Goal: Task Accomplishment & Management: Manage account settings

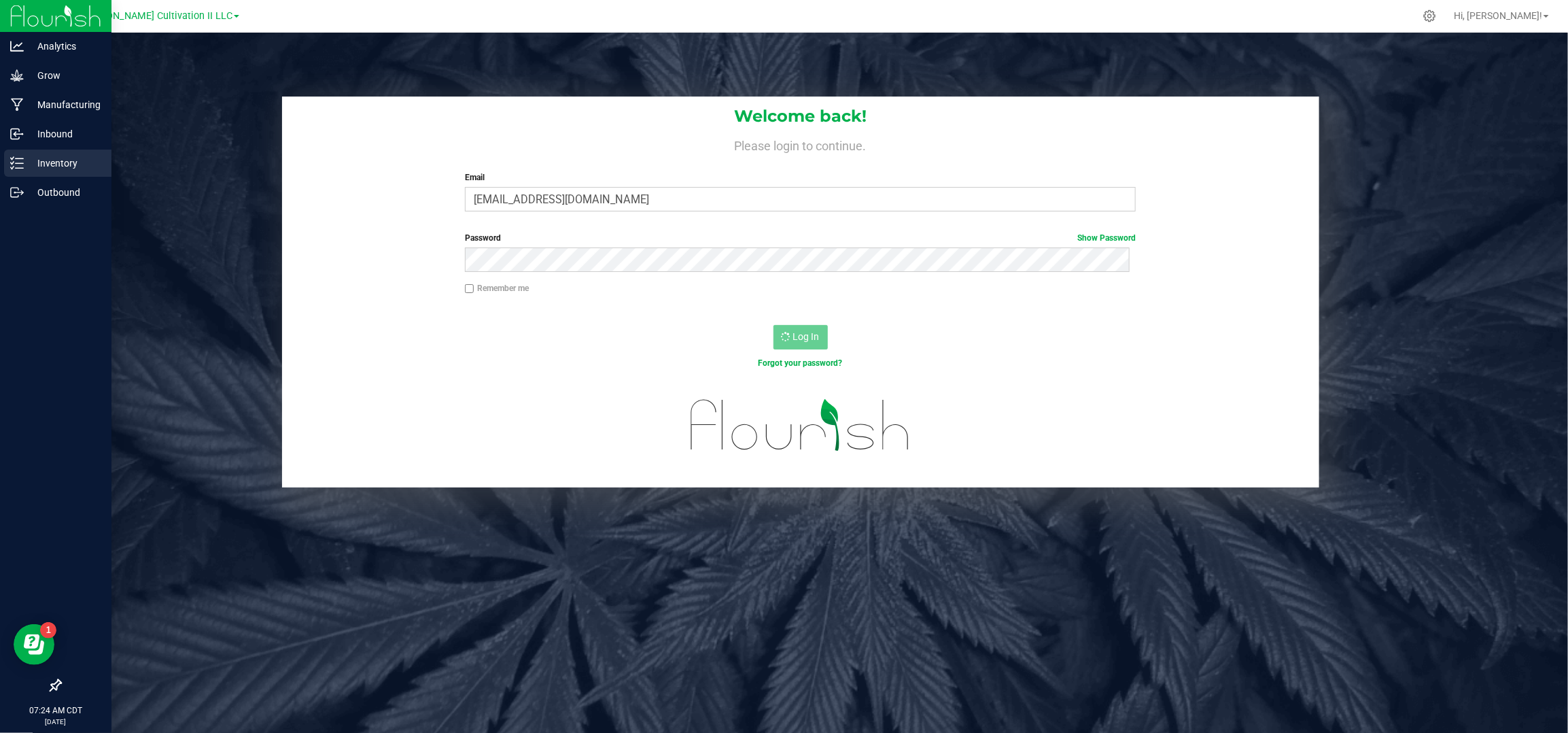
click at [33, 160] on p "Inventory" at bounding box center [64, 163] width 81 height 16
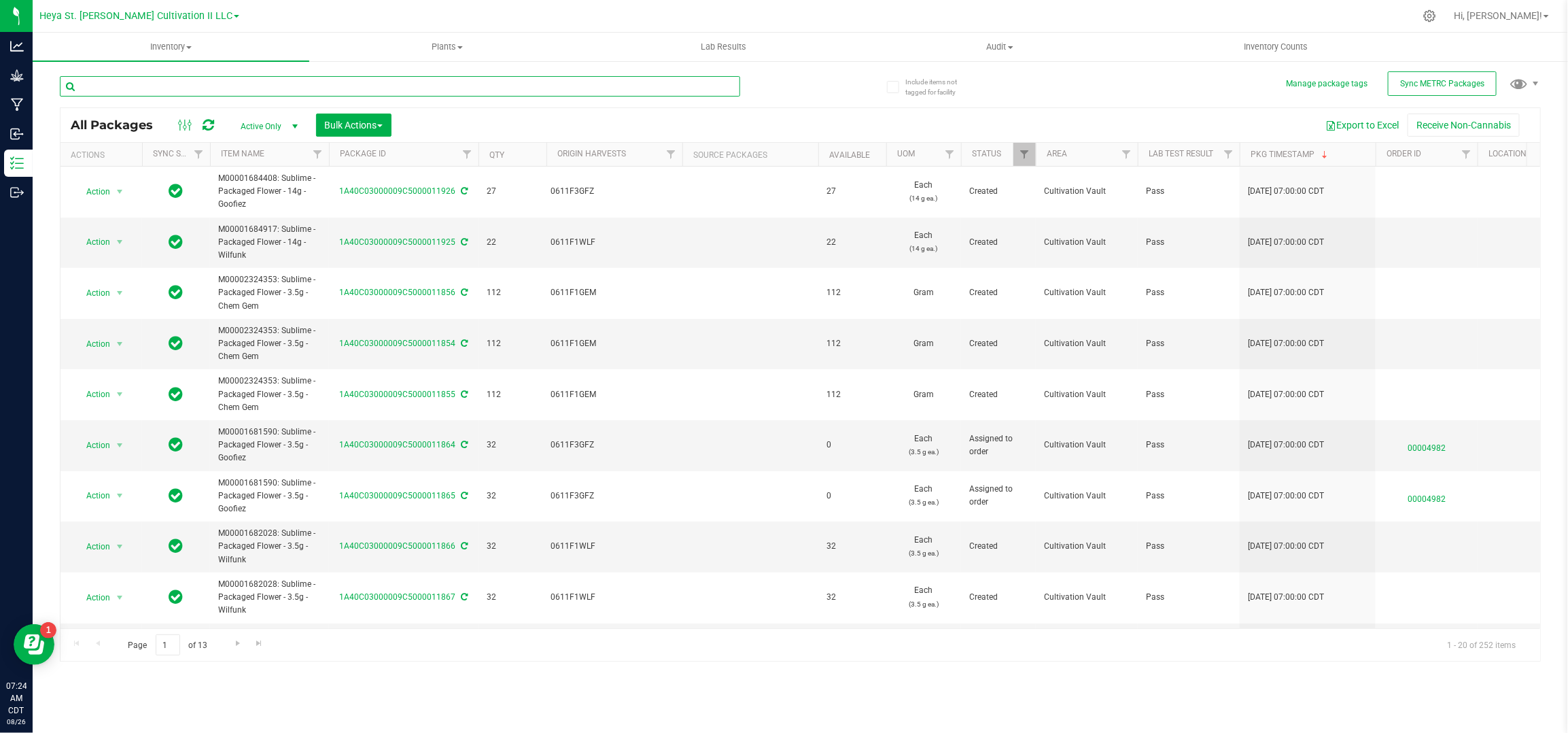
click at [163, 90] on input "text" at bounding box center [400, 86] width 681 height 20
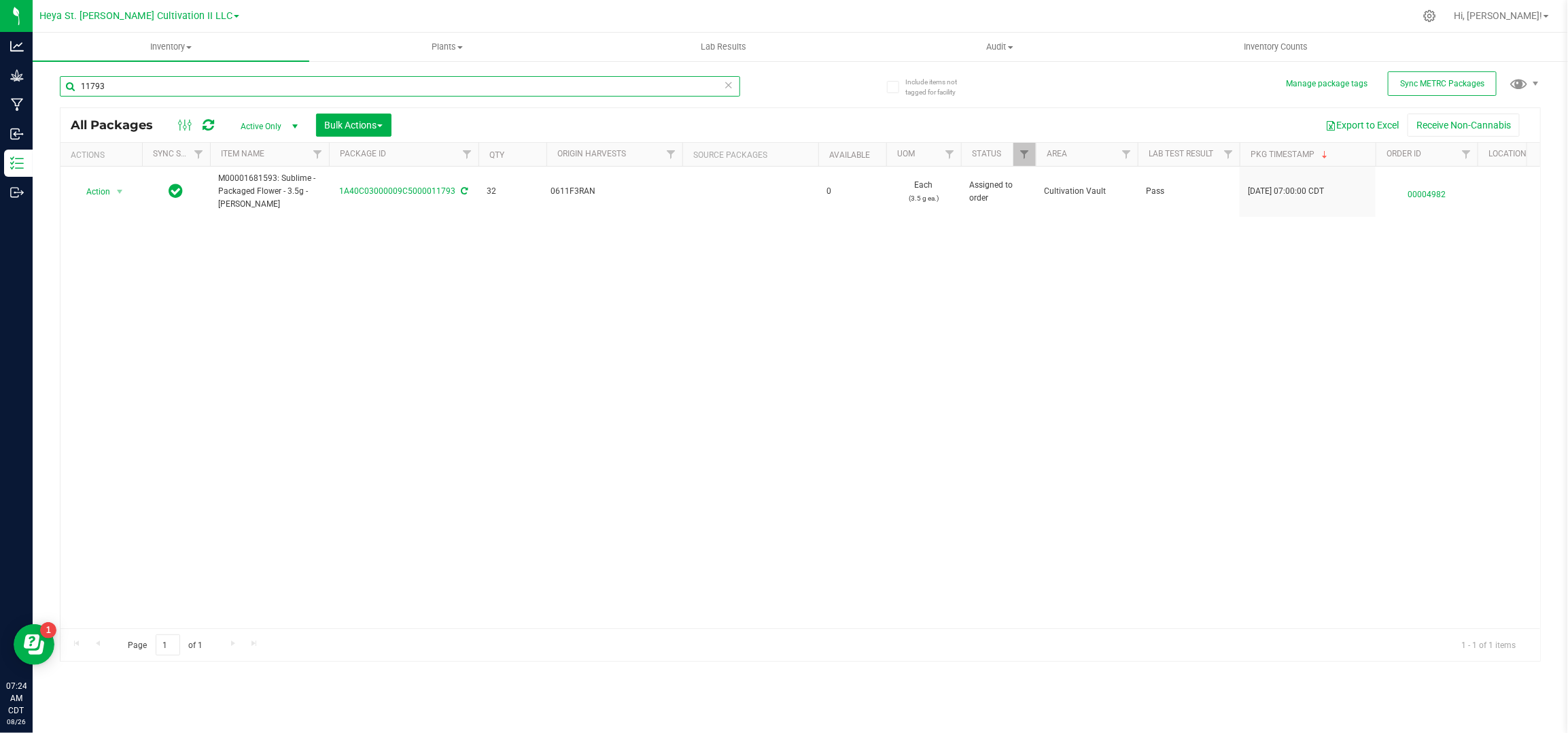
type input "11793"
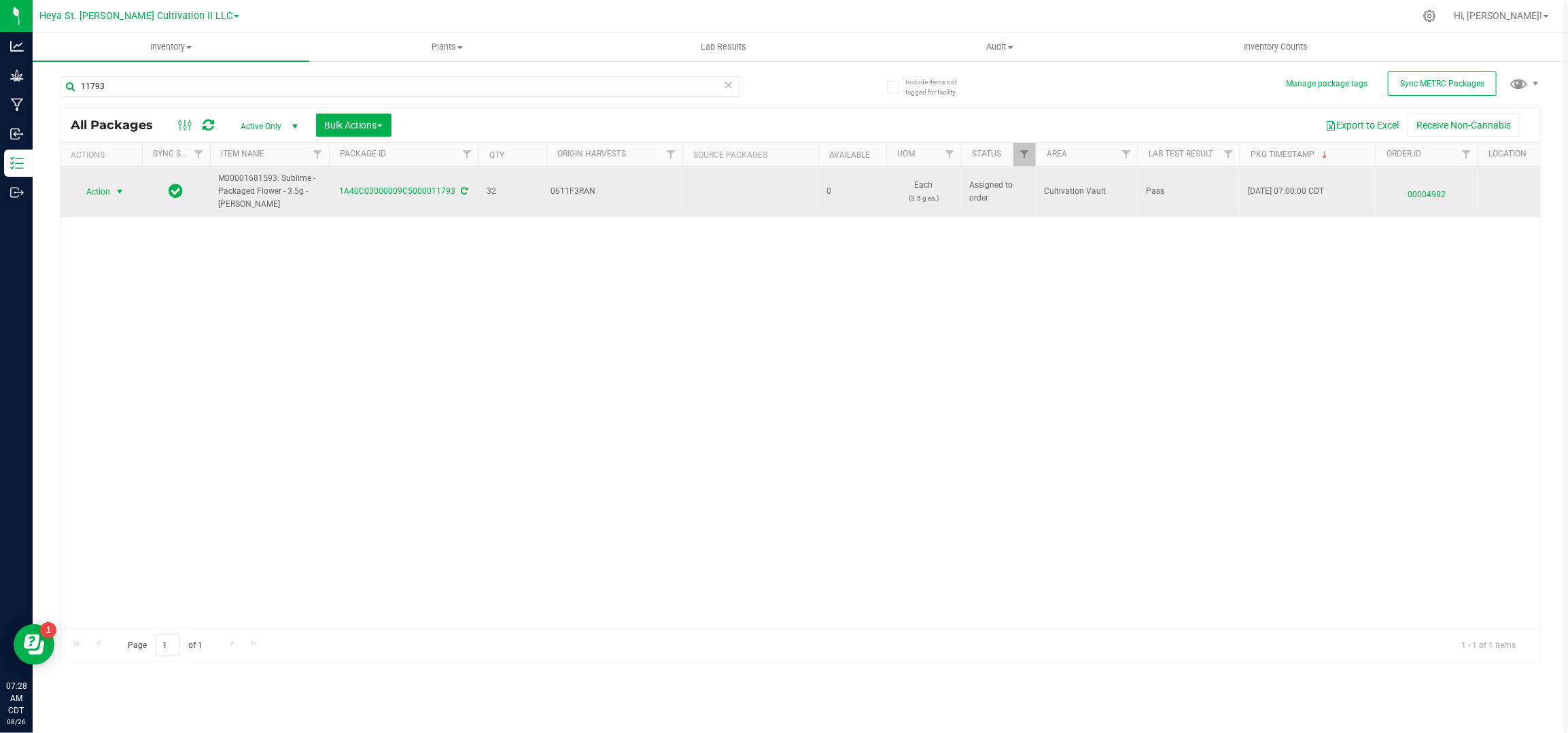
click at [81, 187] on span "Action" at bounding box center [92, 191] width 36 height 19
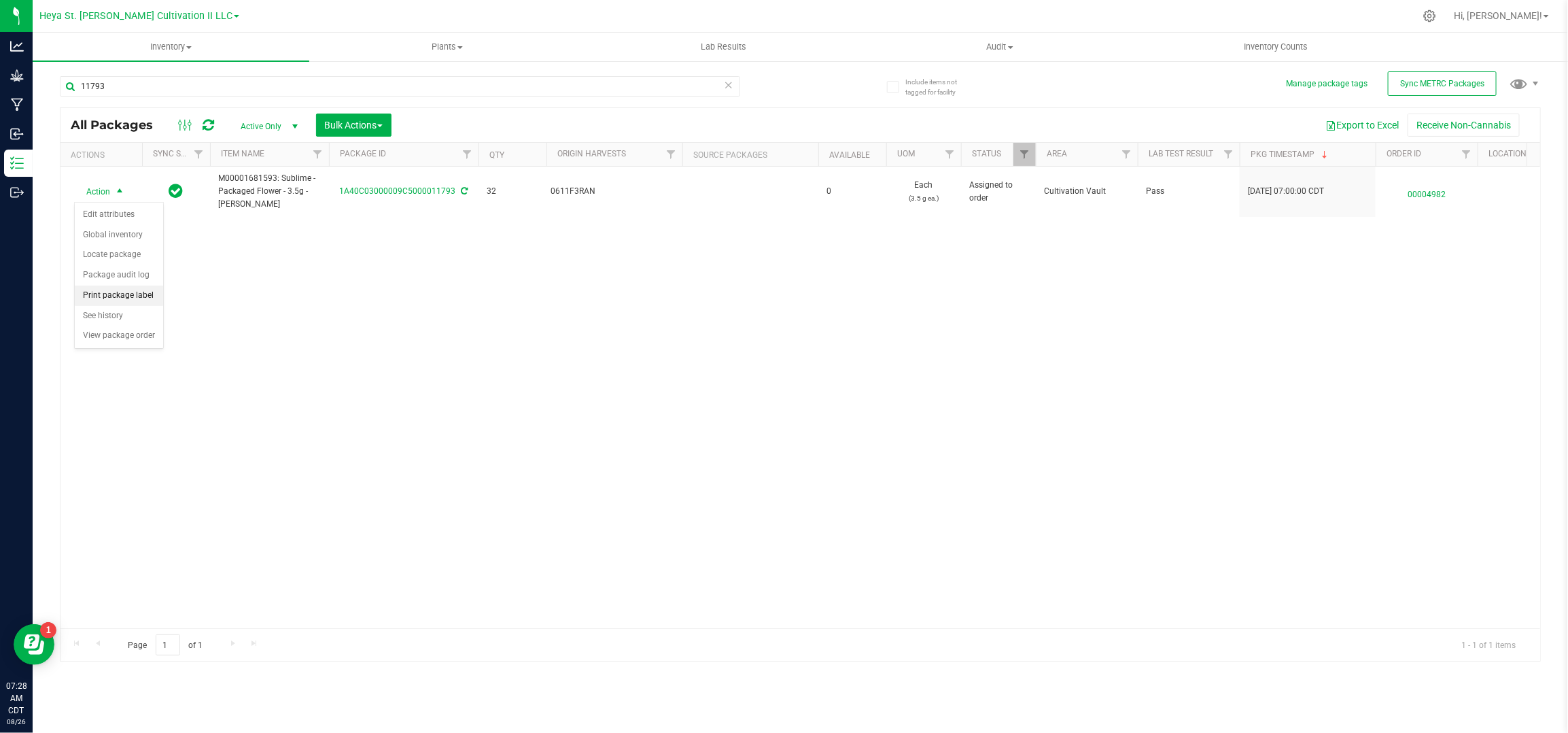
click at [91, 294] on li "Print package label" at bounding box center [119, 296] width 88 height 20
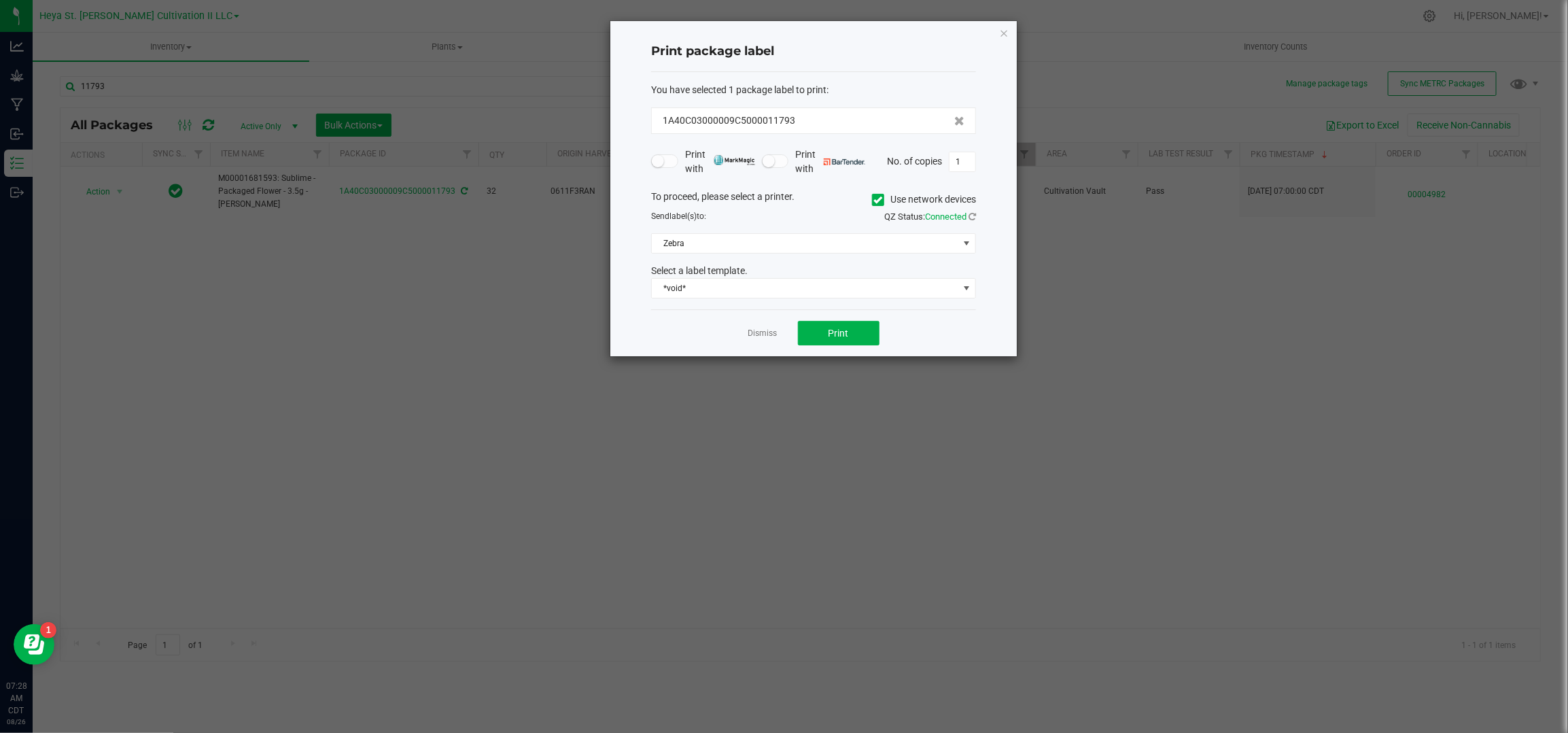
click at [915, 191] on span "Use network devices" at bounding box center [924, 200] width 104 height 20
click at [894, 199] on label "Use network devices" at bounding box center [924, 199] width 104 height 14
click at [0, 0] on input "Use network devices" at bounding box center [0, 0] width 0 height 0
click at [827, 244] on span at bounding box center [805, 243] width 307 height 19
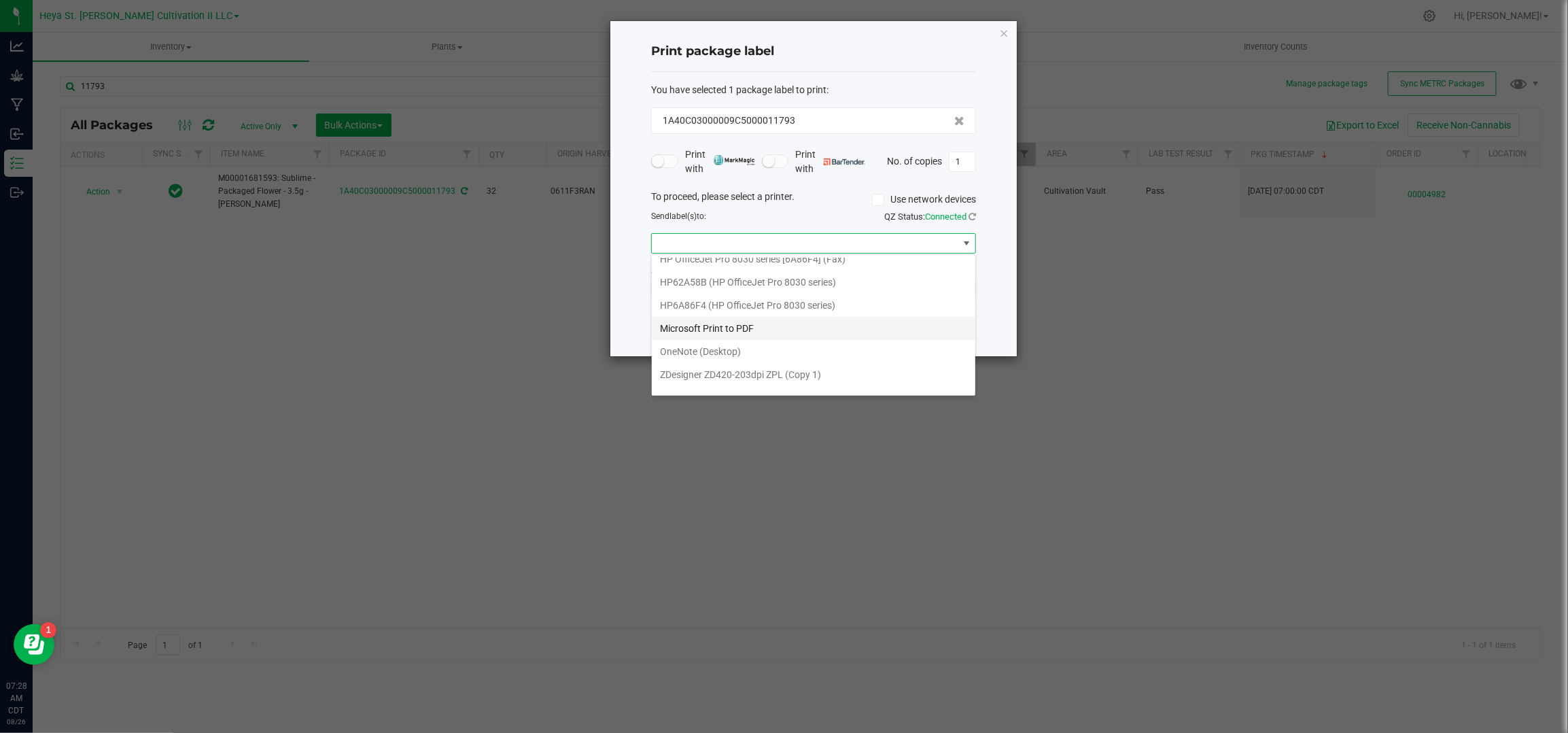
scroll to position [50, 0]
click at [813, 384] on 2\) "ZDesigner ZD420-203dpi ZPL (Copy 2)" at bounding box center [814, 382] width 324 height 23
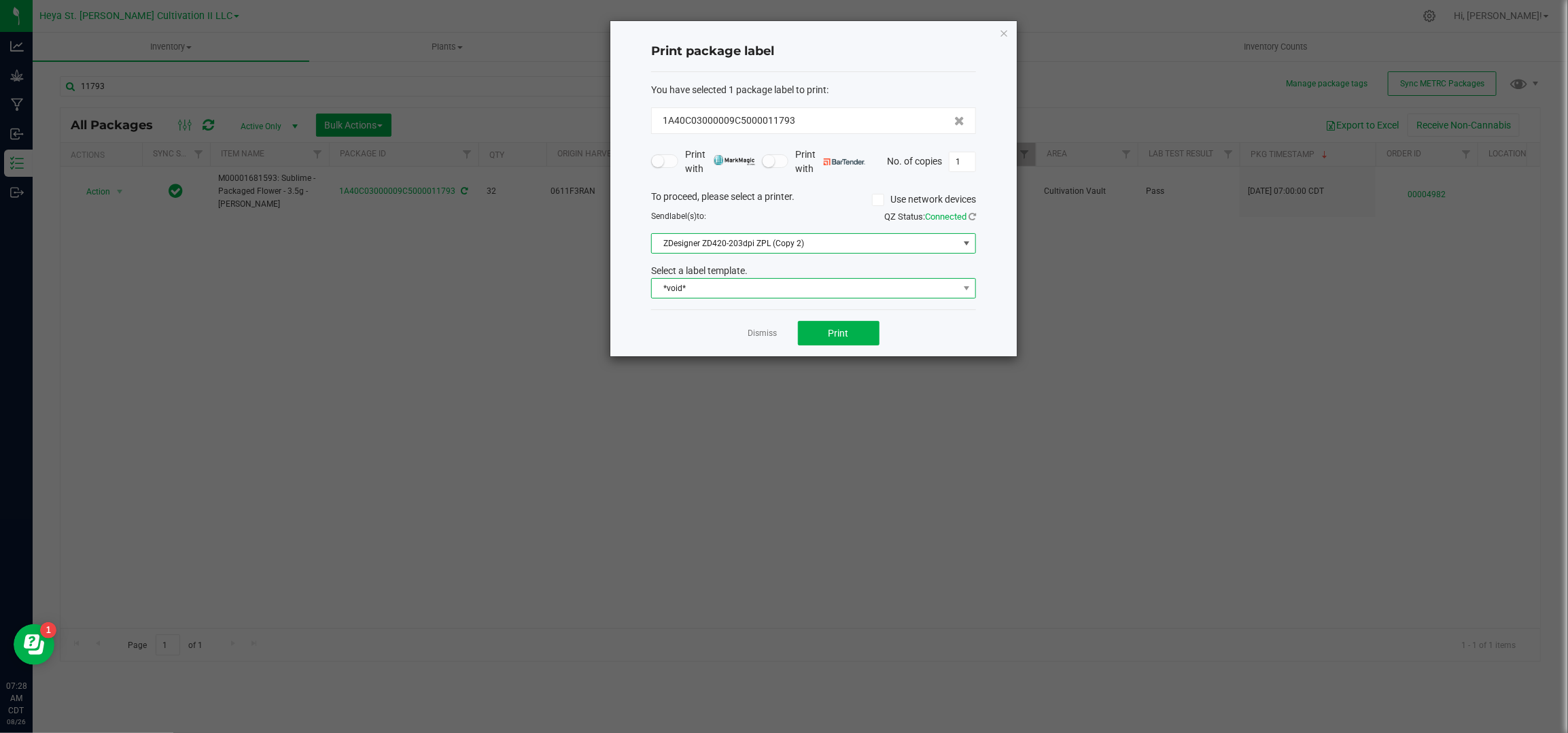
click at [678, 291] on span "*void*" at bounding box center [805, 288] width 307 height 19
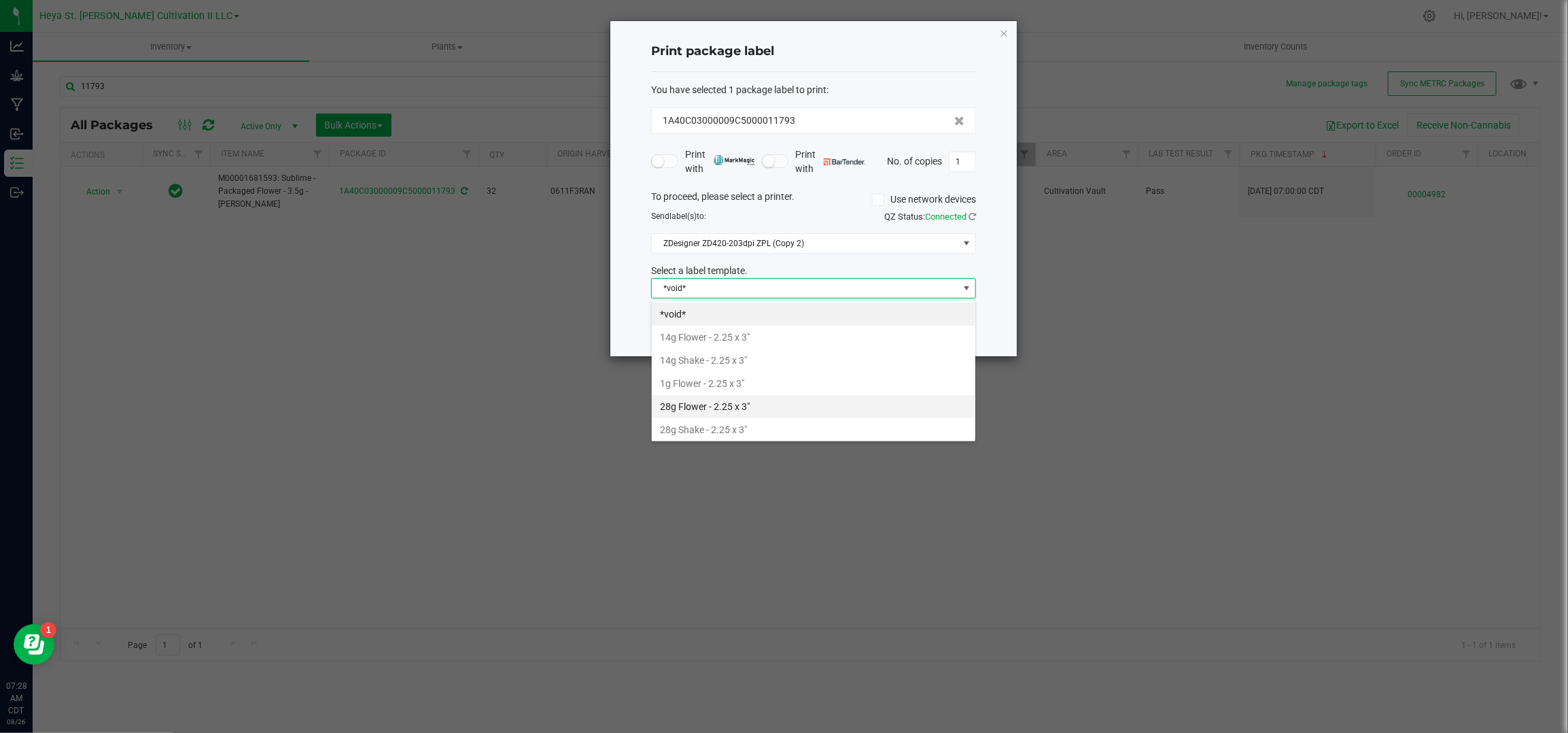
scroll to position [74, 0]
click at [719, 377] on li "3.5g Flower - 2.25 x 3"" at bounding box center [814, 381] width 324 height 23
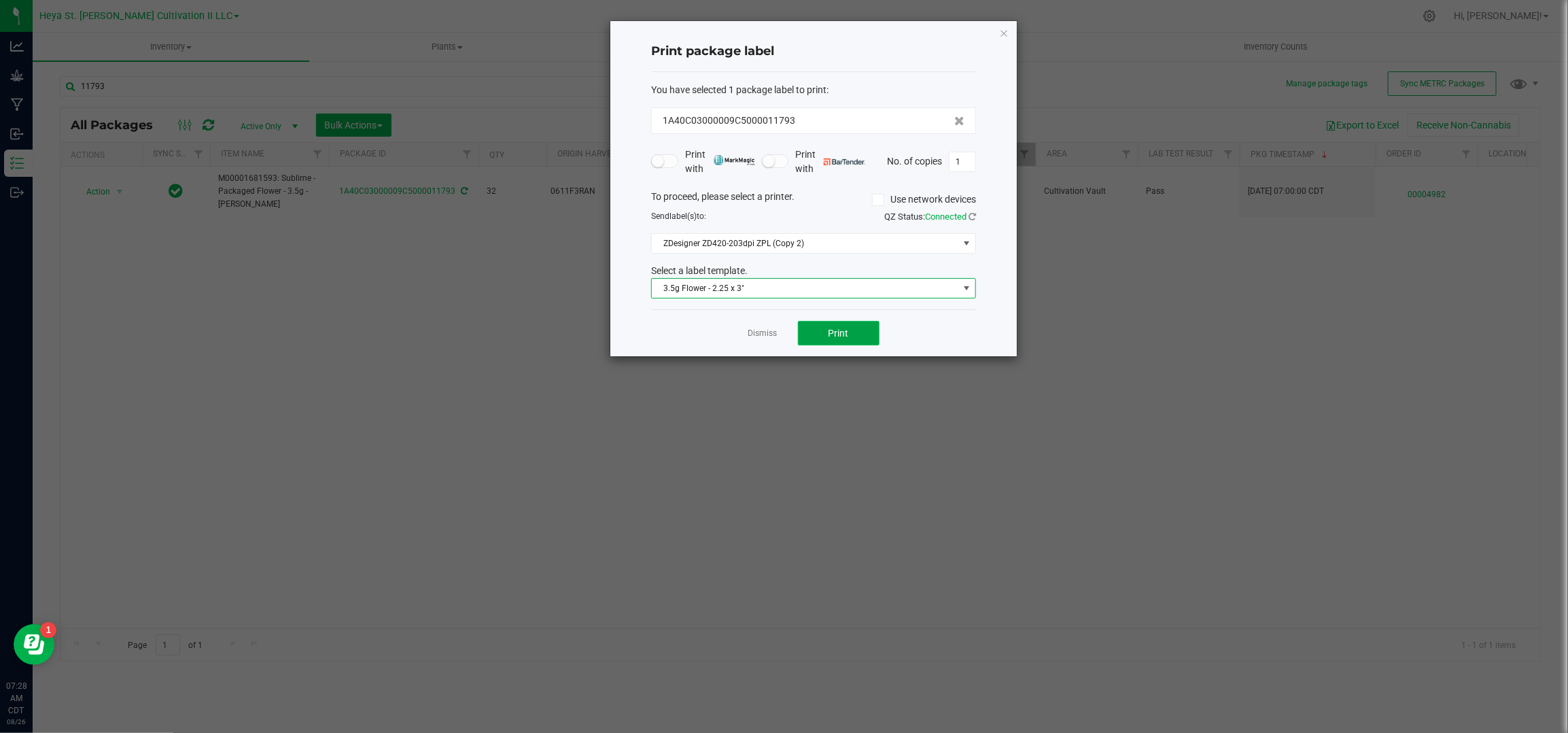
click at [853, 322] on button "Print" at bounding box center [839, 333] width 81 height 25
click at [967, 170] on input "1" at bounding box center [962, 162] width 26 height 19
type input "31"
click at [845, 337] on span "Print" at bounding box center [839, 333] width 20 height 11
click at [761, 332] on link "Dismiss" at bounding box center [763, 333] width 29 height 12
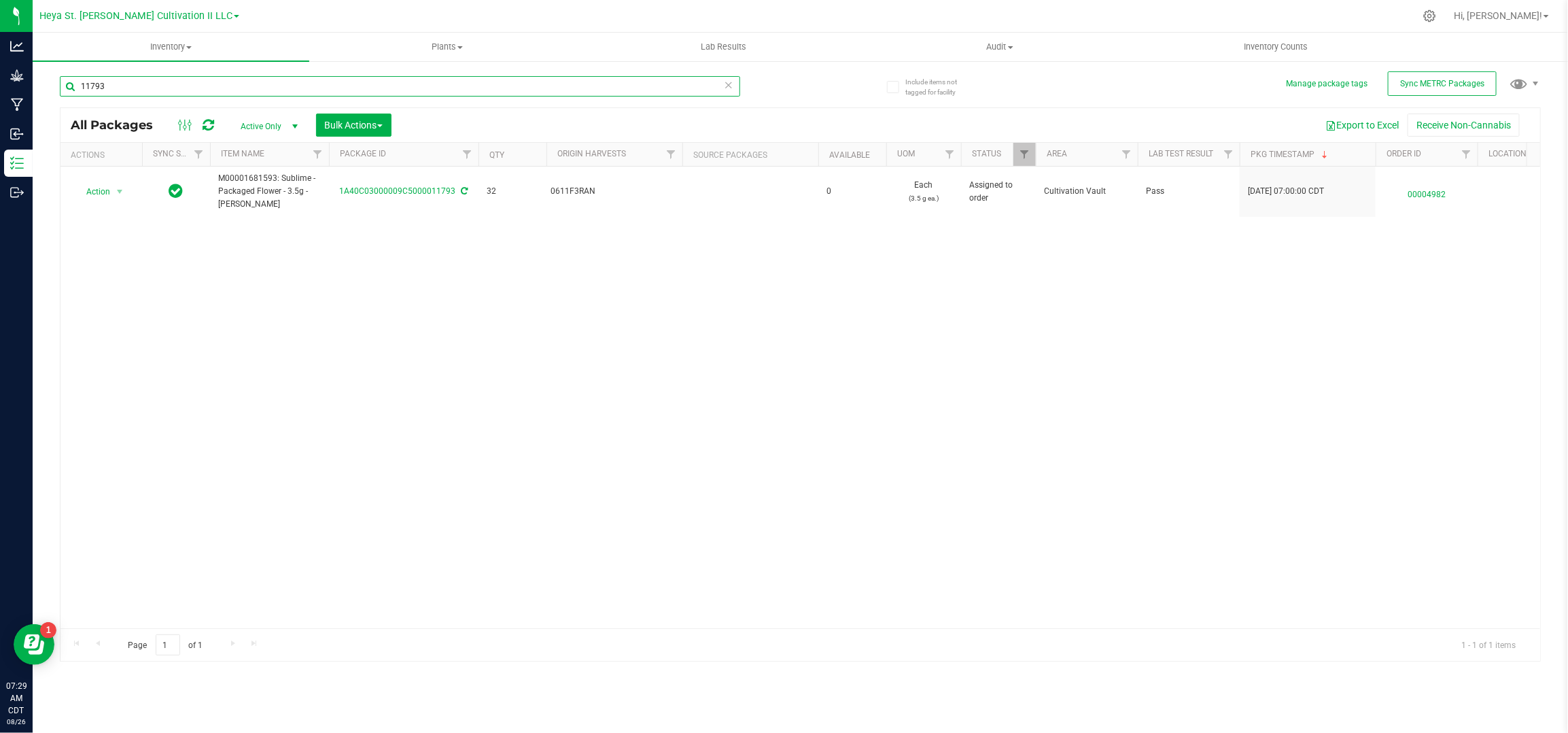
click at [115, 92] on input "11793" at bounding box center [400, 86] width 681 height 20
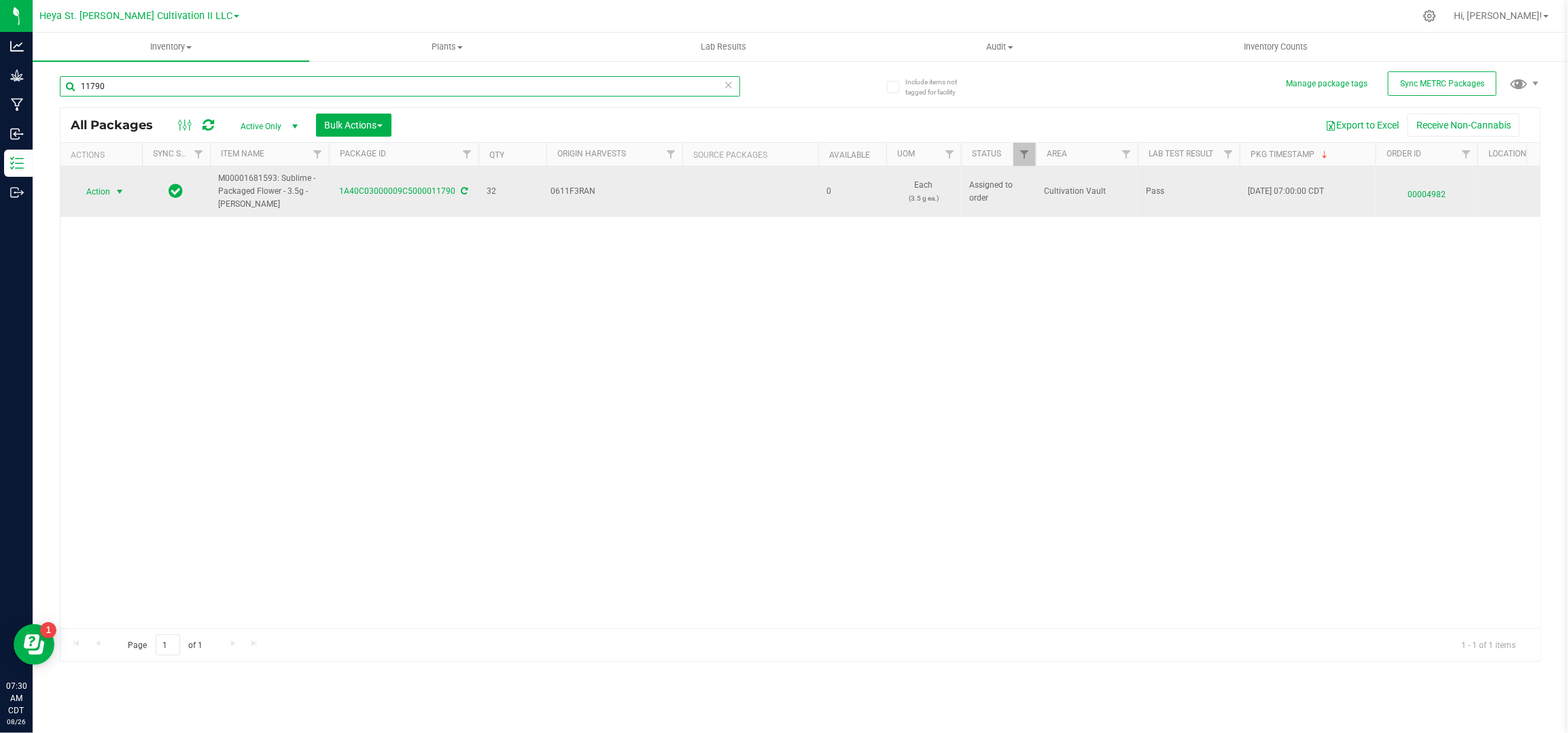
type input "11790"
click at [108, 192] on span "Action" at bounding box center [92, 191] width 36 height 19
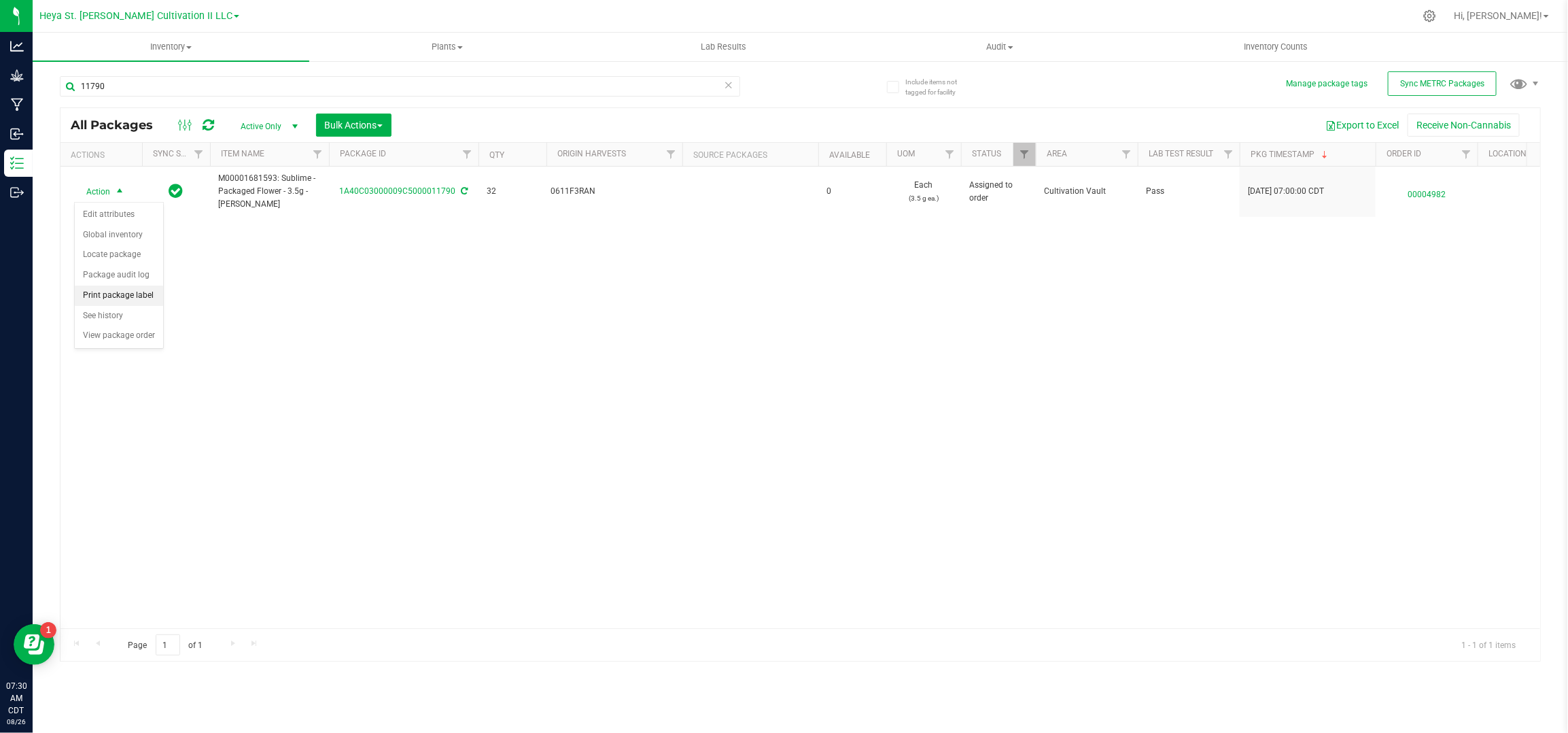
click at [131, 287] on li "Print package label" at bounding box center [119, 296] width 88 height 20
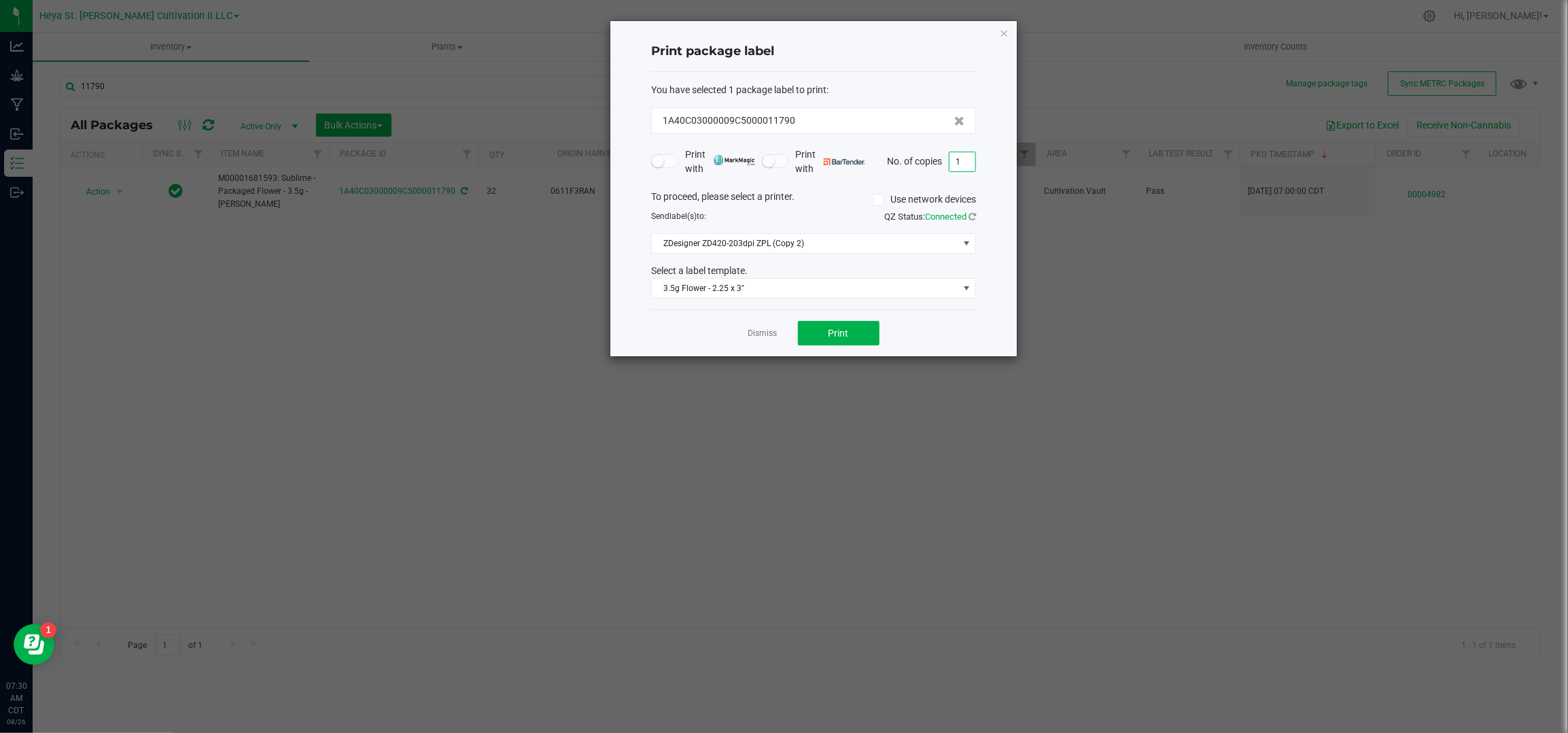
click at [966, 160] on input "1" at bounding box center [962, 162] width 26 height 19
type input "32"
click at [836, 335] on span "Print" at bounding box center [839, 333] width 20 height 11
click at [762, 332] on link "Dismiss" at bounding box center [763, 333] width 29 height 12
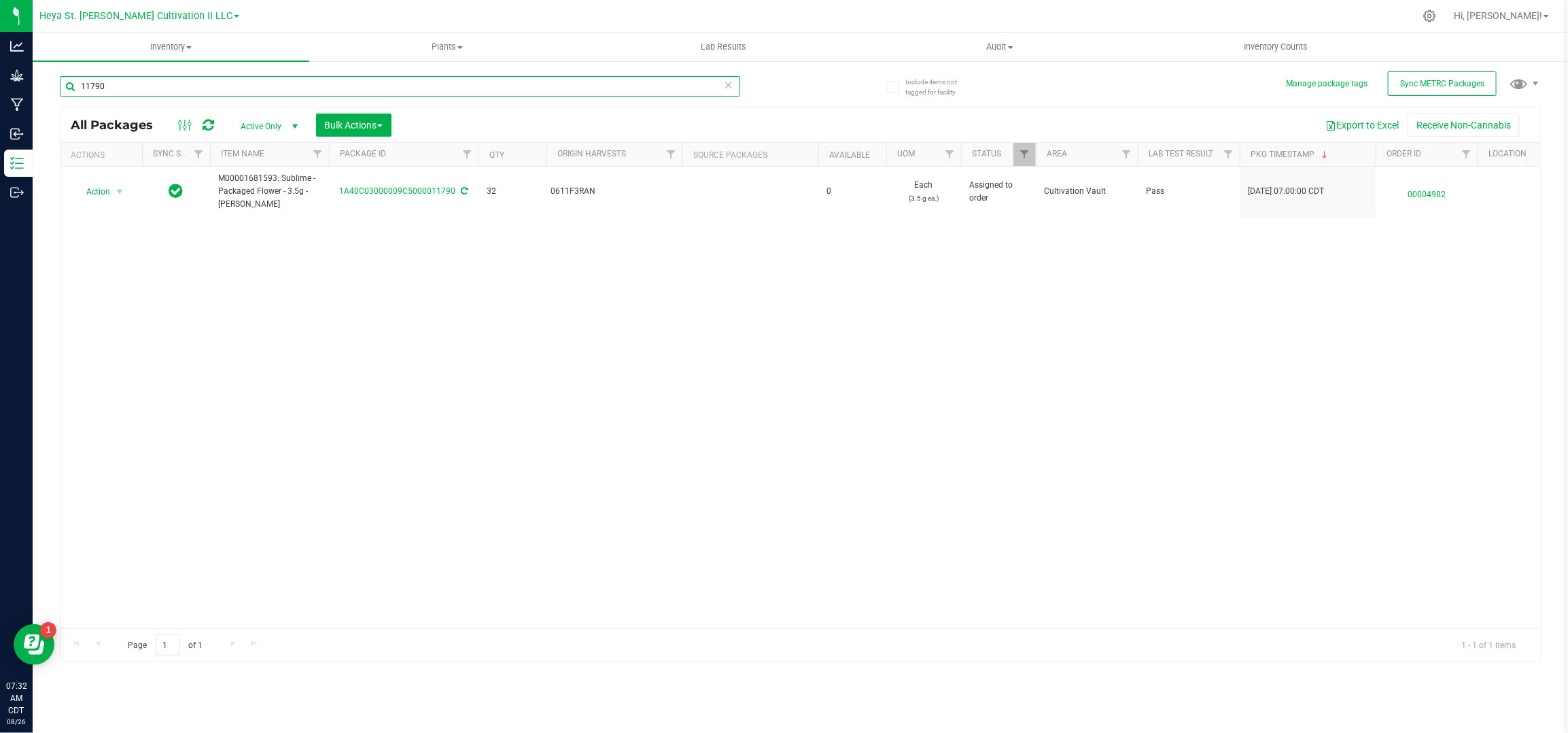
click at [115, 79] on input "11790" at bounding box center [400, 86] width 681 height 20
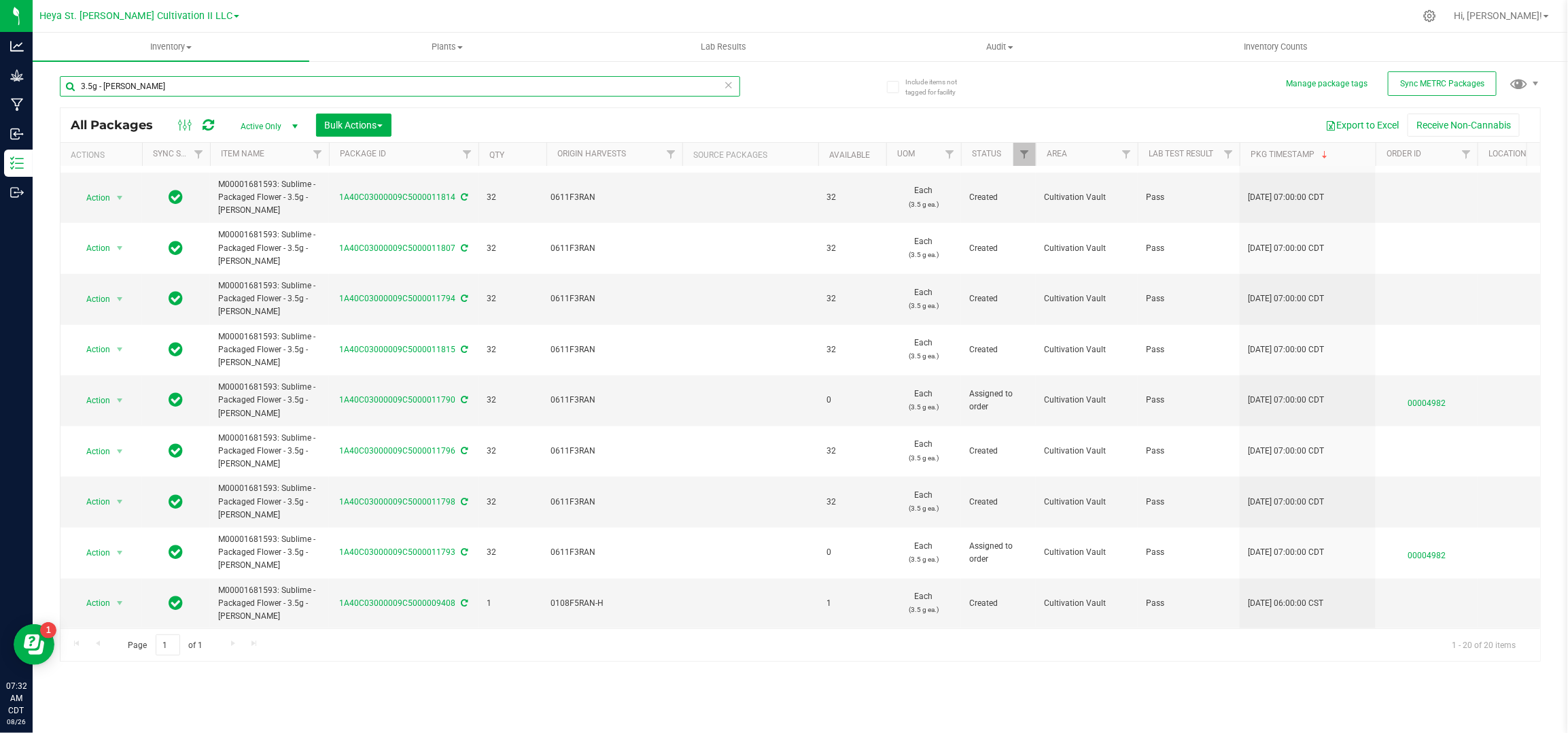
scroll to position [567, 0]
type input "3.5g - [PERSON_NAME]"
click at [118, 497] on span "select" at bounding box center [119, 502] width 11 height 11
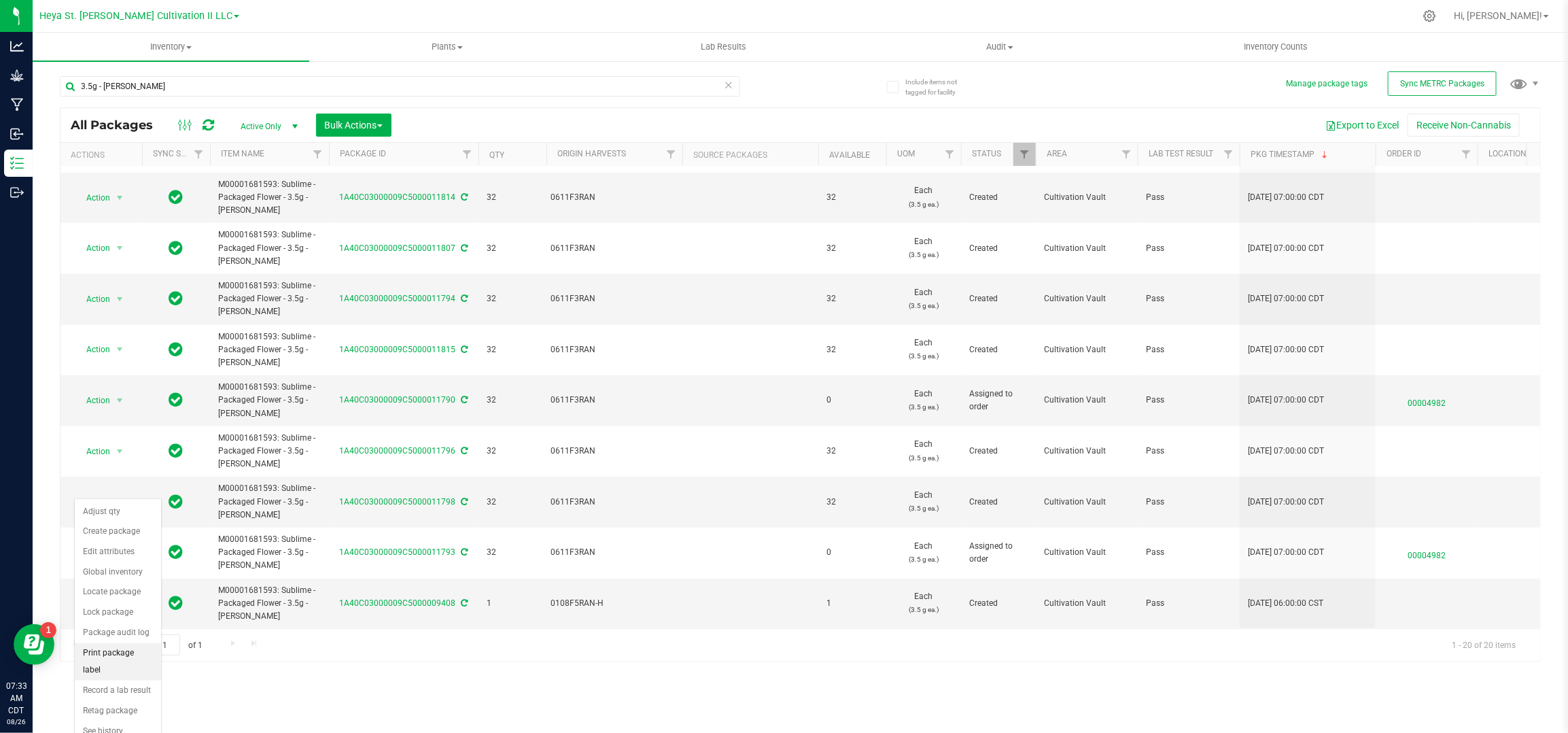
click at [124, 654] on li "Print package label" at bounding box center [118, 662] width 86 height 37
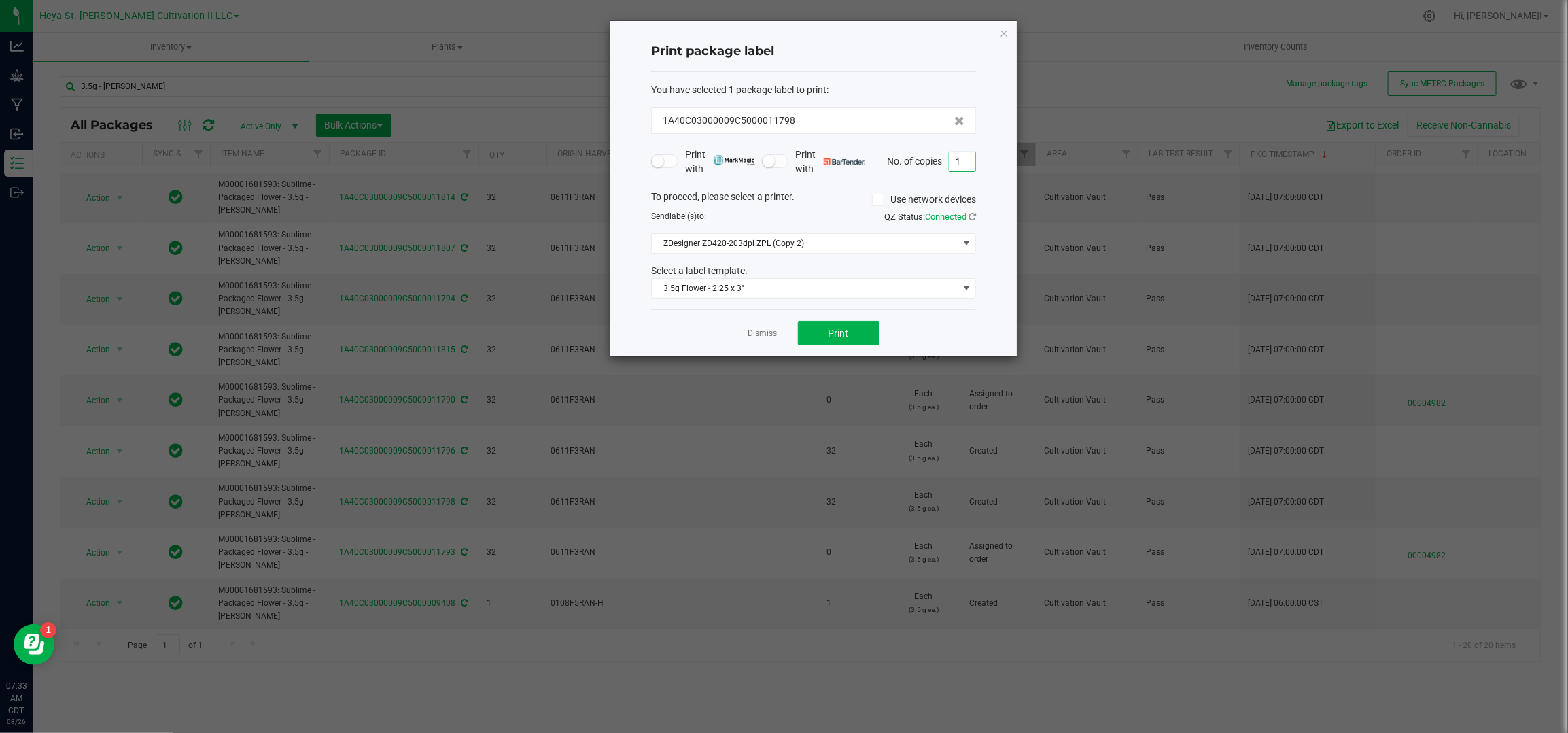
click at [970, 153] on input "1" at bounding box center [962, 162] width 26 height 19
type input "32"
click at [862, 321] on div "Print" at bounding box center [839, 333] width 81 height 25
click at [860, 325] on button "Print" at bounding box center [839, 333] width 81 height 25
click at [768, 339] on link "Dismiss" at bounding box center [763, 333] width 29 height 12
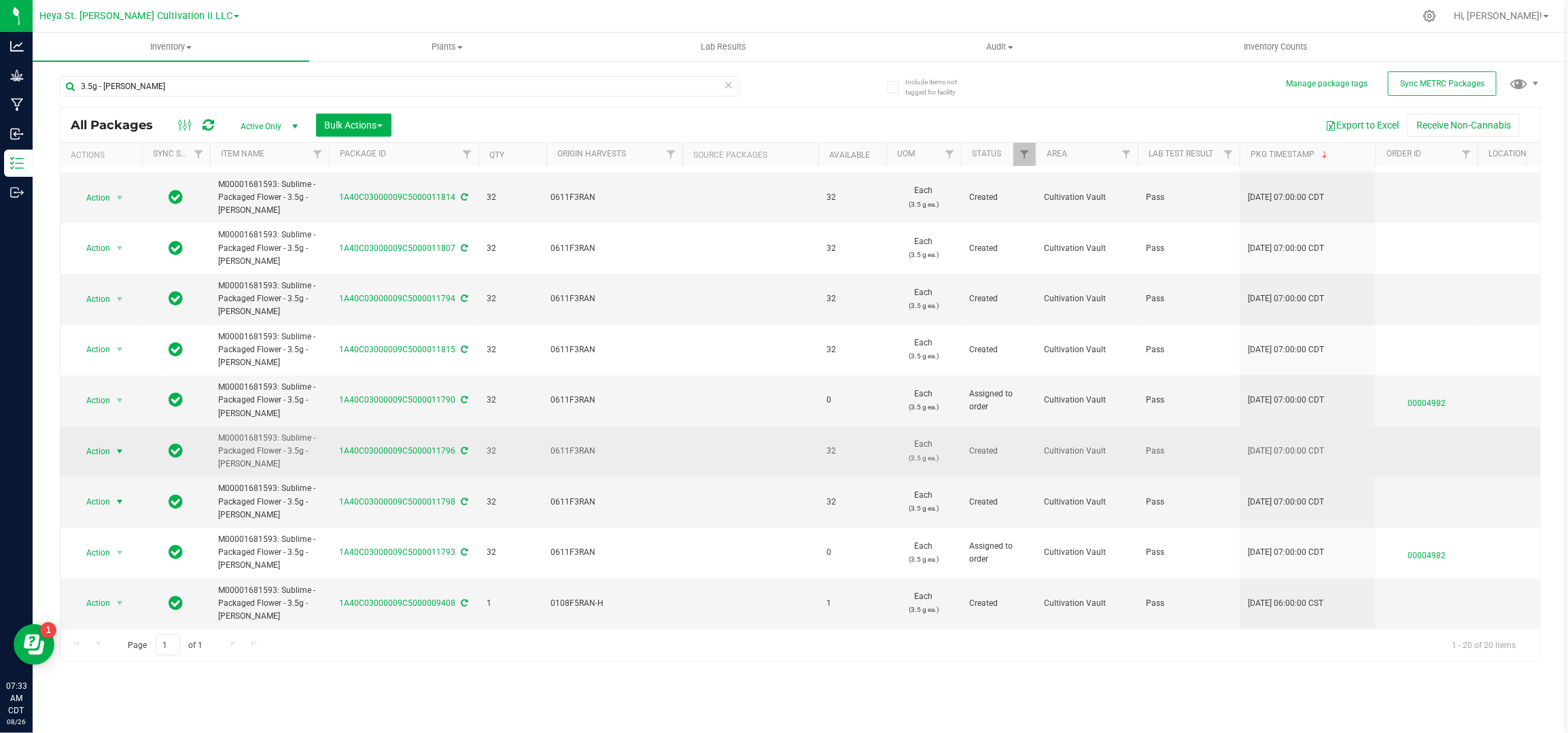
click at [105, 442] on span "Action" at bounding box center [92, 452] width 36 height 19
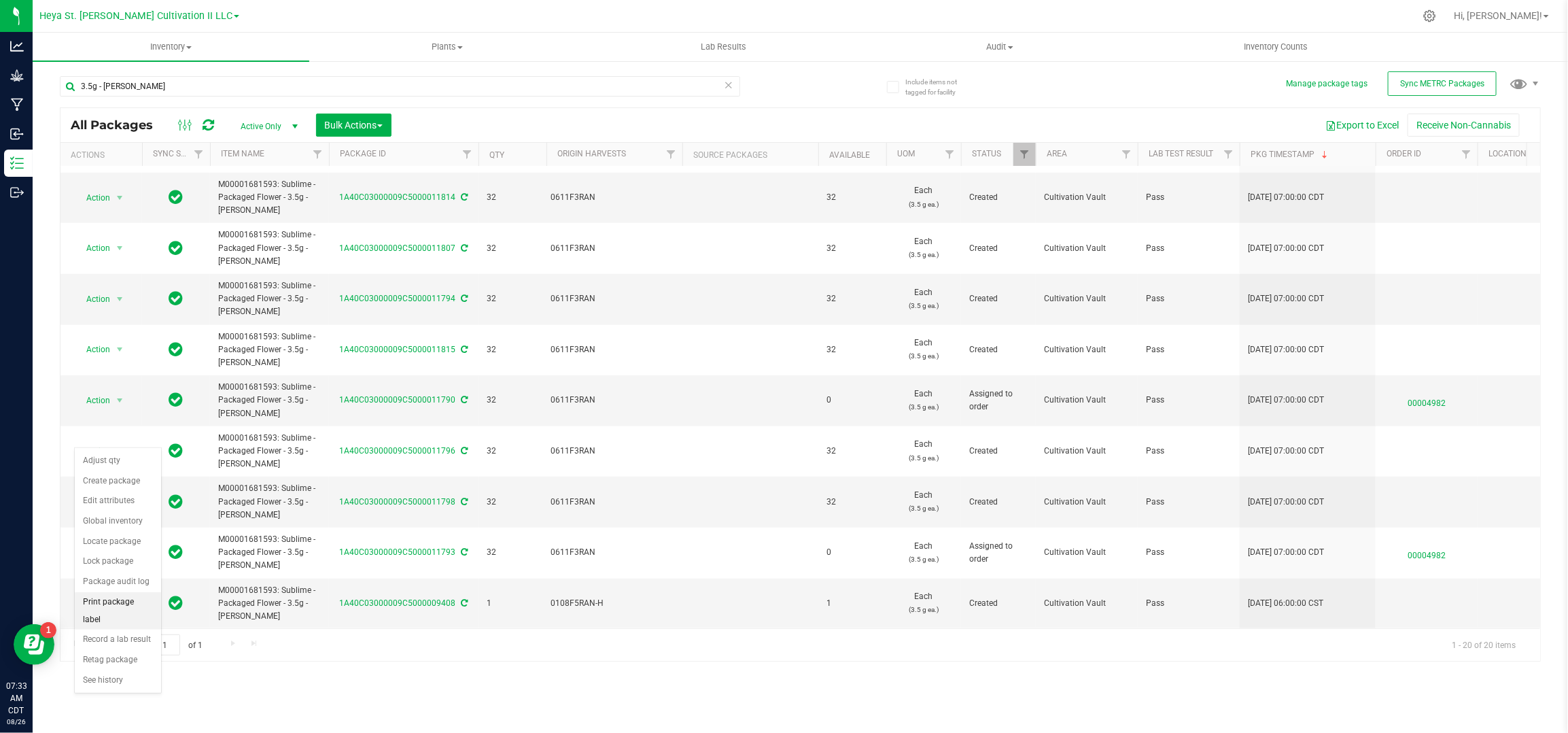
click at [108, 605] on li "Print package label" at bounding box center [118, 611] width 86 height 37
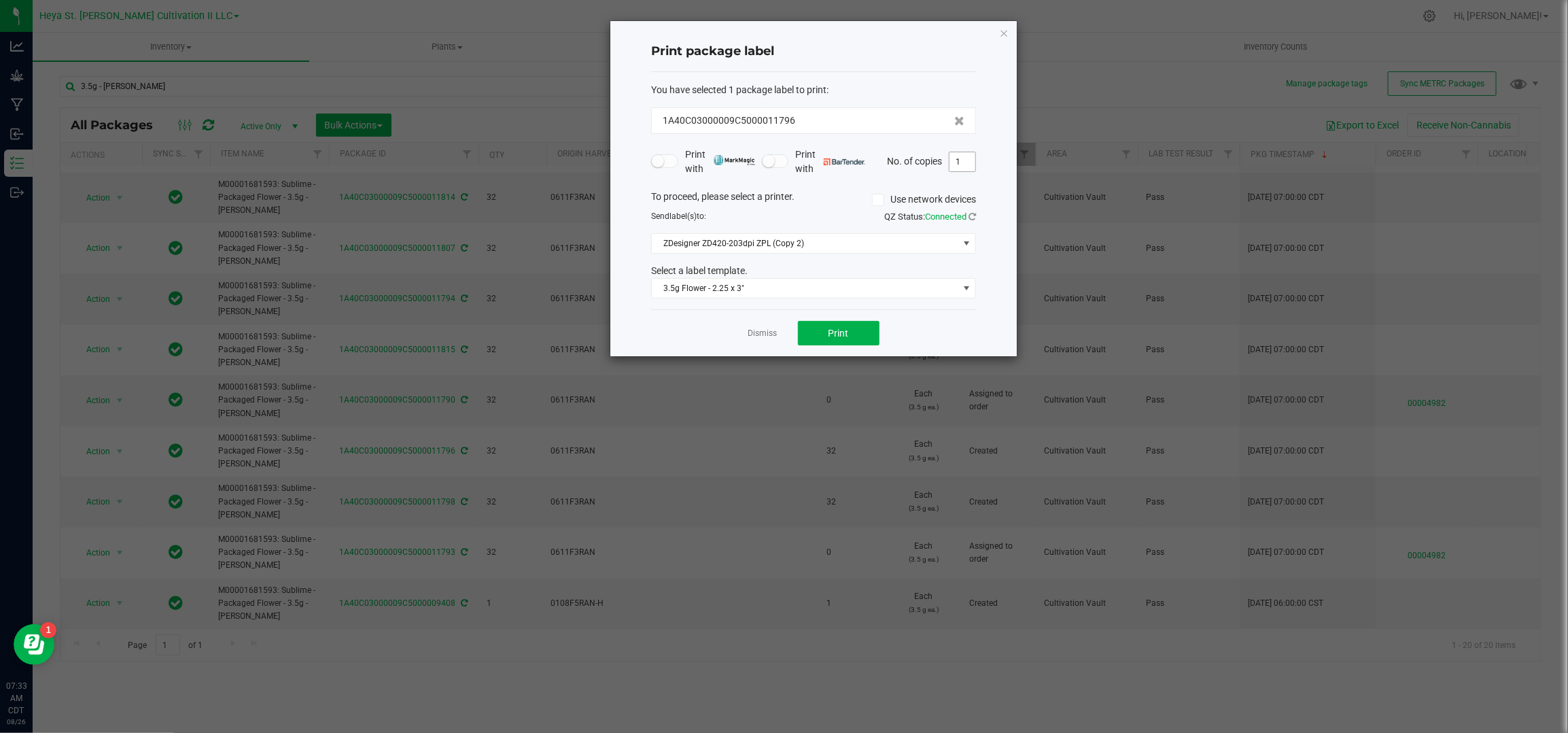
click at [968, 167] on input "1" at bounding box center [962, 162] width 26 height 19
type input "32"
click at [832, 332] on span "Print" at bounding box center [839, 333] width 20 height 11
click at [766, 332] on link "Dismiss" at bounding box center [763, 333] width 29 height 12
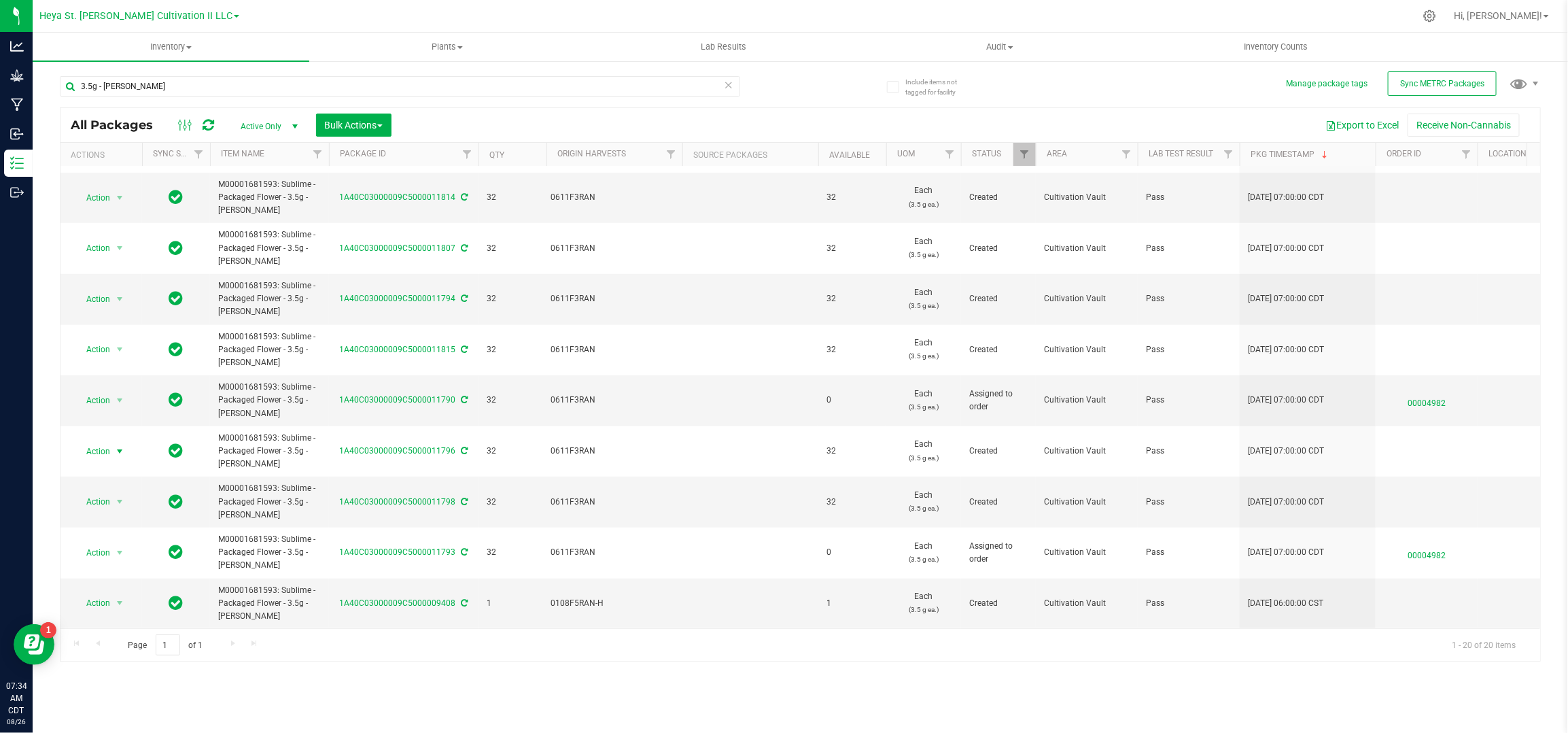
click at [401, 153] on th "Package ID" at bounding box center [403, 154] width 149 height 24
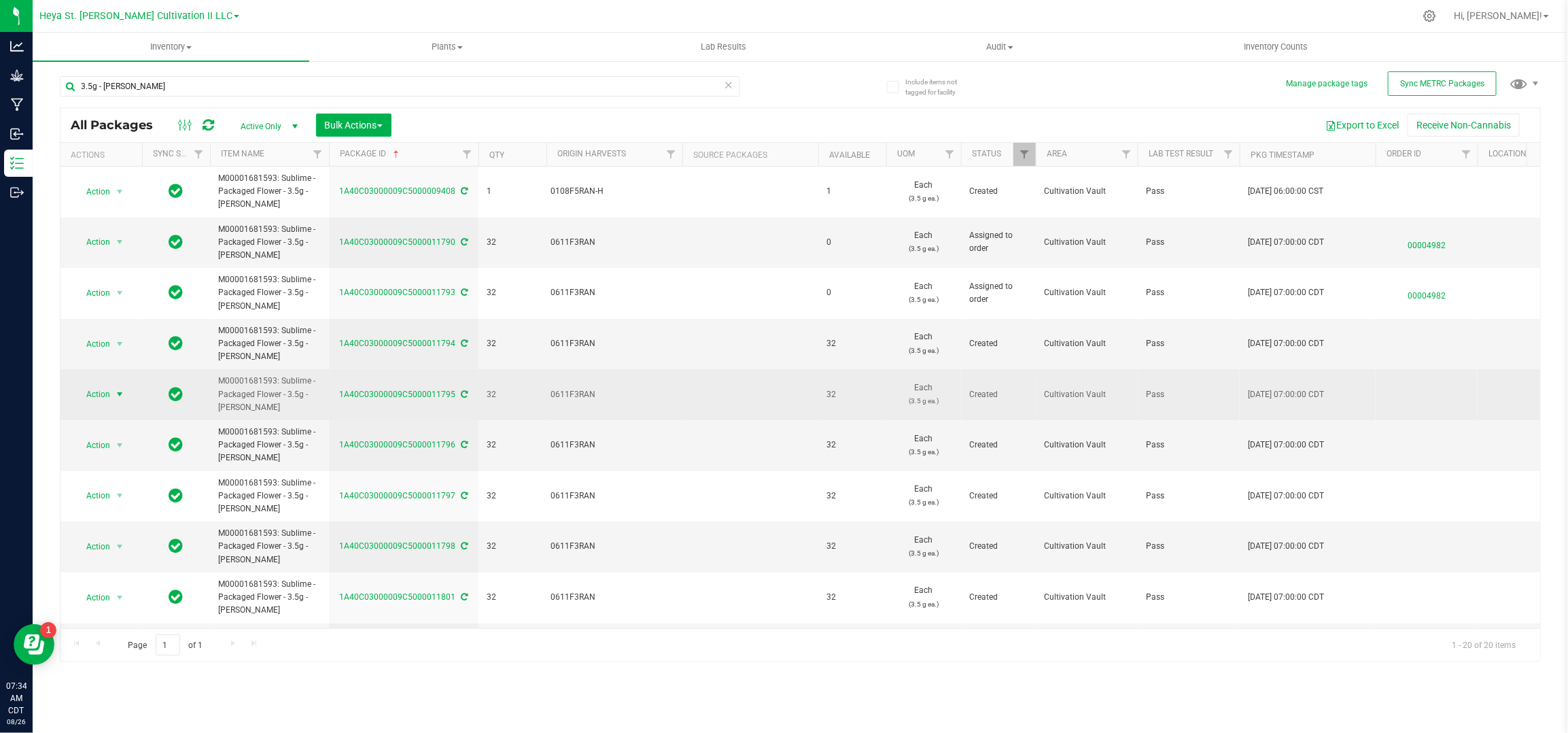
click at [108, 397] on span "Action" at bounding box center [92, 394] width 36 height 19
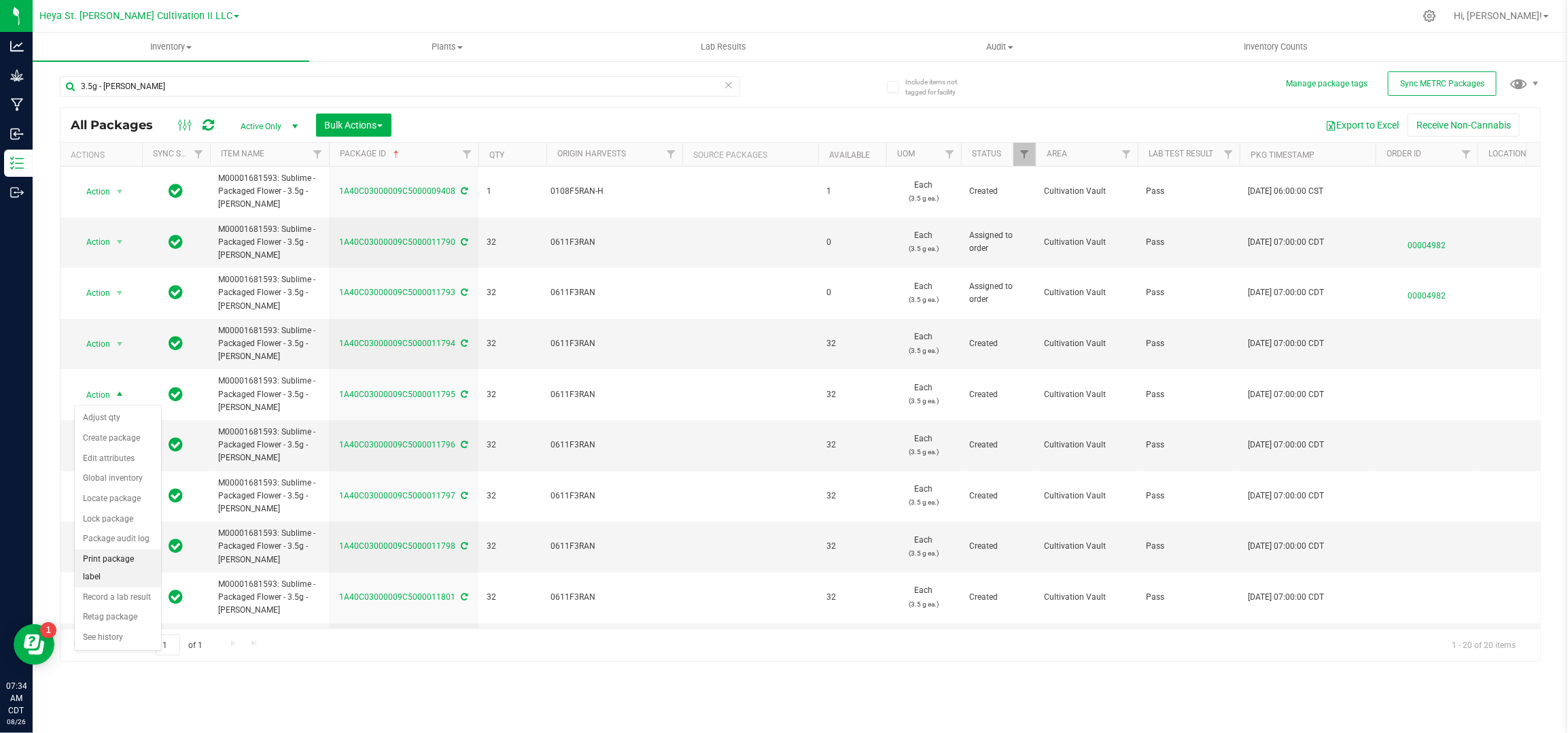
click at [115, 562] on li "Print package label" at bounding box center [118, 568] width 86 height 37
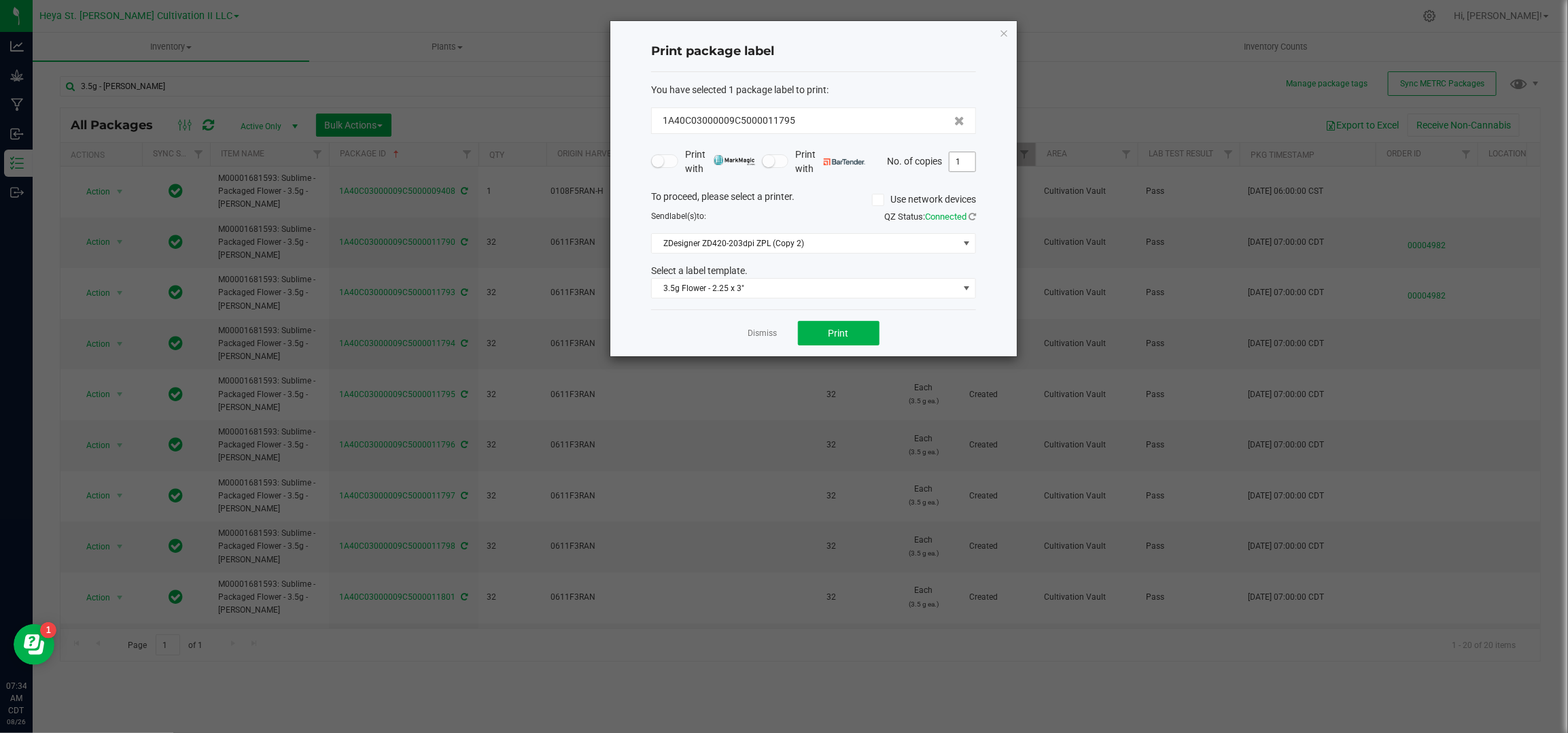
click at [958, 159] on input "1" at bounding box center [962, 162] width 26 height 19
type input "32"
click at [842, 332] on span "Print" at bounding box center [839, 333] width 20 height 11
click at [753, 329] on link "Dismiss" at bounding box center [763, 333] width 29 height 12
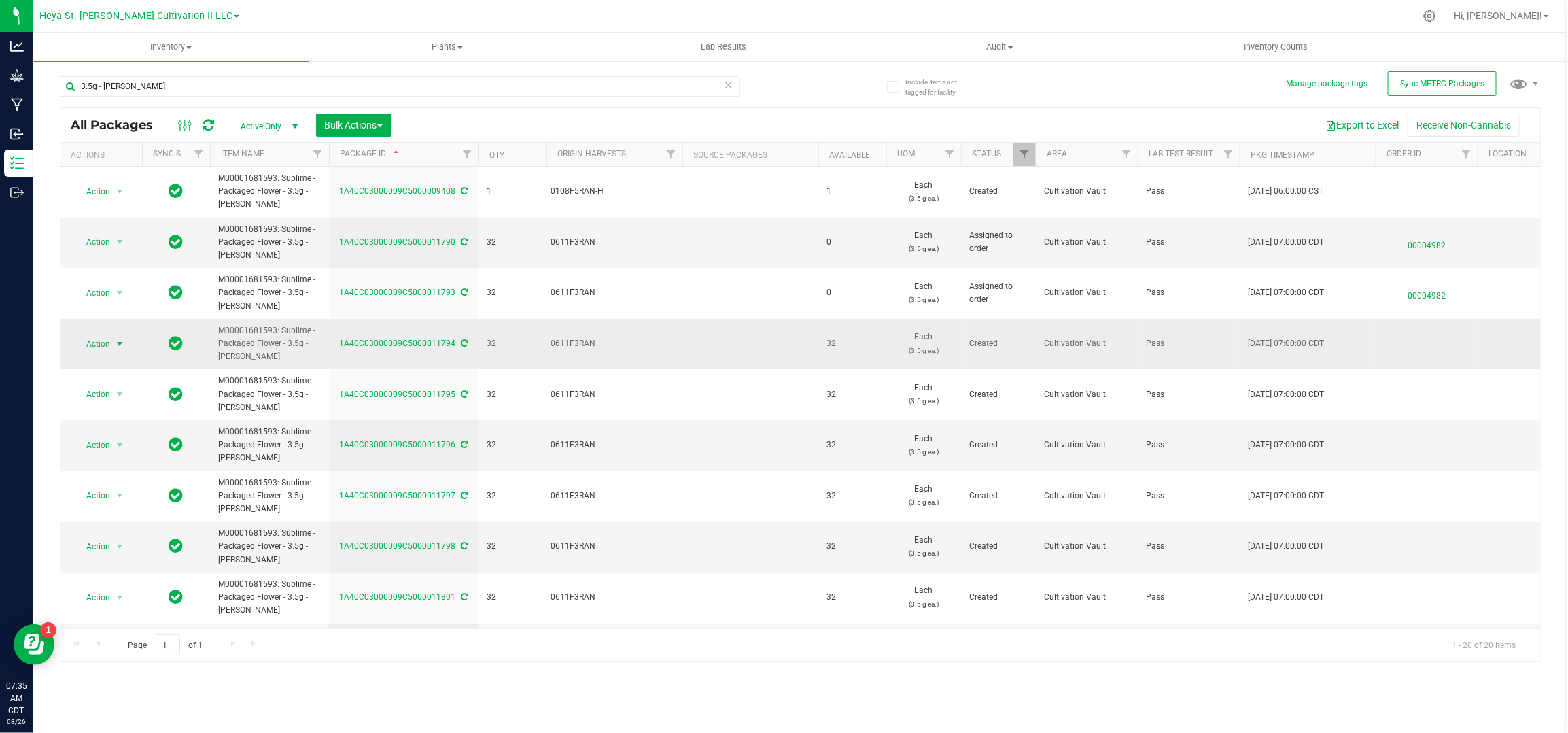
click at [119, 347] on span "select" at bounding box center [119, 344] width 11 height 11
click at [127, 511] on li "Print package label" at bounding box center [118, 518] width 86 height 37
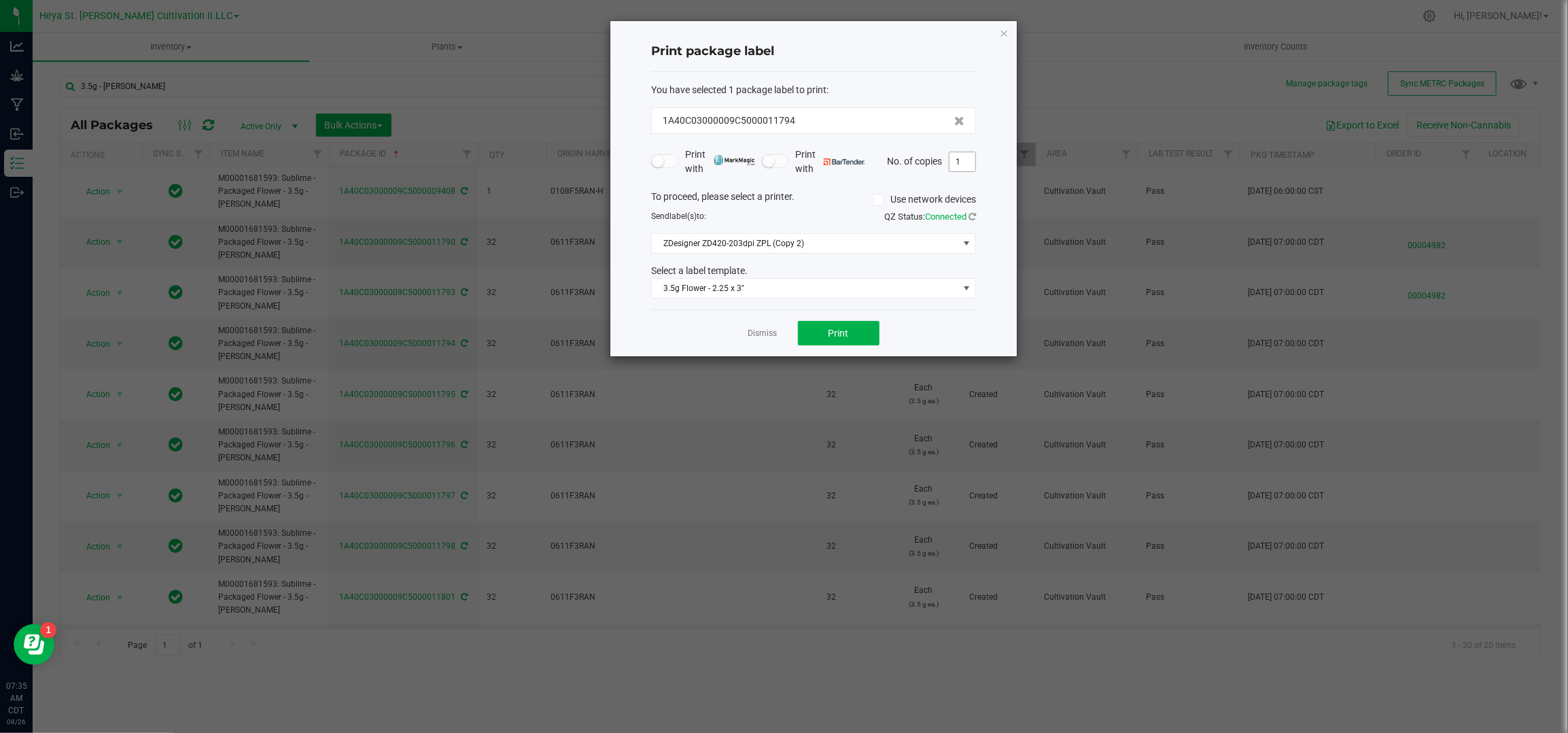
click at [954, 160] on input "1" at bounding box center [962, 162] width 26 height 19
type input "32"
click at [837, 332] on span "Print" at bounding box center [839, 333] width 20 height 11
click at [756, 328] on link "Dismiss" at bounding box center [763, 333] width 29 height 12
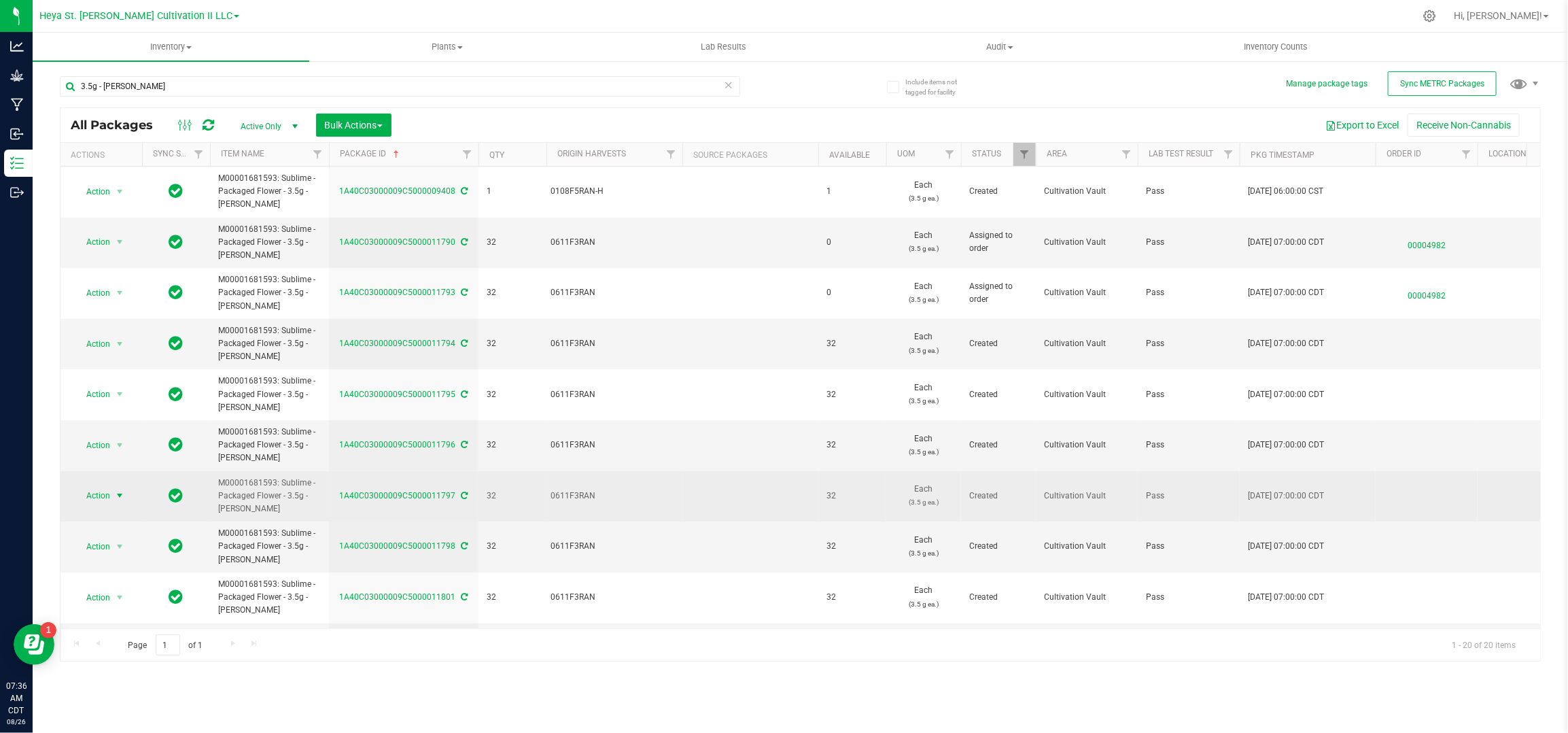
click at [84, 504] on span "Action" at bounding box center [92, 496] width 36 height 19
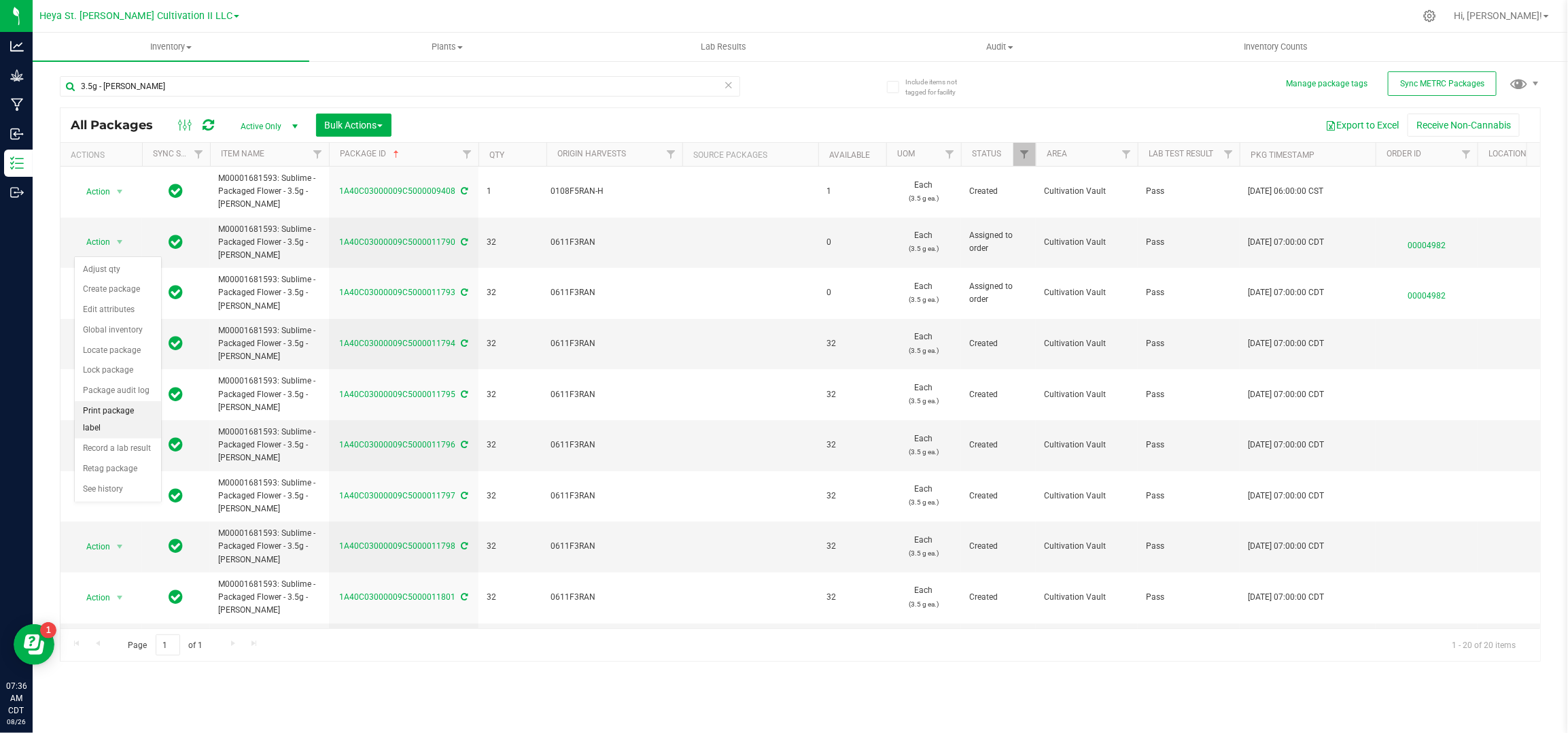
click at [112, 411] on li "Print package label" at bounding box center [118, 420] width 86 height 37
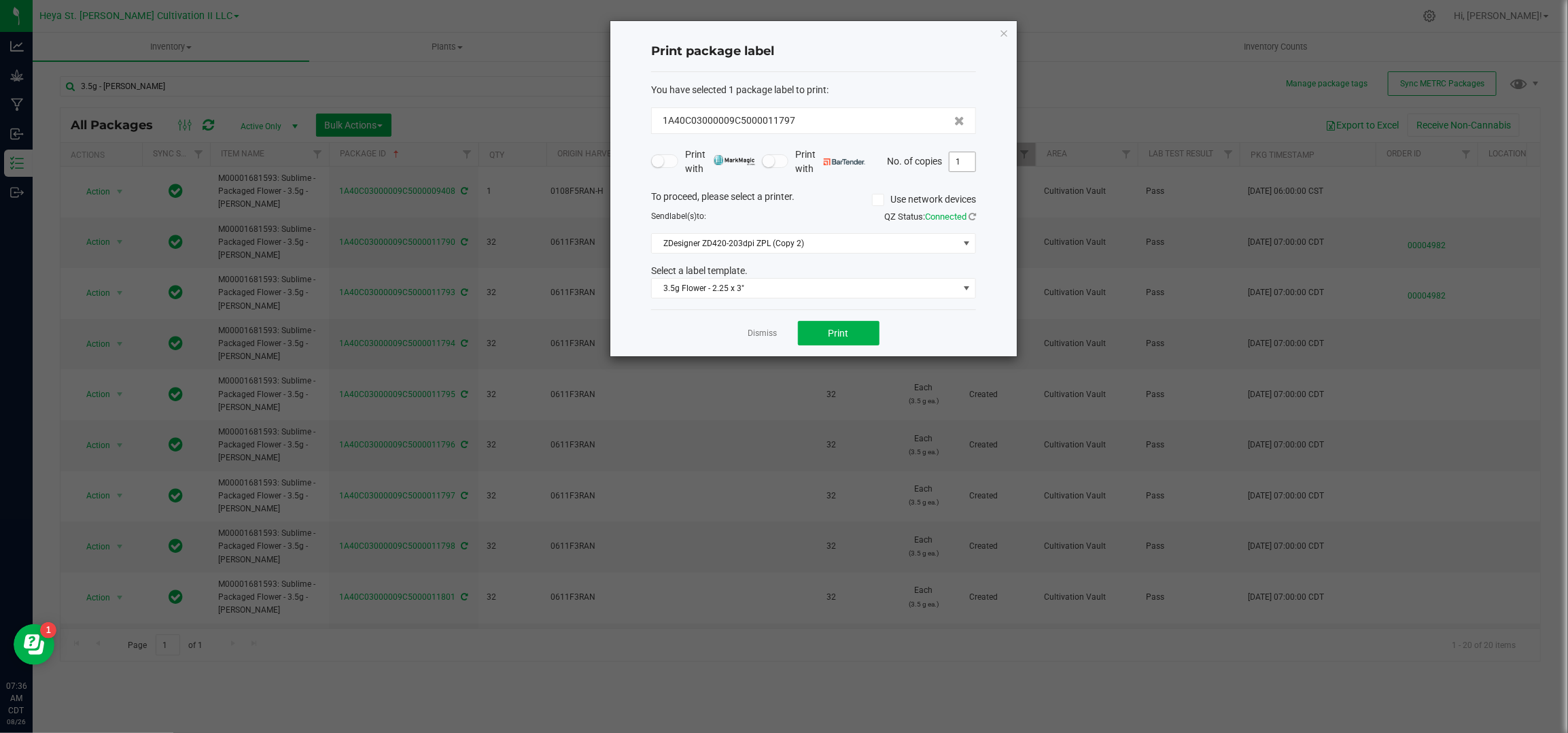
click at [959, 153] on input "1" at bounding box center [962, 162] width 26 height 19
type input "32"
click at [824, 331] on button "Print" at bounding box center [839, 333] width 81 height 25
click at [761, 329] on link "Dismiss" at bounding box center [763, 333] width 29 height 12
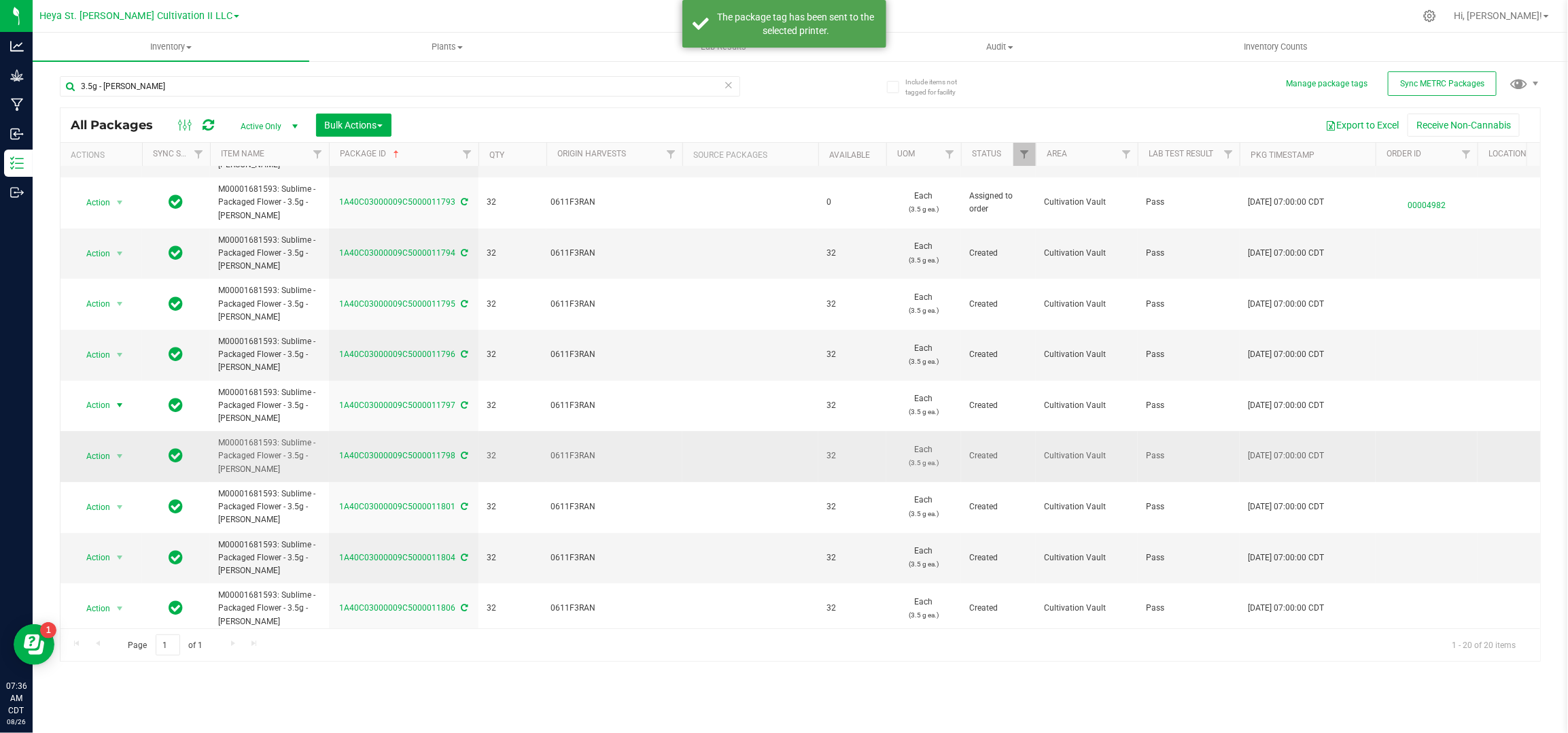
scroll to position [181, 0]
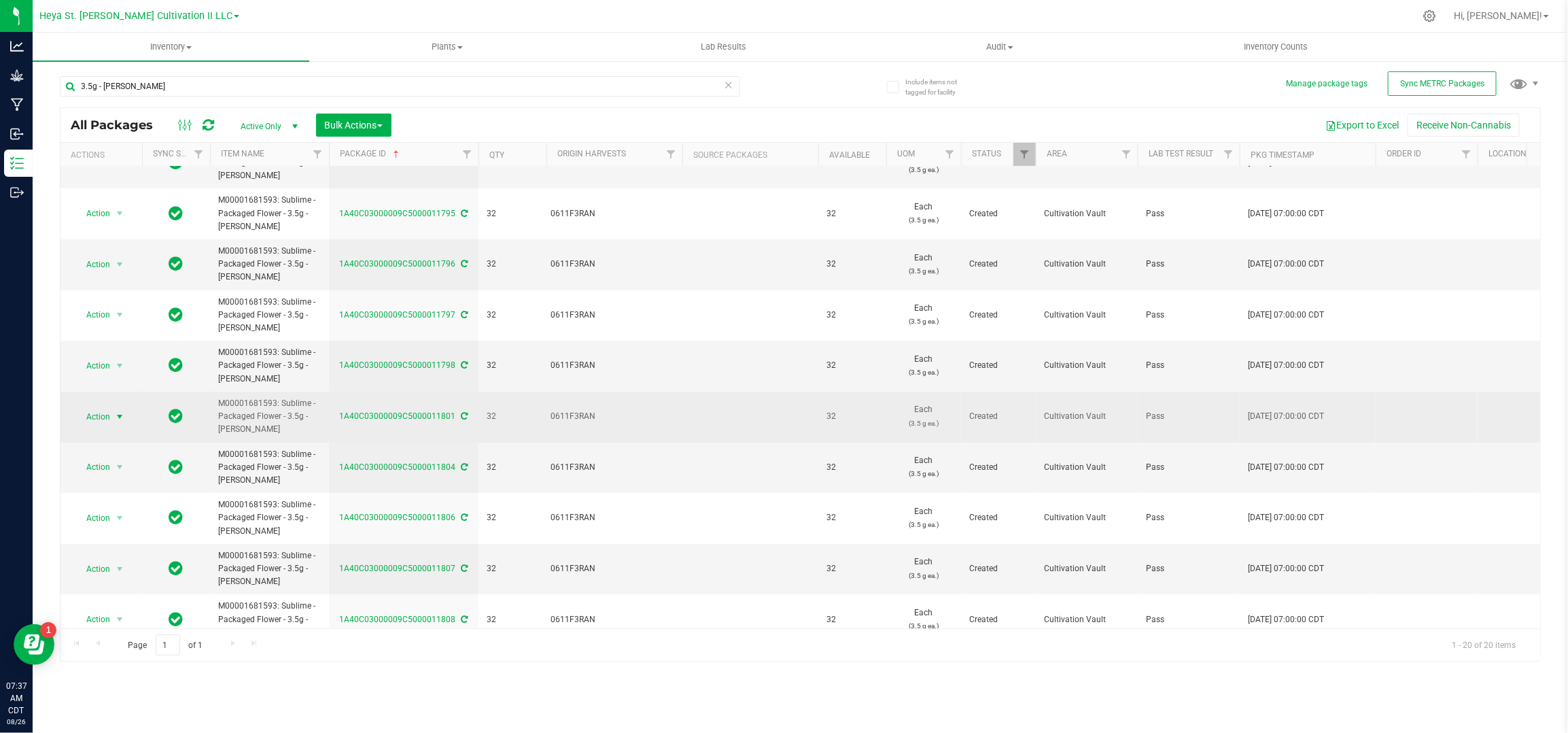
click at [108, 414] on span "Action" at bounding box center [92, 417] width 36 height 19
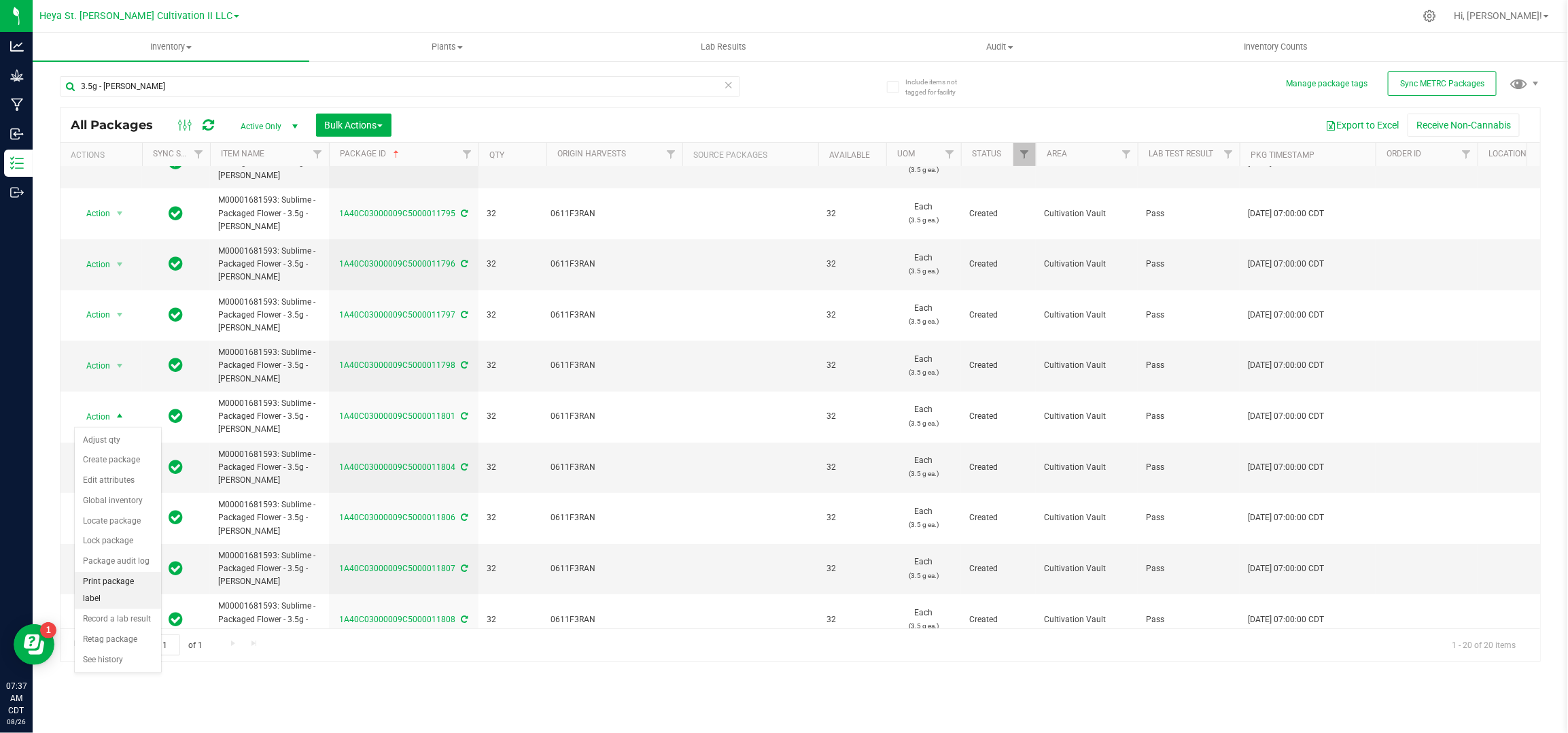
click at [115, 581] on li "Print package label" at bounding box center [118, 590] width 86 height 37
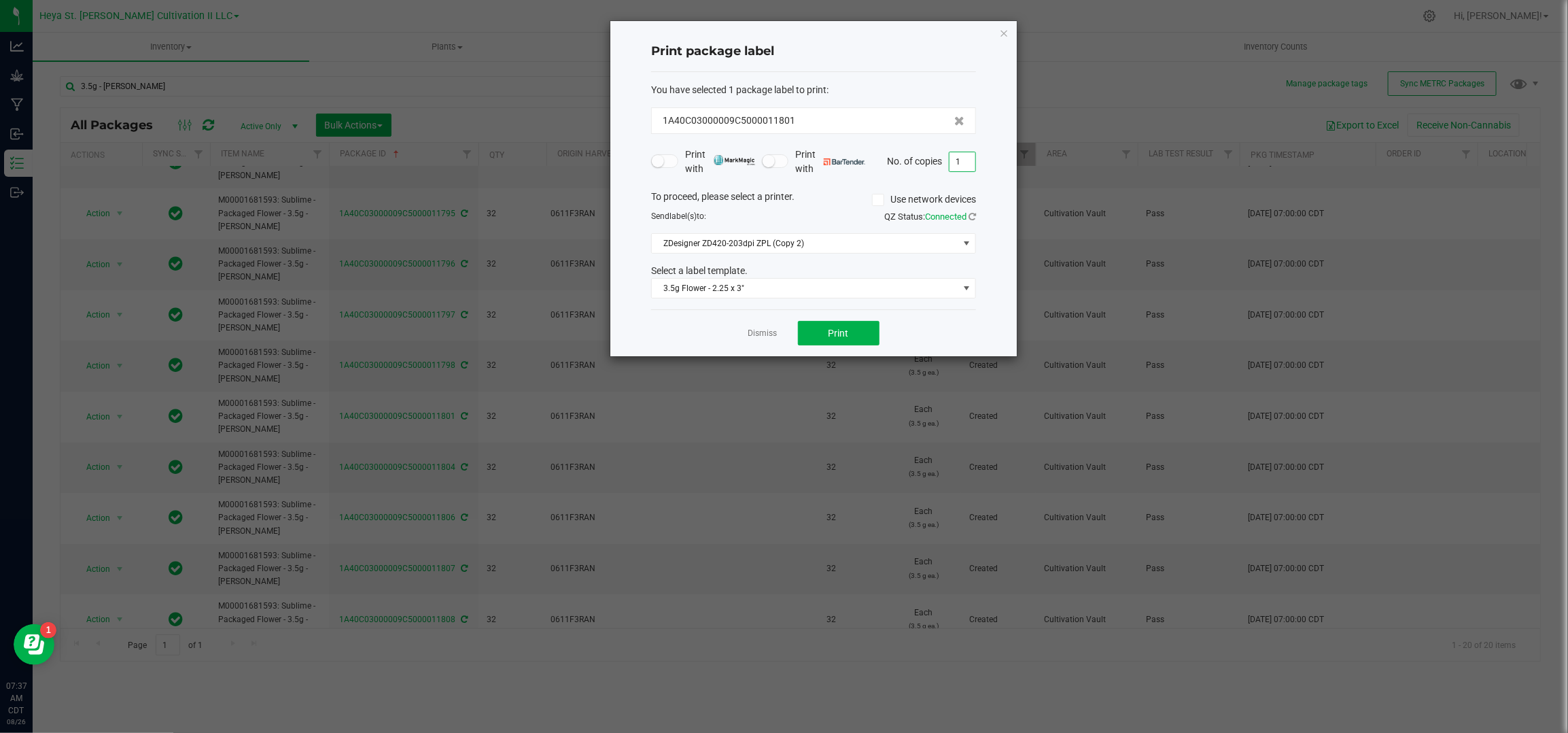
click at [965, 161] on input "1" at bounding box center [962, 162] width 26 height 19
type input "32"
click at [830, 327] on button "Print" at bounding box center [839, 333] width 81 height 25
click at [765, 332] on link "Dismiss" at bounding box center [763, 333] width 29 height 12
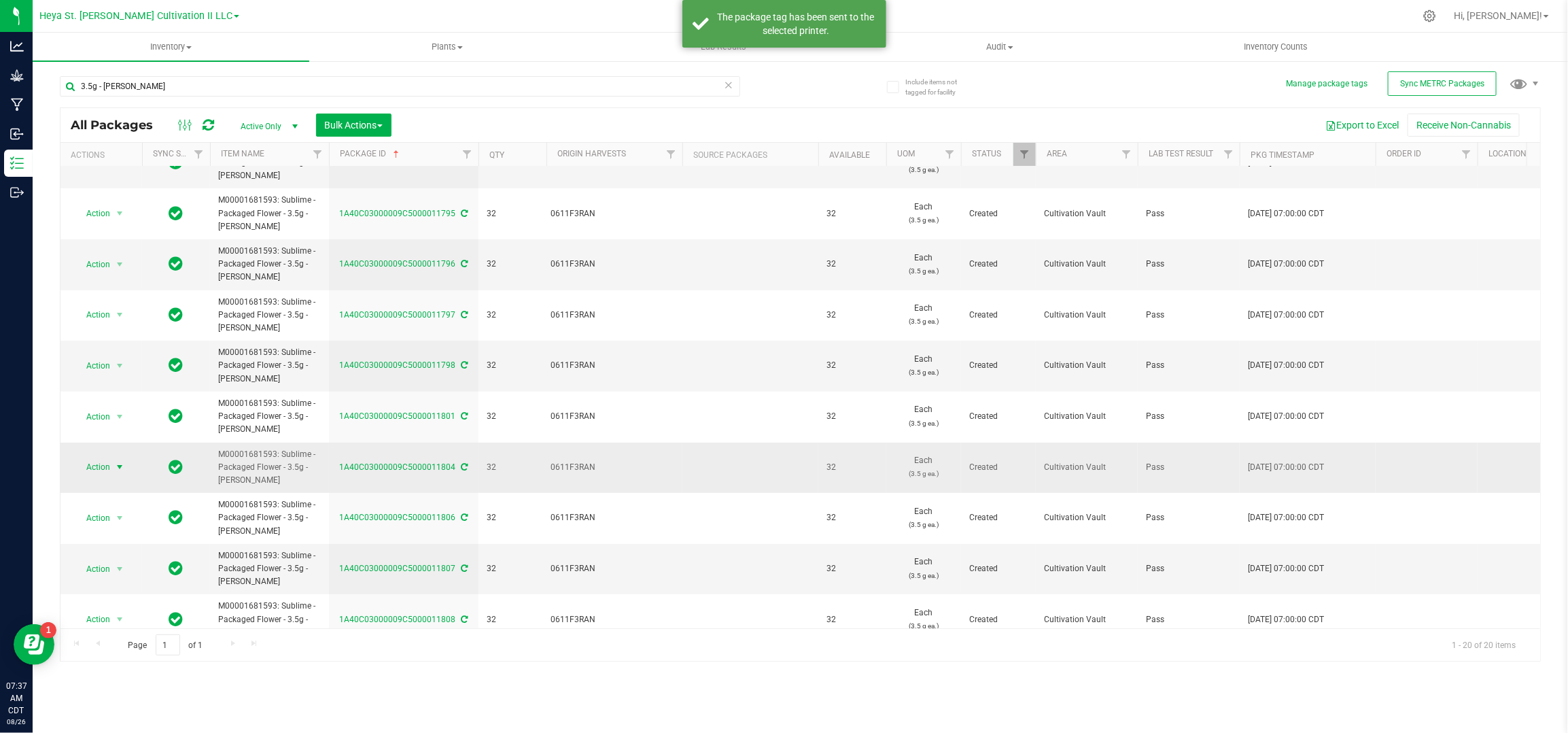
click at [97, 470] on span "Action" at bounding box center [92, 467] width 36 height 19
click at [120, 637] on li "Print package label" at bounding box center [118, 641] width 86 height 37
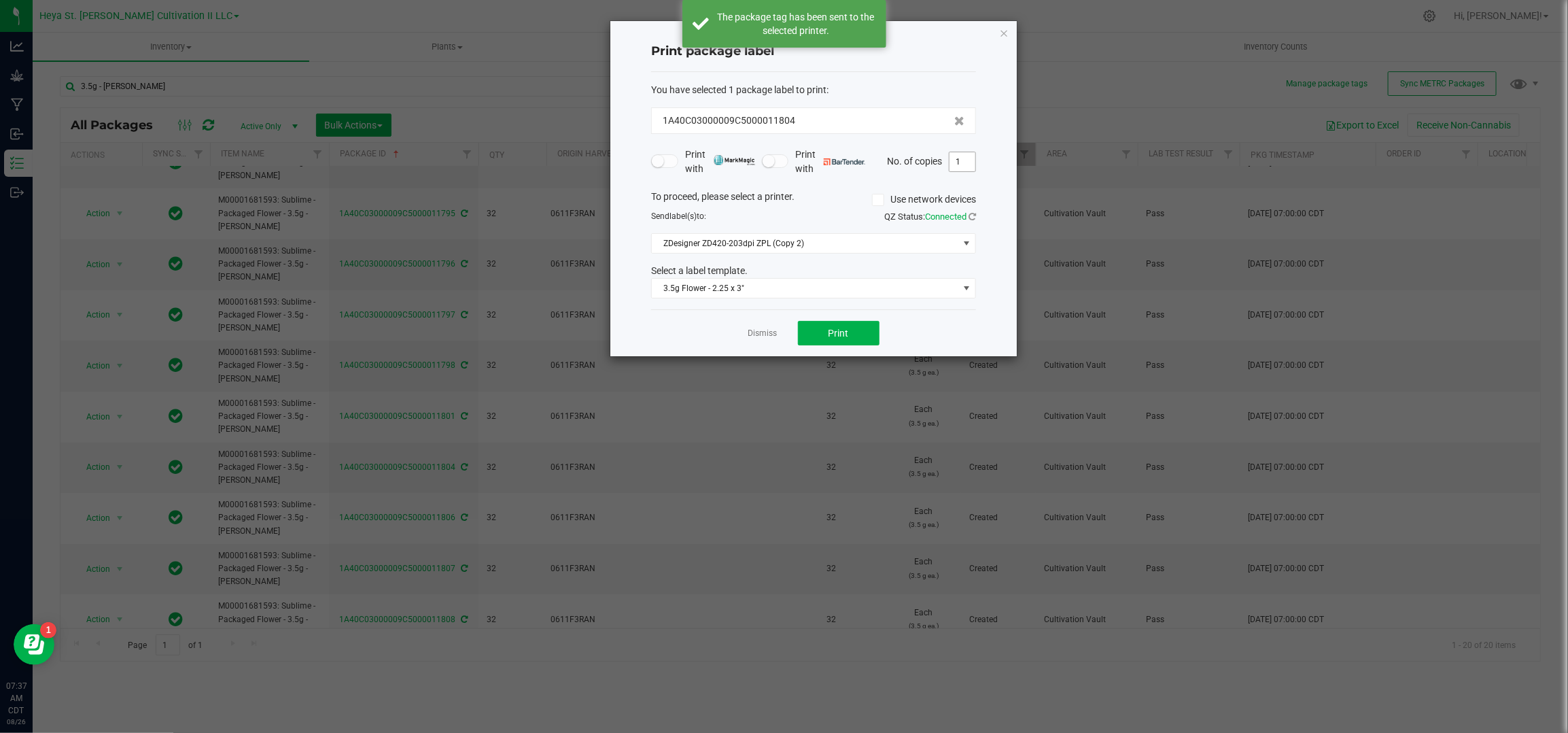
click at [964, 157] on input "1" at bounding box center [962, 162] width 26 height 19
type input "32"
click at [856, 326] on button "Print" at bounding box center [839, 333] width 81 height 25
click at [752, 337] on link "Dismiss" at bounding box center [763, 333] width 29 height 12
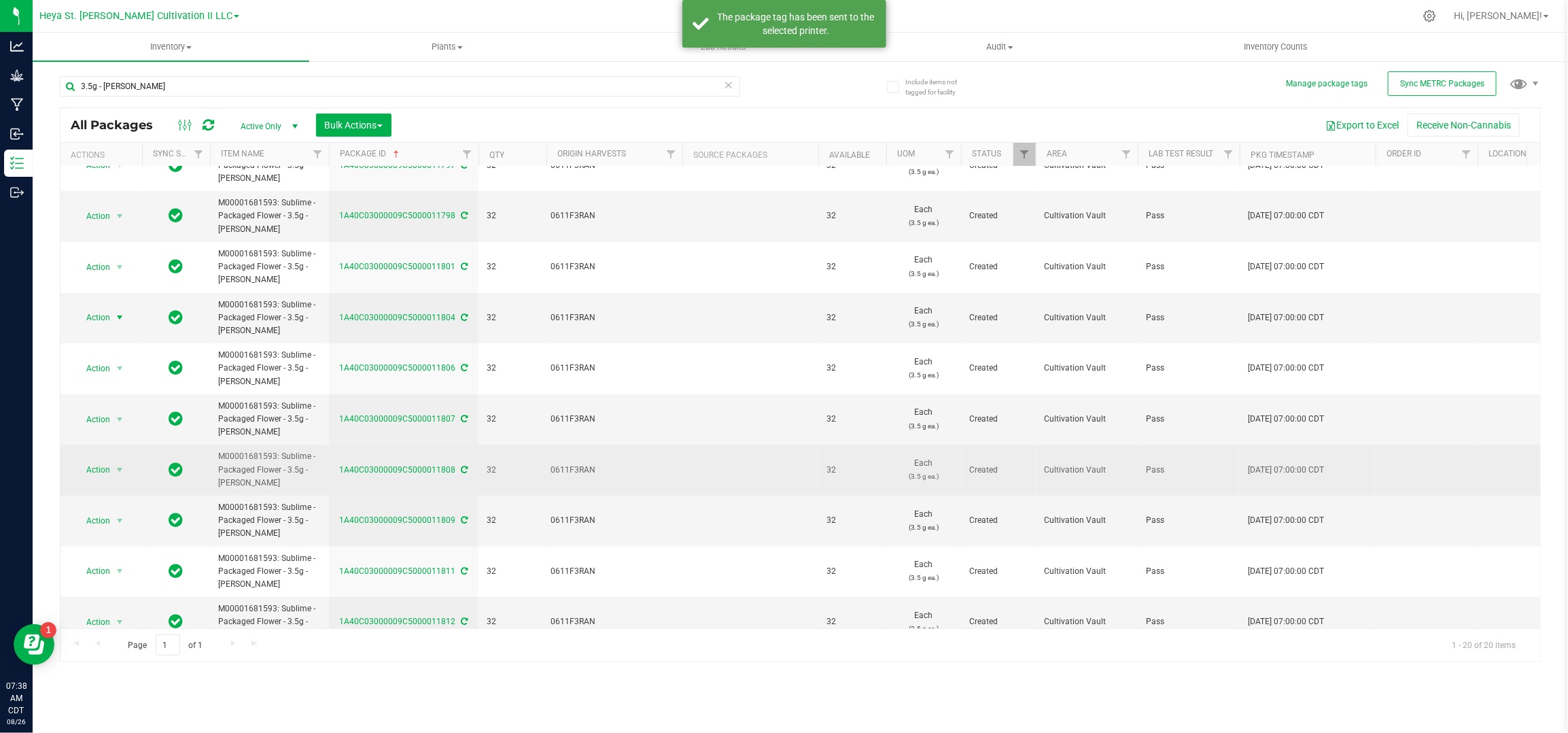
scroll to position [363, 0]
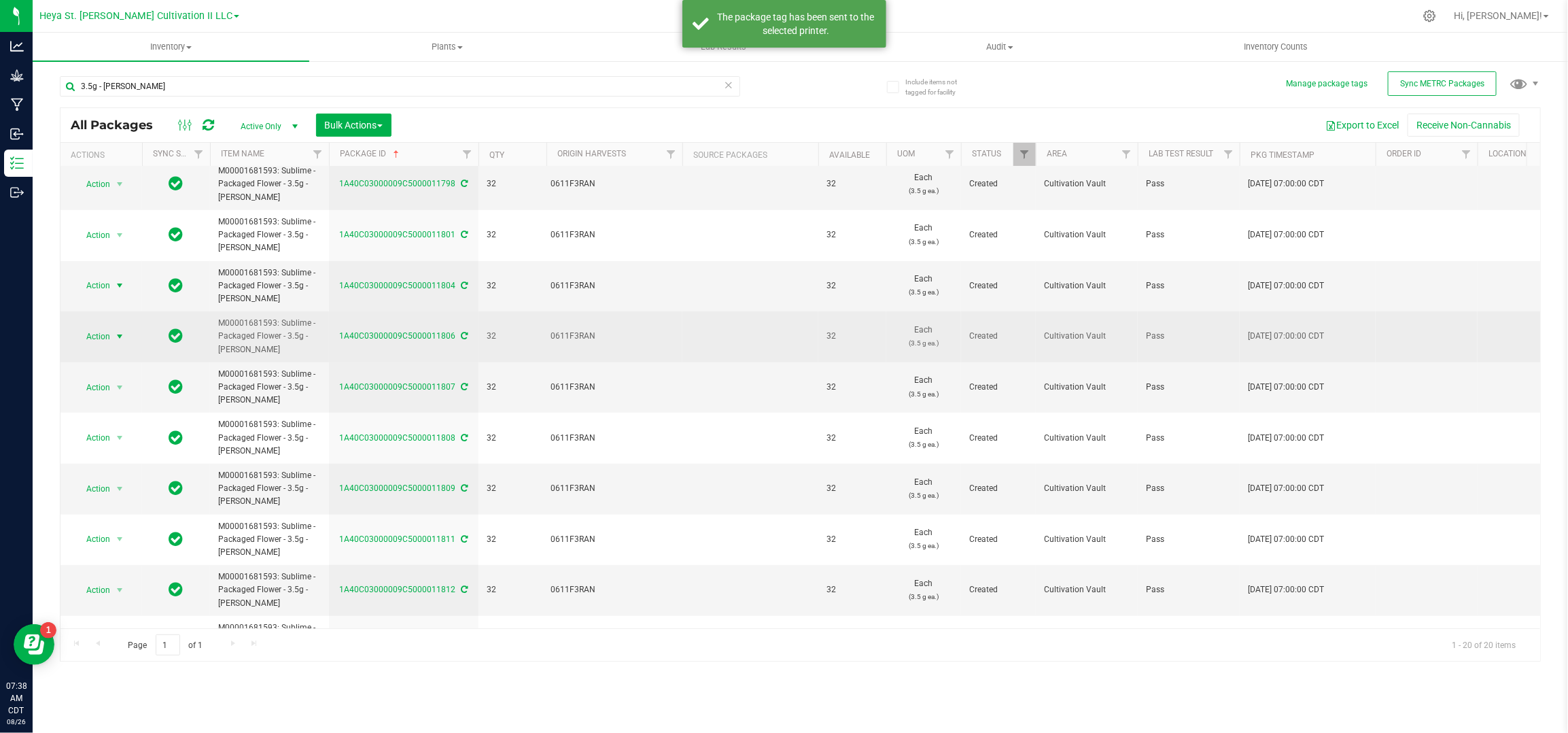
click at [106, 337] on span "Action" at bounding box center [92, 336] width 36 height 19
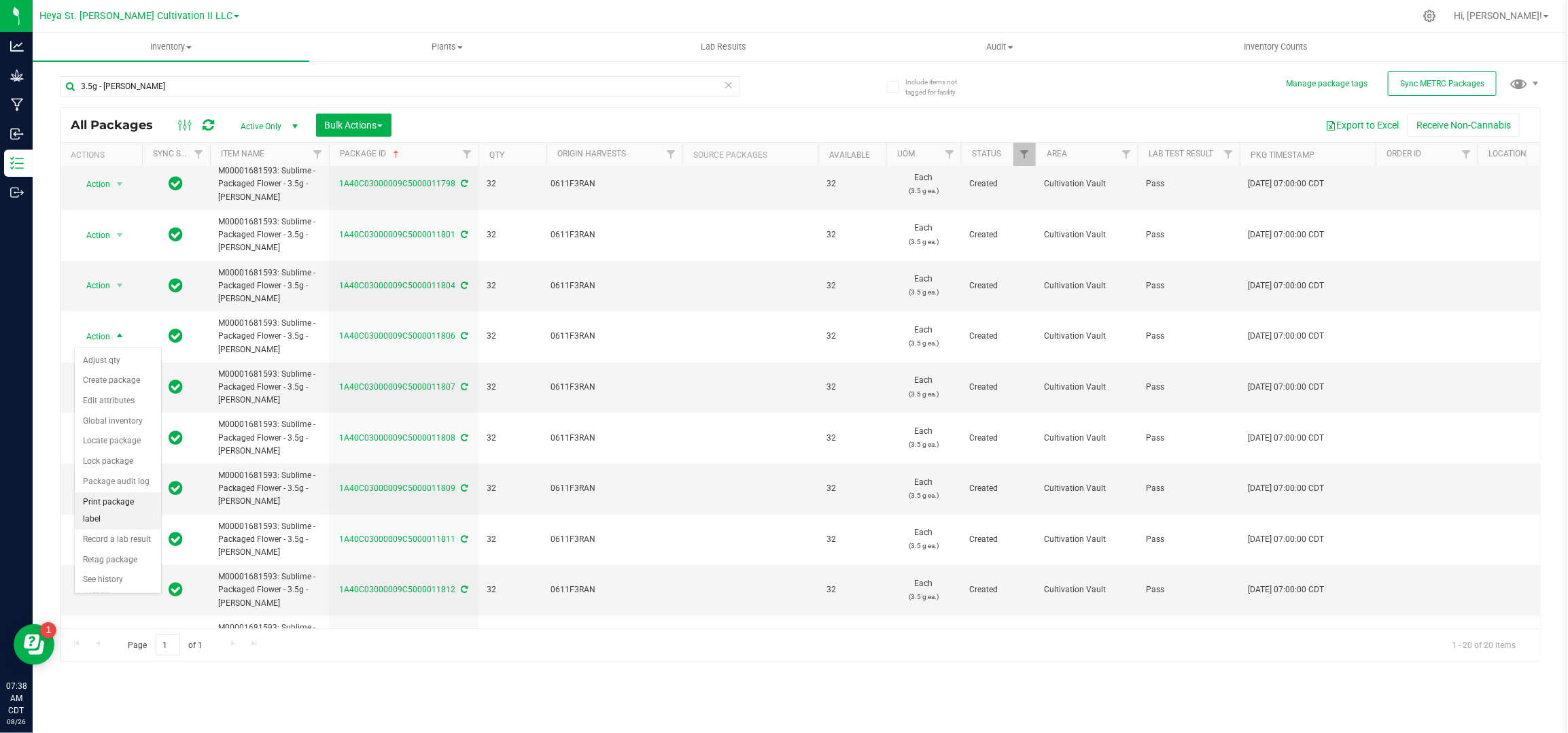
click at [128, 505] on li "Print package label" at bounding box center [118, 511] width 86 height 37
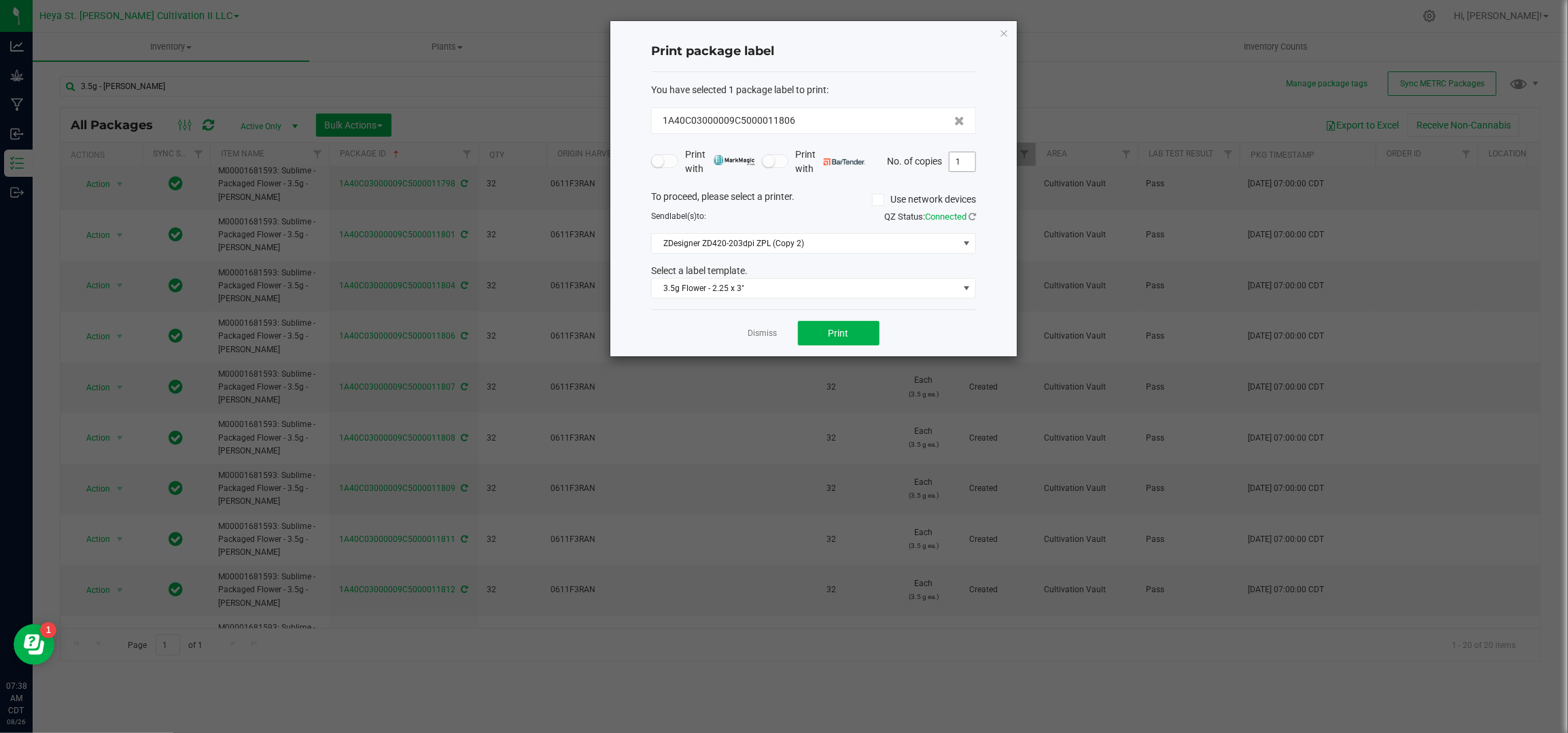
click at [952, 162] on input "1" at bounding box center [962, 162] width 26 height 19
type input "32"
click at [829, 332] on span "Print" at bounding box center [839, 333] width 20 height 11
click at [766, 325] on div "Dismiss Print" at bounding box center [814, 332] width 325 height 47
click at [760, 331] on link "Dismiss" at bounding box center [763, 333] width 29 height 12
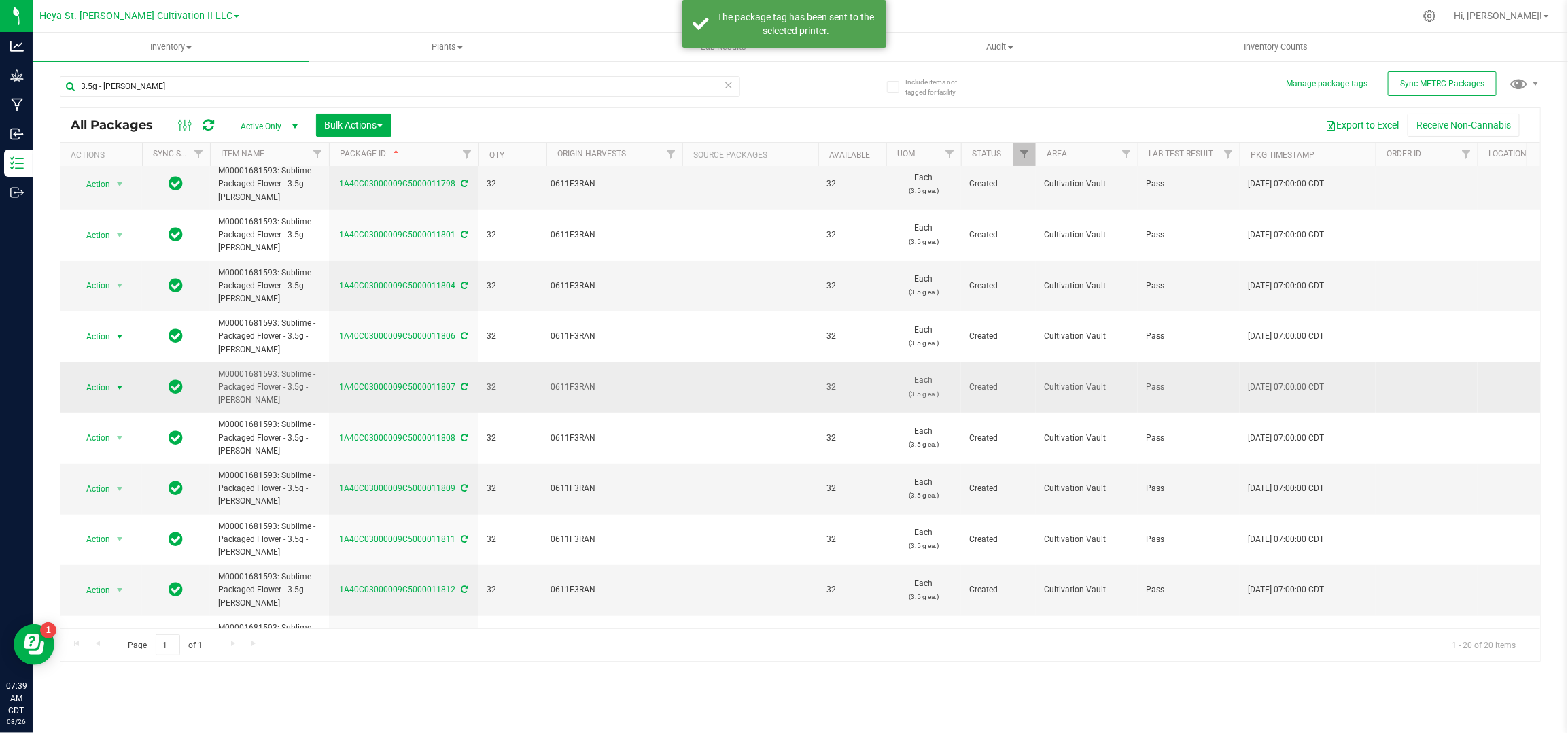
click at [100, 384] on span "Action" at bounding box center [92, 387] width 36 height 19
click at [96, 556] on li "Print package label" at bounding box center [118, 562] width 86 height 37
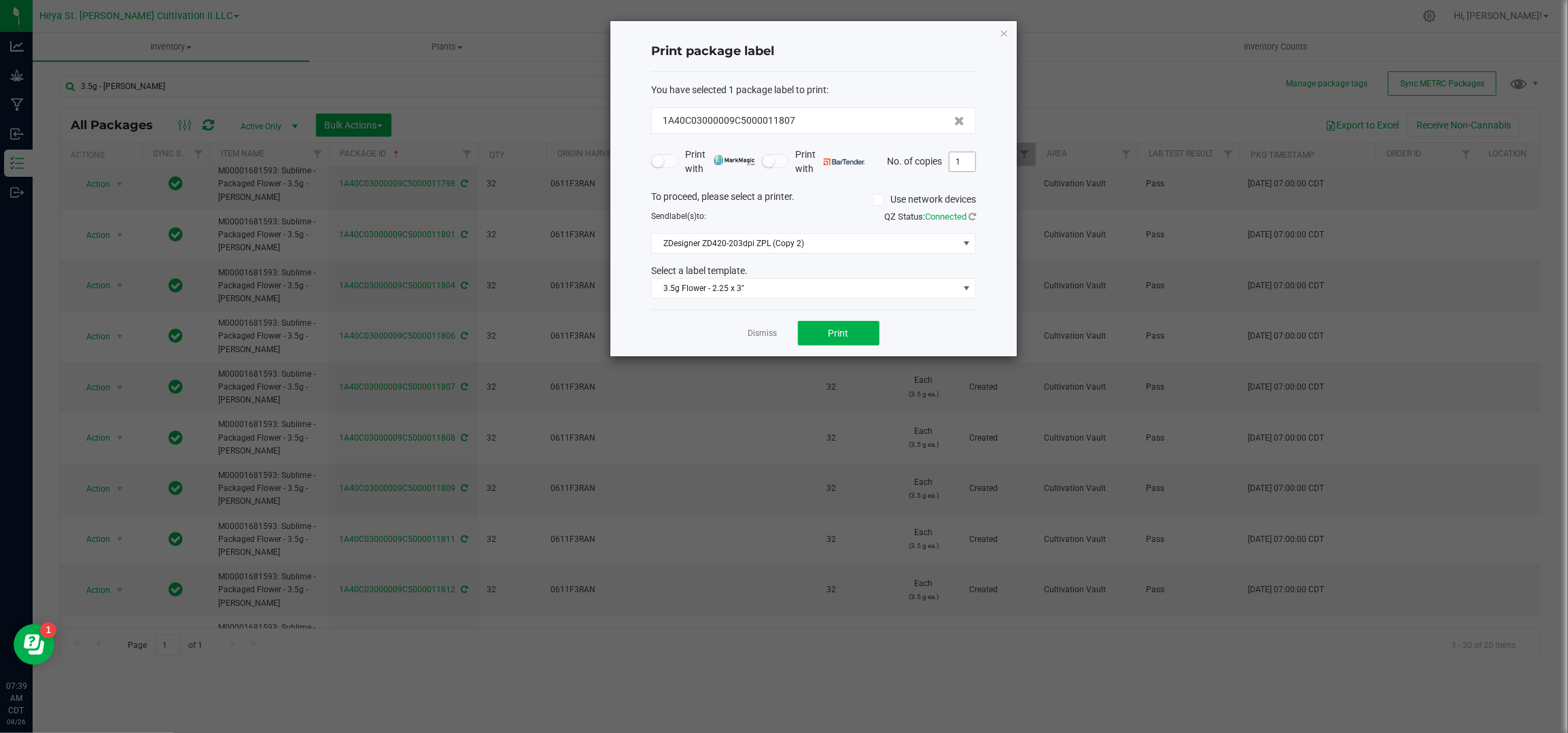
click at [968, 159] on input "1" at bounding box center [962, 162] width 26 height 19
type input "32"
click at [846, 322] on button "Print" at bounding box center [839, 333] width 81 height 25
click at [757, 333] on link "Dismiss" at bounding box center [763, 333] width 29 height 12
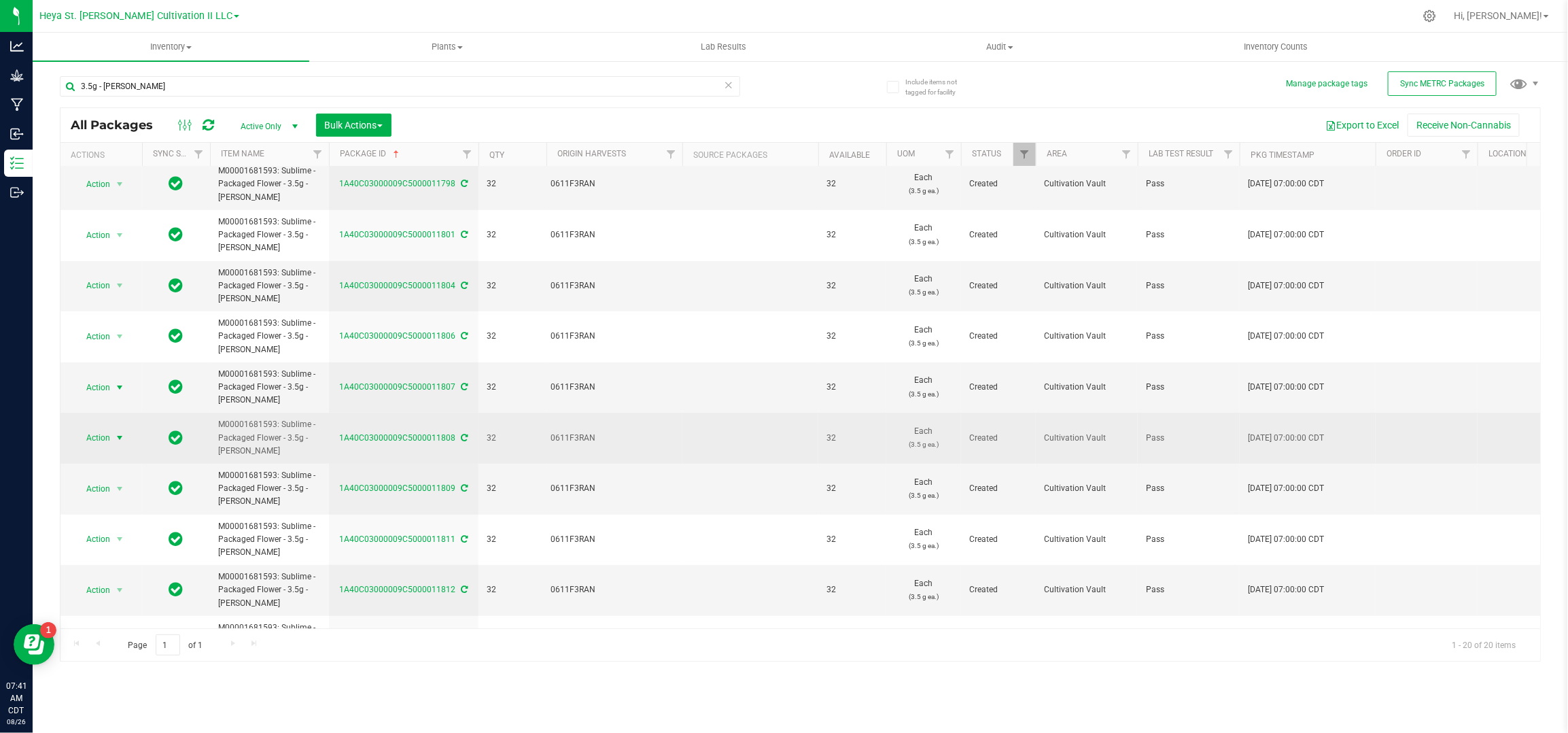
click at [98, 441] on span "Action" at bounding box center [92, 438] width 36 height 19
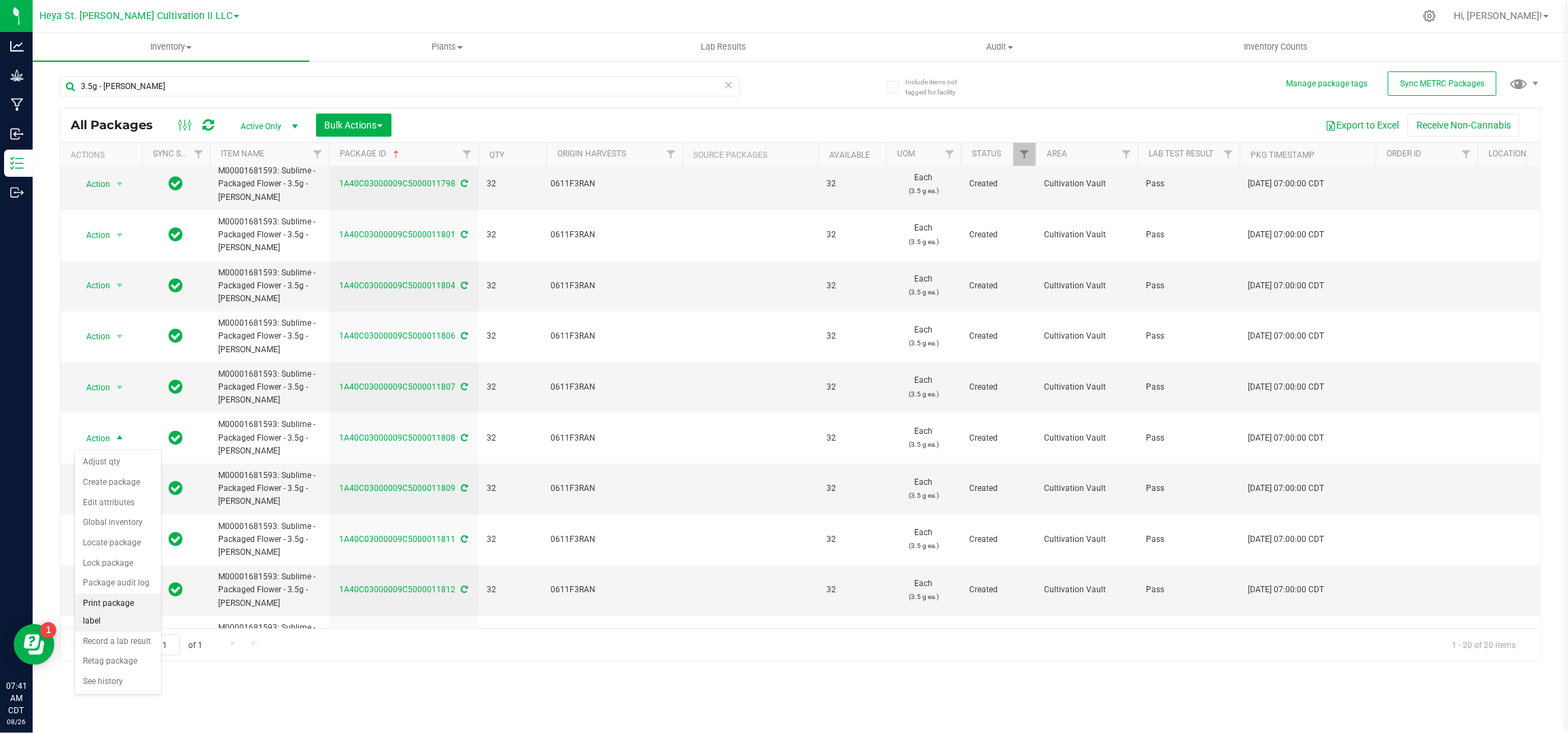
click at [108, 608] on li "Print package label" at bounding box center [118, 612] width 86 height 37
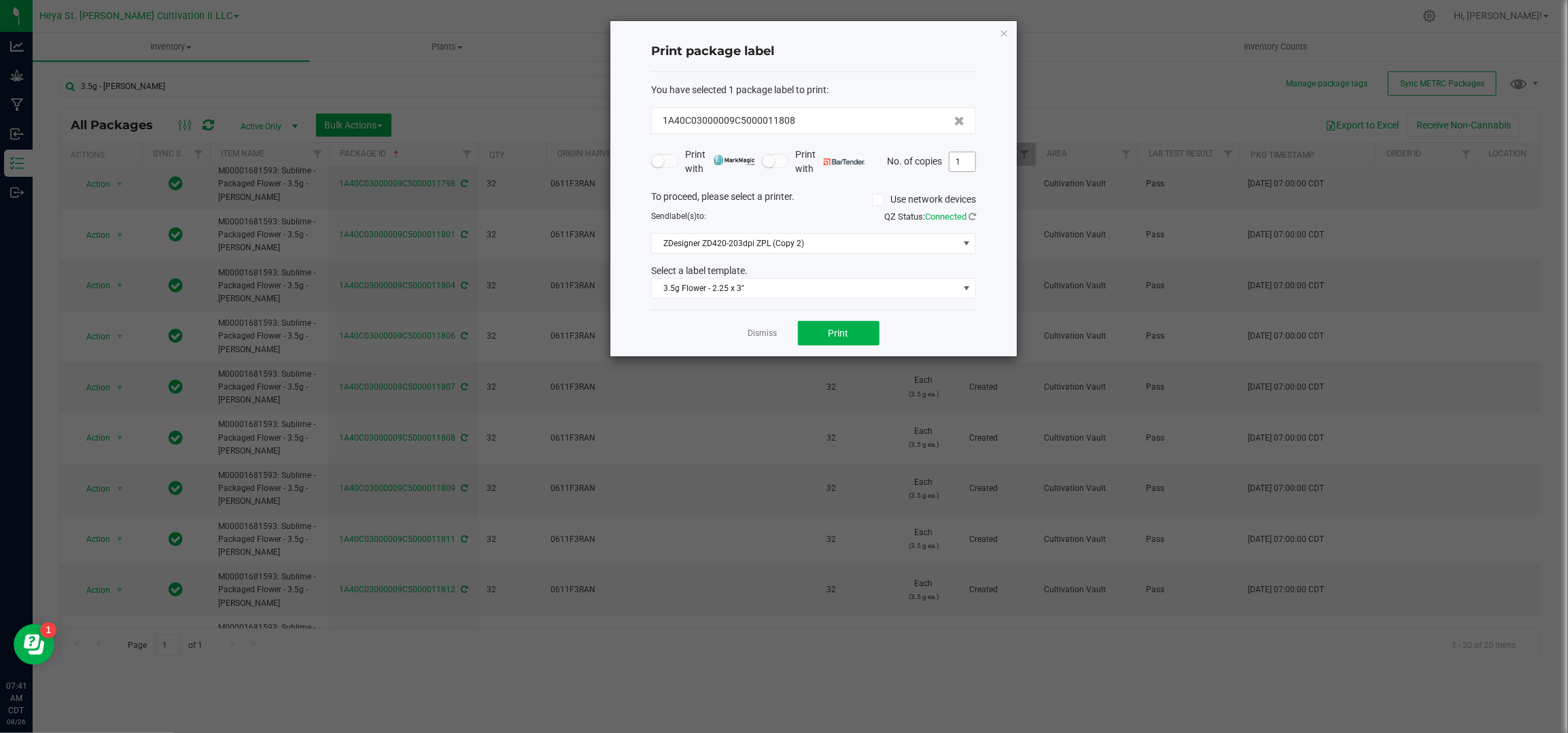
click at [974, 162] on input "1" at bounding box center [962, 162] width 26 height 19
type input "32"
click at [826, 317] on div "Dismiss Print" at bounding box center [814, 332] width 325 height 47
click at [809, 328] on button "Print" at bounding box center [839, 333] width 81 height 25
click at [767, 337] on link "Dismiss" at bounding box center [763, 333] width 29 height 12
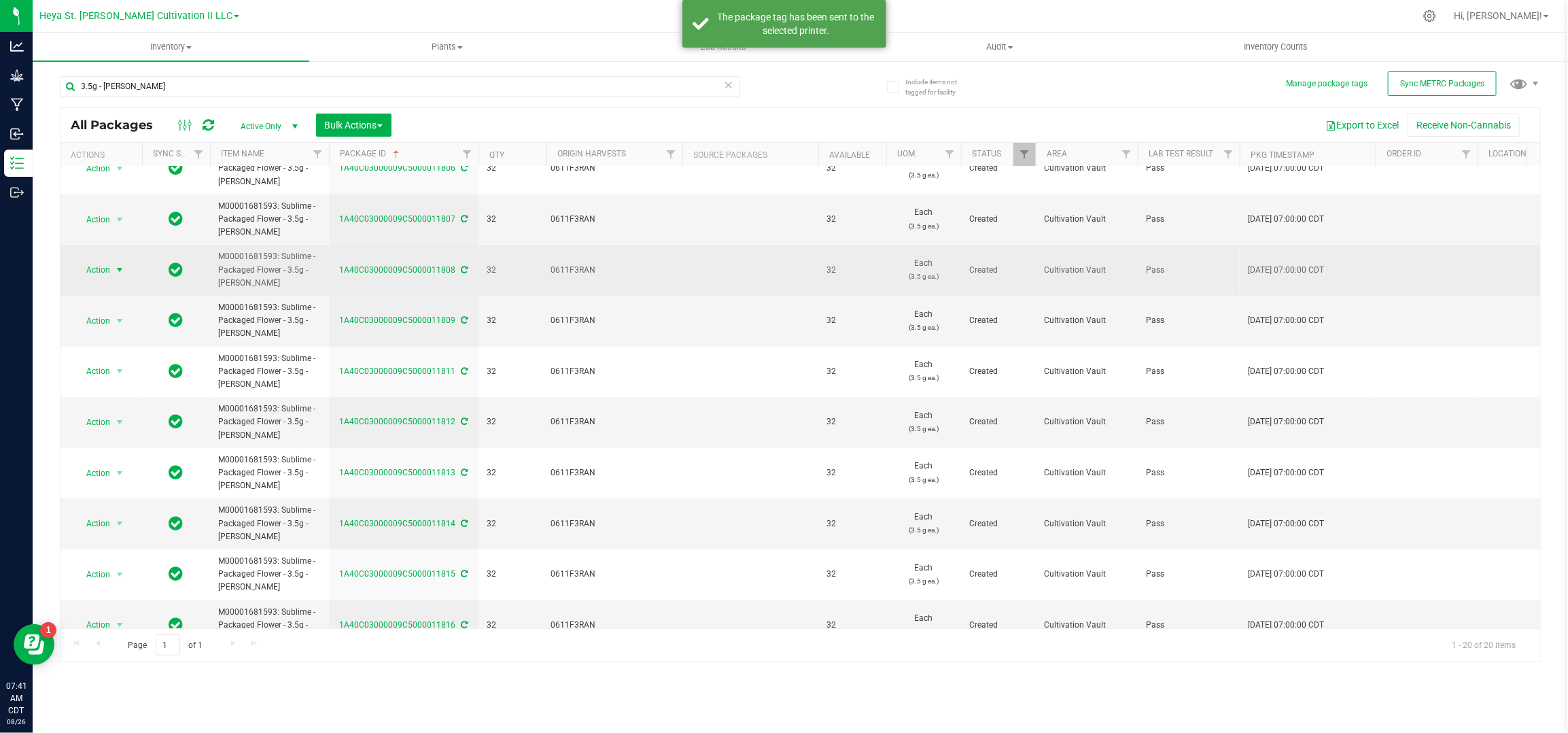
scroll to position [544, 0]
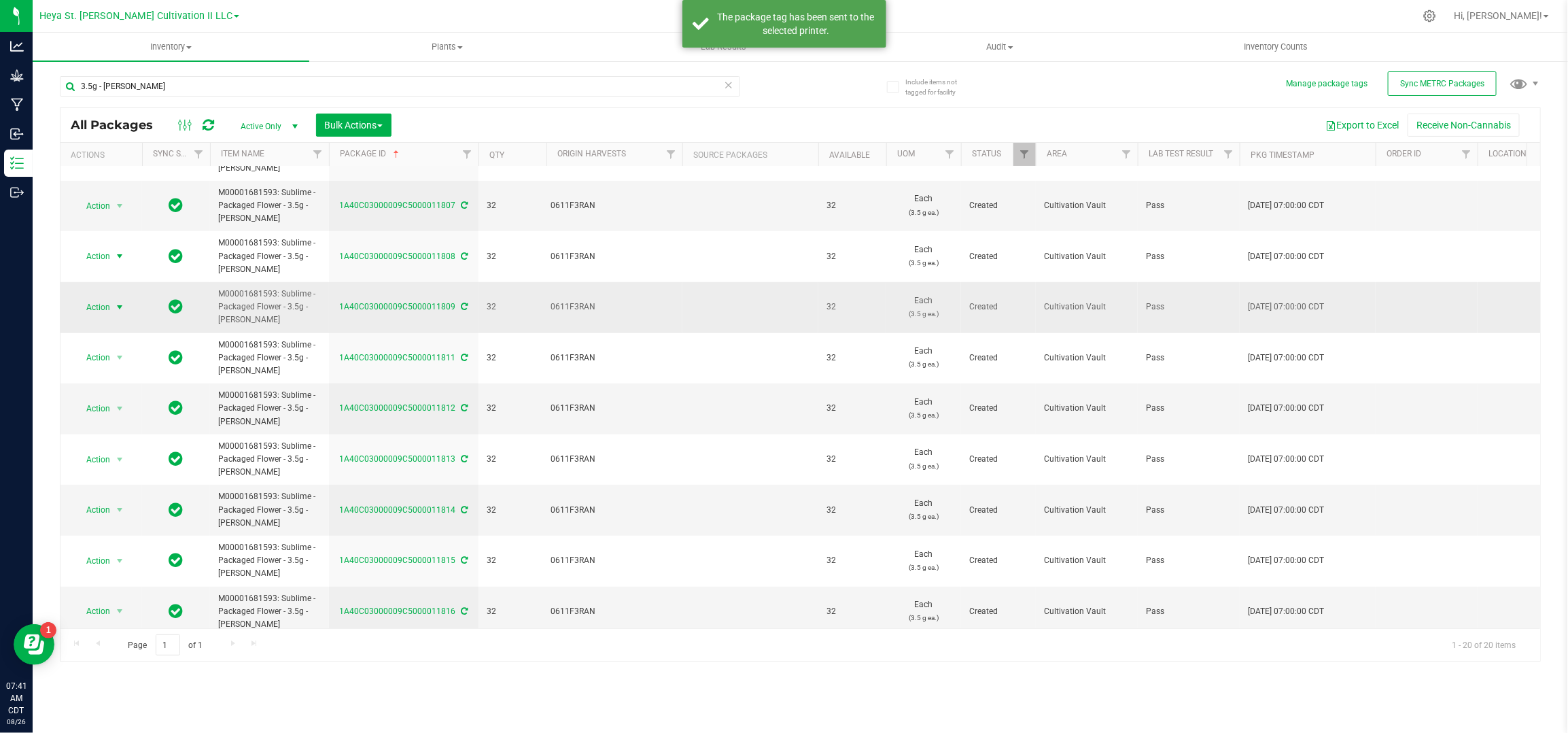
click at [115, 310] on span "select" at bounding box center [119, 308] width 11 height 11
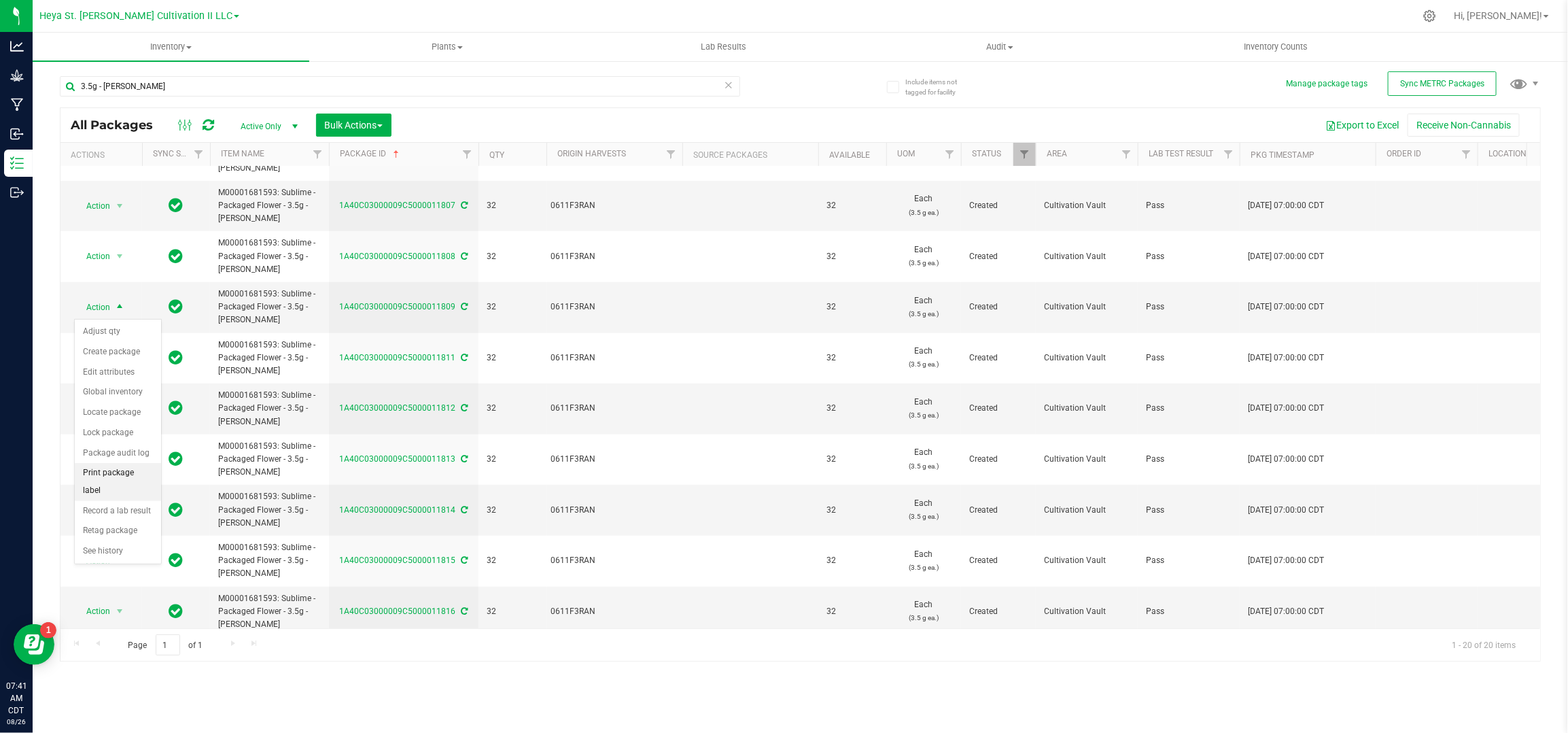
click at [133, 475] on li "Print package label" at bounding box center [118, 482] width 86 height 37
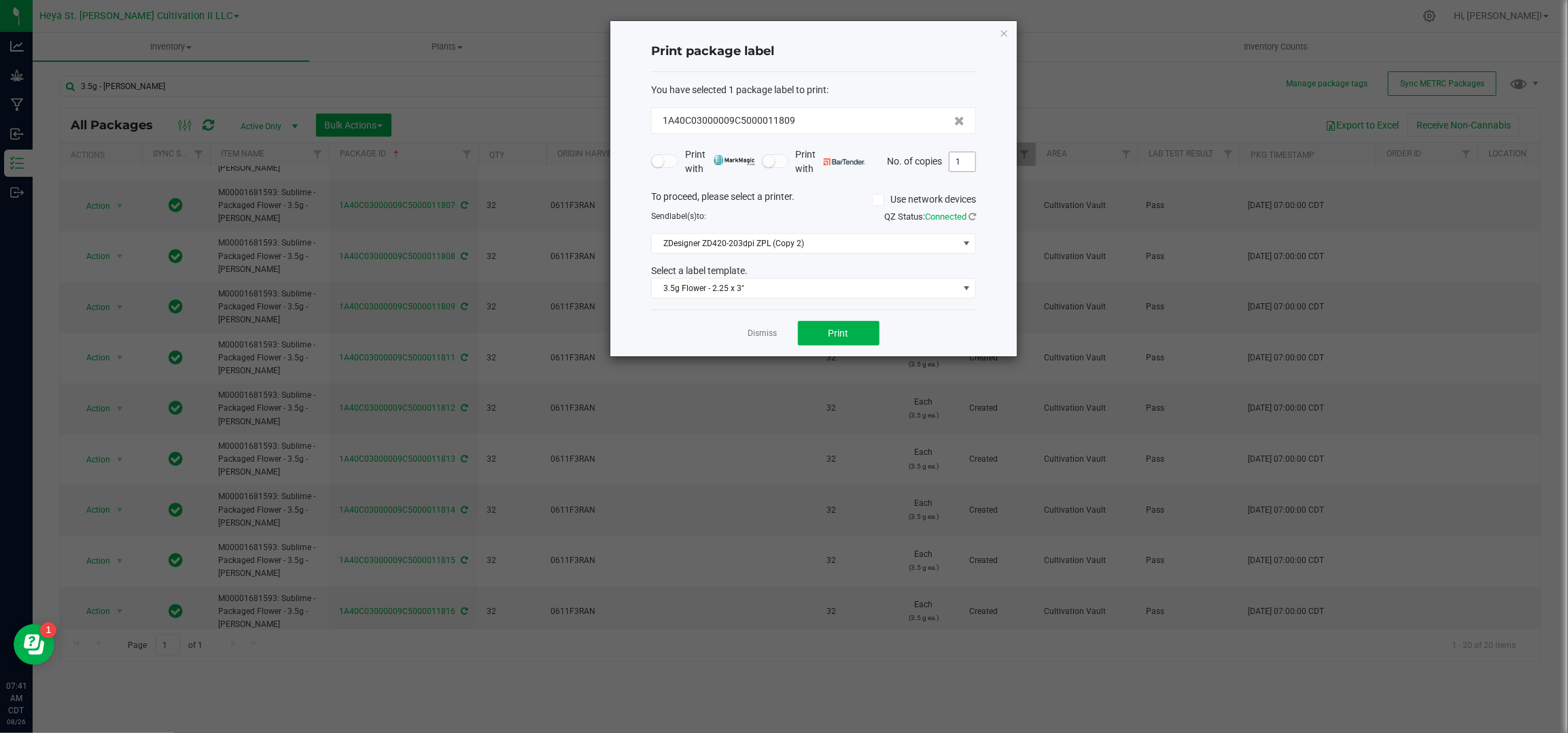
click at [972, 160] on input "1" at bounding box center [962, 162] width 26 height 19
type input "32"
click at [849, 327] on button "Print" at bounding box center [839, 333] width 81 height 25
click at [751, 336] on link "Dismiss" at bounding box center [763, 333] width 29 height 12
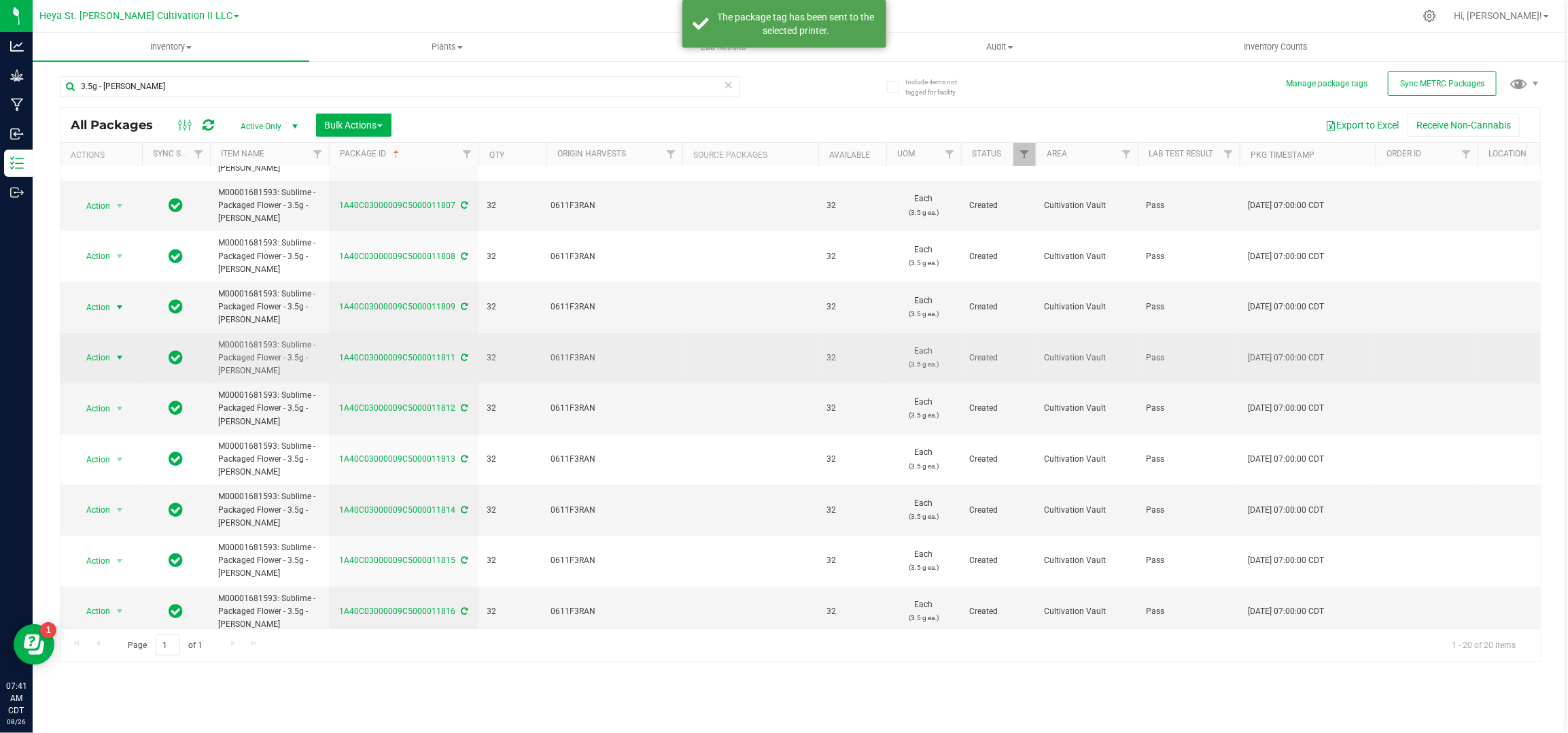
click at [103, 360] on span "Action" at bounding box center [92, 357] width 36 height 19
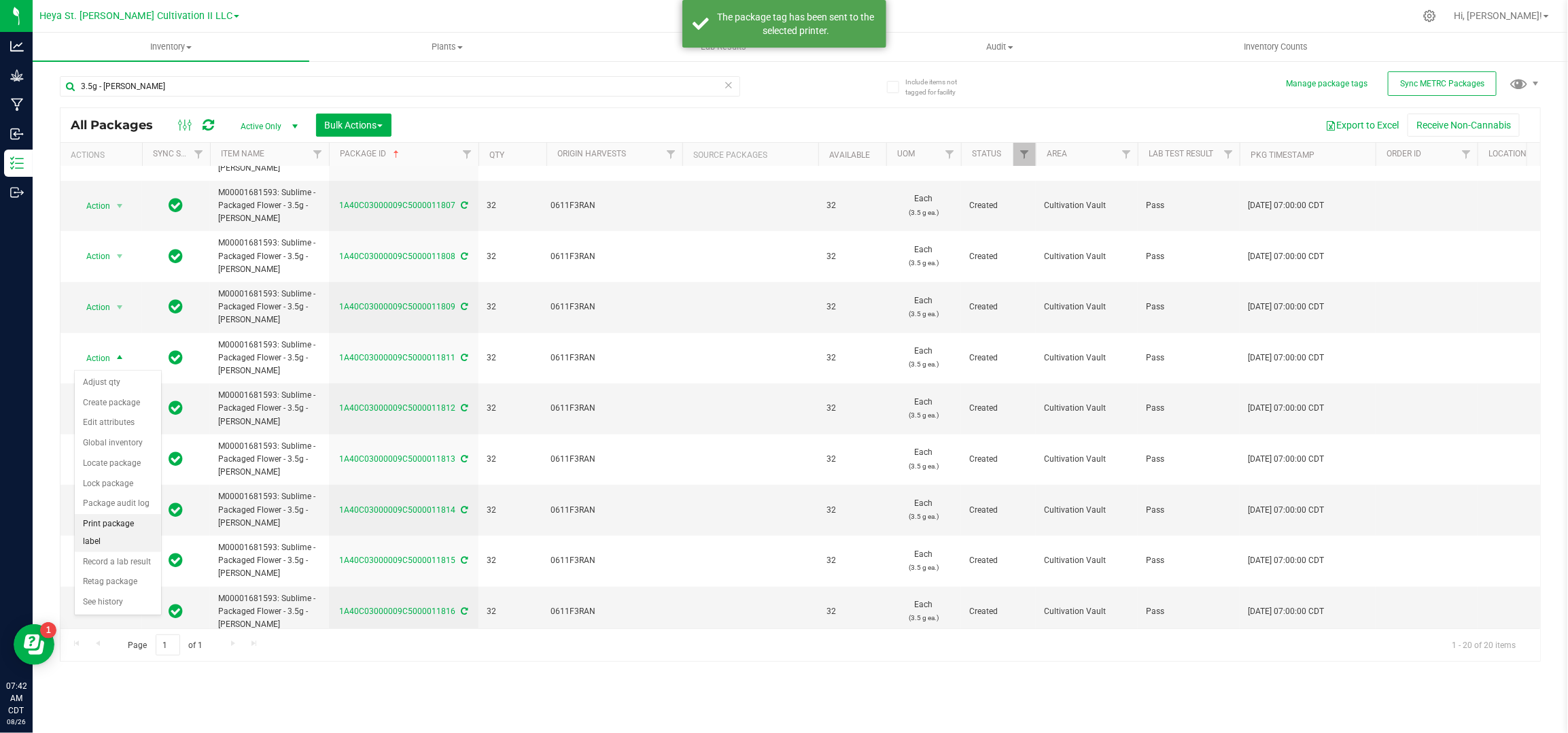
click at [129, 524] on li "Print package label" at bounding box center [118, 533] width 86 height 37
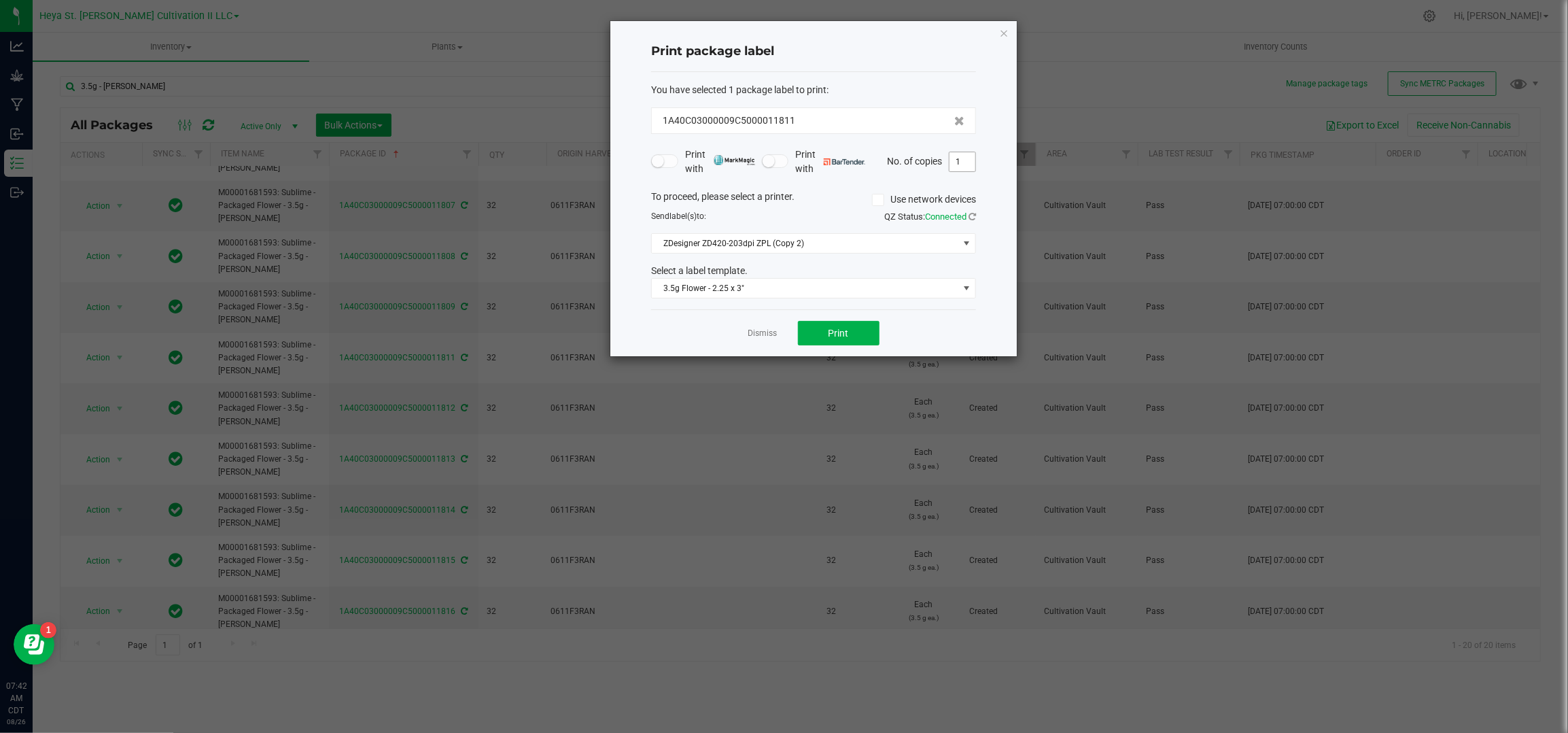
click at [959, 157] on input "1" at bounding box center [962, 162] width 26 height 19
type input "32"
click at [843, 324] on button "Print" at bounding box center [839, 333] width 81 height 25
click at [766, 332] on link "Dismiss" at bounding box center [763, 333] width 29 height 12
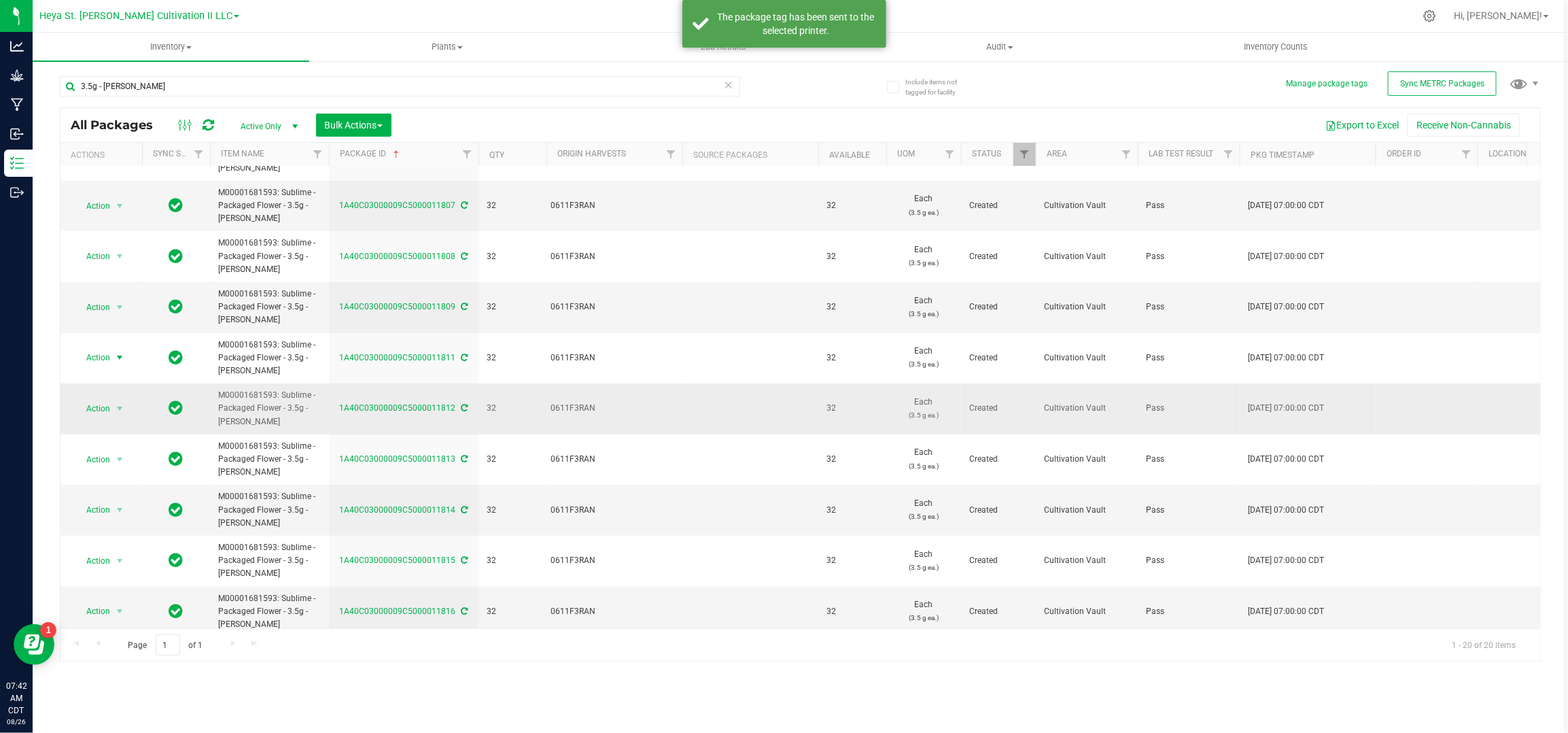
click at [108, 418] on span "Action" at bounding box center [92, 408] width 36 height 19
click at [135, 582] on li "Print package label" at bounding box center [118, 584] width 86 height 37
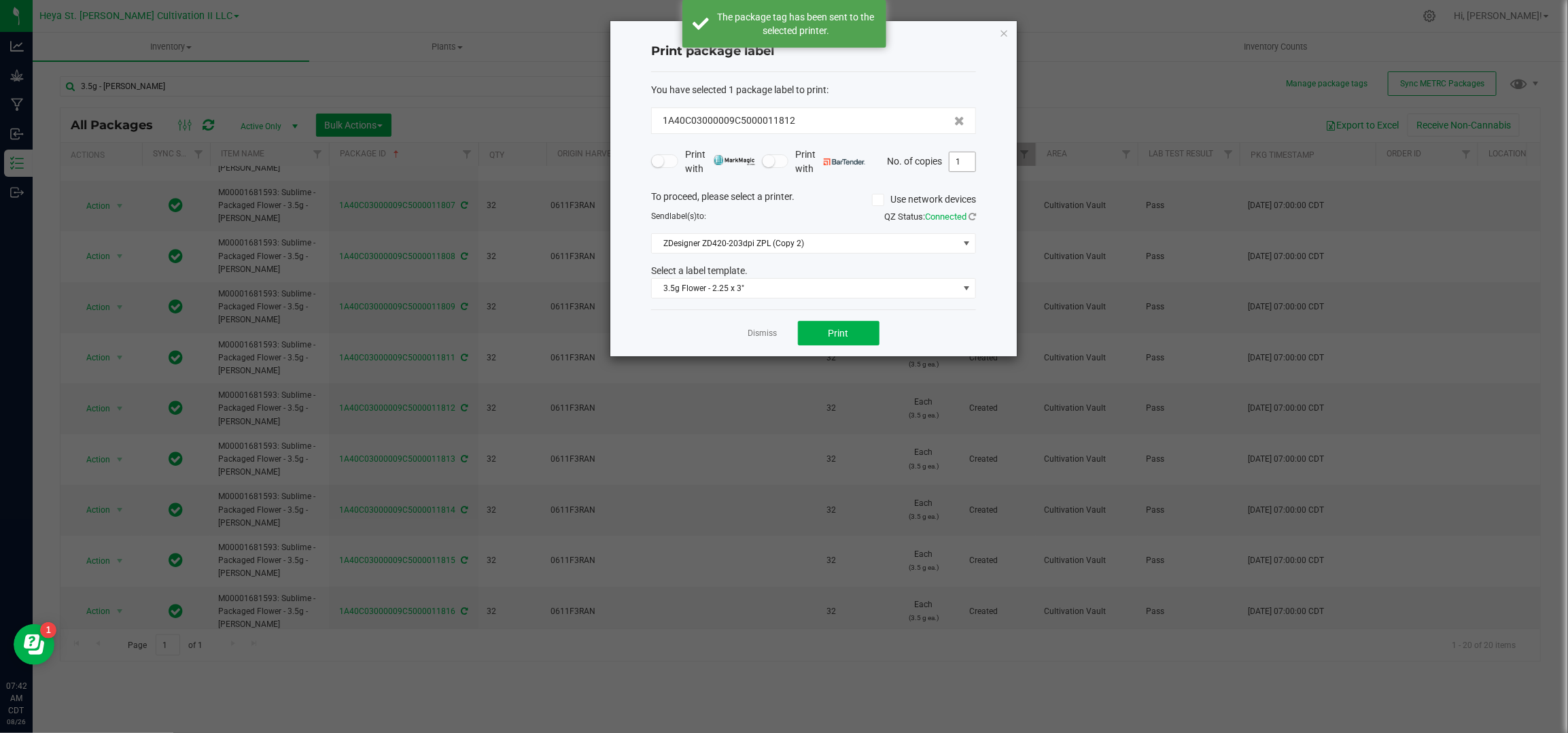
click at [962, 170] on input "1" at bounding box center [962, 162] width 26 height 19
type input "32"
click at [812, 332] on button "Print" at bounding box center [839, 333] width 81 height 25
click at [761, 339] on link "Dismiss" at bounding box center [763, 333] width 29 height 12
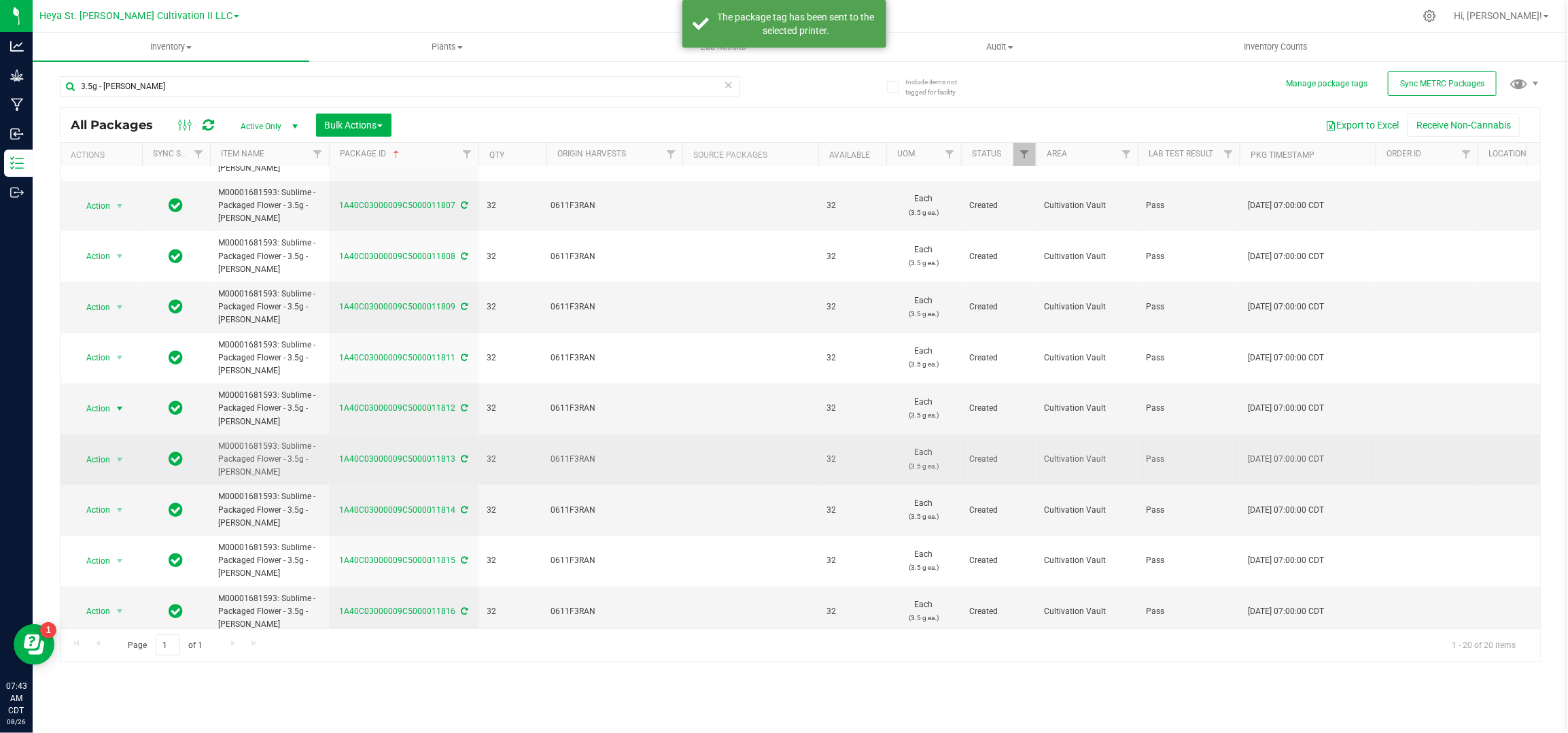
scroll to position [567, 0]
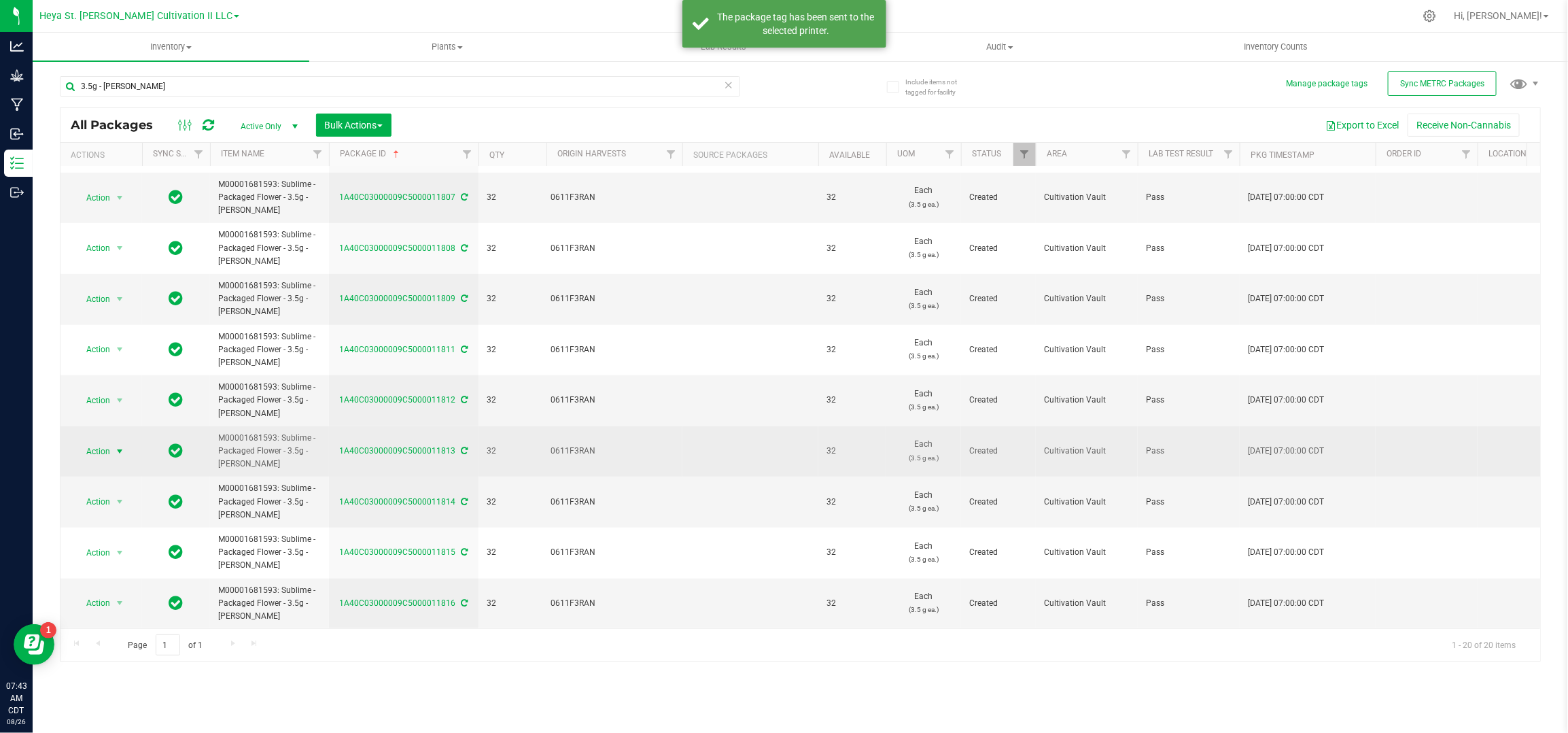
click at [100, 442] on span "Action" at bounding box center [92, 452] width 36 height 19
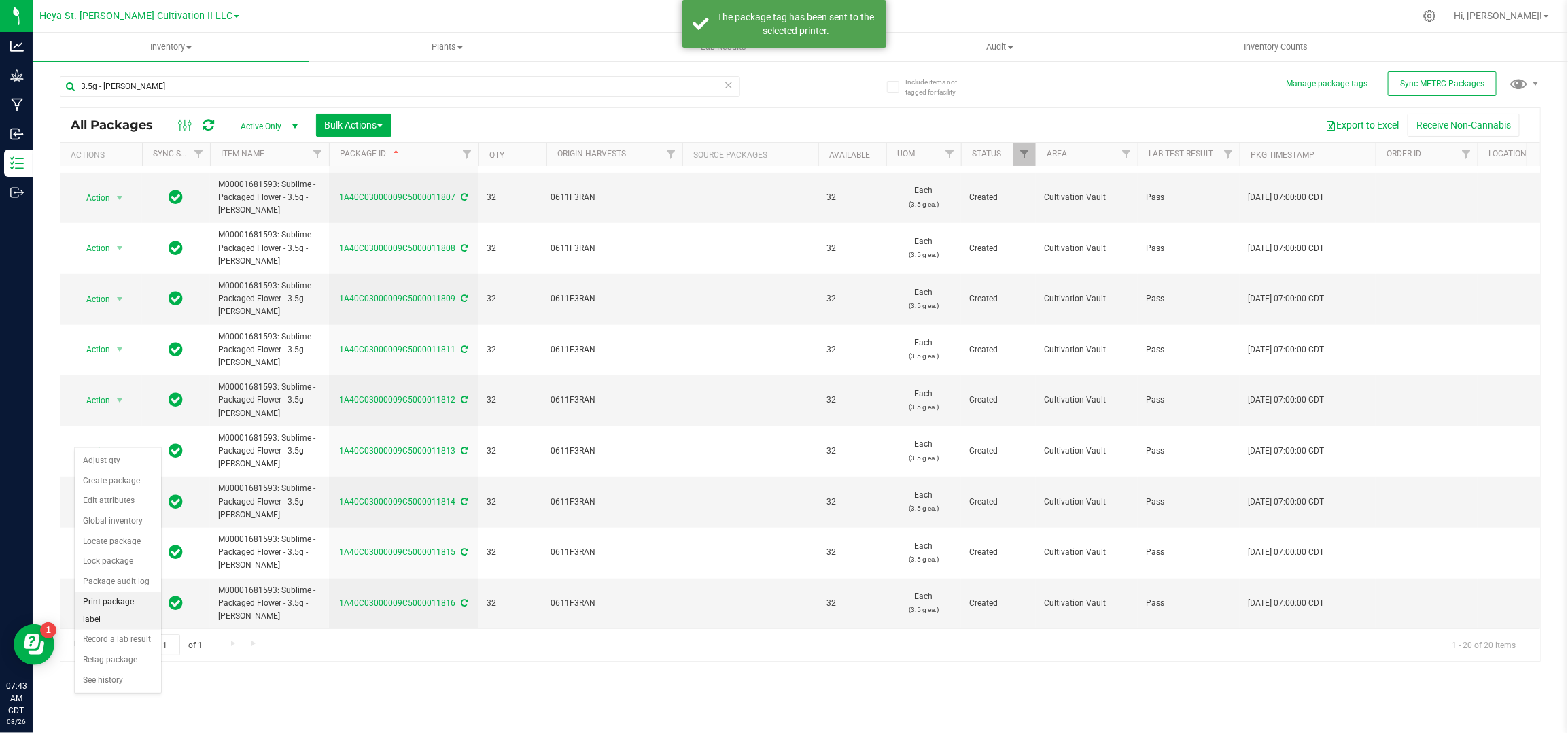
click at [94, 611] on li "Print package label" at bounding box center [118, 611] width 86 height 37
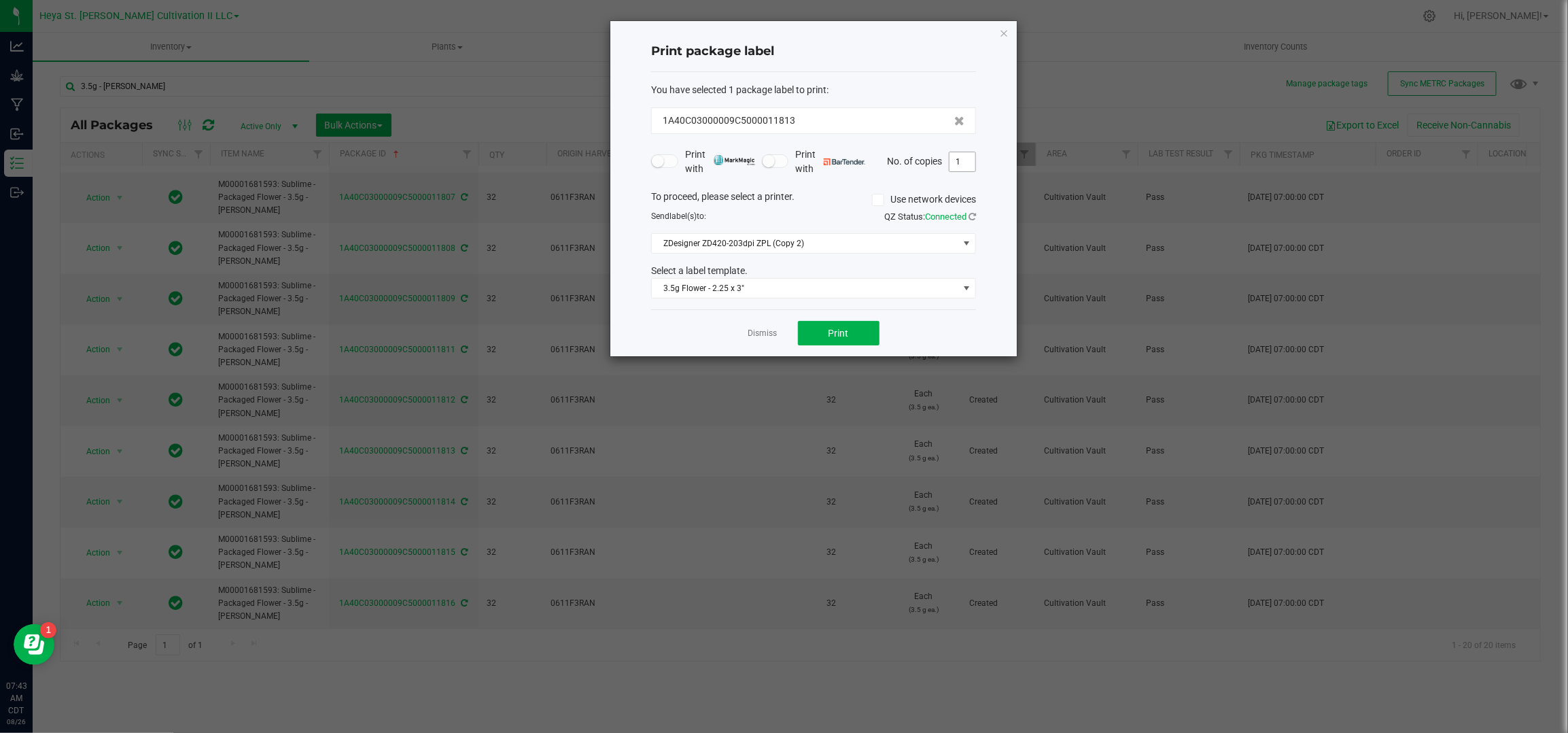
click at [971, 159] on input "1" at bounding box center [962, 162] width 26 height 19
type input "32"
click at [801, 339] on button "Print" at bounding box center [839, 333] width 81 height 25
click at [756, 335] on link "Dismiss" at bounding box center [763, 333] width 29 height 12
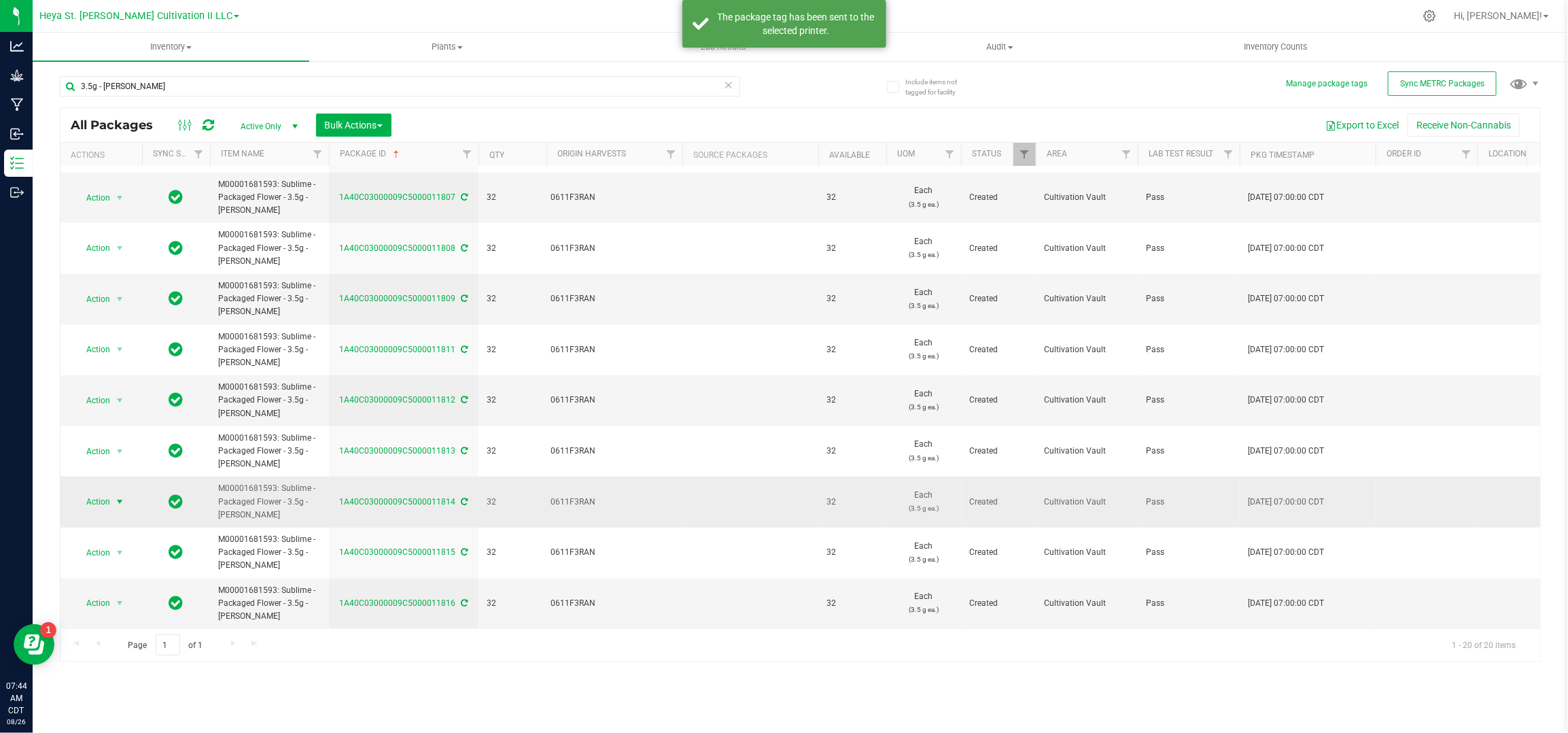
click at [120, 497] on span "select" at bounding box center [119, 502] width 11 height 11
click at [103, 652] on li "Print package label" at bounding box center [118, 662] width 86 height 37
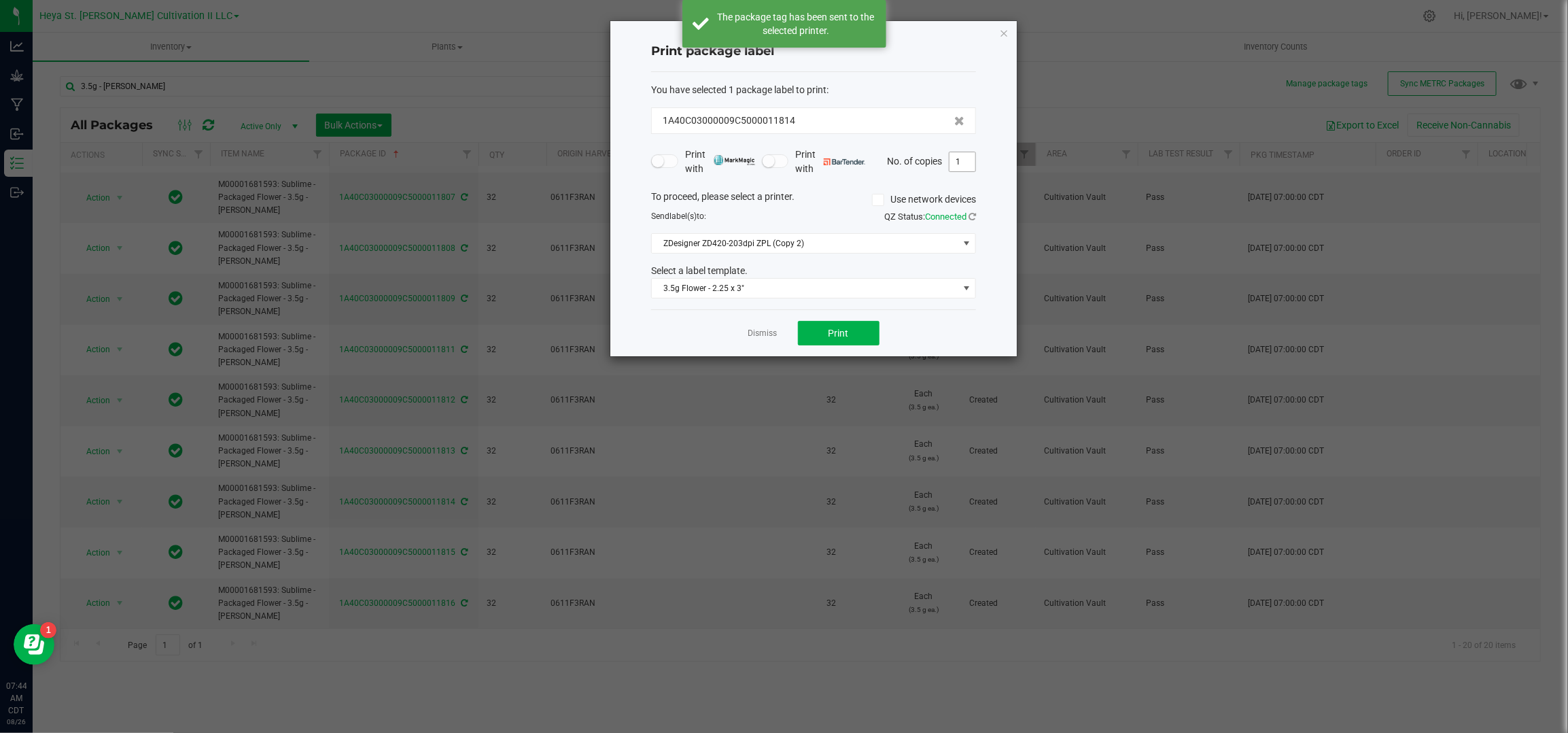
click at [962, 164] on input "1" at bounding box center [962, 162] width 26 height 19
type input "32"
click at [836, 332] on span "Print" at bounding box center [839, 333] width 20 height 11
click at [754, 328] on link "Dismiss" at bounding box center [763, 333] width 29 height 12
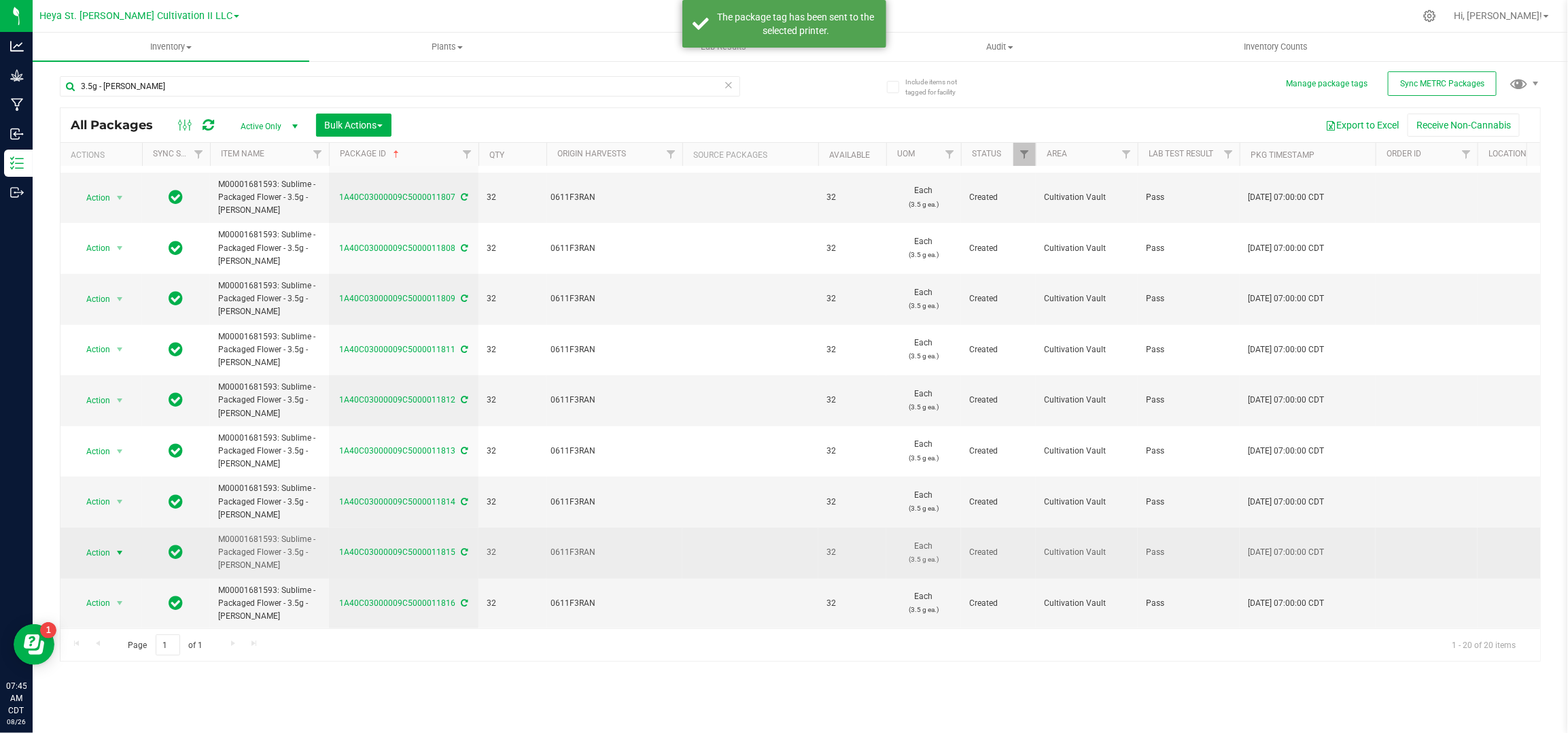
click at [112, 543] on span "select" at bounding box center [120, 552] width 17 height 19
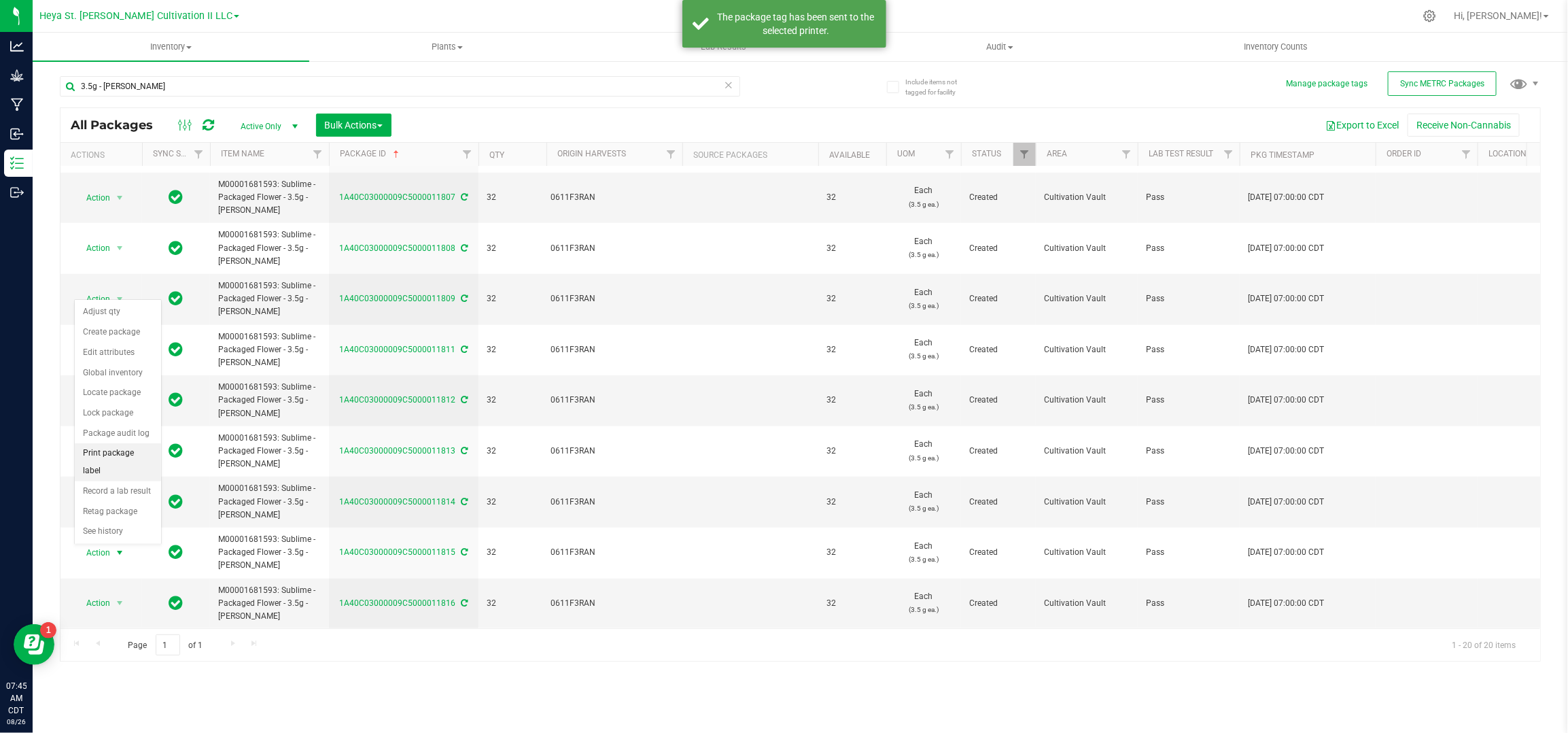
click at [107, 454] on li "Print package label" at bounding box center [118, 462] width 86 height 37
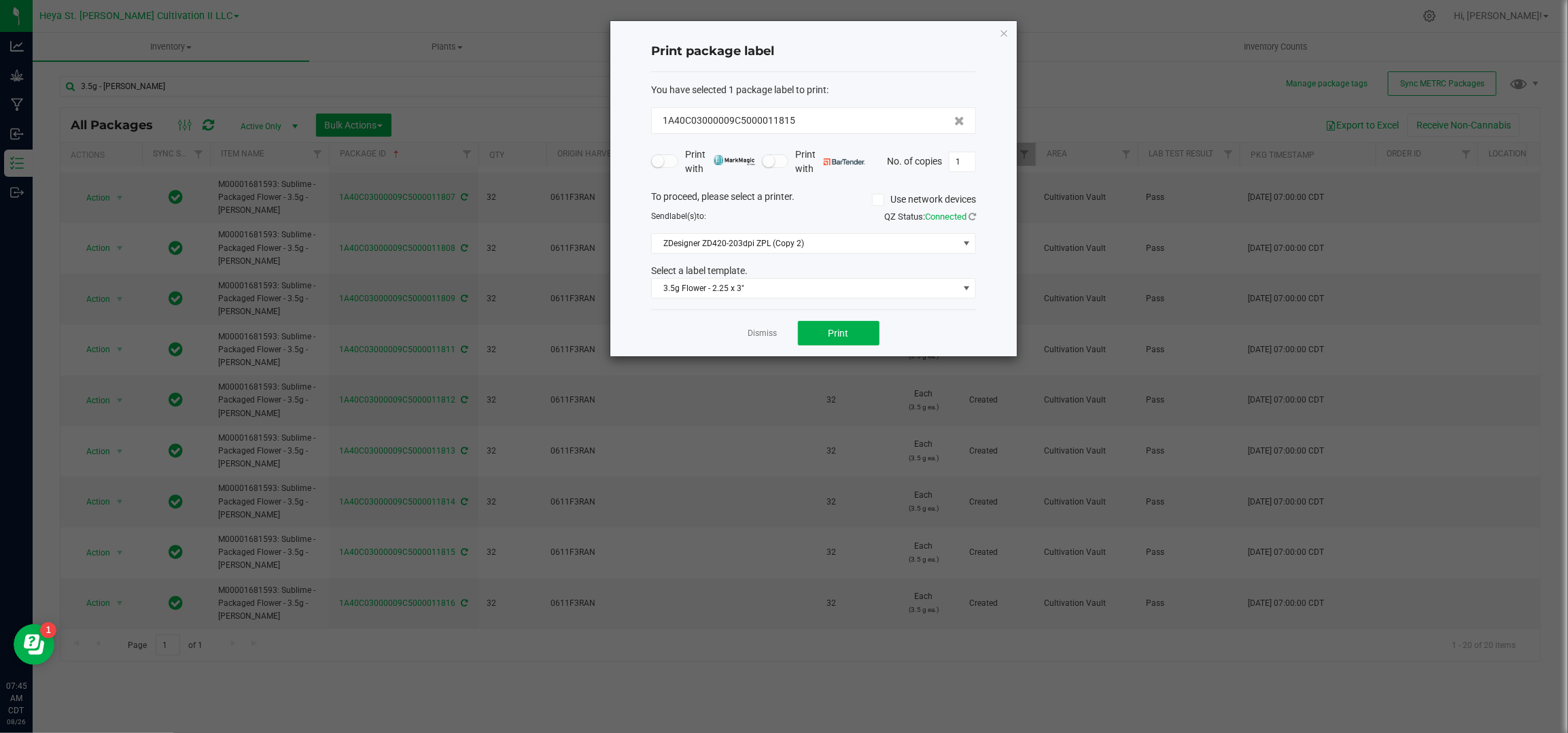
click at [962, 150] on div "Print with Print with No. of copies 1" at bounding box center [814, 162] width 325 height 29
click at [960, 159] on input "1" at bounding box center [962, 162] width 26 height 19
type input "32"
click at [822, 329] on button "Print" at bounding box center [839, 333] width 81 height 25
click at [760, 332] on link "Dismiss" at bounding box center [763, 333] width 29 height 12
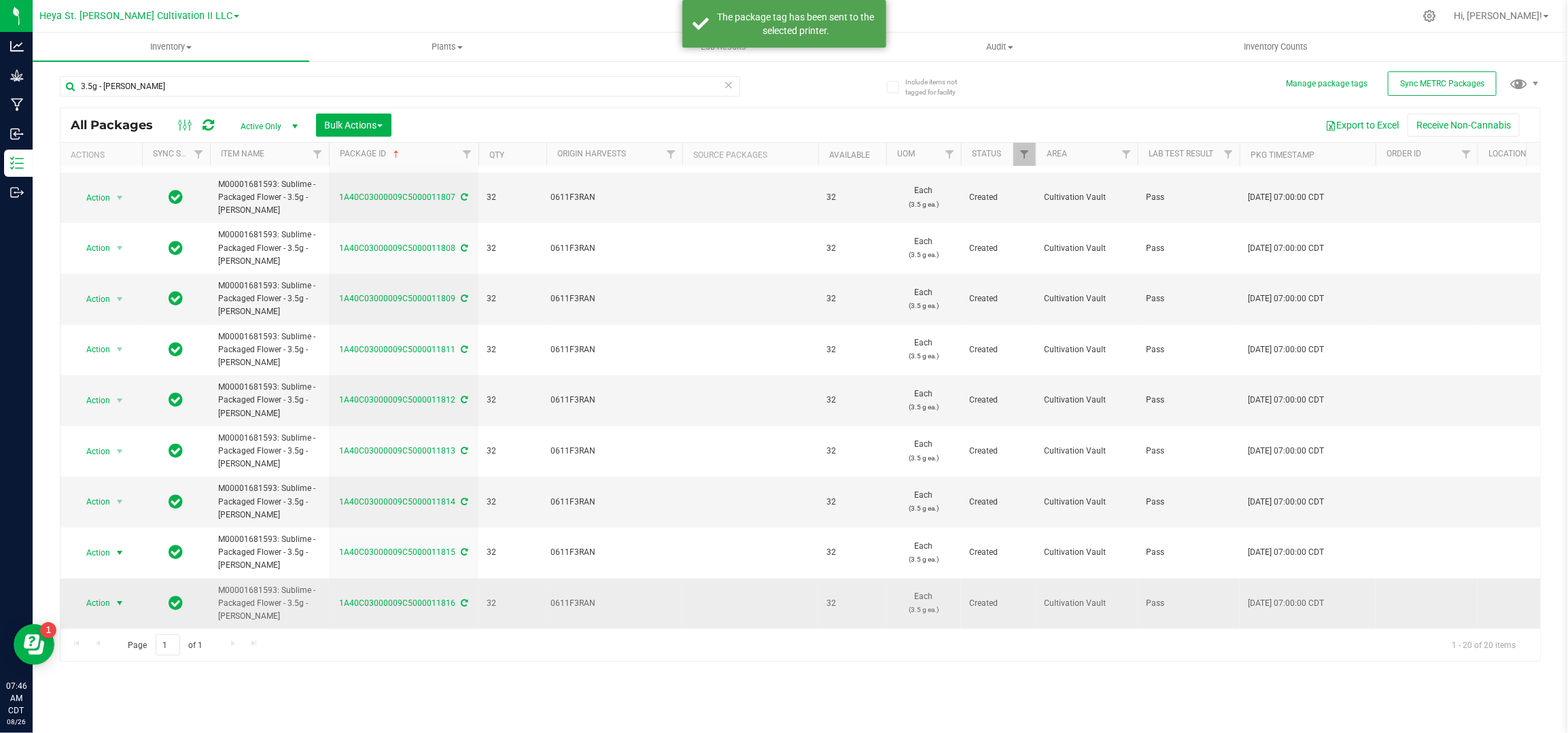
click at [104, 594] on span "Action" at bounding box center [92, 603] width 36 height 19
click at [110, 511] on li "Print package label" at bounding box center [118, 513] width 86 height 37
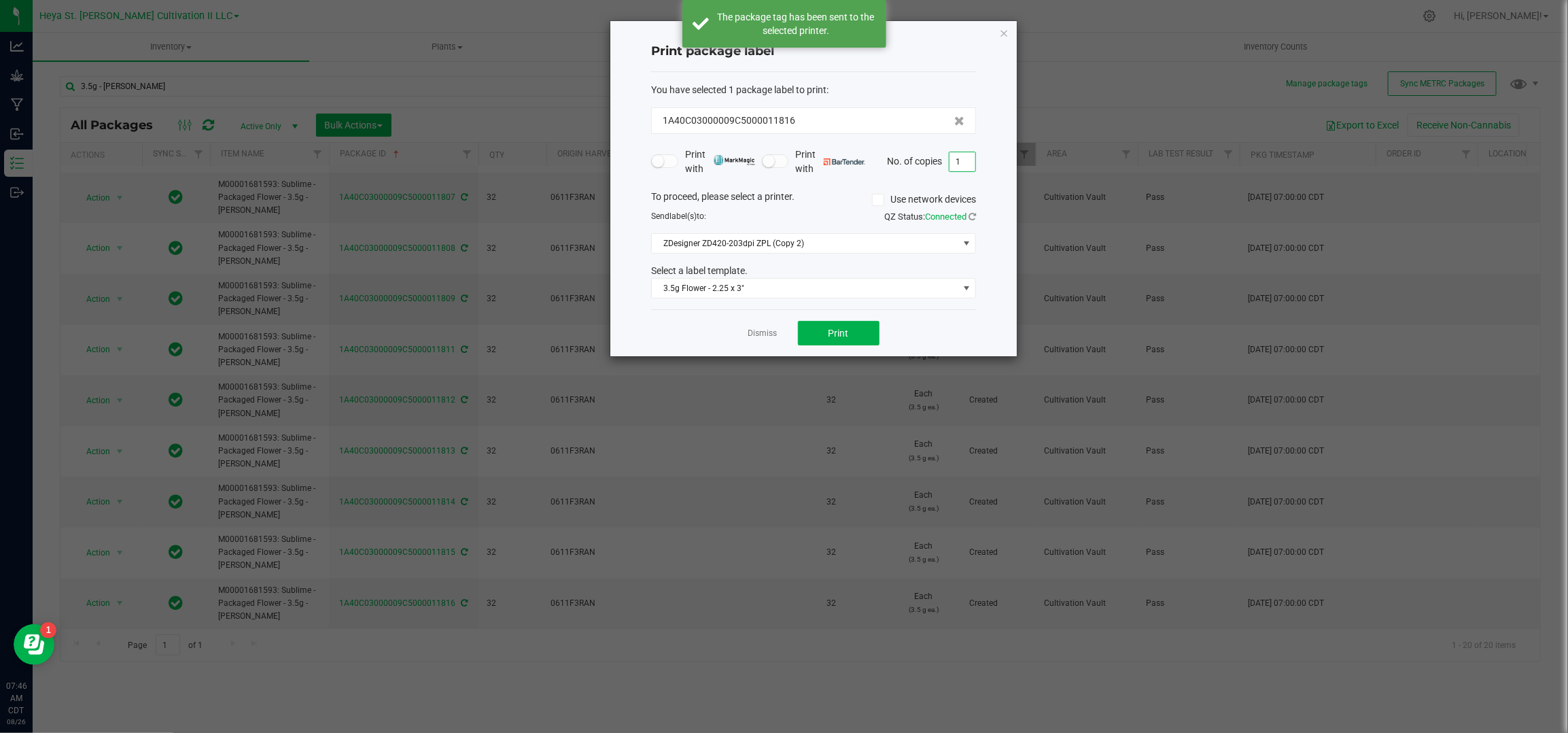
click at [965, 158] on input "1" at bounding box center [962, 162] width 26 height 19
type input "32"
click at [857, 319] on div "Dismiss Print" at bounding box center [814, 332] width 325 height 47
click at [840, 335] on span "Print" at bounding box center [839, 333] width 20 height 11
click at [760, 337] on link "Dismiss" at bounding box center [763, 333] width 29 height 12
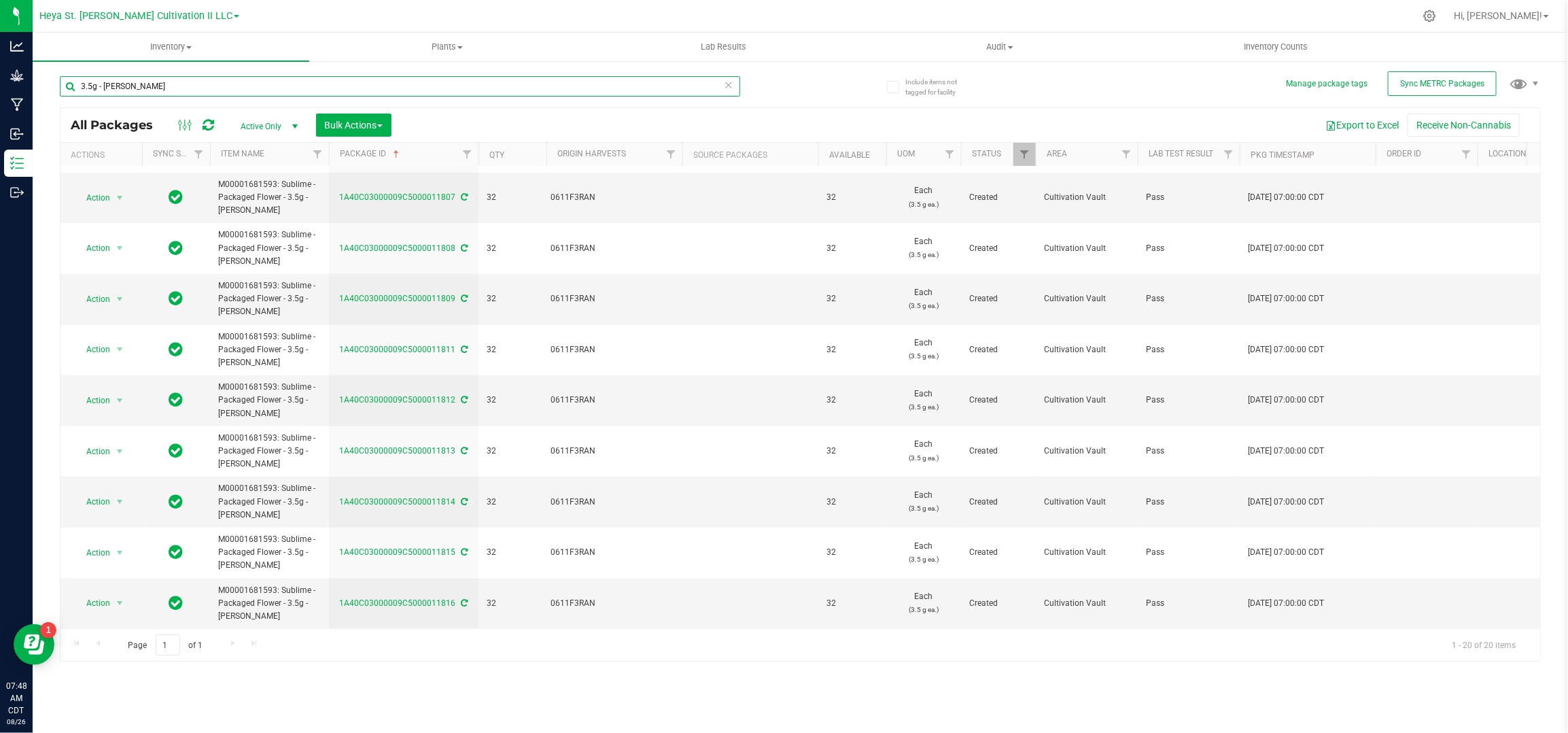
click at [115, 84] on input "3.5g - [PERSON_NAME]" at bounding box center [400, 86] width 681 height 20
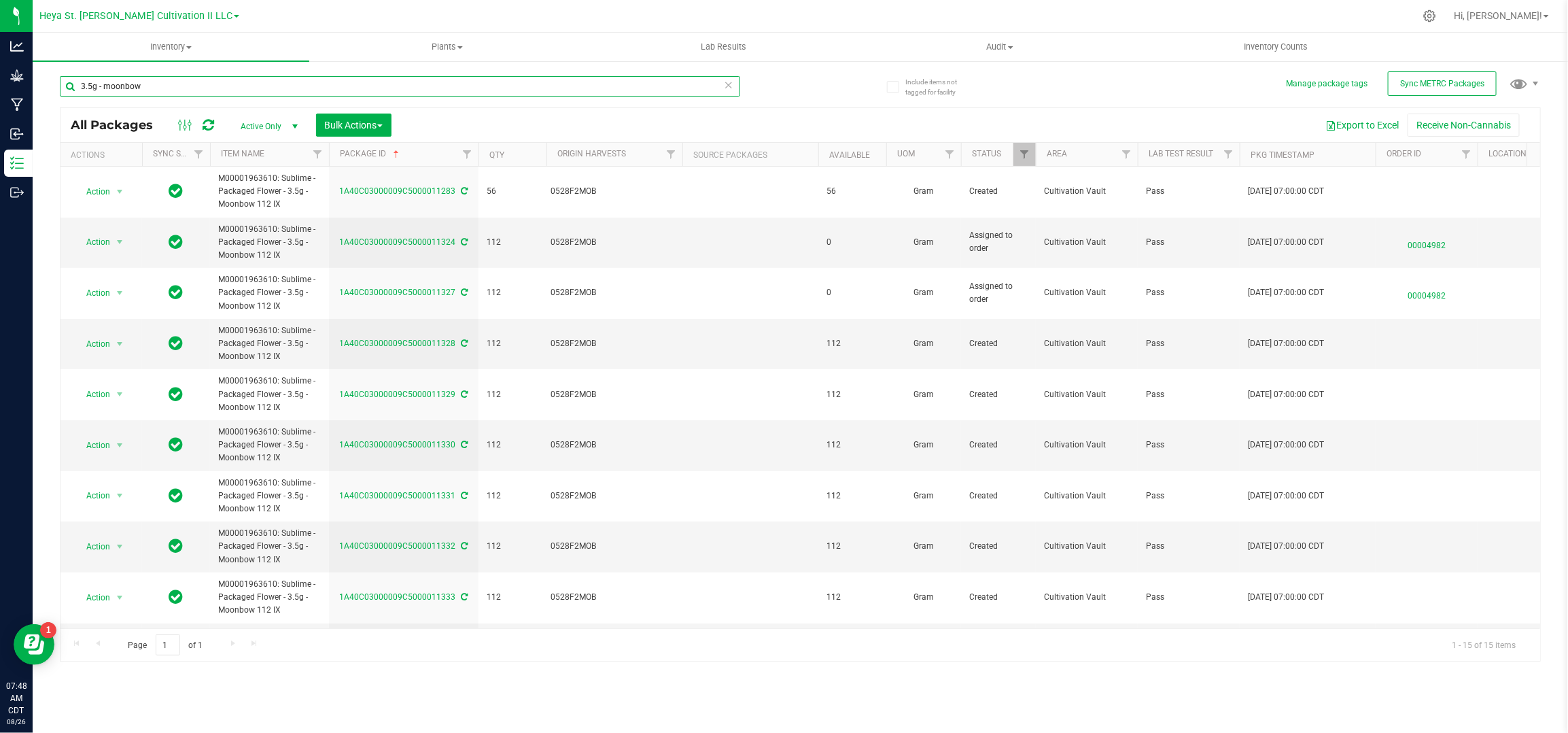
type input "3.5g - moonbow"
click at [114, 244] on span "select" at bounding box center [119, 243] width 11 height 11
click at [127, 353] on li "Print package label" at bounding box center [119, 347] width 88 height 20
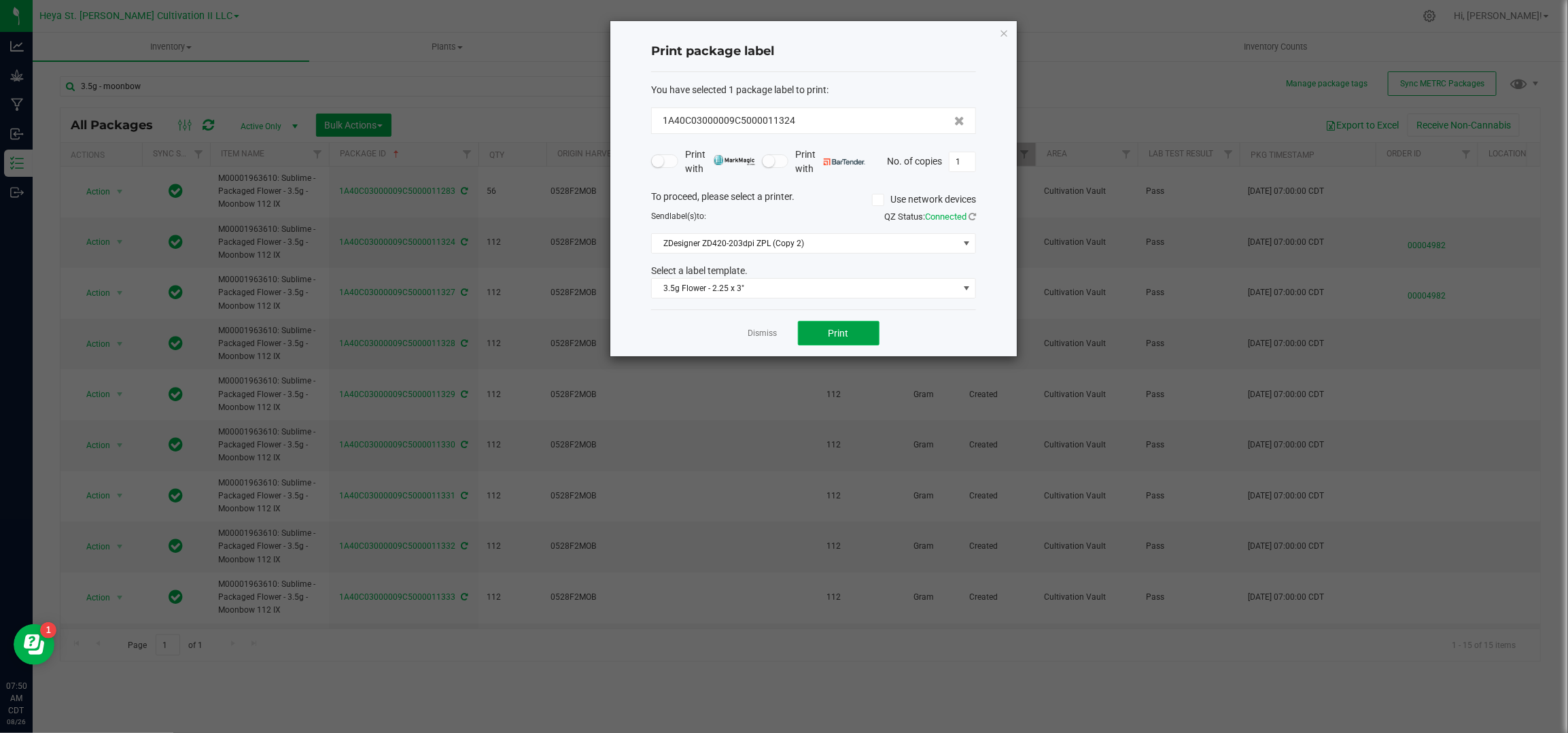
click at [829, 333] on span "Print" at bounding box center [839, 333] width 20 height 11
click at [964, 157] on input "1" at bounding box center [962, 162] width 26 height 19
type input "32"
click at [860, 324] on button "Print" at bounding box center [839, 333] width 81 height 25
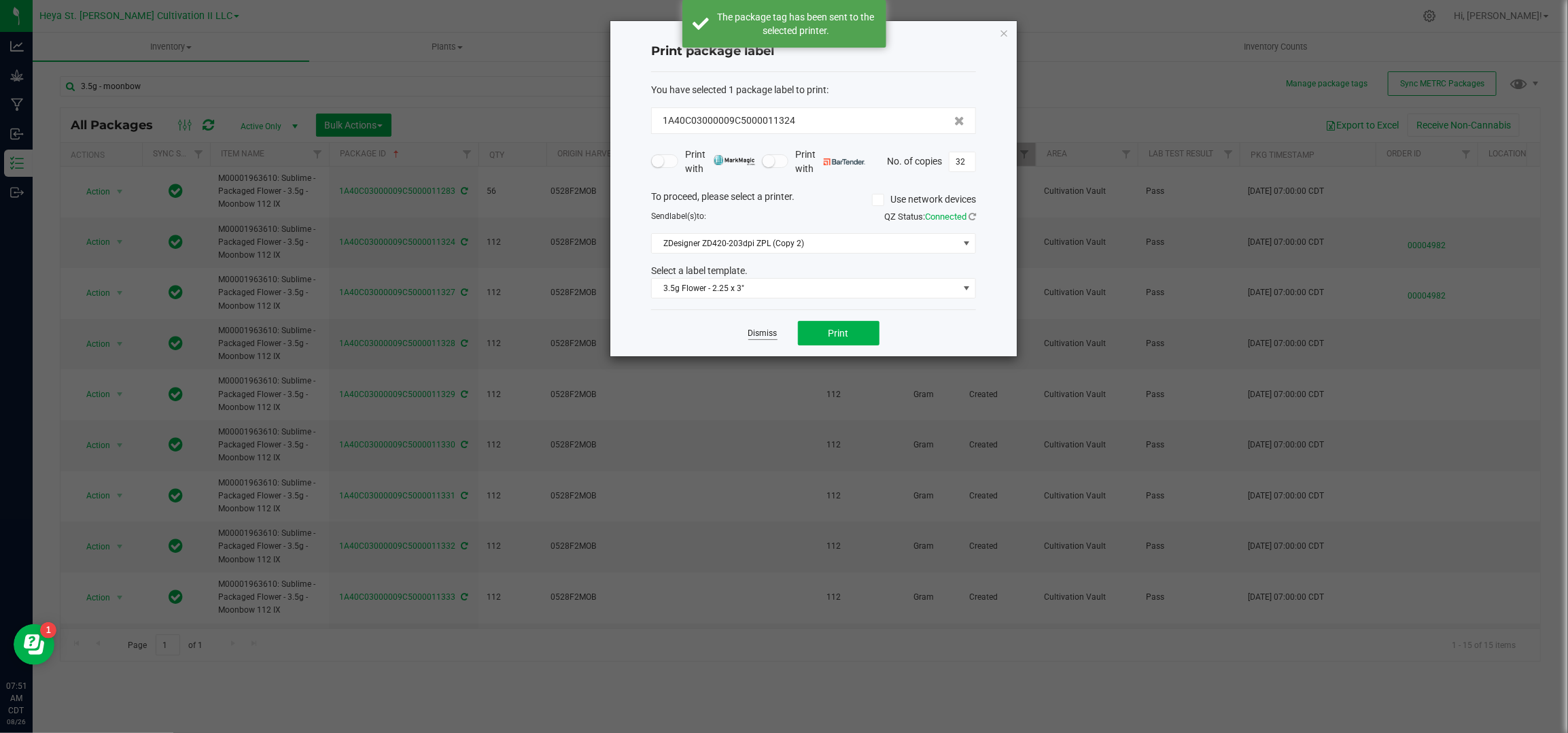
click at [766, 339] on link "Dismiss" at bounding box center [763, 333] width 29 height 12
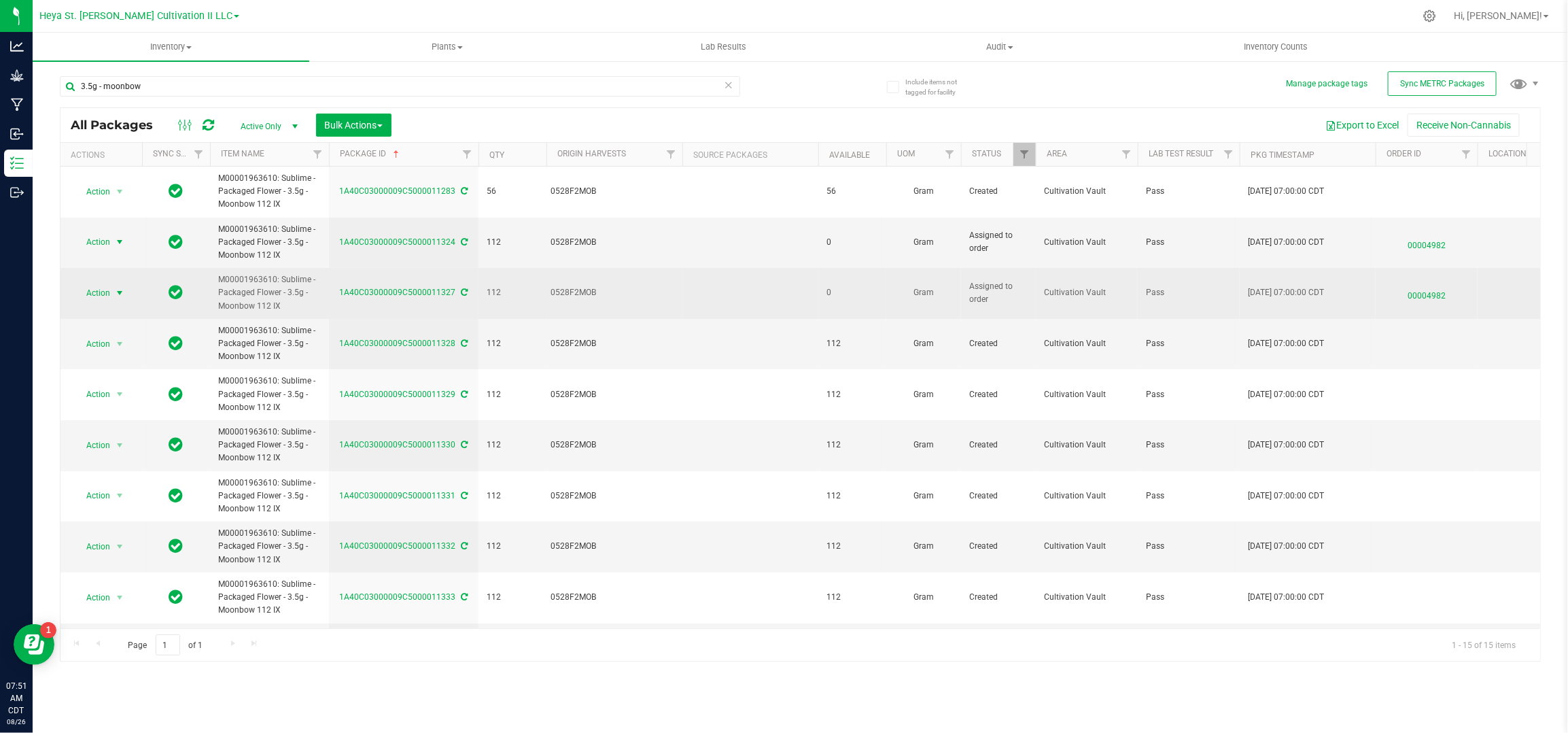
click at [104, 291] on span "Action" at bounding box center [92, 293] width 36 height 19
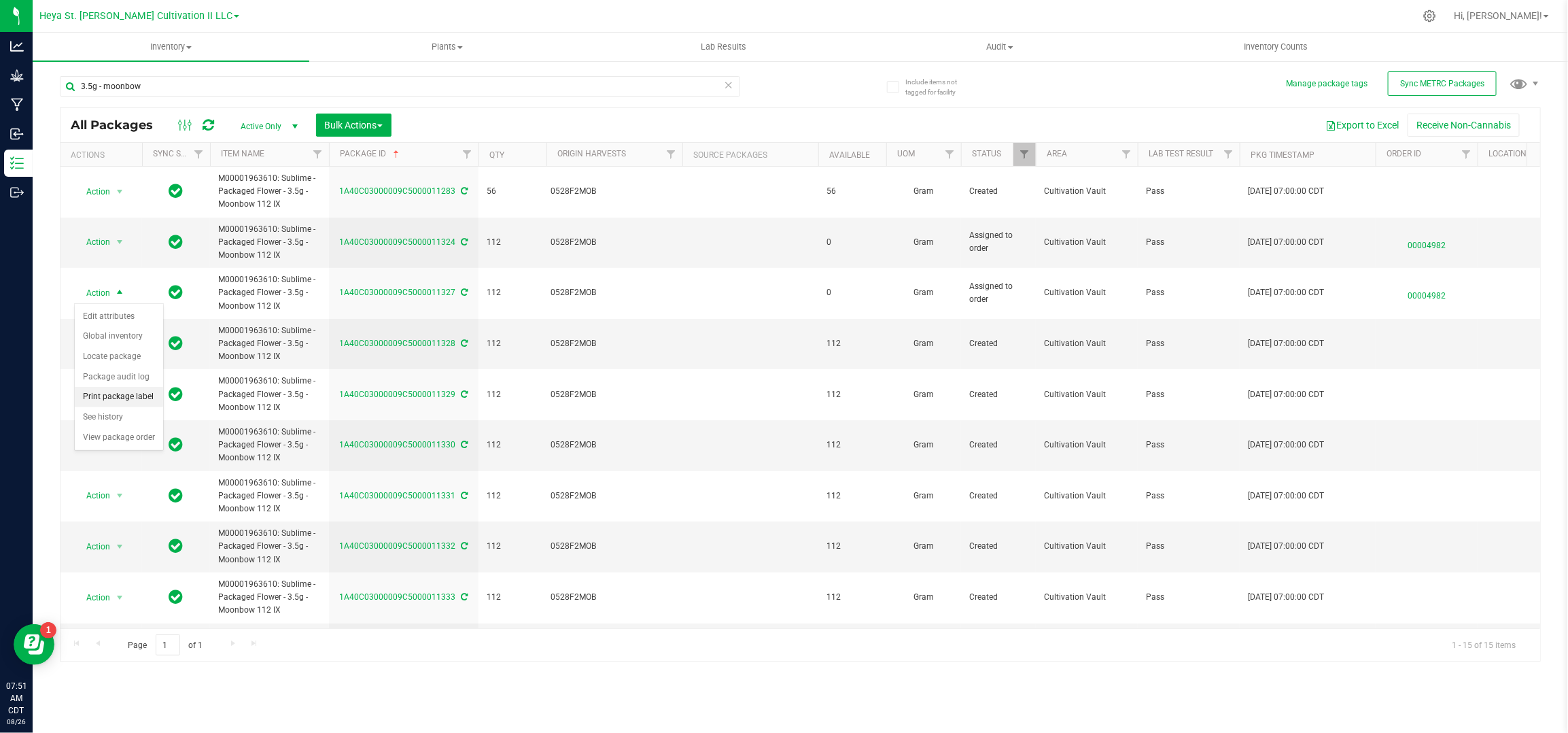
click at [117, 395] on li "Print package label" at bounding box center [119, 397] width 88 height 20
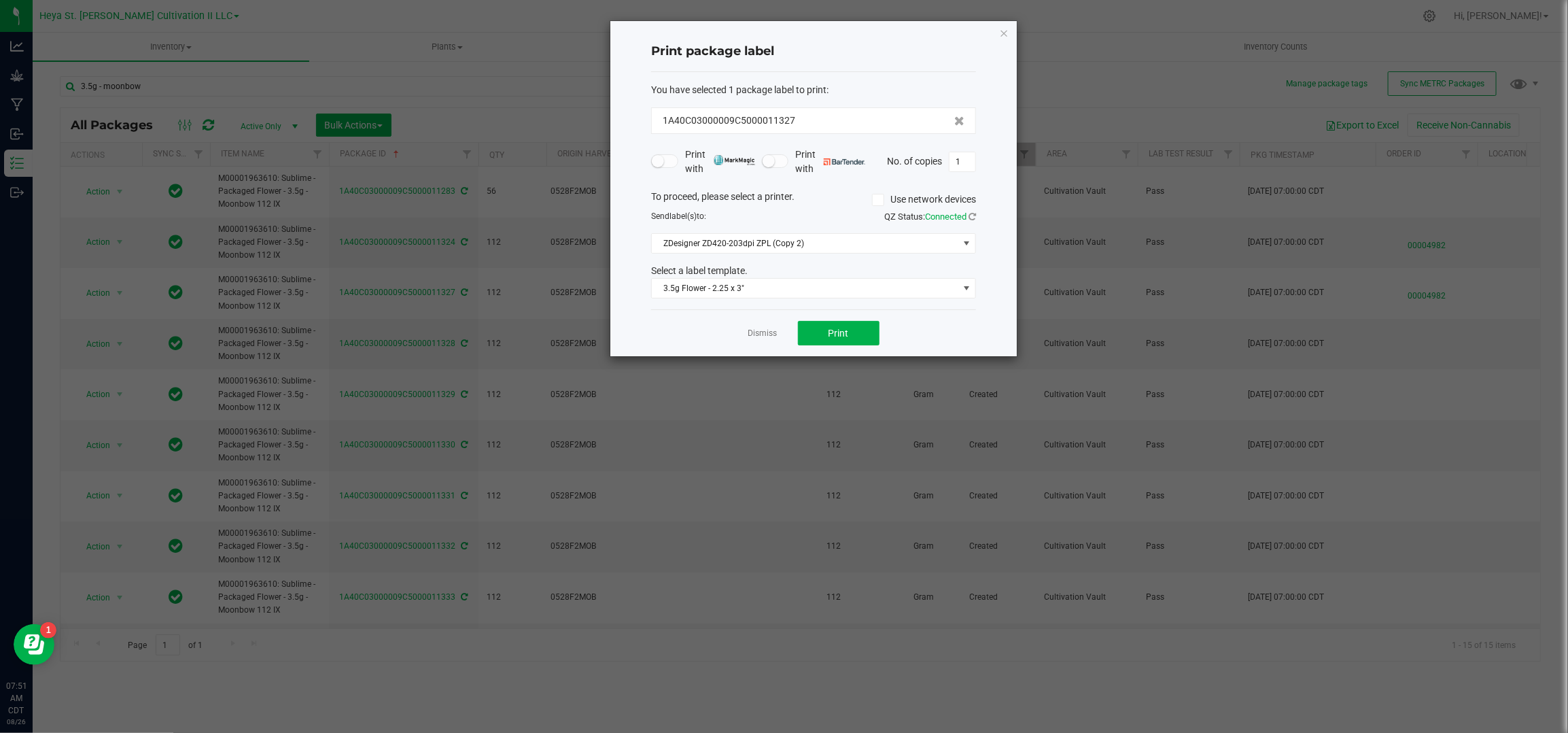
click at [945, 169] on div "No. of copies 1" at bounding box center [932, 162] width 89 height 20
click at [952, 166] on input "1" at bounding box center [962, 162] width 26 height 19
type input "33"
click at [867, 325] on button "Print" at bounding box center [839, 333] width 81 height 25
click at [754, 329] on link "Dismiss" at bounding box center [763, 333] width 29 height 12
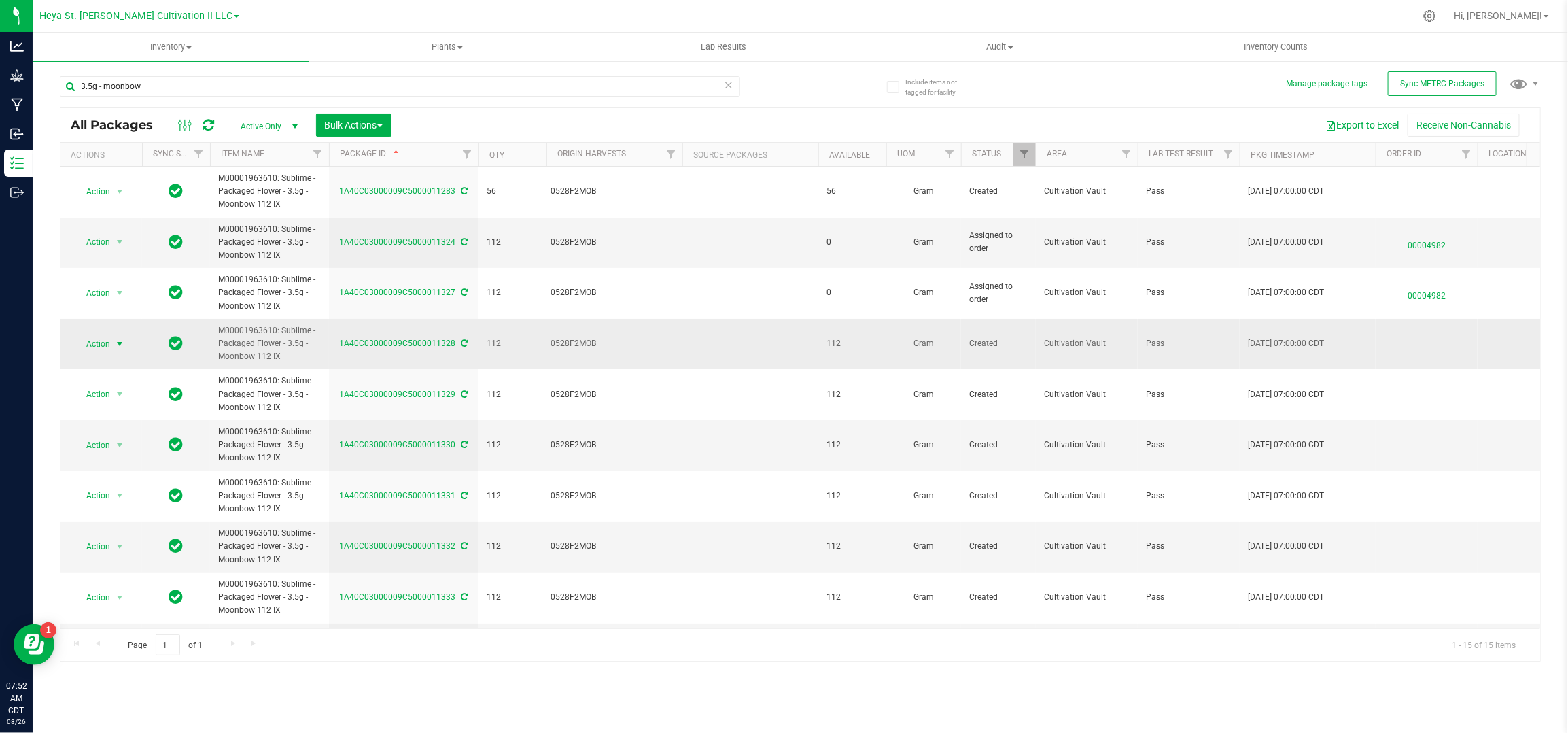
click at [97, 351] on span "Action" at bounding box center [92, 344] width 36 height 19
click at [131, 508] on li "Print package label" at bounding box center [118, 518] width 86 height 37
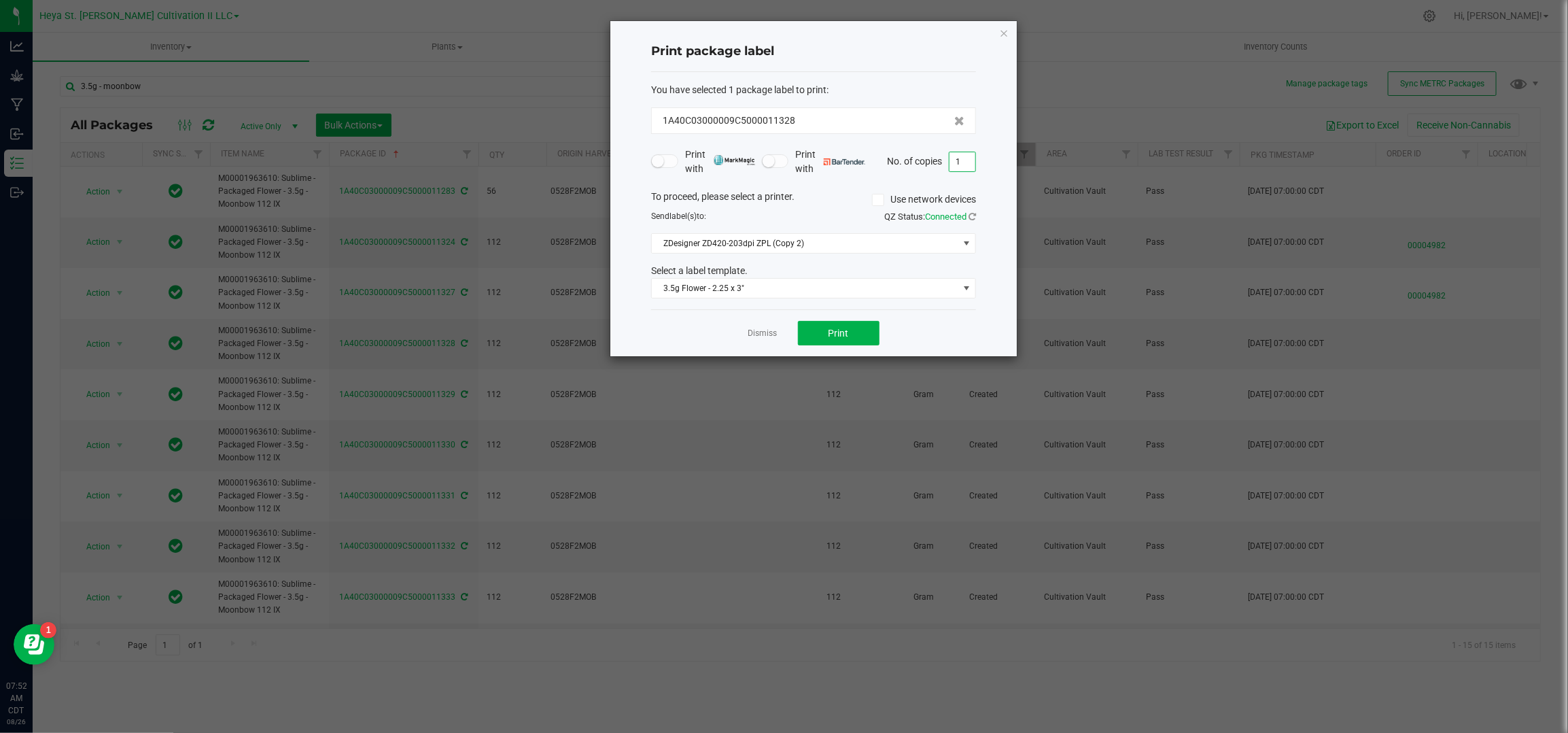
click at [958, 160] on input "1" at bounding box center [962, 162] width 26 height 19
type input "33"
click at [829, 325] on button "Print" at bounding box center [839, 333] width 81 height 25
click at [758, 336] on link "Dismiss" at bounding box center [763, 333] width 29 height 12
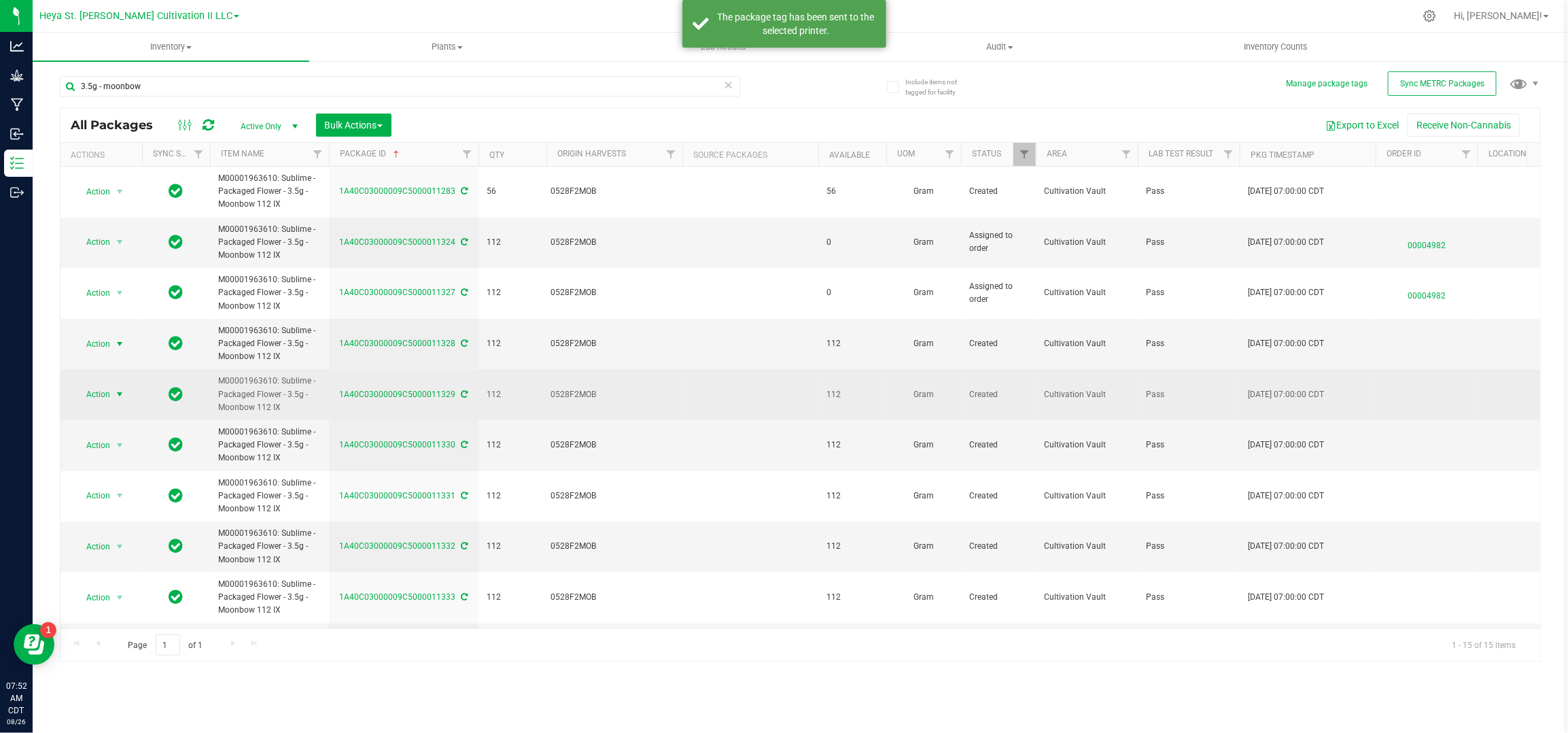
click at [103, 404] on span "Action" at bounding box center [92, 394] width 36 height 19
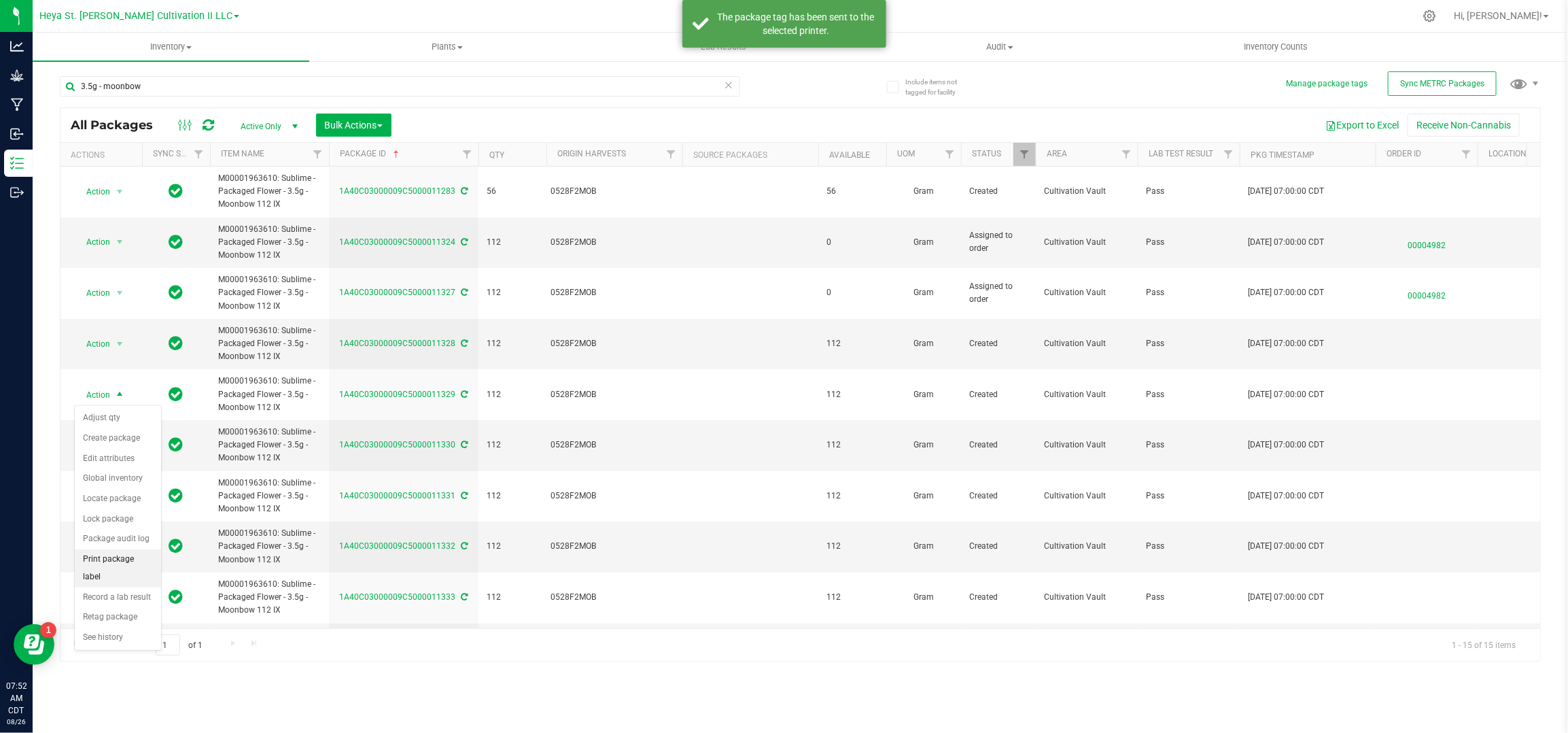
click at [118, 563] on li "Print package label" at bounding box center [118, 568] width 86 height 37
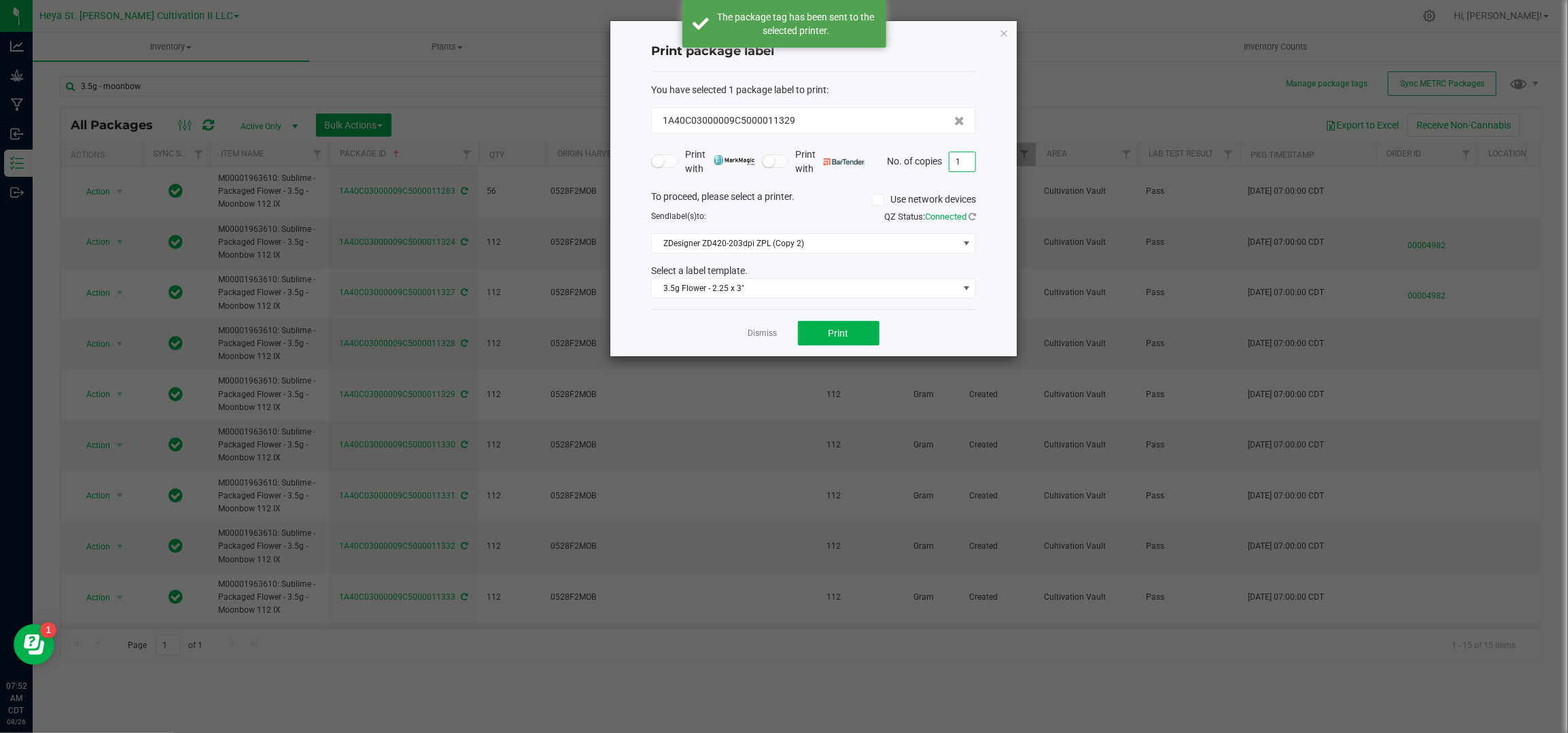
click at [960, 158] on input "1" at bounding box center [962, 162] width 26 height 19
type input "33"
click at [829, 336] on span "Print" at bounding box center [839, 333] width 20 height 11
click at [762, 333] on link "Dismiss" at bounding box center [763, 333] width 29 height 12
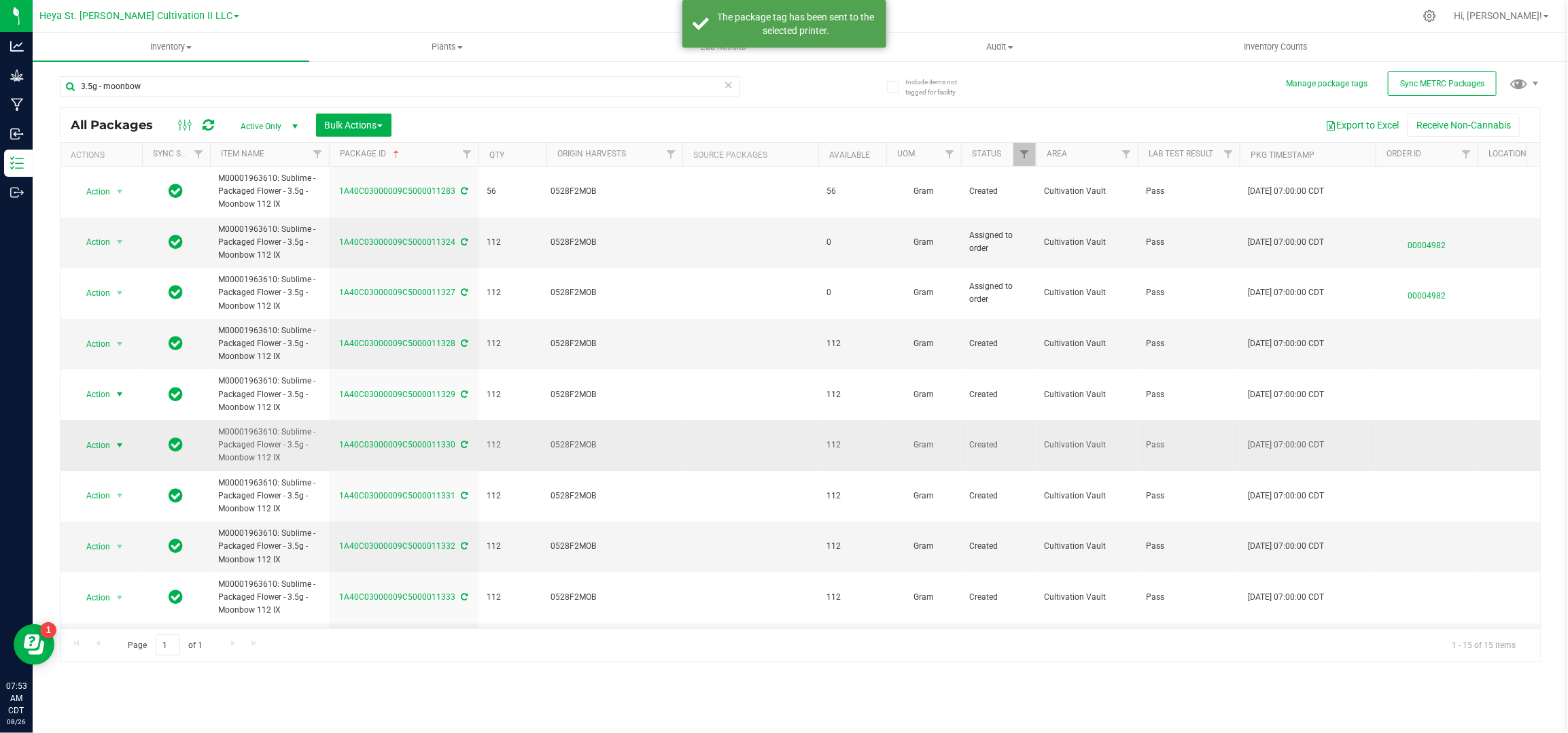
click at [100, 449] on span "Action" at bounding box center [92, 446] width 36 height 19
click at [136, 616] on li "Print package label" at bounding box center [118, 619] width 86 height 37
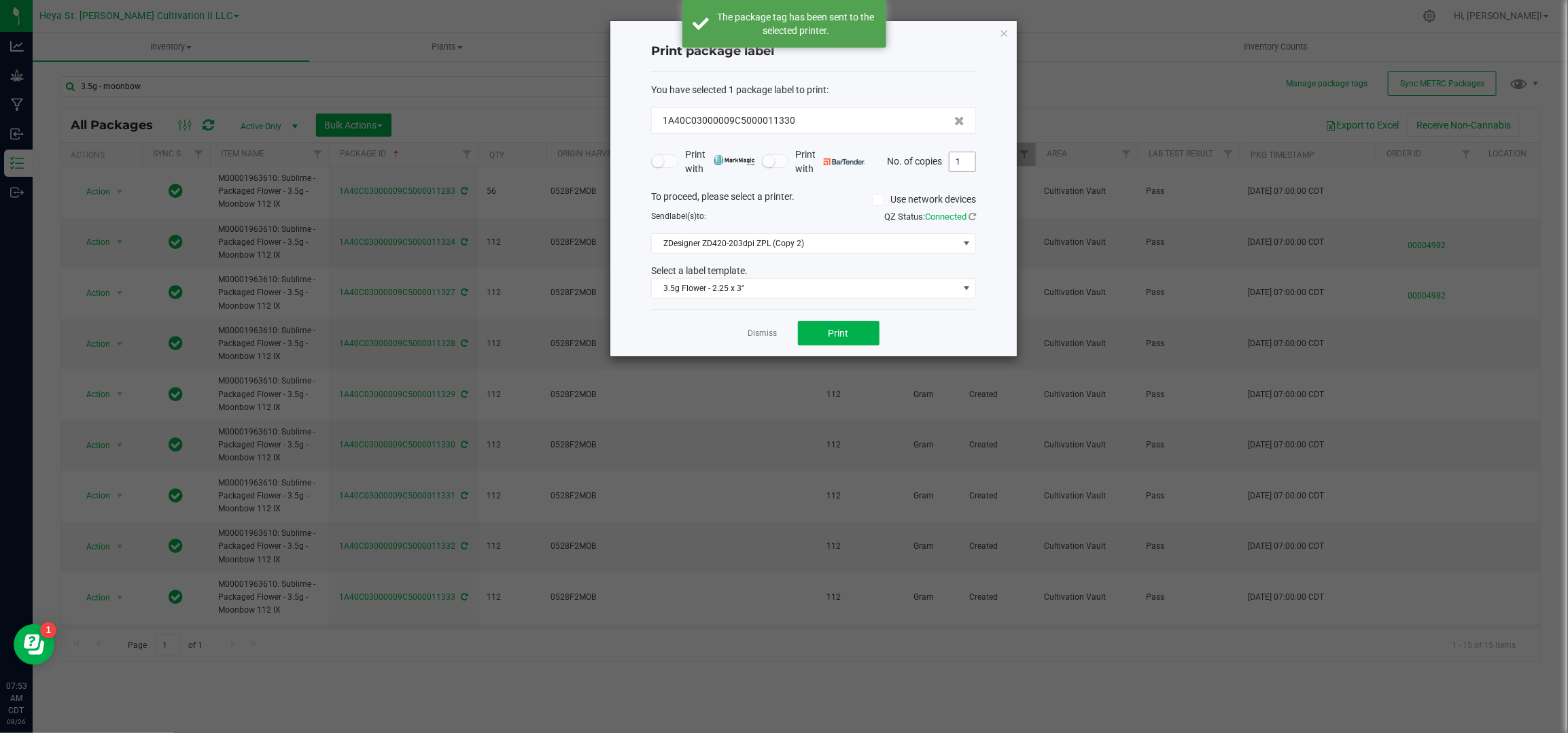
click at [958, 165] on input "1" at bounding box center [962, 162] width 26 height 19
type input "33"
click at [853, 339] on button "Print" at bounding box center [839, 333] width 81 height 25
click at [760, 329] on link "Dismiss" at bounding box center [763, 333] width 29 height 12
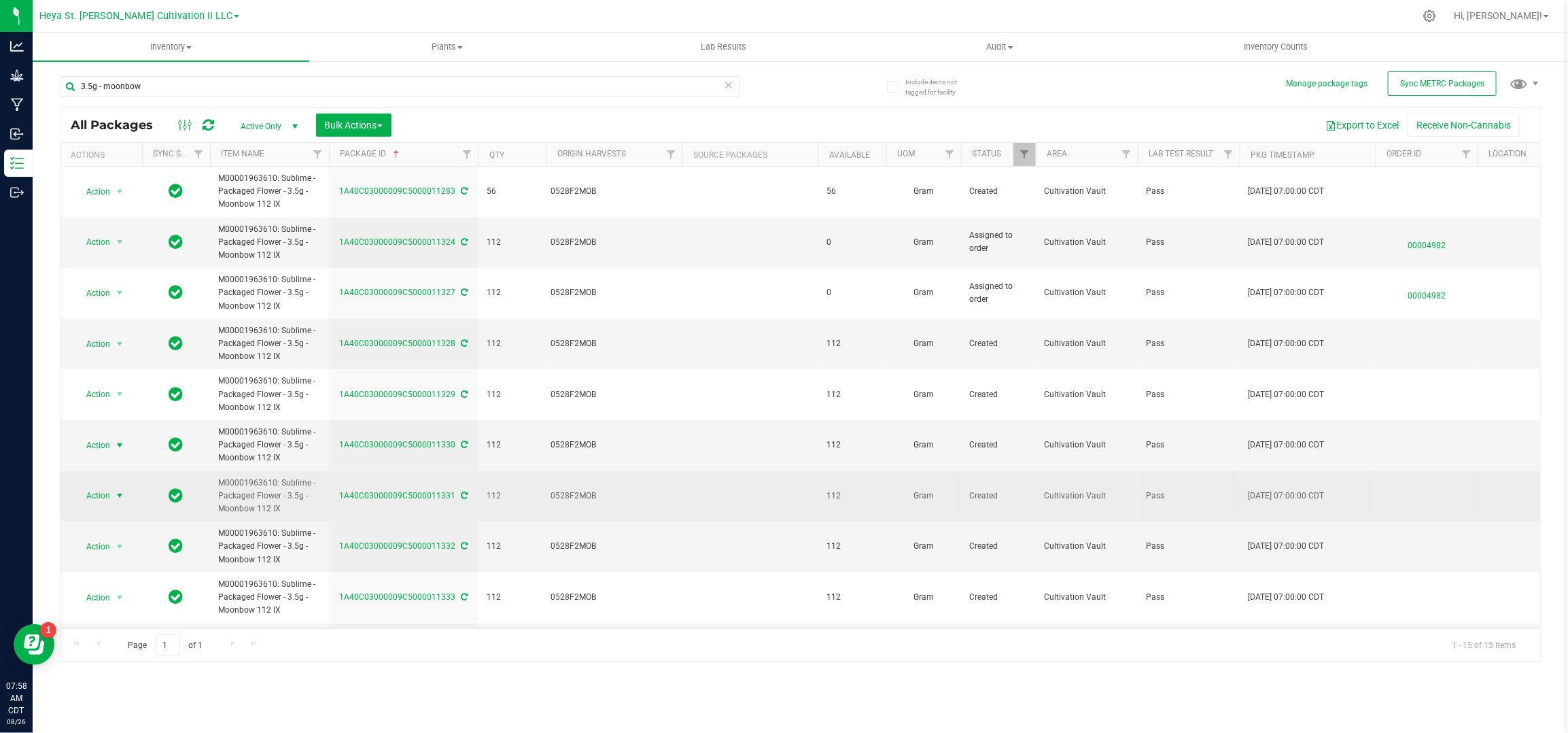
click at [91, 499] on span "Action" at bounding box center [92, 496] width 36 height 19
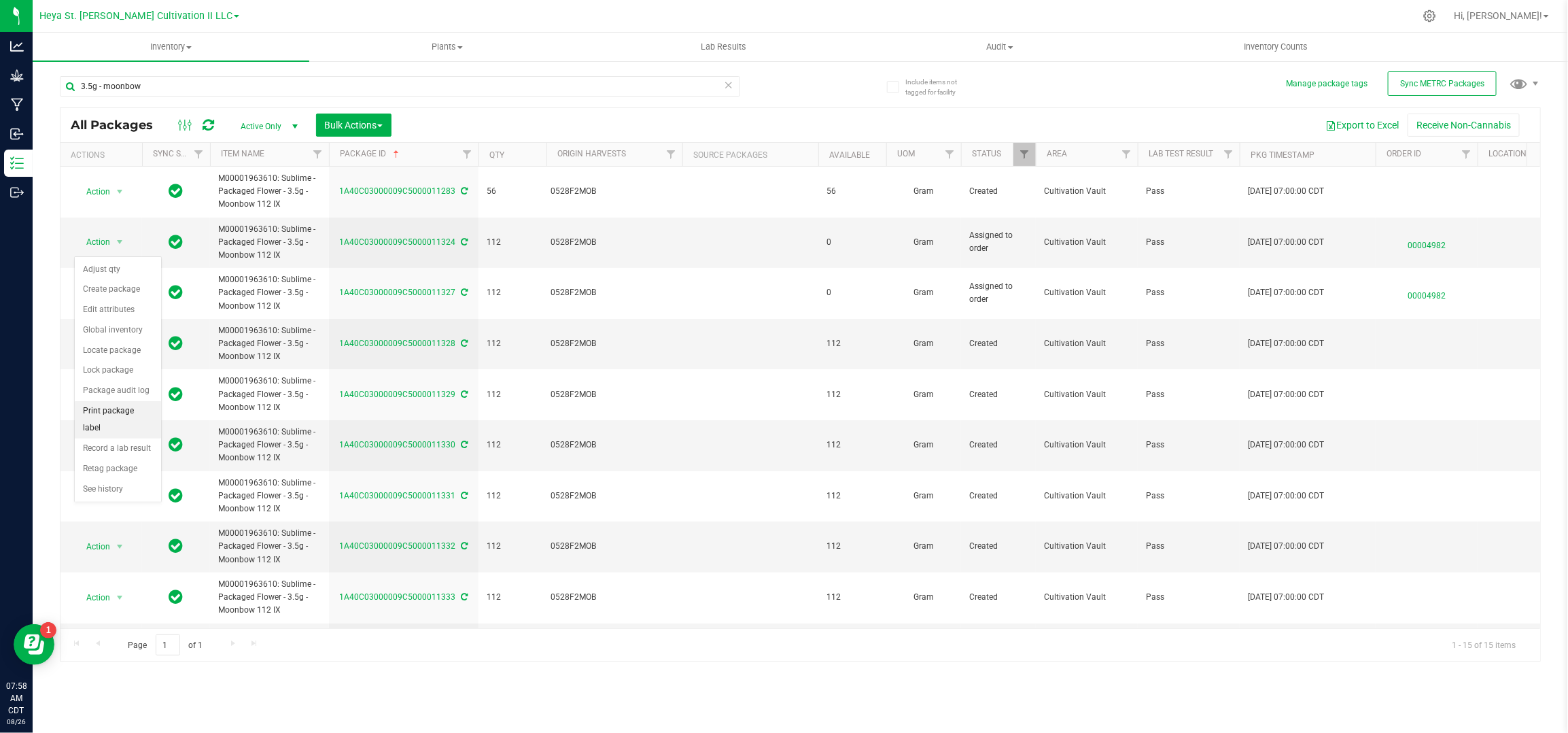
click at [128, 415] on li "Print package label" at bounding box center [118, 420] width 86 height 37
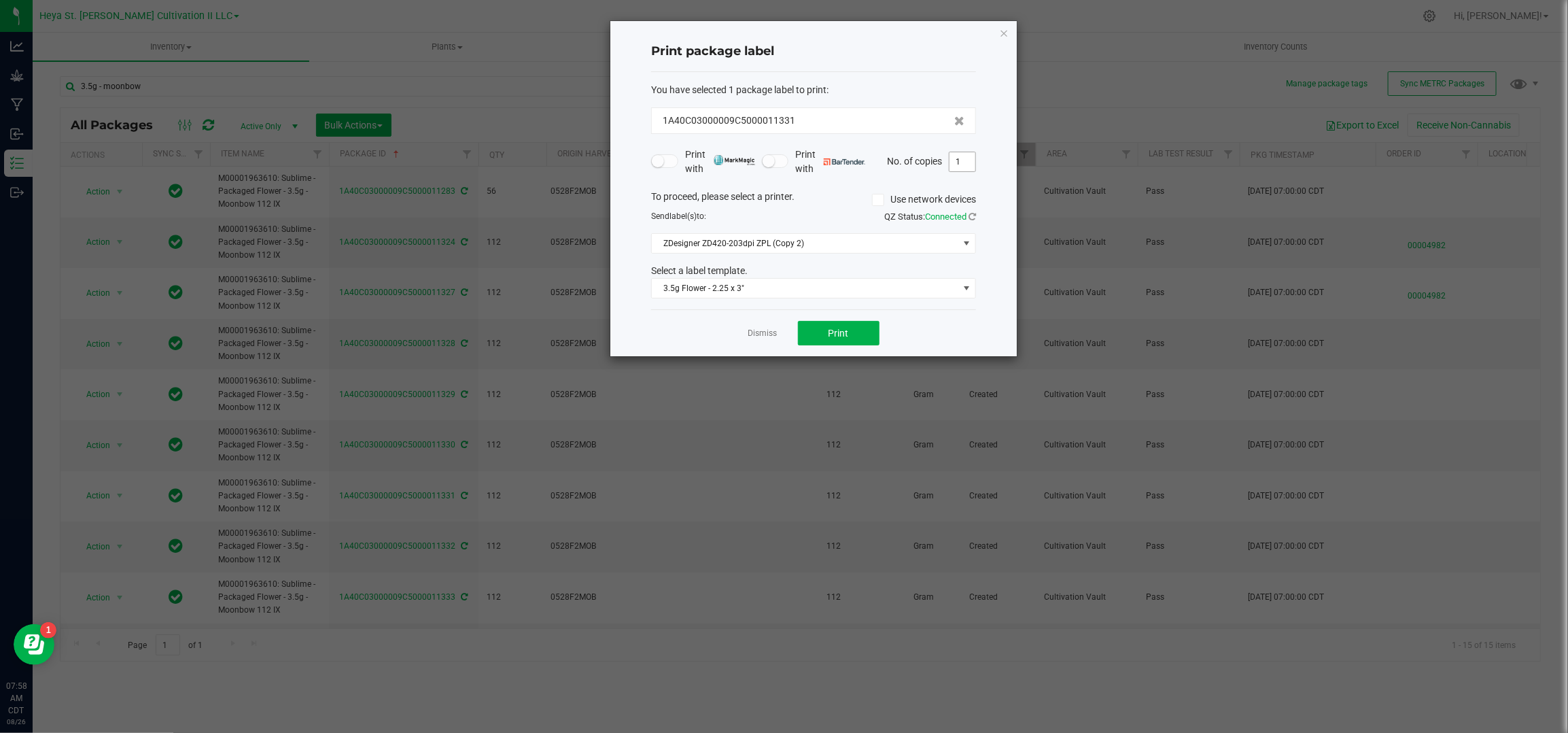
click at [969, 160] on input "1" at bounding box center [962, 162] width 26 height 19
type input "33"
click at [849, 329] on button "Print" at bounding box center [839, 333] width 81 height 25
click at [760, 336] on link "Dismiss" at bounding box center [763, 333] width 29 height 12
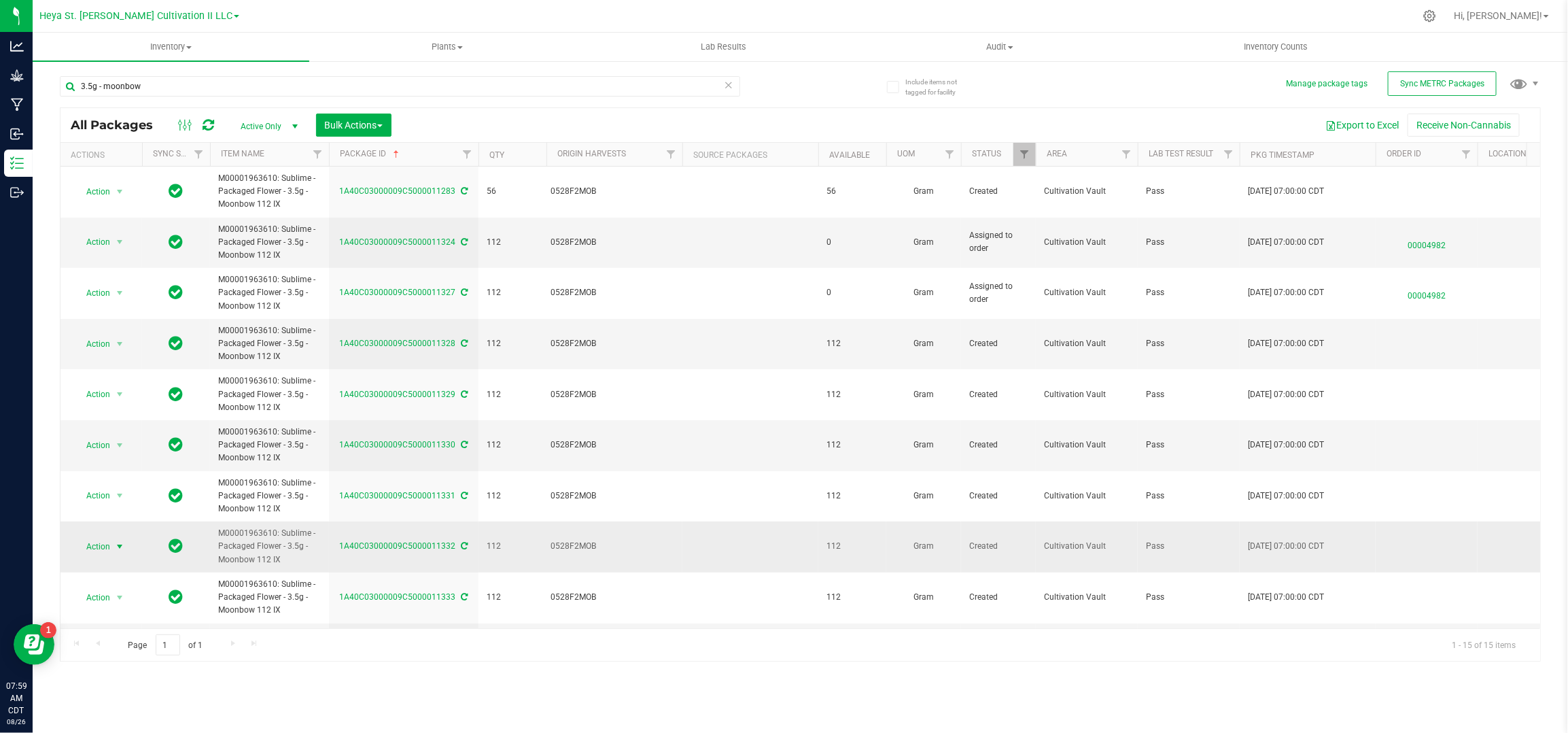
click at [96, 549] on span "Action" at bounding box center [92, 547] width 36 height 19
click at [113, 463] on li "Print package label" at bounding box center [118, 471] width 86 height 37
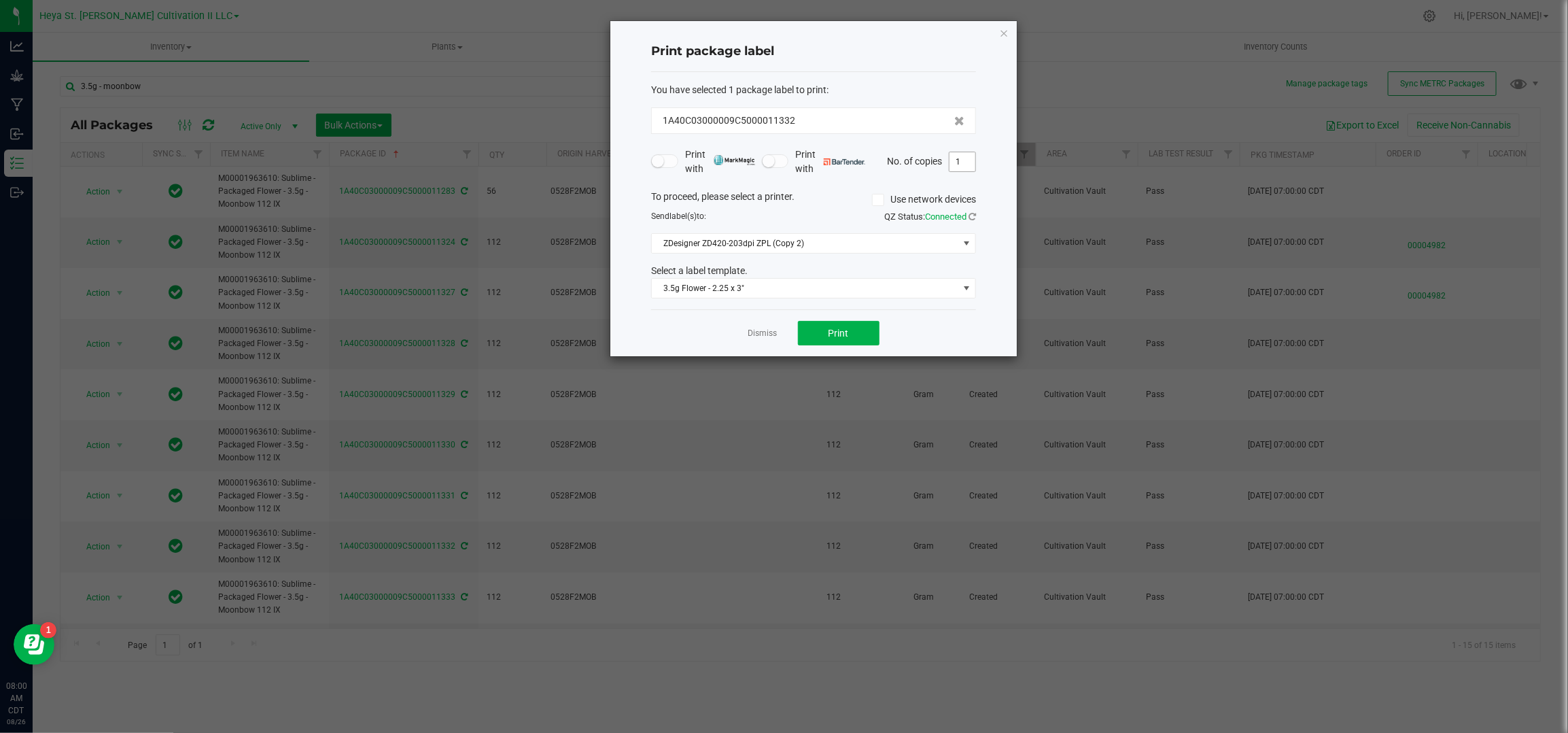
click at [964, 167] on input "1" at bounding box center [962, 162] width 26 height 19
type input "33"
click at [851, 337] on button "Print" at bounding box center [839, 333] width 81 height 25
click at [766, 333] on link "Dismiss" at bounding box center [763, 333] width 29 height 12
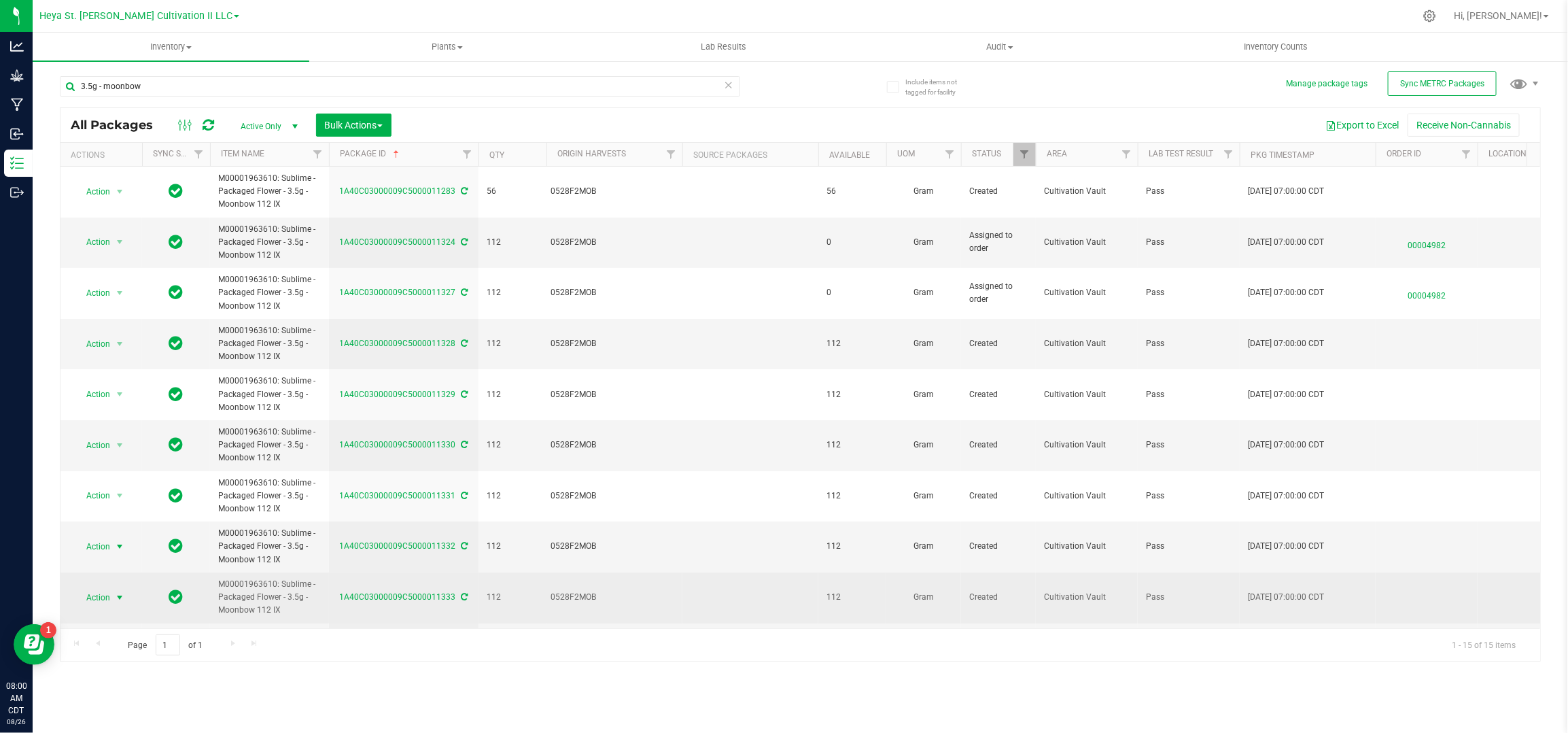
click at [100, 595] on span "Action" at bounding box center [92, 597] width 36 height 19
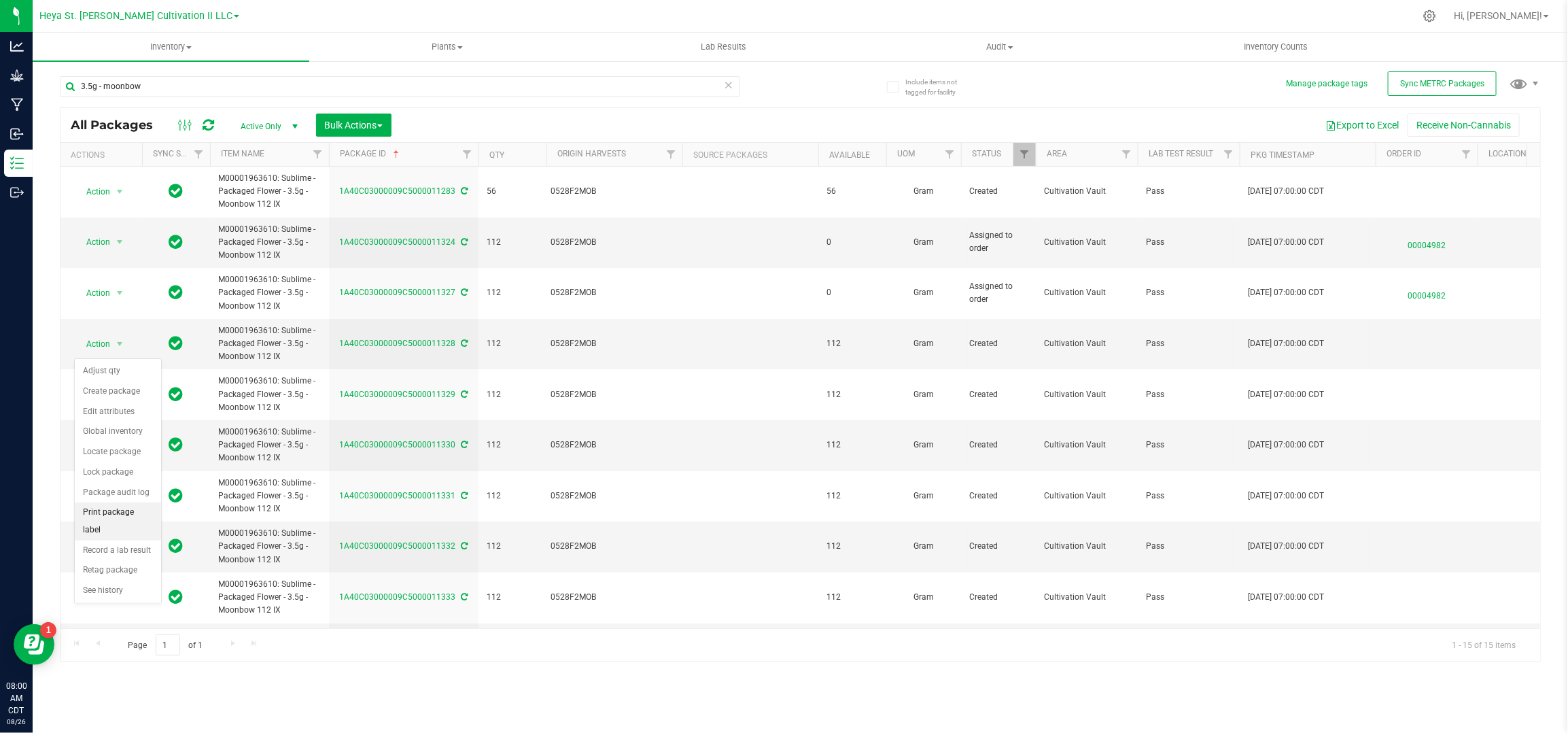
click at [123, 515] on li "Print package label" at bounding box center [118, 521] width 86 height 37
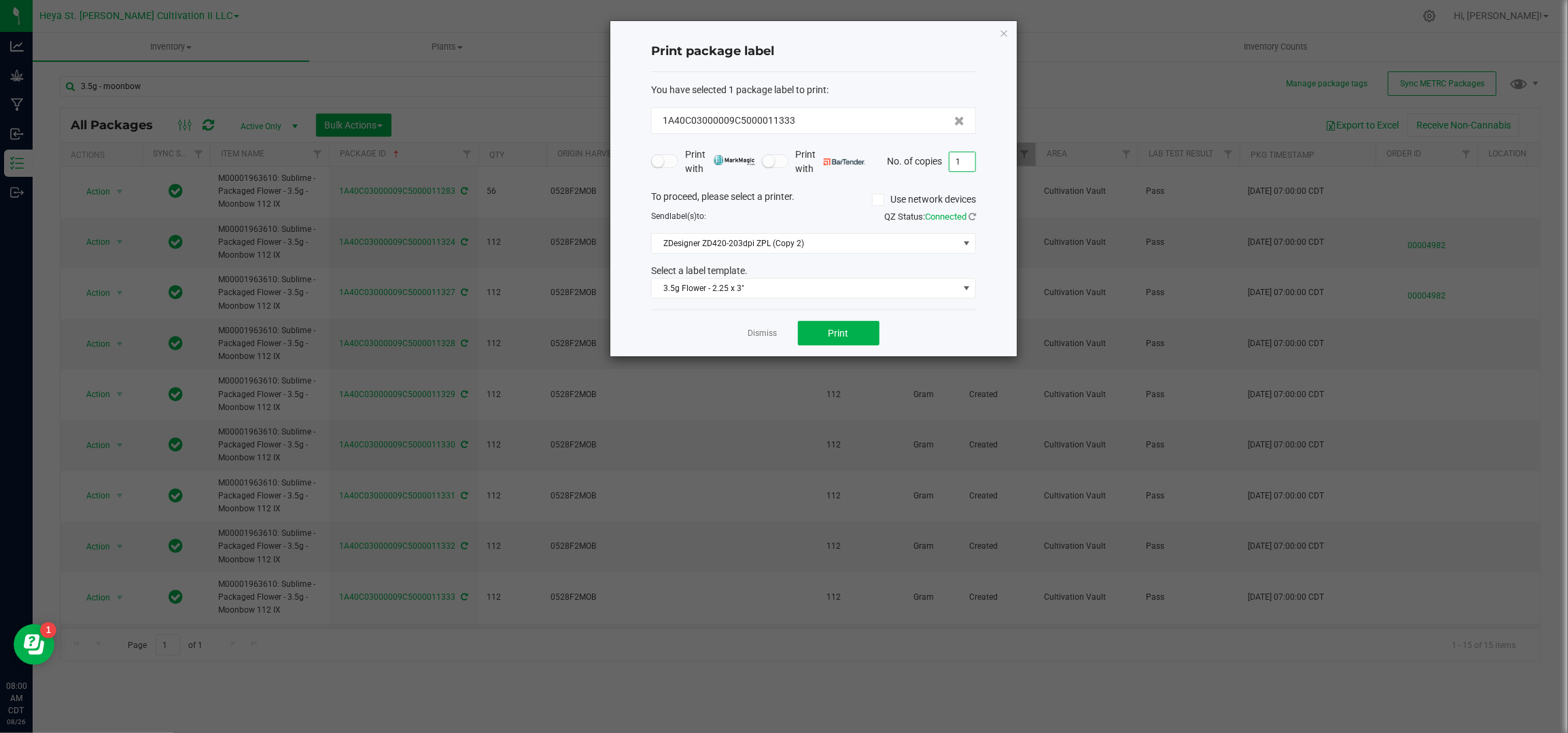
click at [965, 153] on input "1" at bounding box center [962, 162] width 26 height 19
type input "33"
click at [753, 331] on link "Dismiss" at bounding box center [763, 333] width 29 height 12
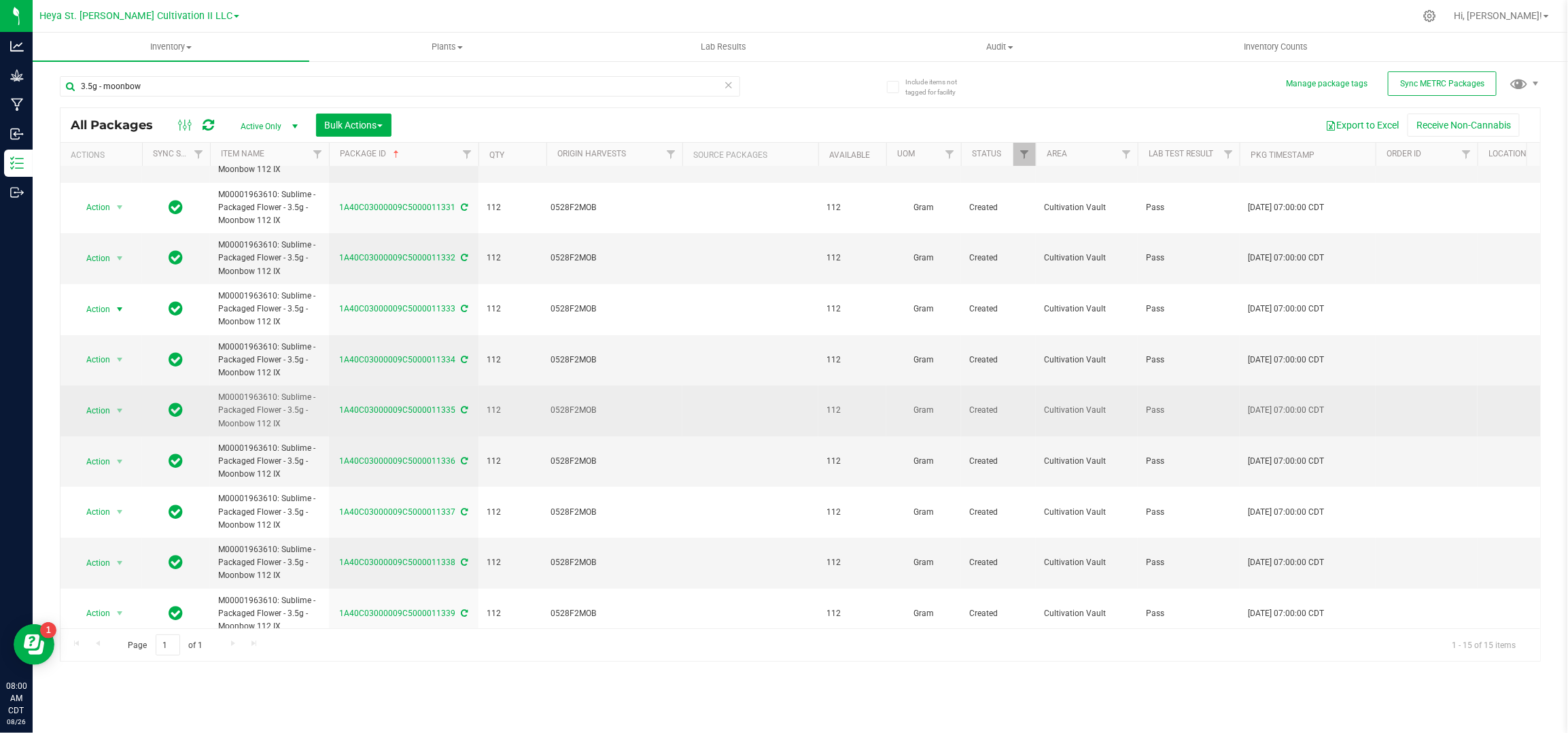
scroll to position [314, 0]
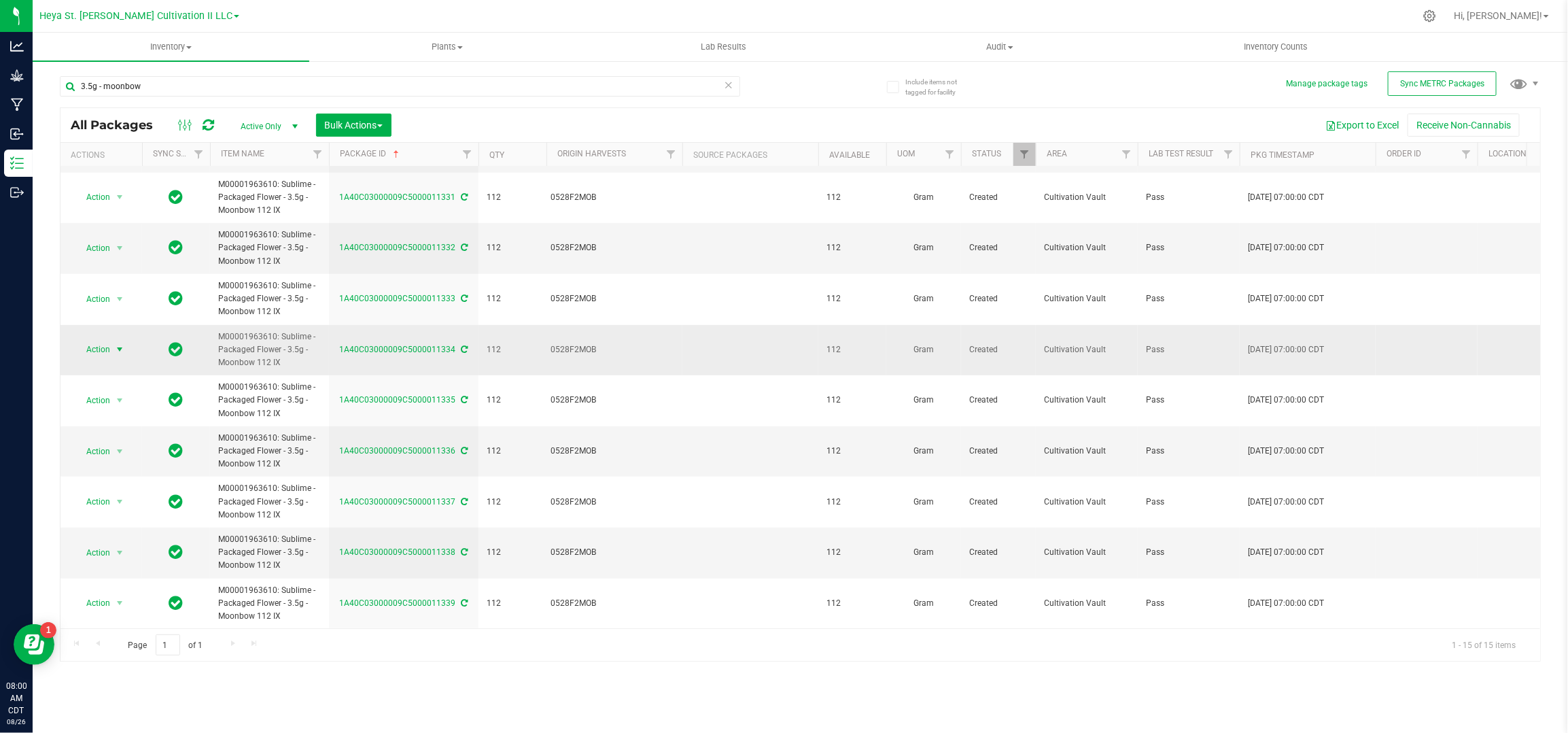
click at [108, 343] on span "Action" at bounding box center [92, 349] width 36 height 19
click at [107, 500] on li "Print package label" at bounding box center [118, 509] width 86 height 37
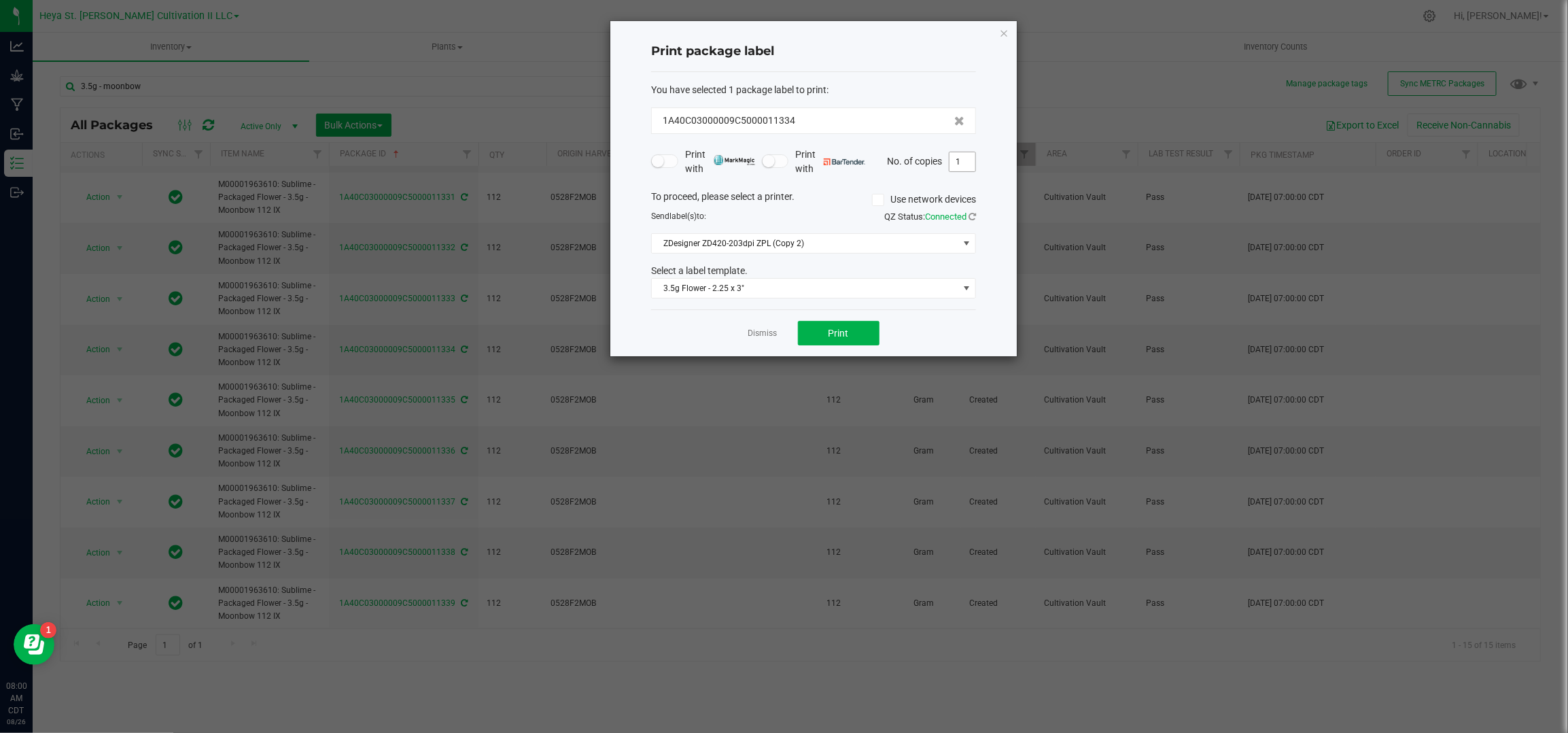
click at [967, 154] on input "1" at bounding box center [962, 162] width 26 height 19
type input "33"
click at [757, 332] on link "Dismiss" at bounding box center [763, 333] width 29 height 12
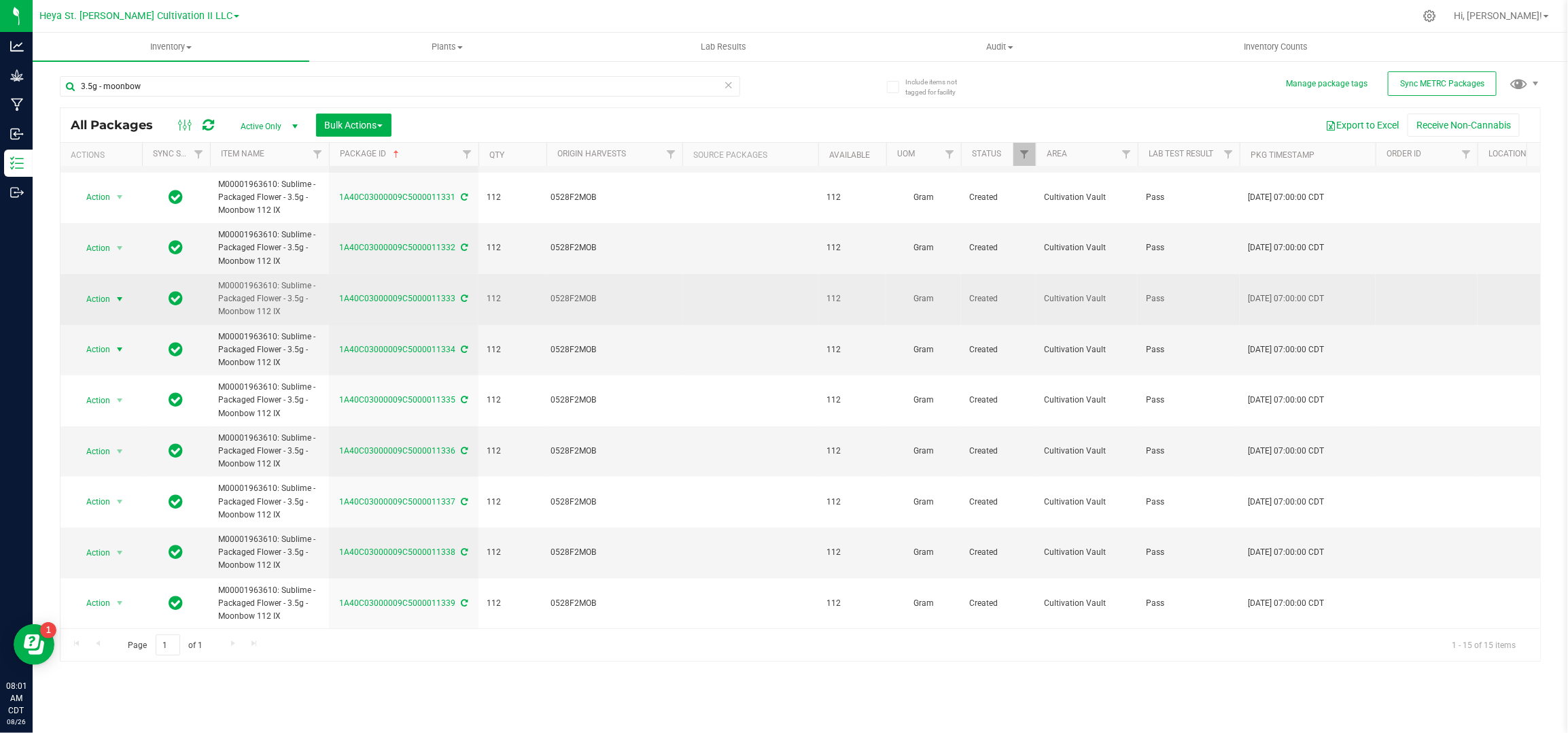
click at [116, 294] on span "select" at bounding box center [119, 299] width 11 height 11
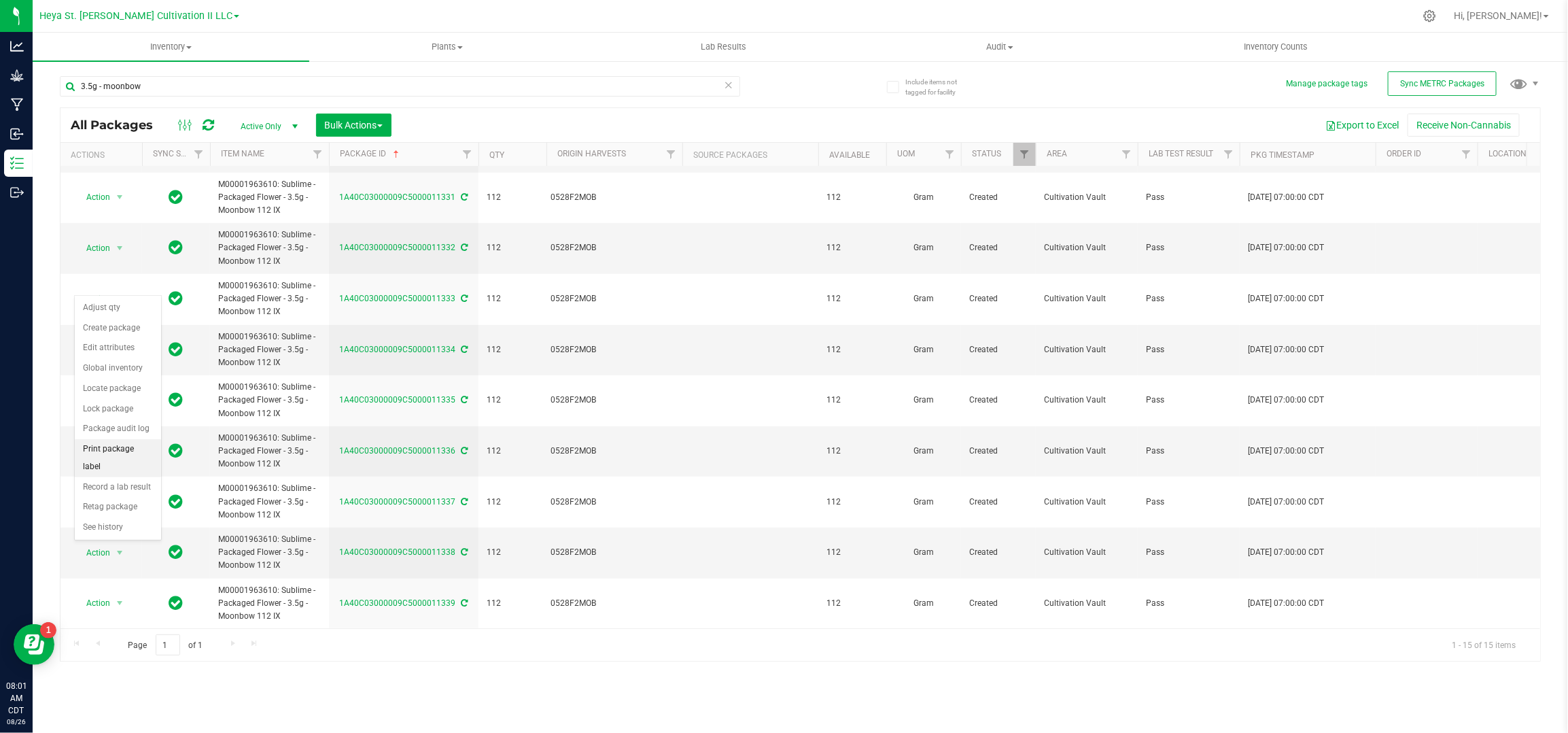
click at [125, 441] on li "Print package label" at bounding box center [118, 458] width 86 height 37
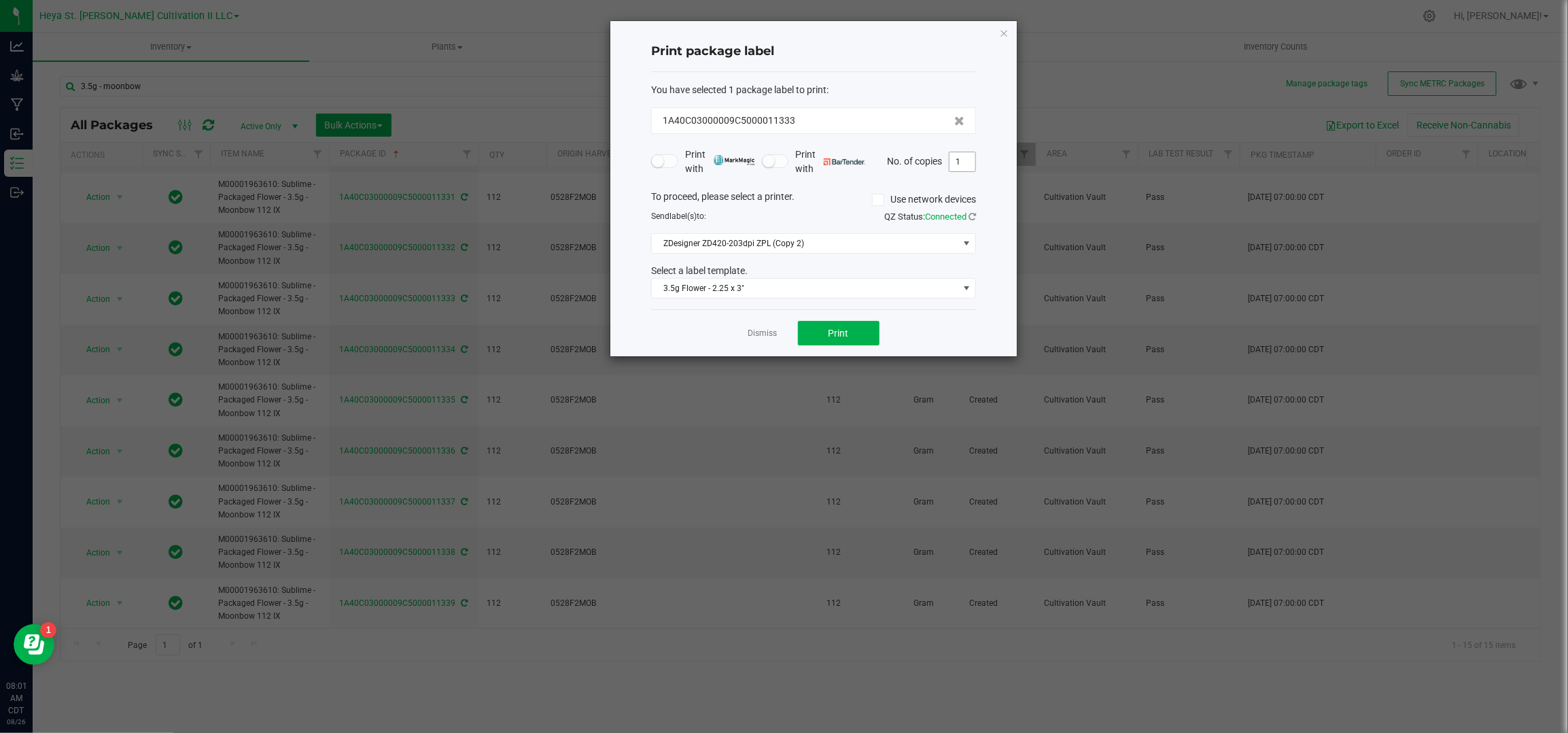
click at [956, 162] on input "1" at bounding box center [962, 162] width 26 height 19
type input "33"
click at [835, 337] on span "Print" at bounding box center [839, 333] width 20 height 11
click at [760, 337] on link "Dismiss" at bounding box center [763, 333] width 29 height 12
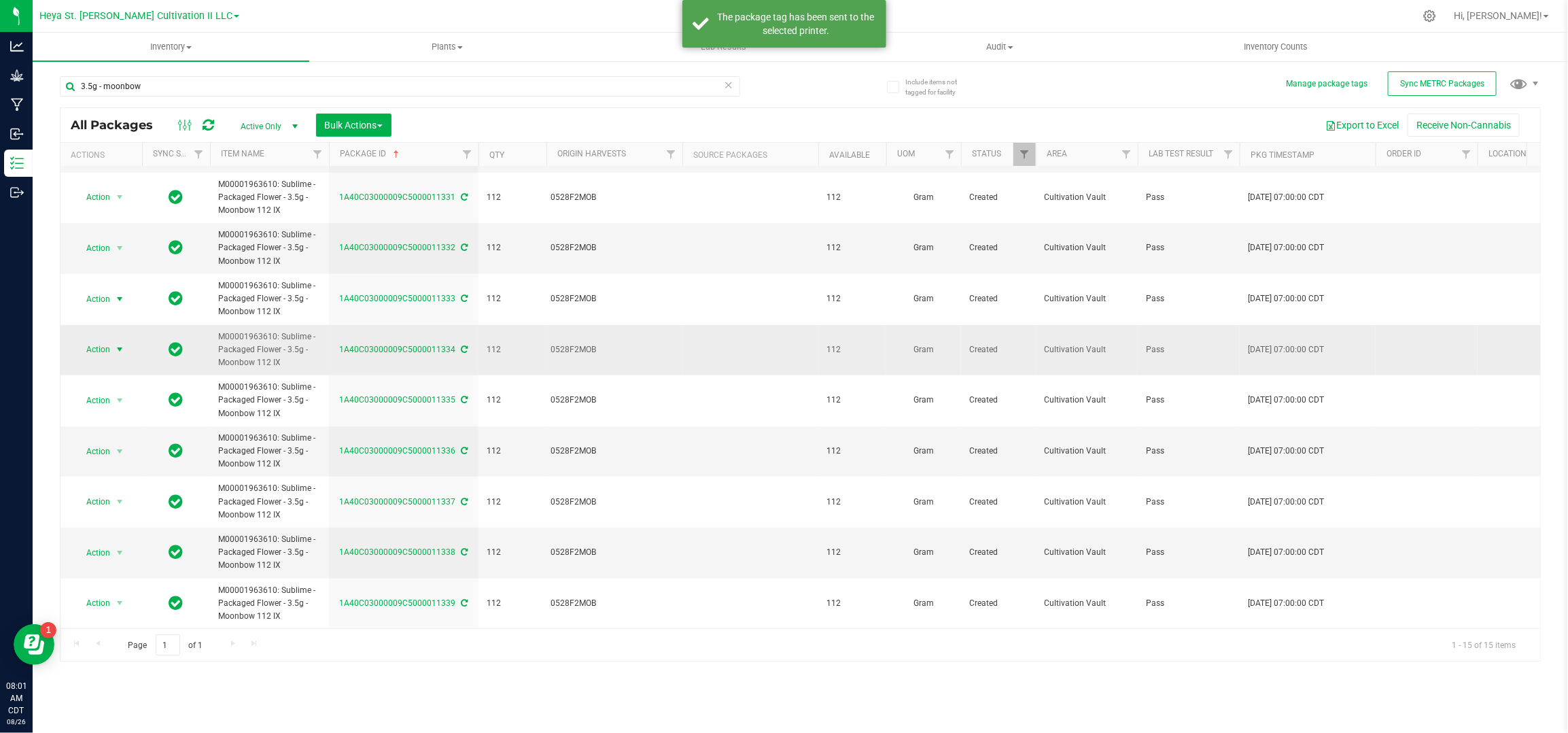
click at [129, 340] on div "Action Action Adjust qty Create package Edit attributes Global inventory Locate…" at bounding box center [101, 349] width 65 height 19
click at [115, 344] on span "select" at bounding box center [119, 349] width 11 height 11
click at [119, 498] on li "Print package label" at bounding box center [118, 509] width 86 height 37
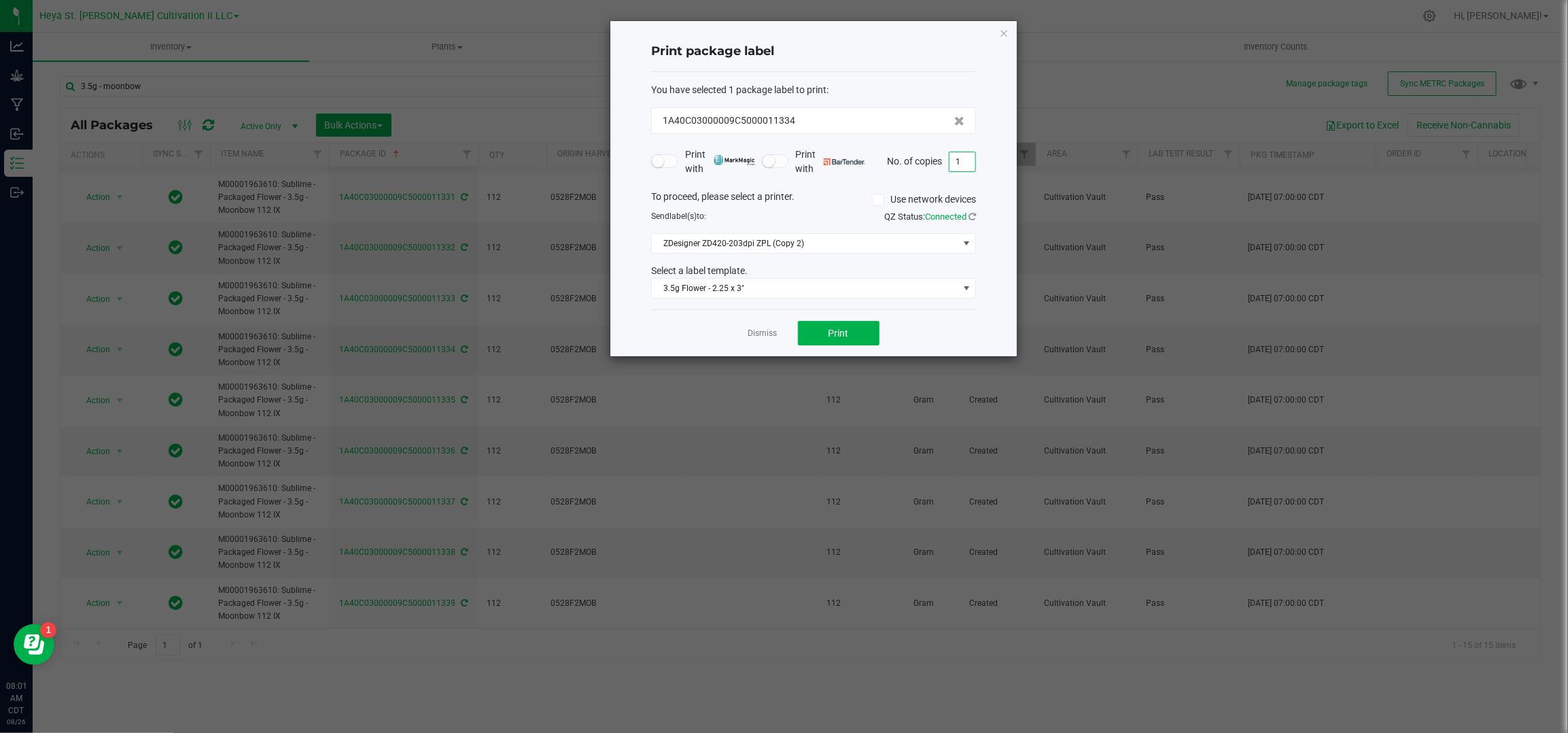
click at [965, 160] on input "1" at bounding box center [962, 162] width 26 height 19
type input "33"
click at [844, 332] on span "Print" at bounding box center [839, 333] width 20 height 11
click at [766, 332] on link "Dismiss" at bounding box center [763, 333] width 29 height 12
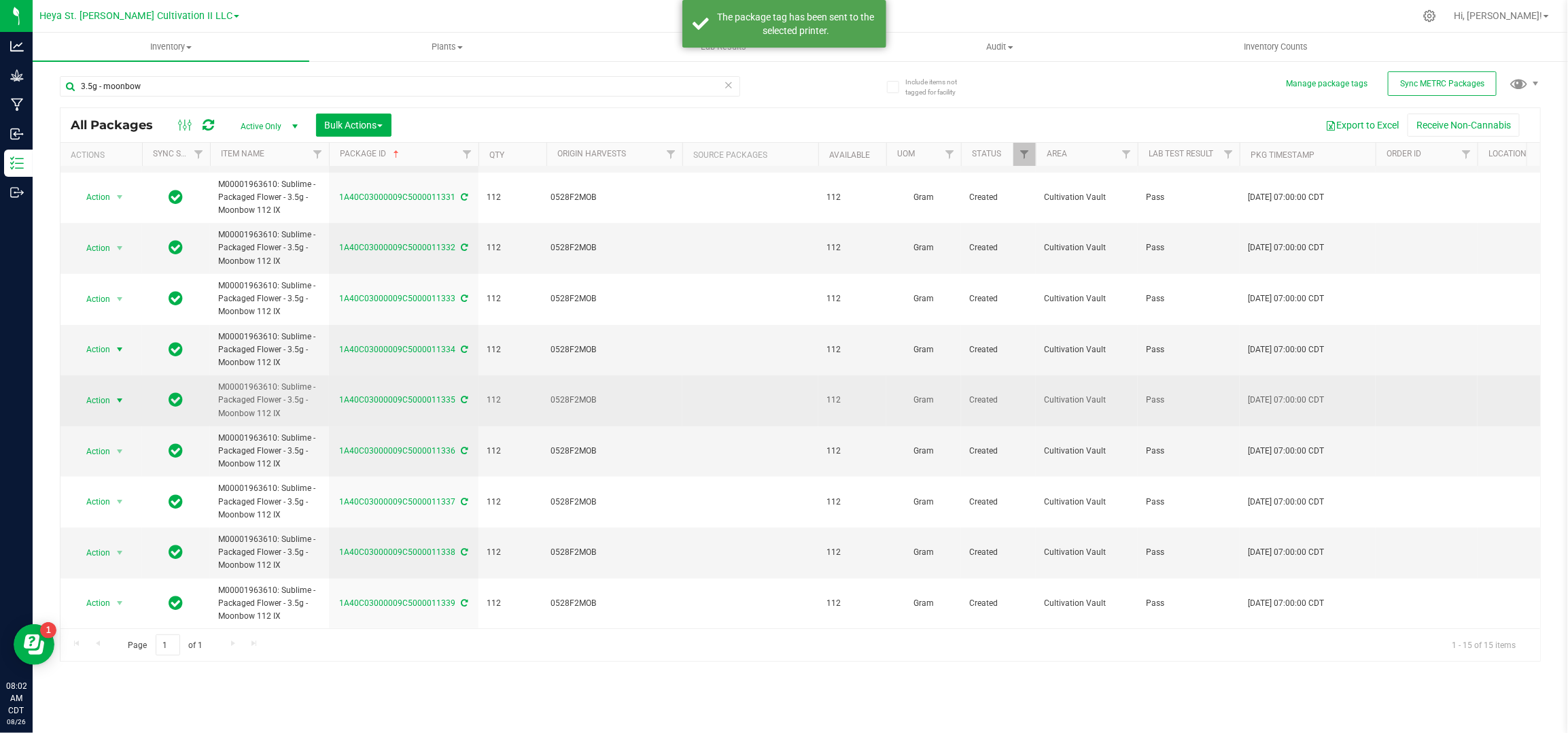
click at [105, 391] on span "Action" at bounding box center [92, 401] width 36 height 19
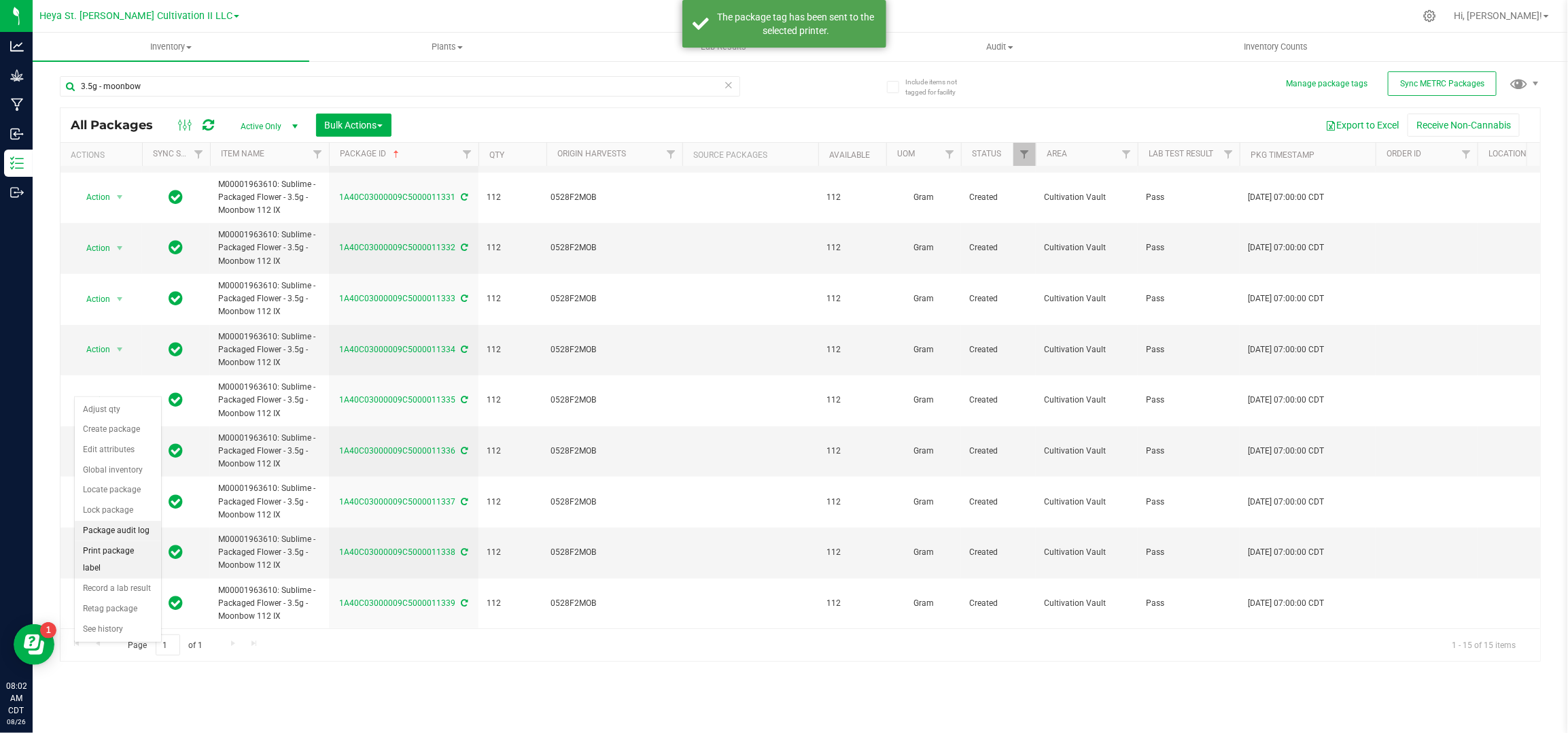
click at [111, 552] on li "Print package label" at bounding box center [118, 560] width 86 height 37
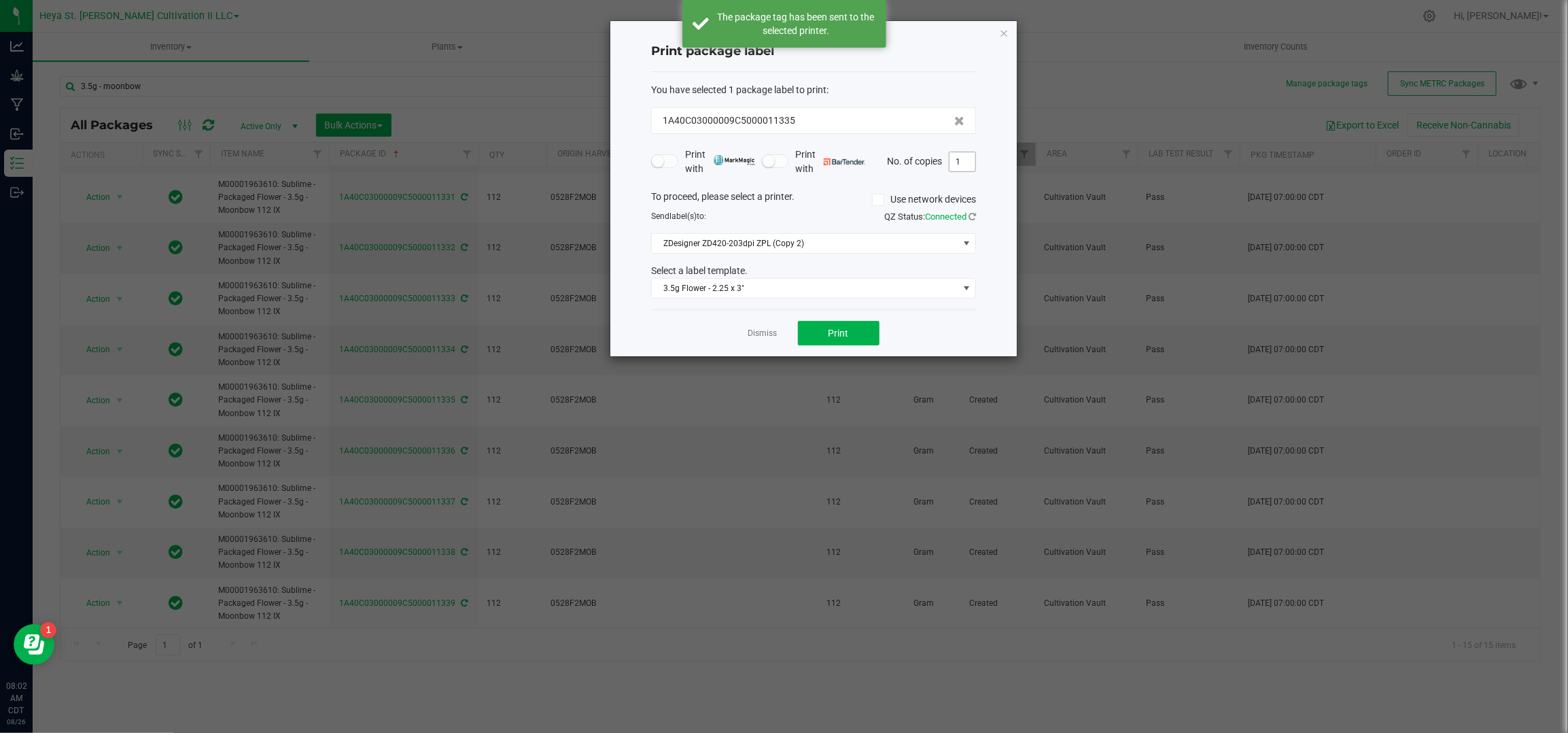
click at [967, 160] on input "1" at bounding box center [962, 162] width 26 height 19
type input "33"
click at [832, 337] on span "Print" at bounding box center [839, 333] width 20 height 11
click at [762, 337] on link "Dismiss" at bounding box center [763, 333] width 29 height 12
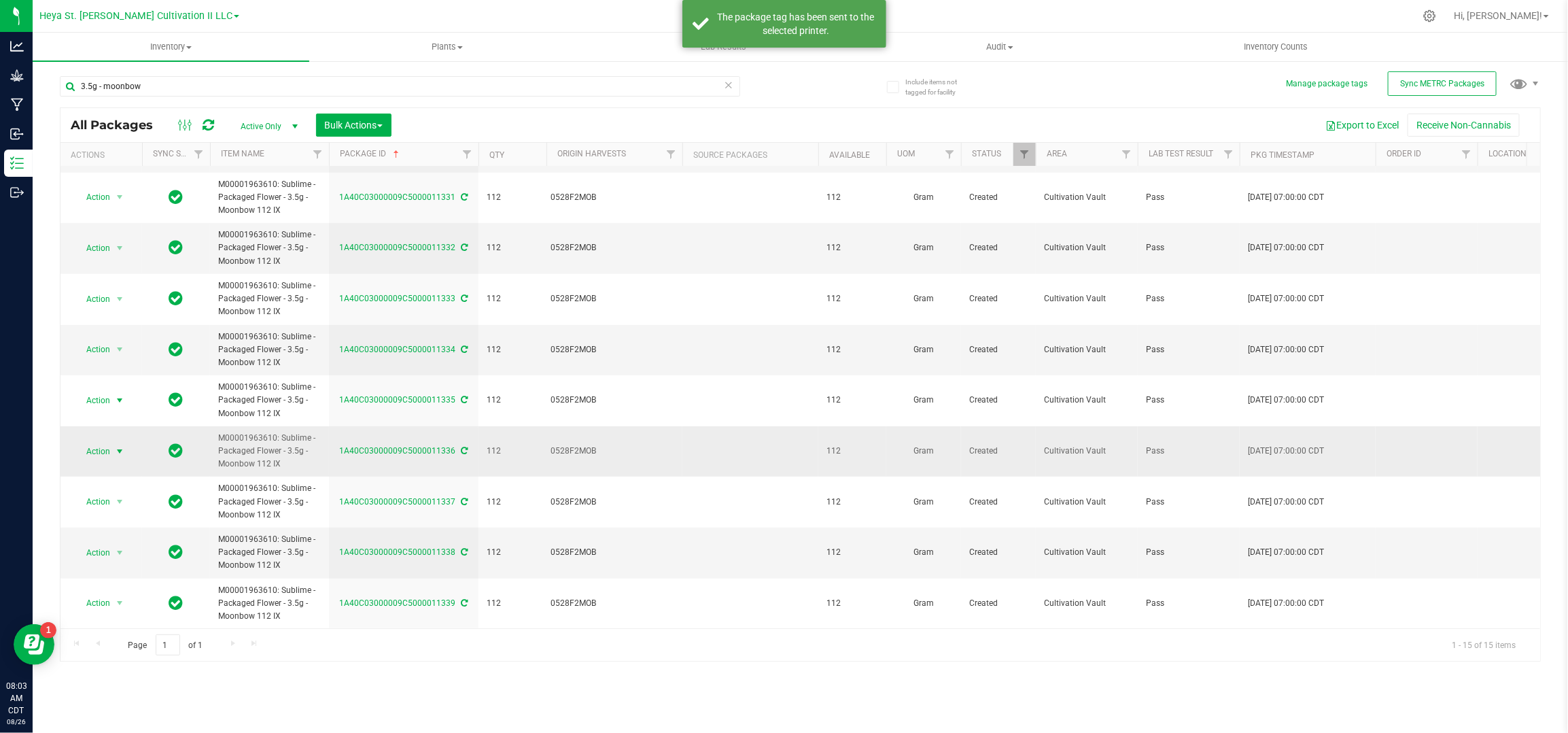
click at [117, 446] on span "select" at bounding box center [119, 452] width 11 height 11
click at [119, 607] on li "Print package label" at bounding box center [118, 611] width 86 height 37
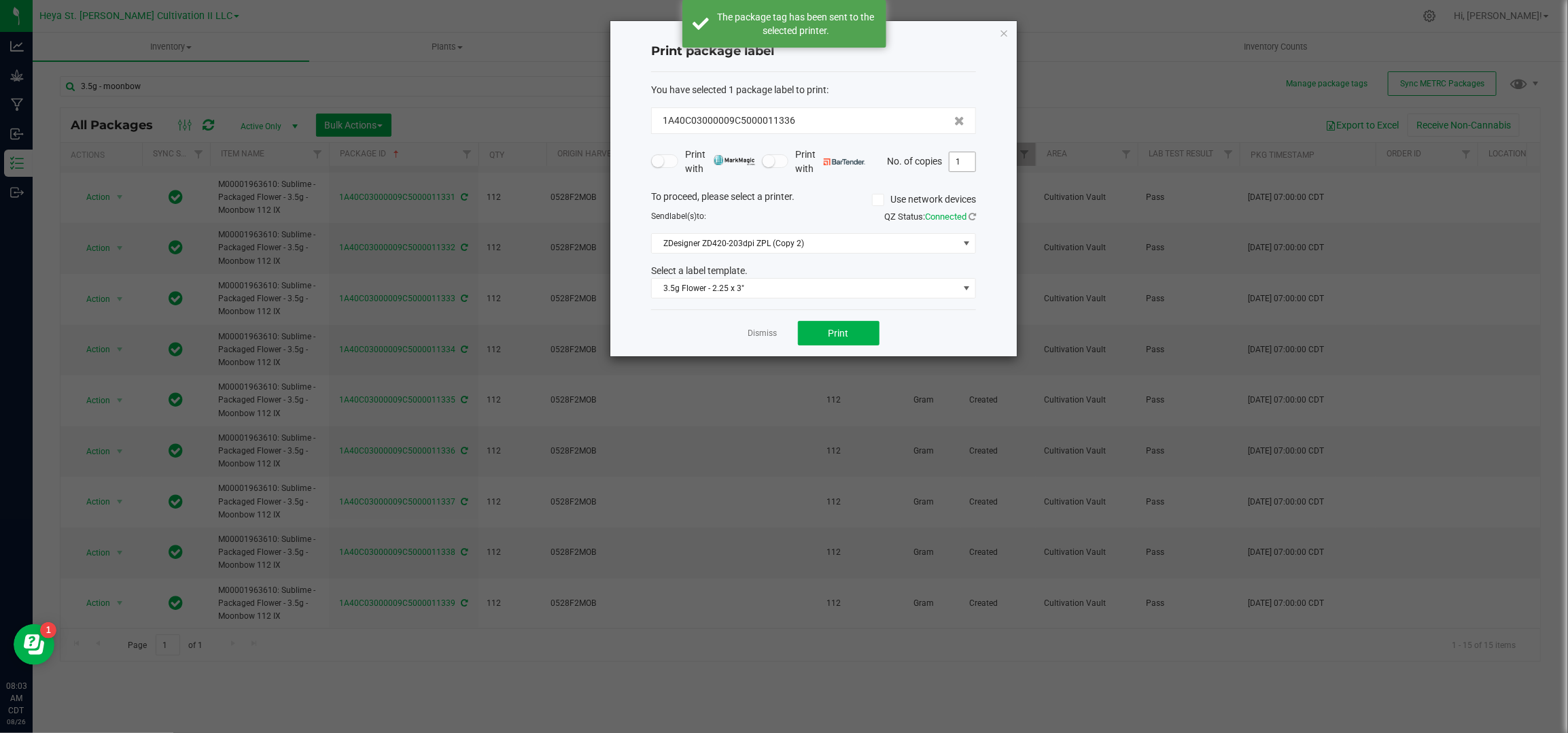
click at [972, 160] on input "1" at bounding box center [962, 162] width 26 height 19
type input "33"
click at [842, 329] on span "Print" at bounding box center [839, 333] width 20 height 11
click at [754, 332] on link "Dismiss" at bounding box center [763, 333] width 29 height 12
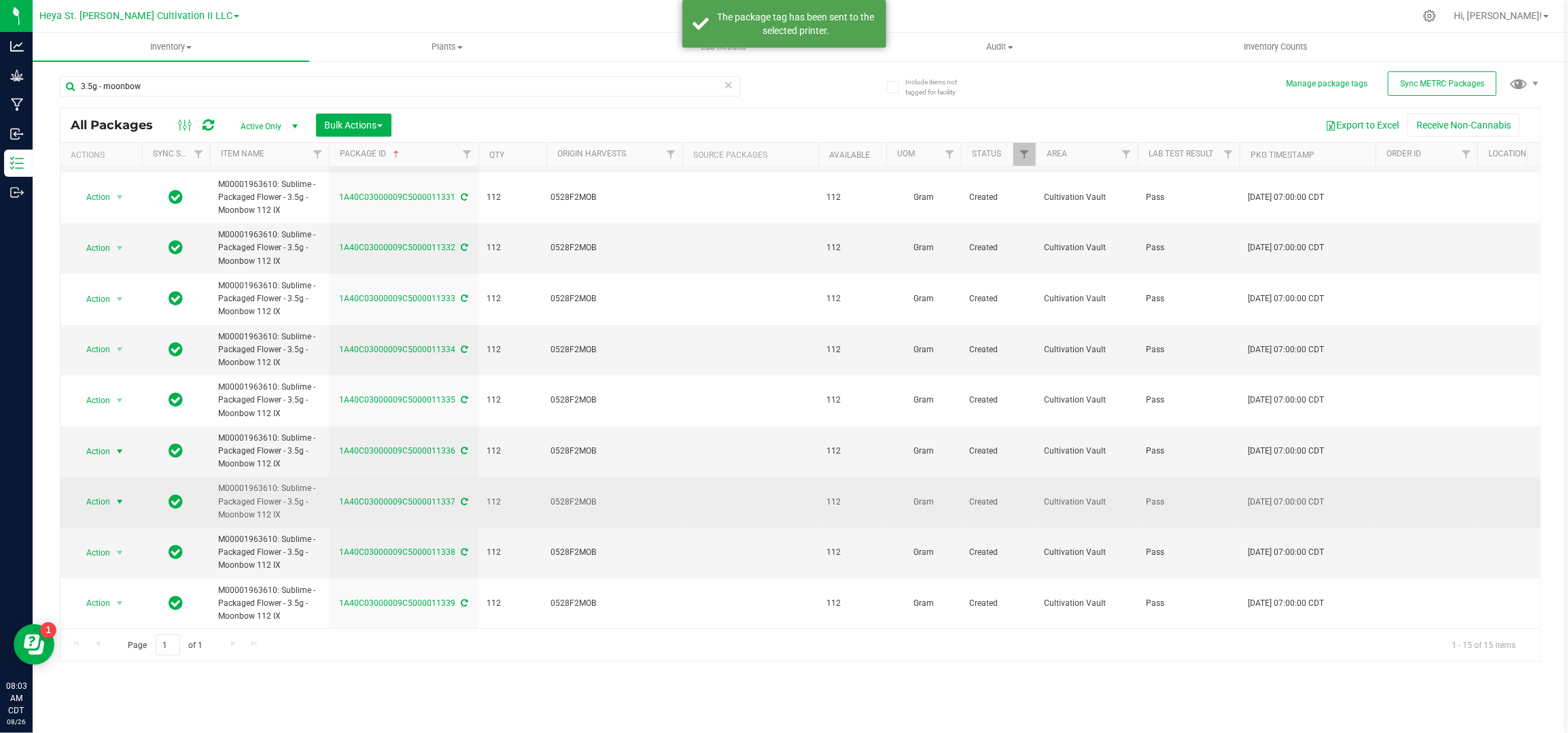
click at [119, 497] on span "select" at bounding box center [119, 502] width 11 height 11
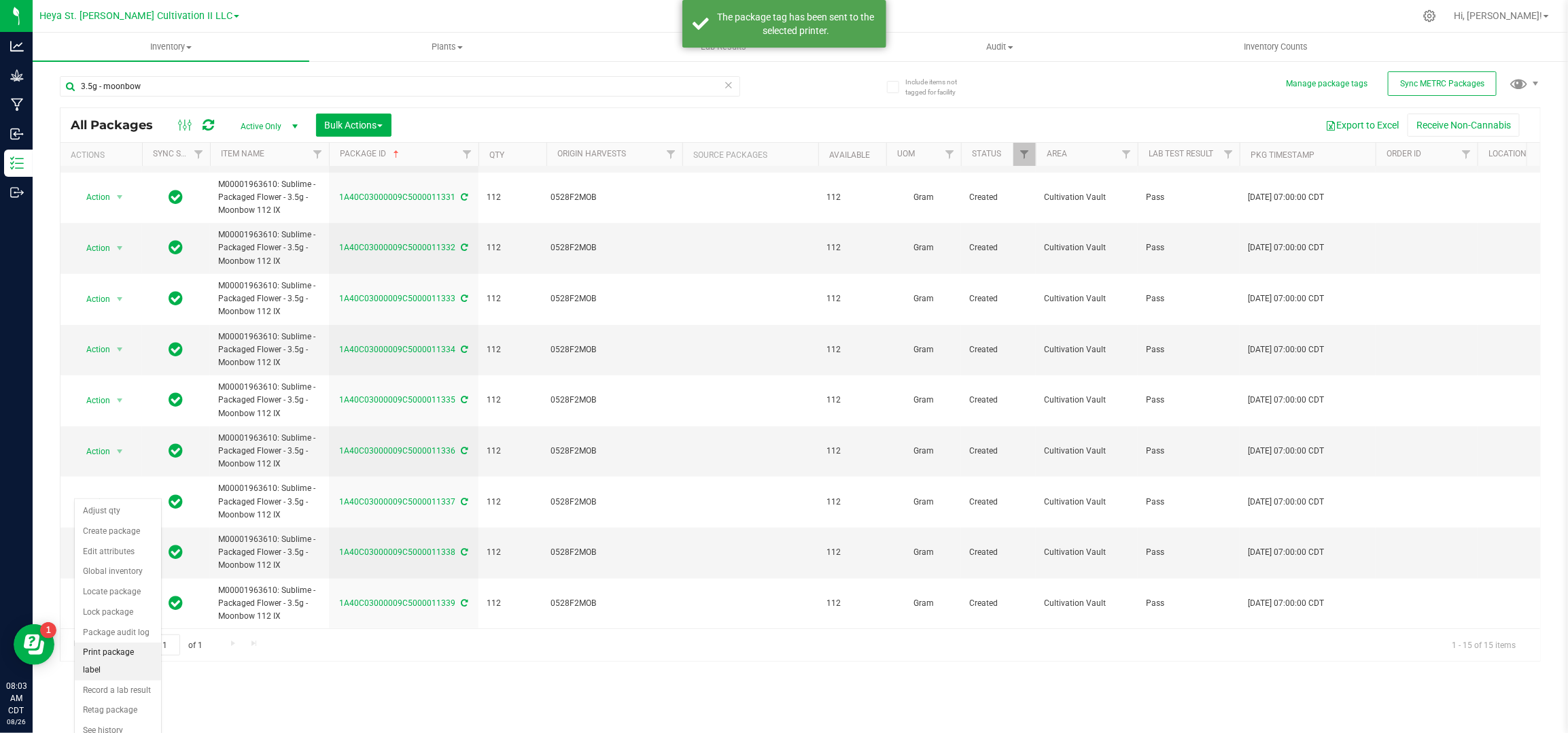
click at [114, 657] on li "Print package label" at bounding box center [118, 662] width 86 height 37
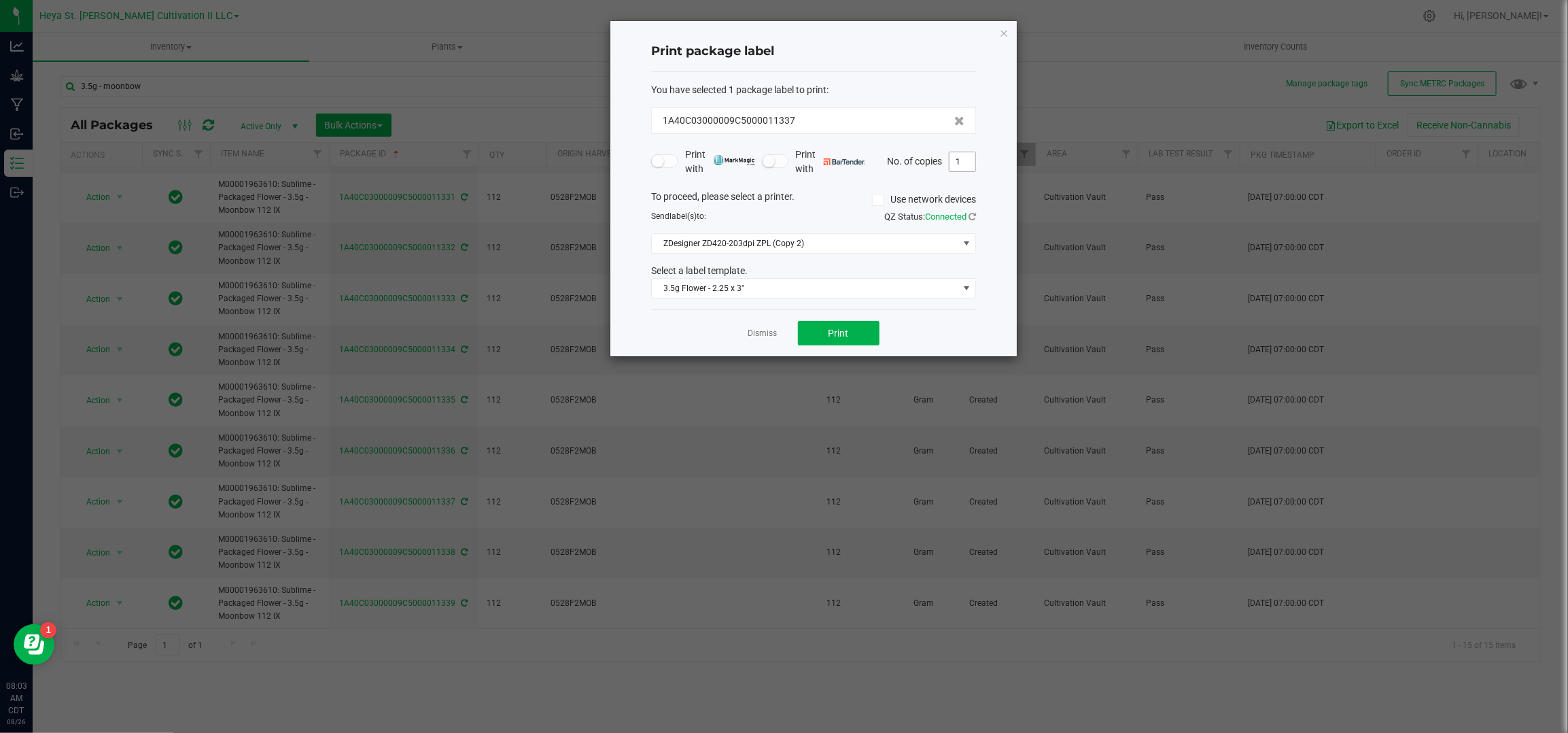
click at [960, 161] on input "1" at bounding box center [962, 162] width 26 height 19
type input "33"
click at [856, 322] on button "Print" at bounding box center [839, 333] width 81 height 25
click at [753, 332] on link "Dismiss" at bounding box center [763, 333] width 29 height 12
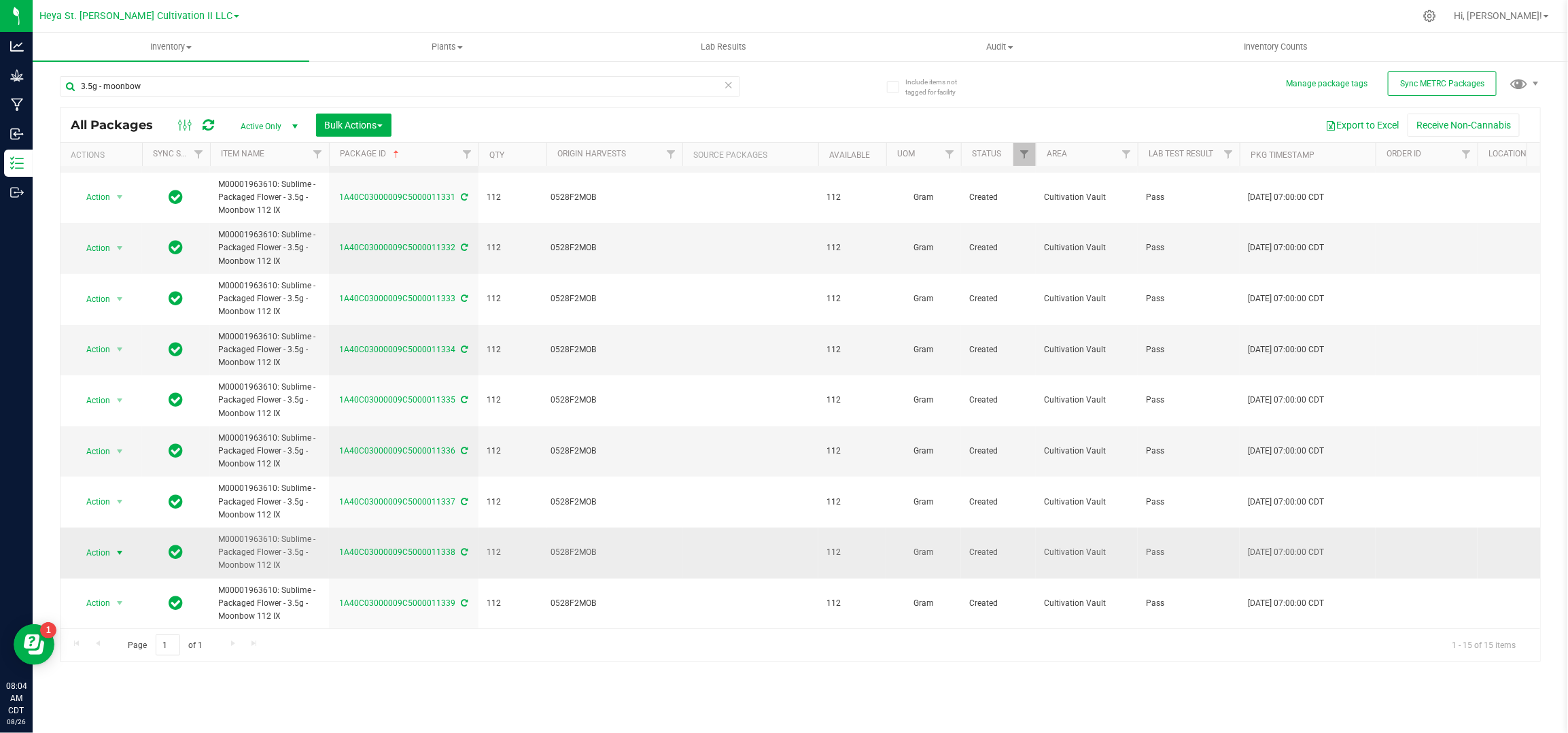
click at [105, 543] on span "Action" at bounding box center [92, 552] width 36 height 19
click at [108, 454] on li "Print package label" at bounding box center [118, 462] width 86 height 37
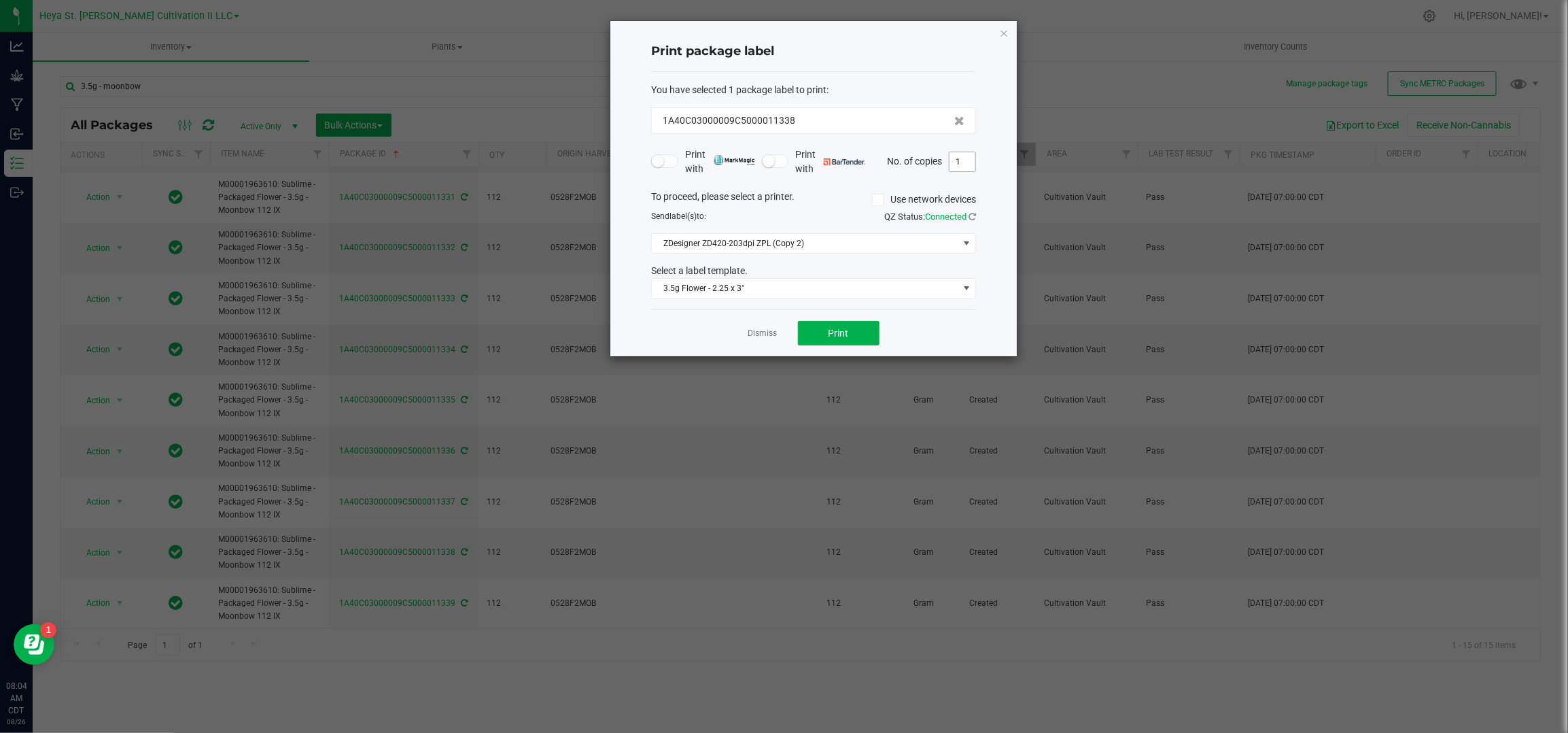
click at [964, 157] on input "1" at bounding box center [962, 162] width 26 height 19
type input "33"
click at [854, 333] on button "Print" at bounding box center [839, 333] width 81 height 25
click at [762, 337] on link "Dismiss" at bounding box center [763, 333] width 29 height 12
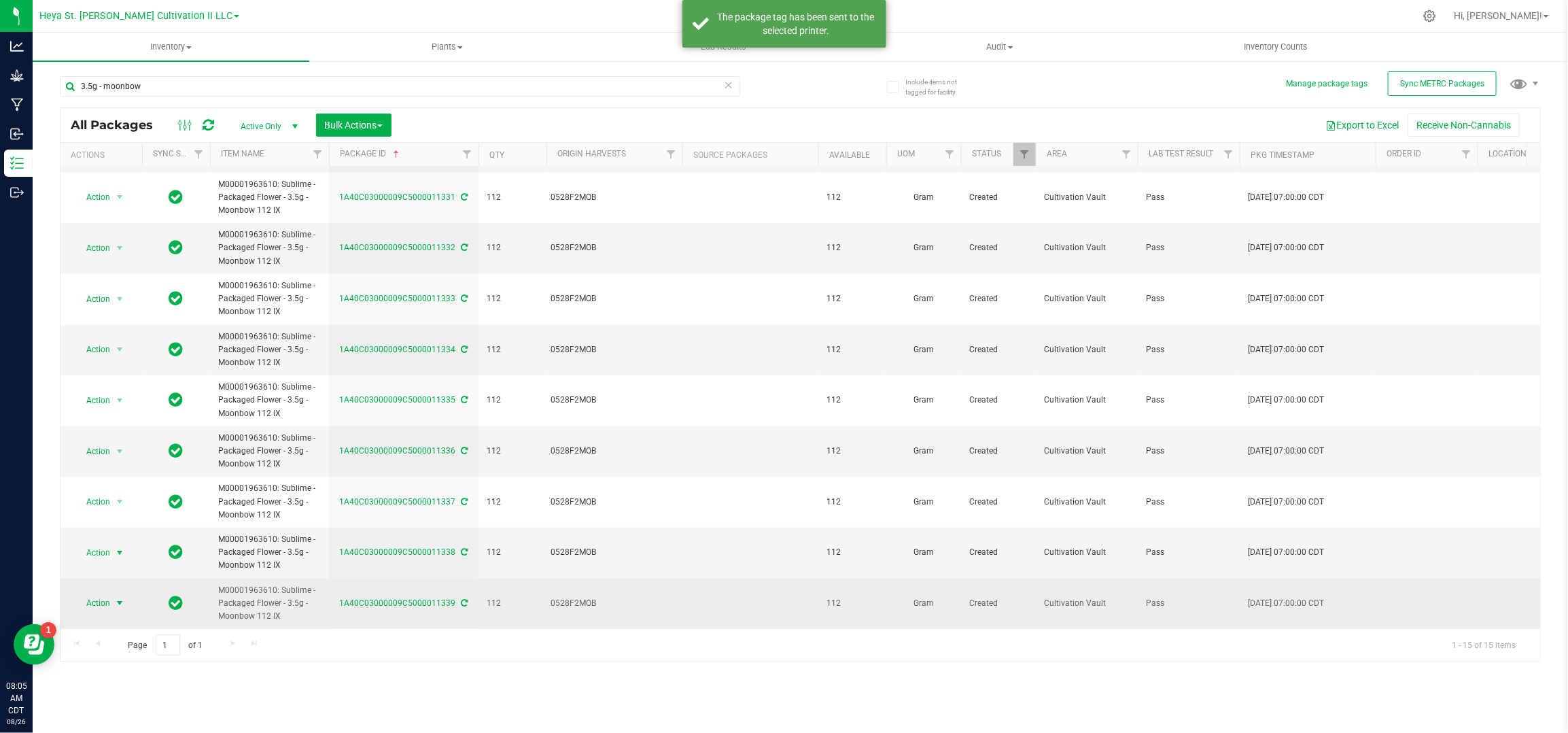
click at [100, 594] on span "Action" at bounding box center [92, 603] width 36 height 19
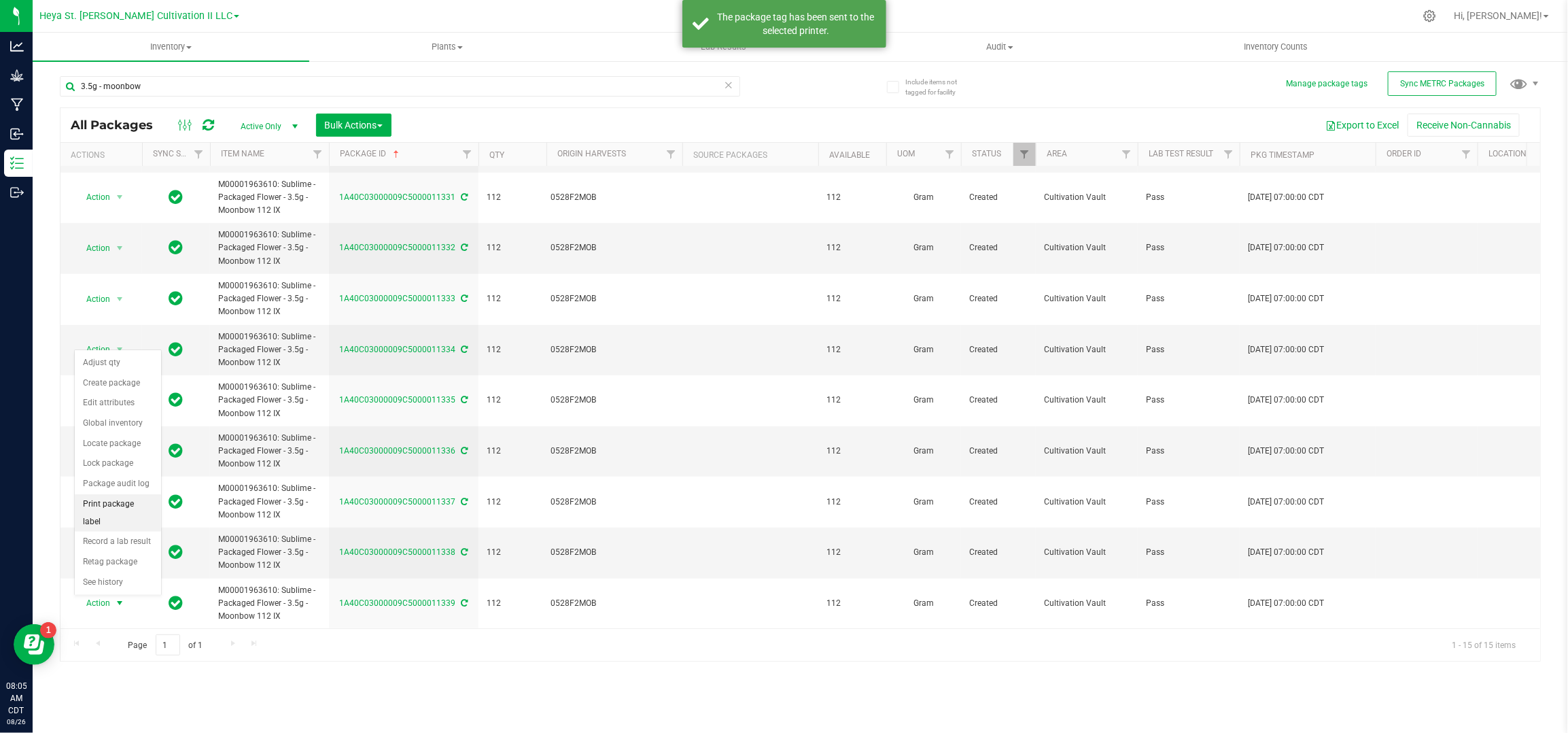
click at [110, 501] on li "Print package label" at bounding box center [118, 513] width 86 height 37
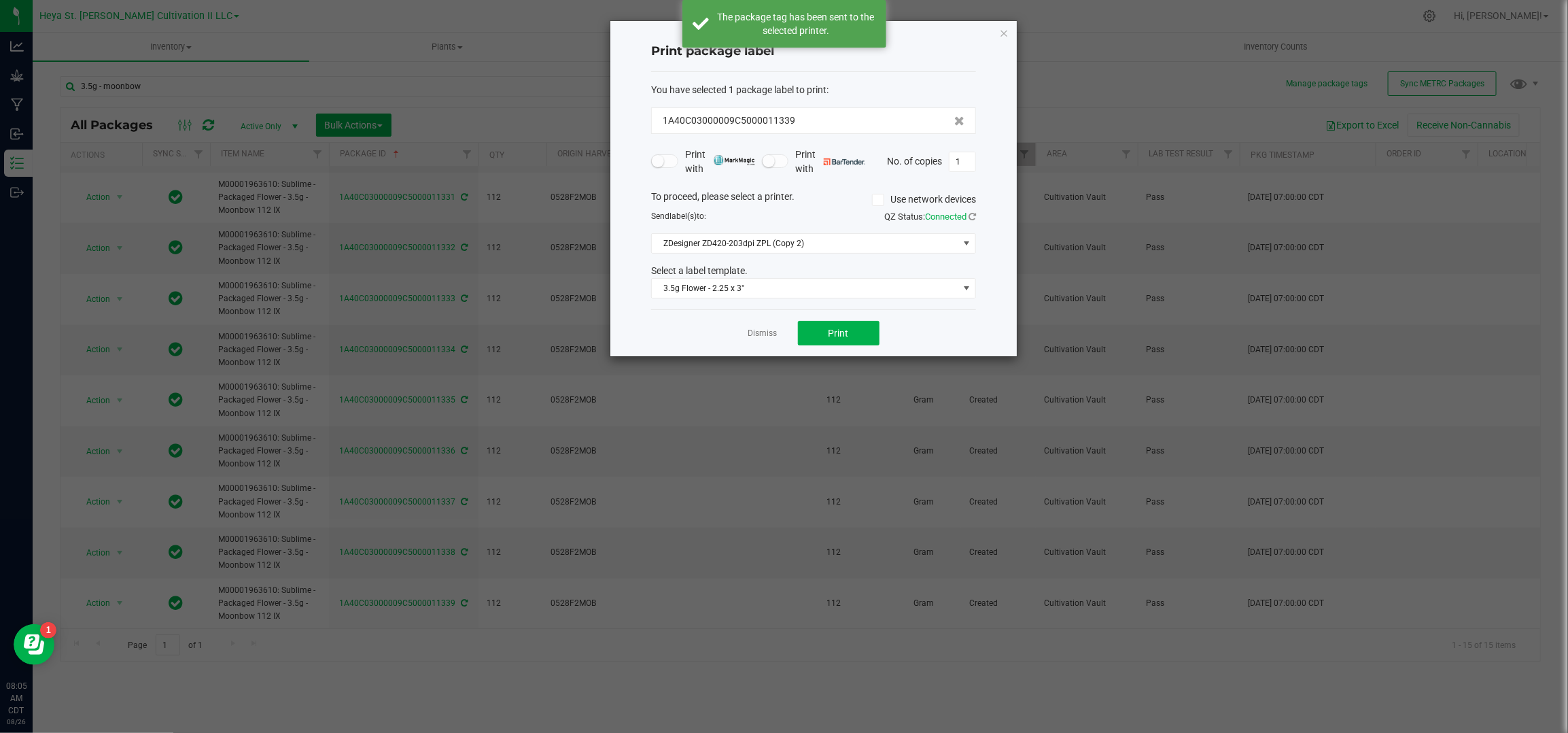
click at [966, 148] on div "Print with Print with No. of copies 1" at bounding box center [814, 162] width 325 height 29
click at [966, 152] on span "1" at bounding box center [962, 162] width 27 height 20
click at [963, 160] on input "1" at bounding box center [962, 162] width 26 height 19
type input "33"
click at [825, 343] on button "Print" at bounding box center [839, 333] width 81 height 25
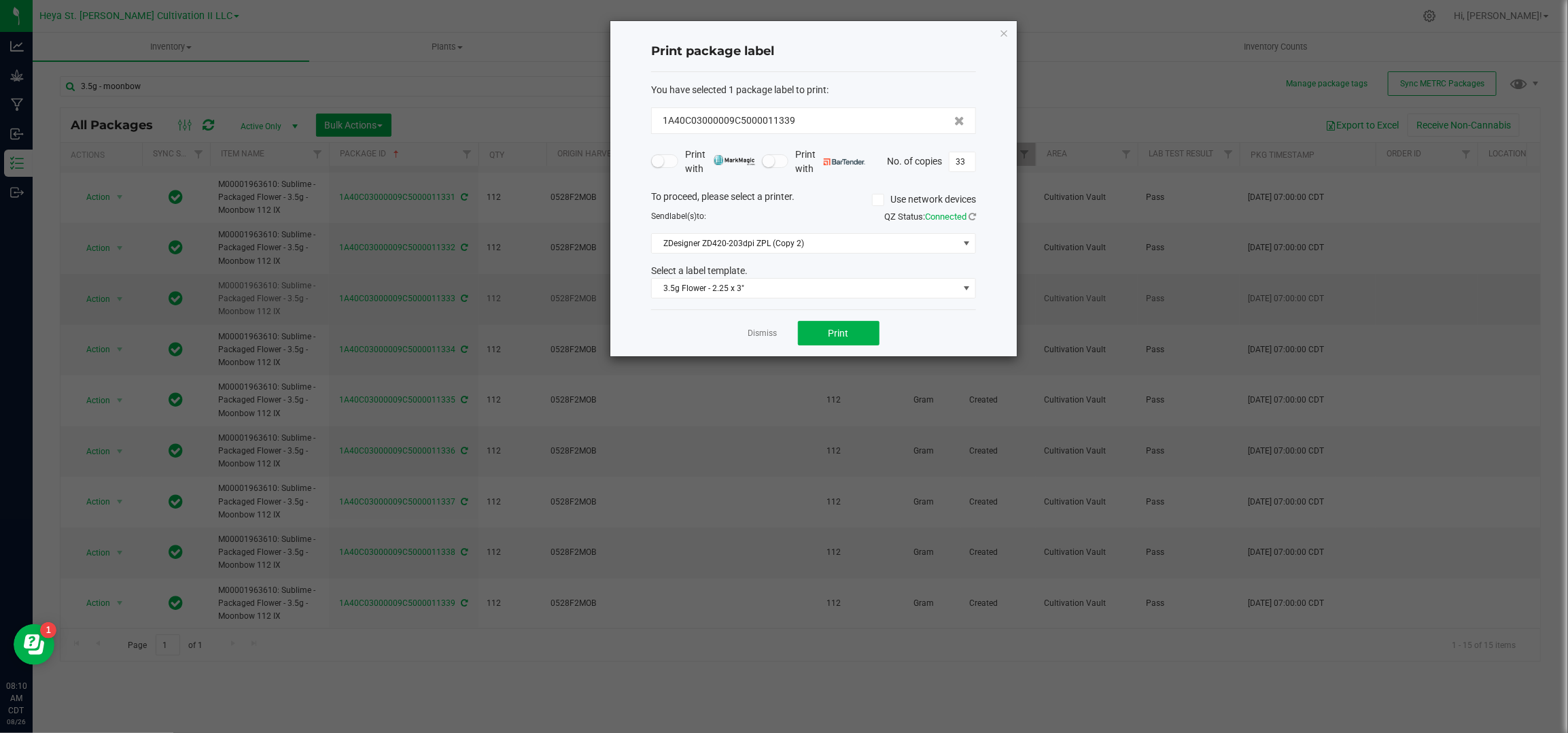
drag, startPoint x: 769, startPoint y: 332, endPoint x: 448, endPoint y: 272, distance: 326.6
click at [769, 332] on link "Dismiss" at bounding box center [763, 333] width 29 height 12
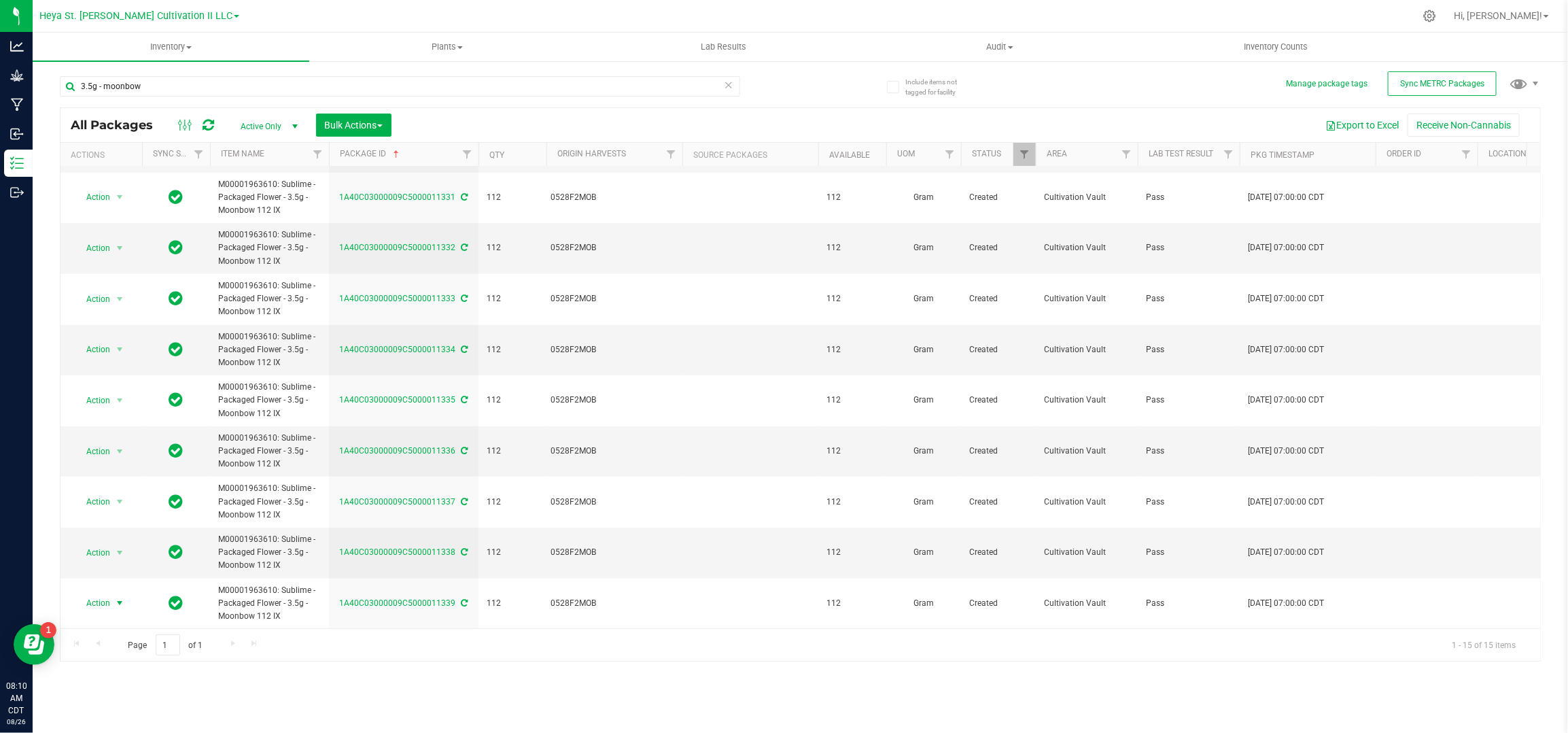
click at [138, 71] on div "3.5g - moonbow" at bounding box center [430, 86] width 741 height 43
click at [150, 88] on input "3.5g - moonbow" at bounding box center [400, 86] width 681 height 20
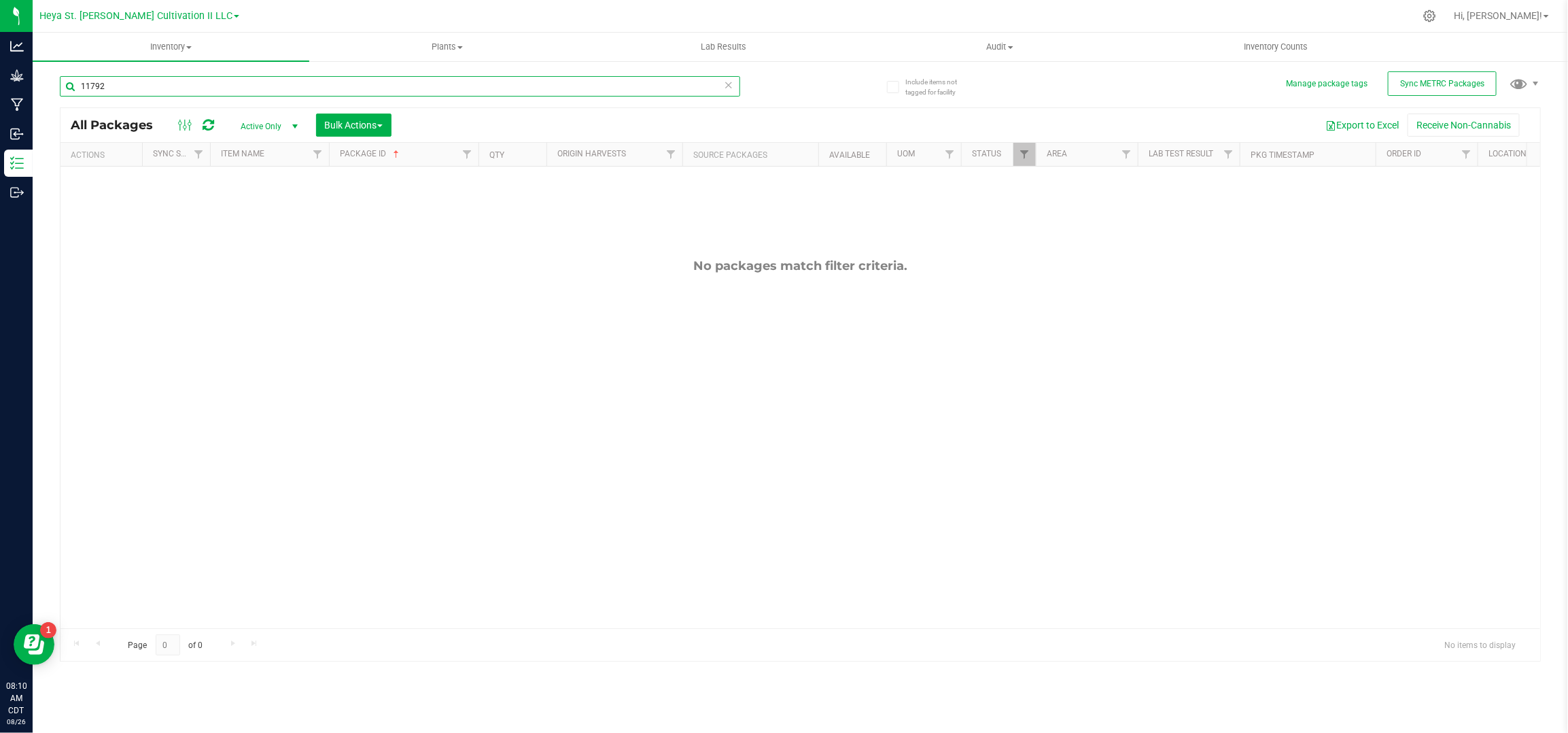
type input "11792"
click at [256, 126] on span "Active Only" at bounding box center [266, 126] width 75 height 19
click at [266, 203] on li "All" at bounding box center [266, 209] width 74 height 20
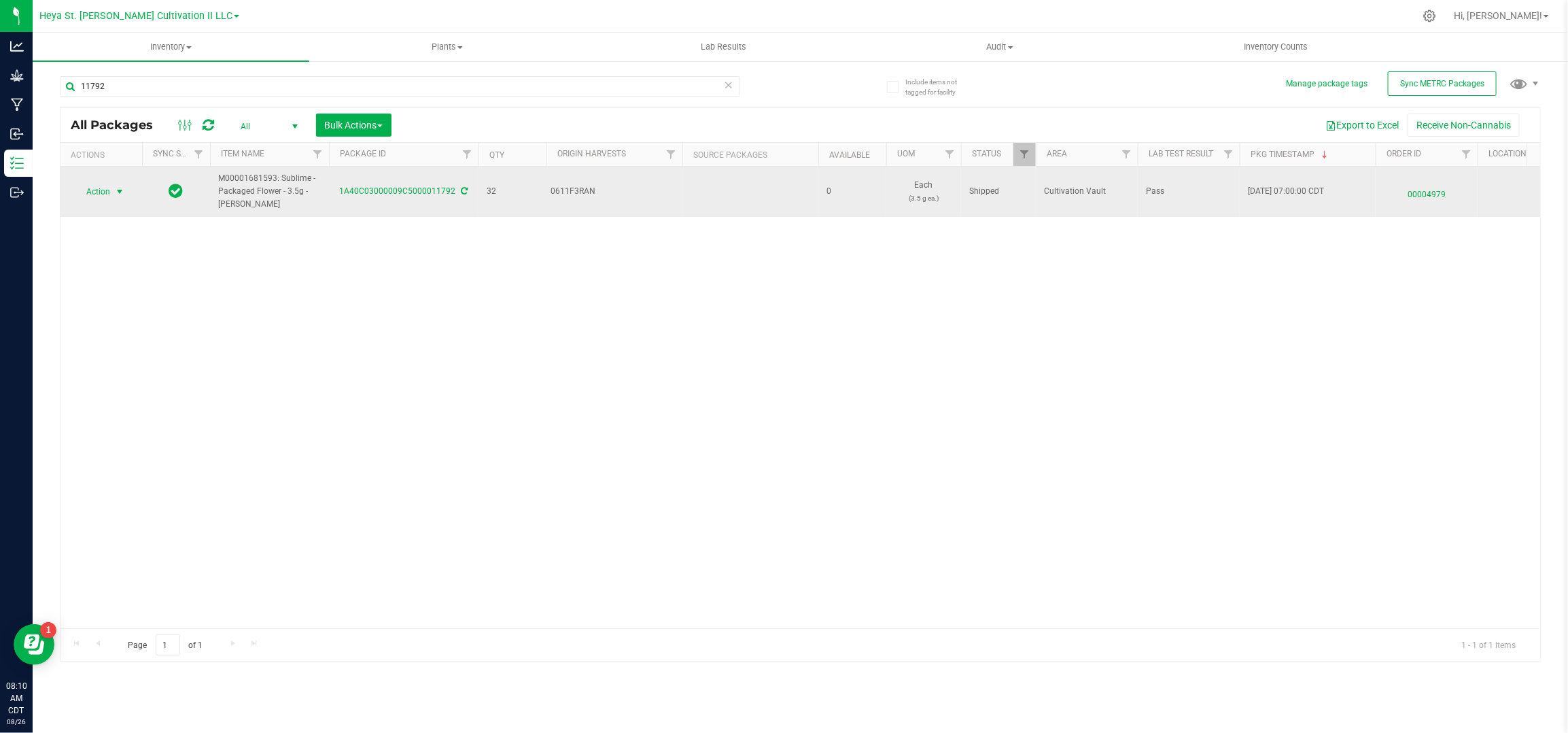
click at [108, 190] on span "Action" at bounding box center [92, 191] width 36 height 19
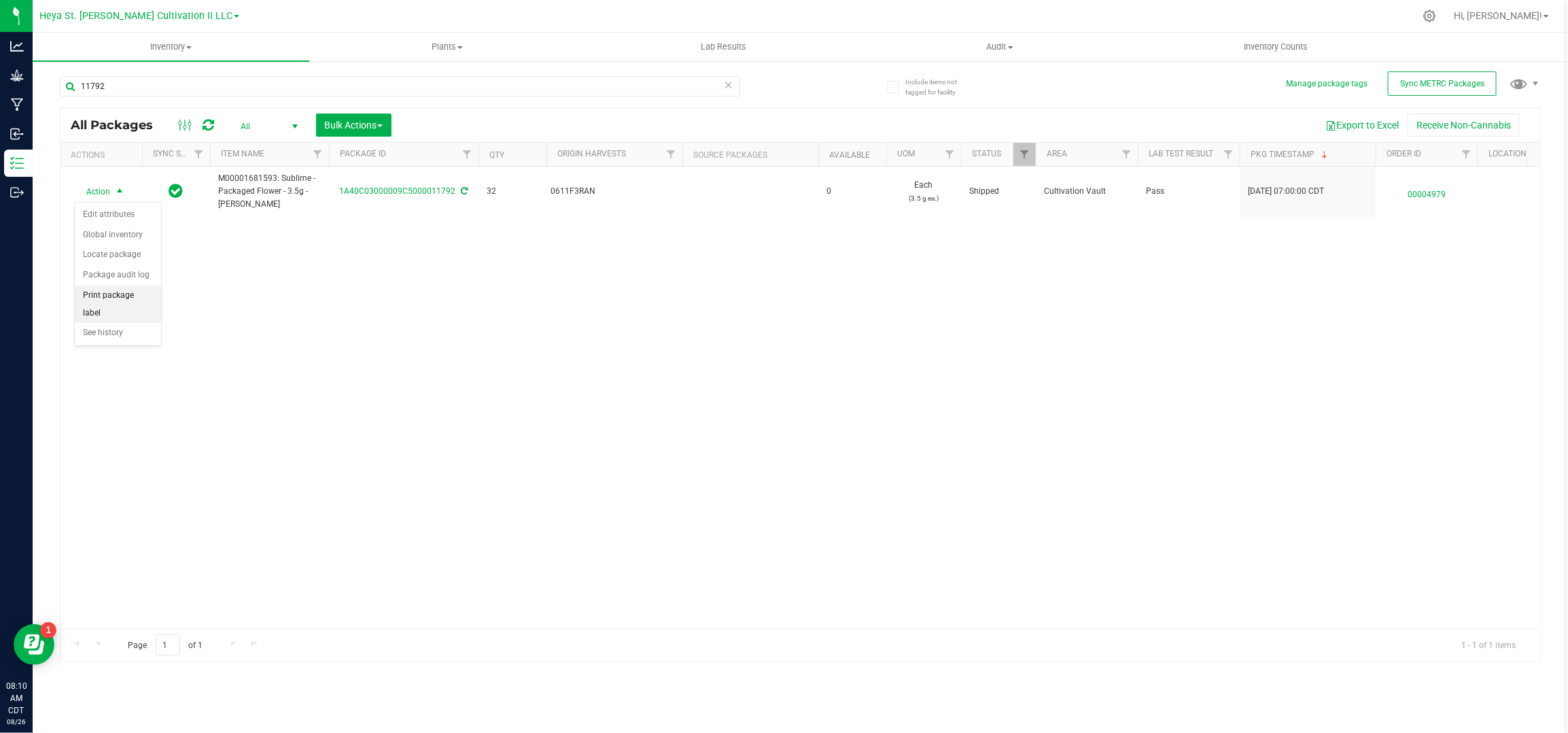
click at [140, 302] on li "Print package label" at bounding box center [118, 305] width 86 height 37
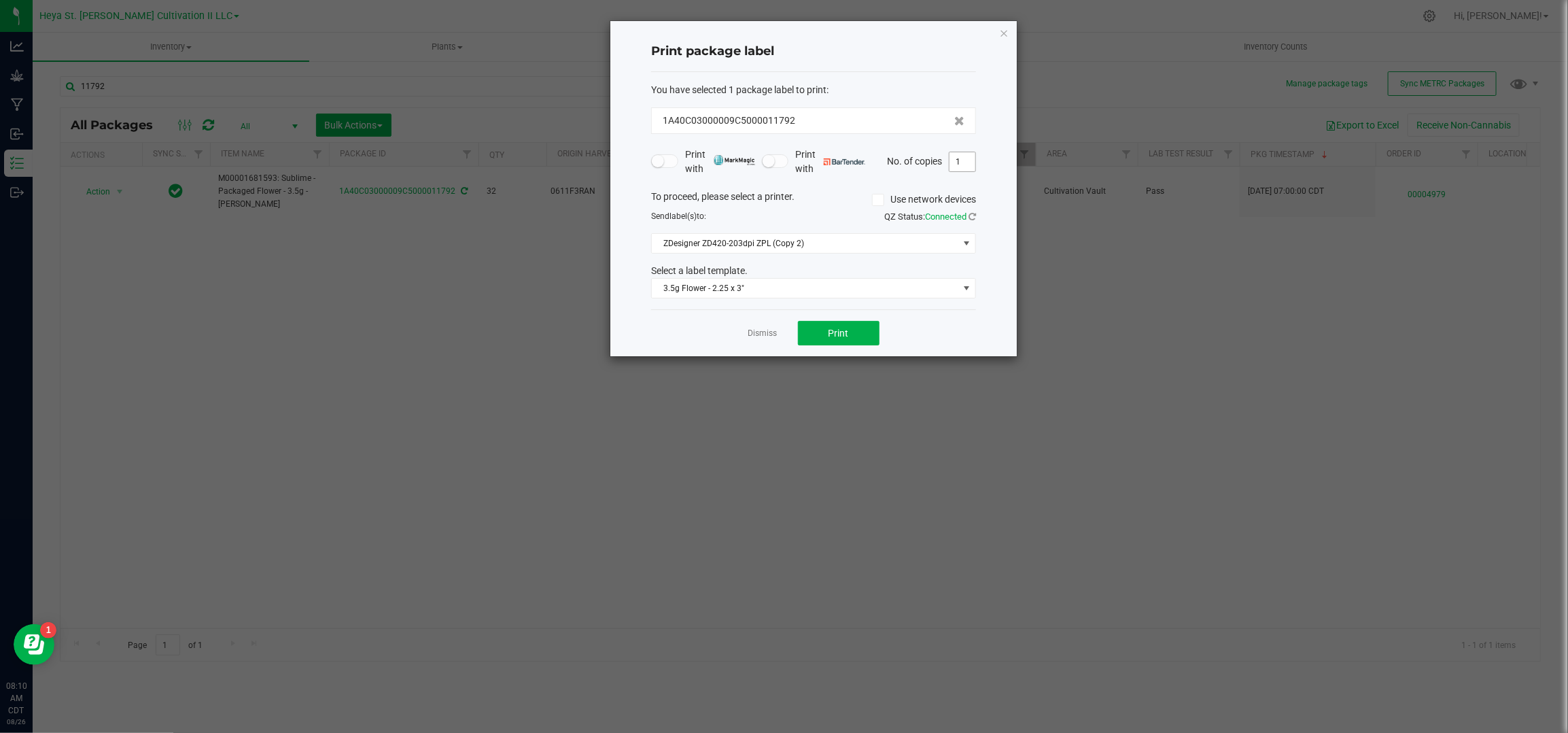
click at [965, 162] on input "1" at bounding box center [962, 162] width 26 height 19
type input "33"
click at [830, 327] on button "Print" at bounding box center [839, 333] width 81 height 25
click at [756, 332] on link "Dismiss" at bounding box center [763, 333] width 29 height 12
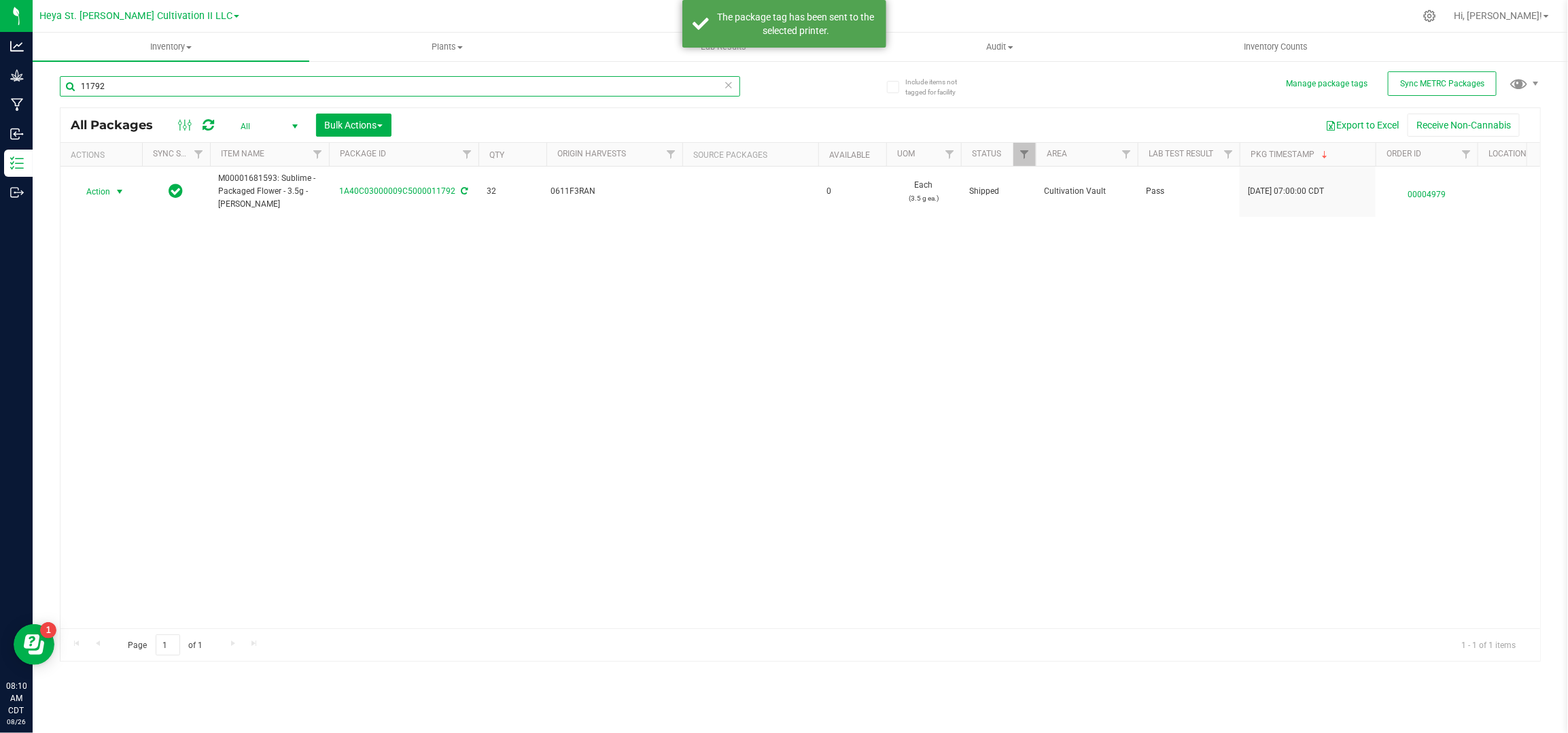
click at [127, 80] on input "11792" at bounding box center [400, 86] width 681 height 20
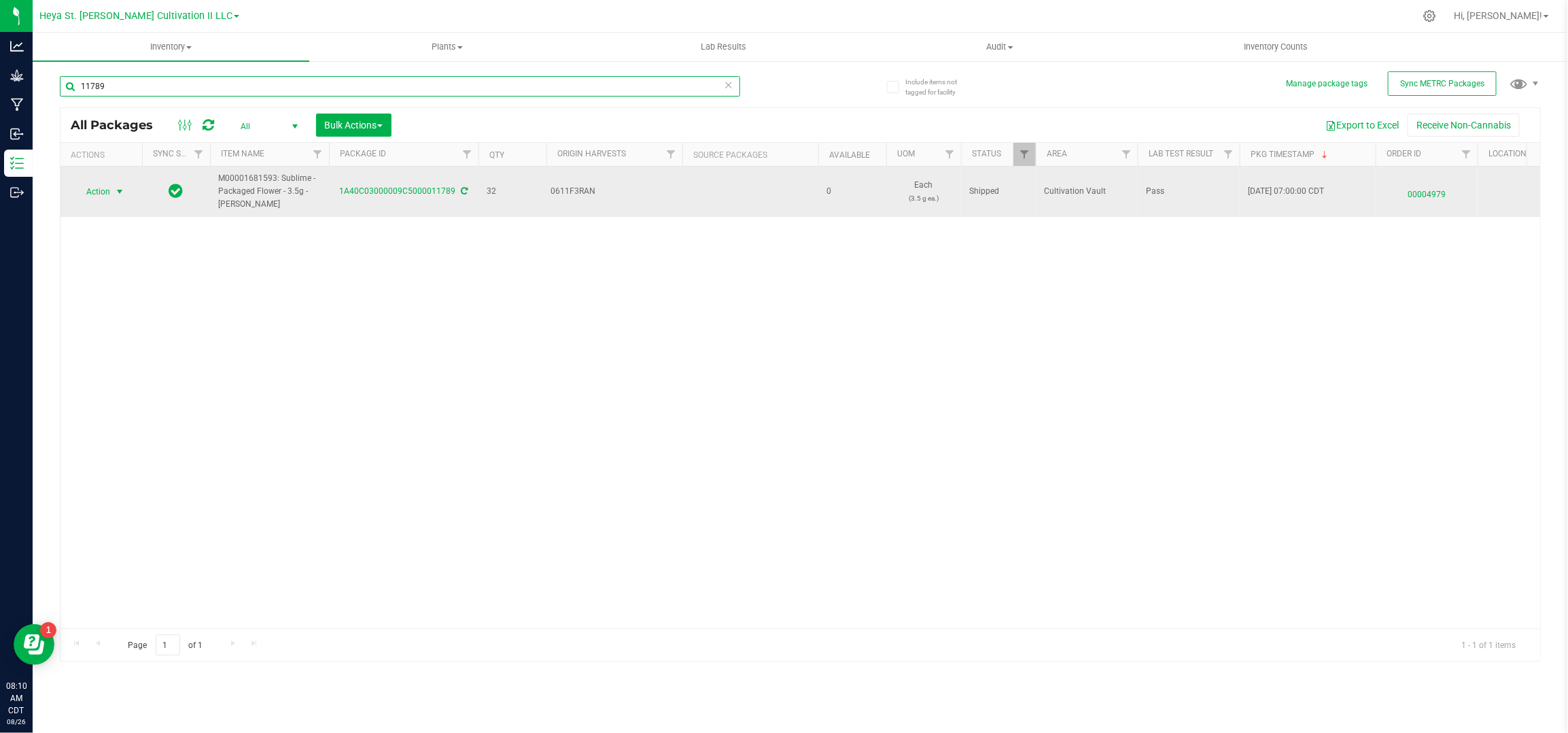
type input "11789"
click at [107, 192] on span "Action" at bounding box center [92, 191] width 36 height 19
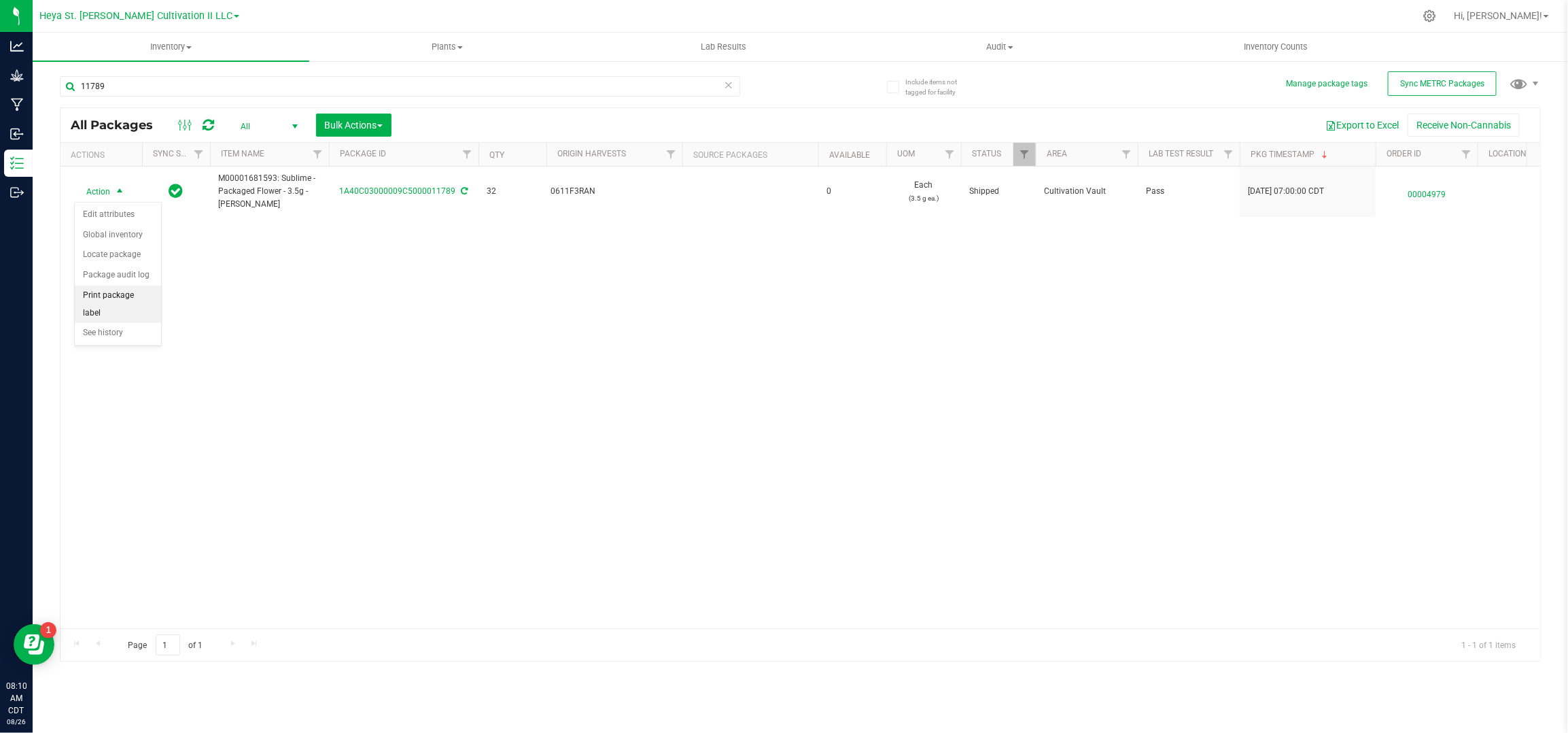
click at [139, 288] on ul "Edit attributes Global inventory Locate package Package audit log Print package…" at bounding box center [118, 274] width 86 height 139
click at [139, 288] on li "Print package label" at bounding box center [118, 305] width 86 height 37
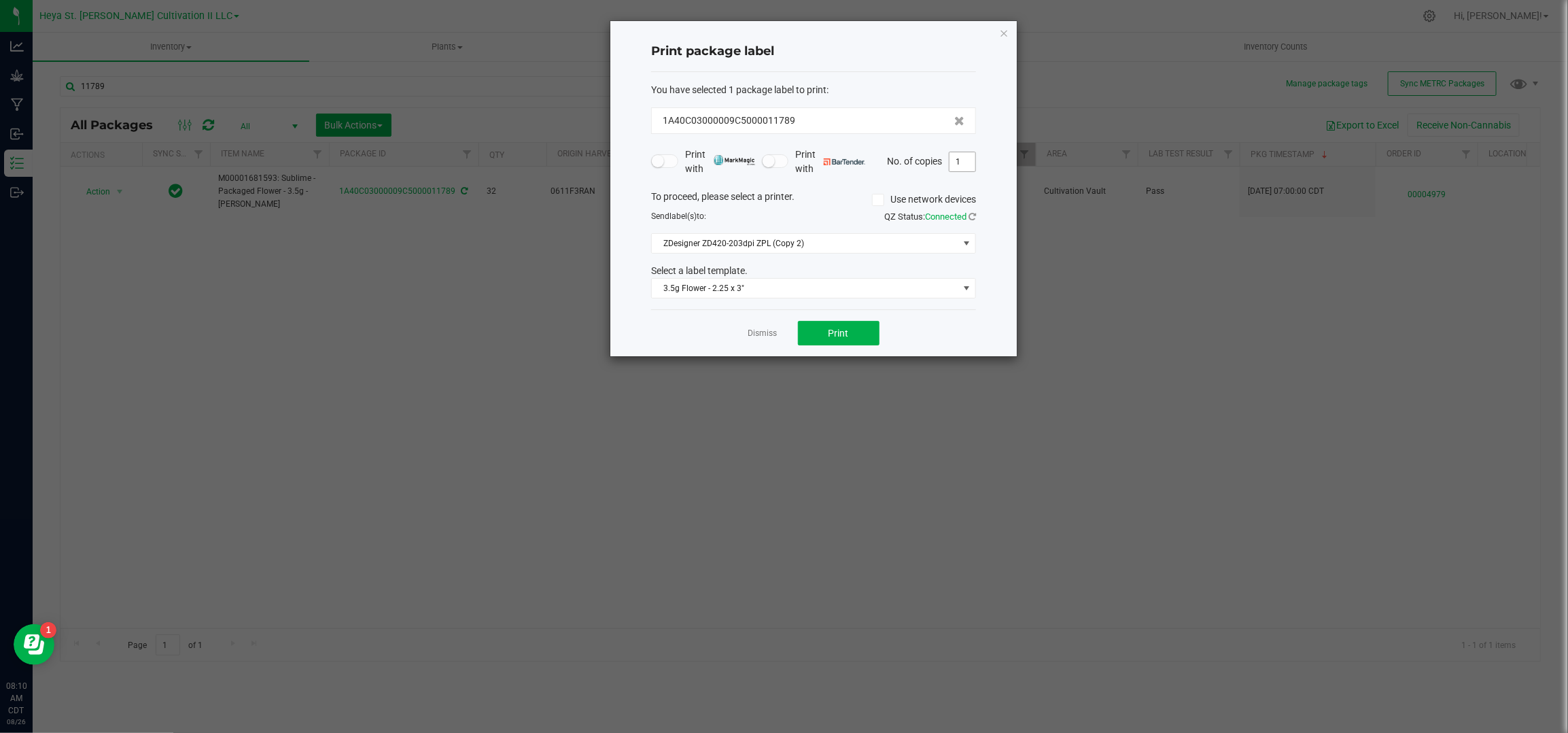
click at [972, 164] on input "1" at bounding box center [962, 162] width 26 height 19
type input "33"
click at [851, 337] on button "Print" at bounding box center [839, 333] width 81 height 25
click at [756, 336] on link "Dismiss" at bounding box center [763, 333] width 29 height 12
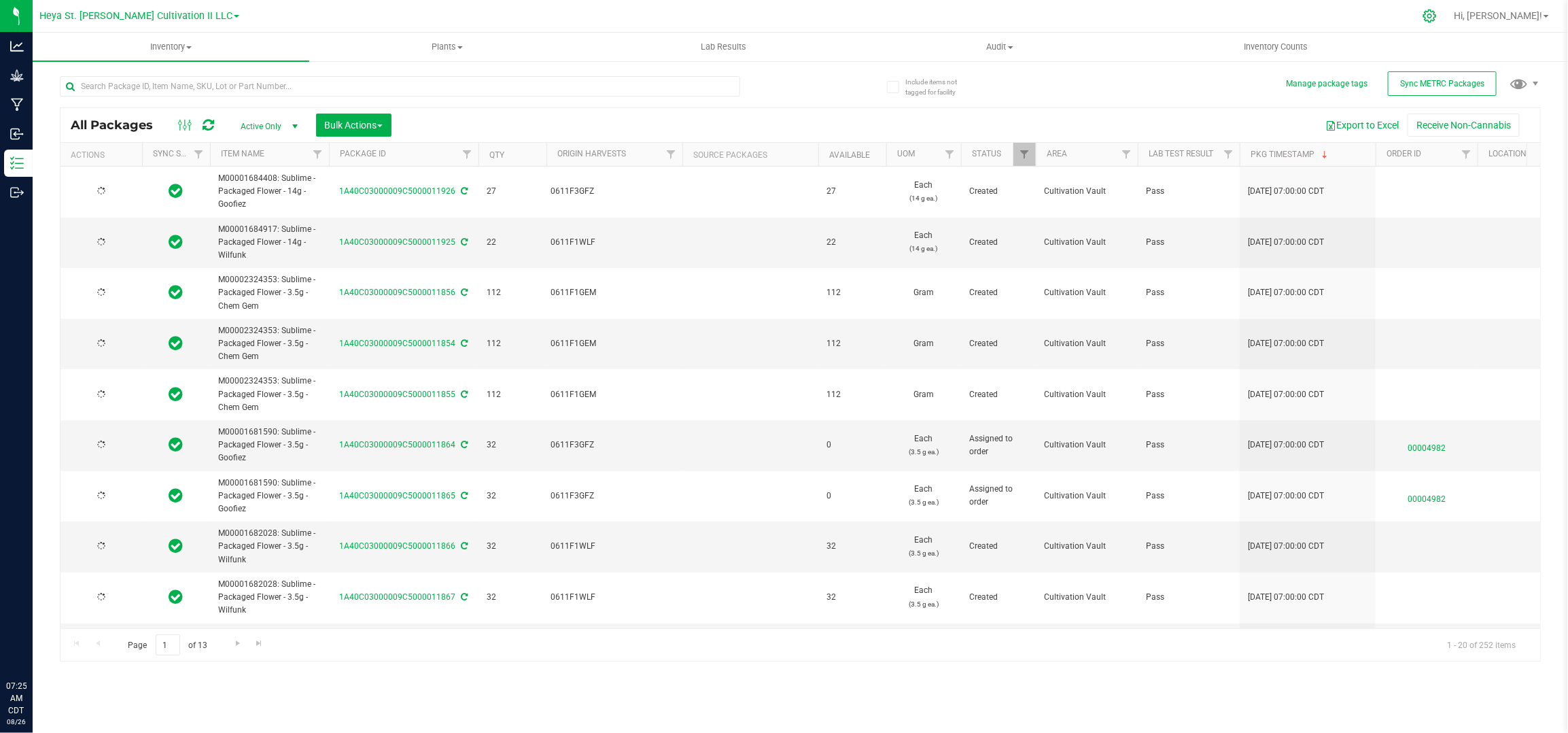
click at [1447, 22] on div at bounding box center [1430, 16] width 34 height 29
click at [1436, 19] on icon at bounding box center [1429, 15] width 13 height 13
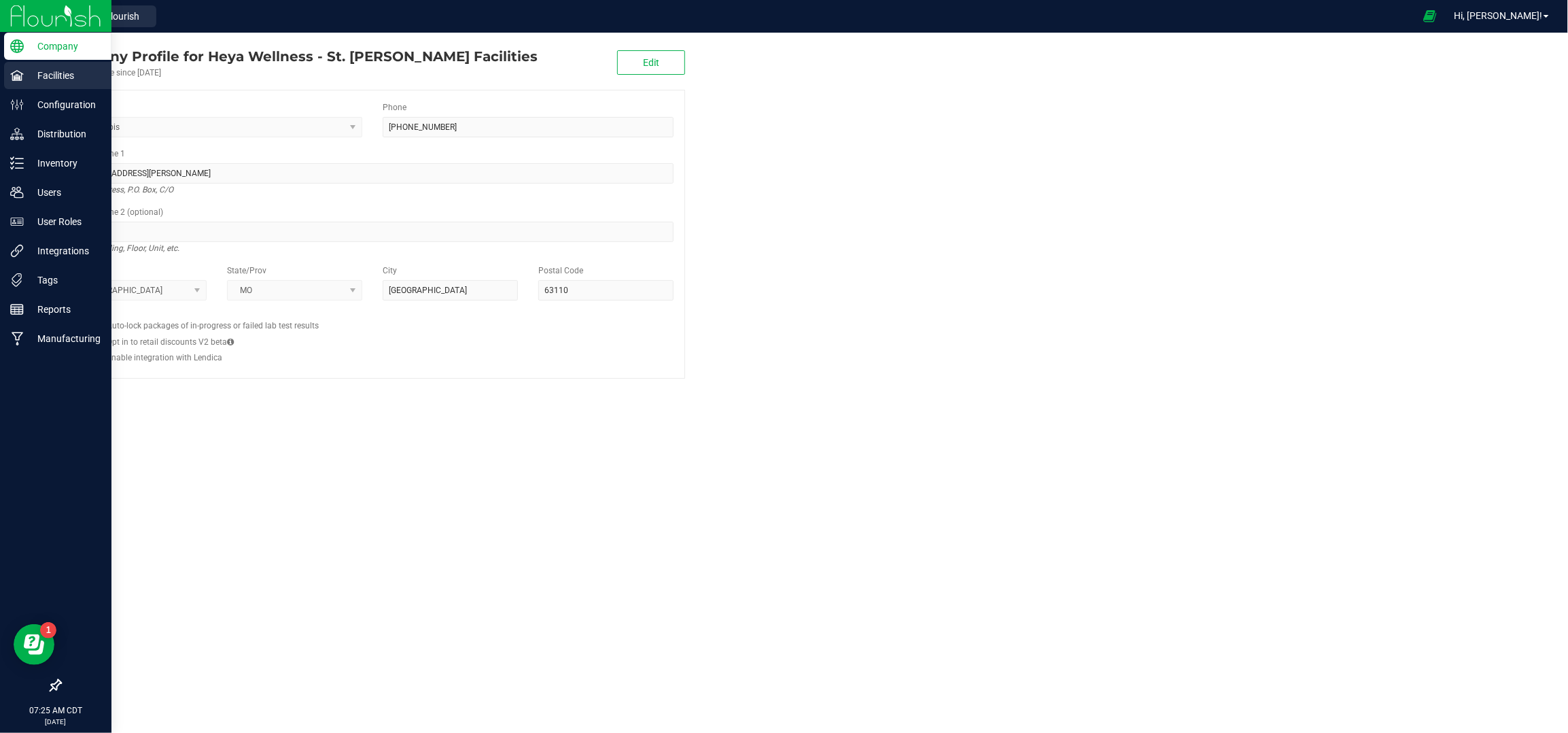
click at [33, 73] on p "Facilities" at bounding box center [64, 75] width 81 height 16
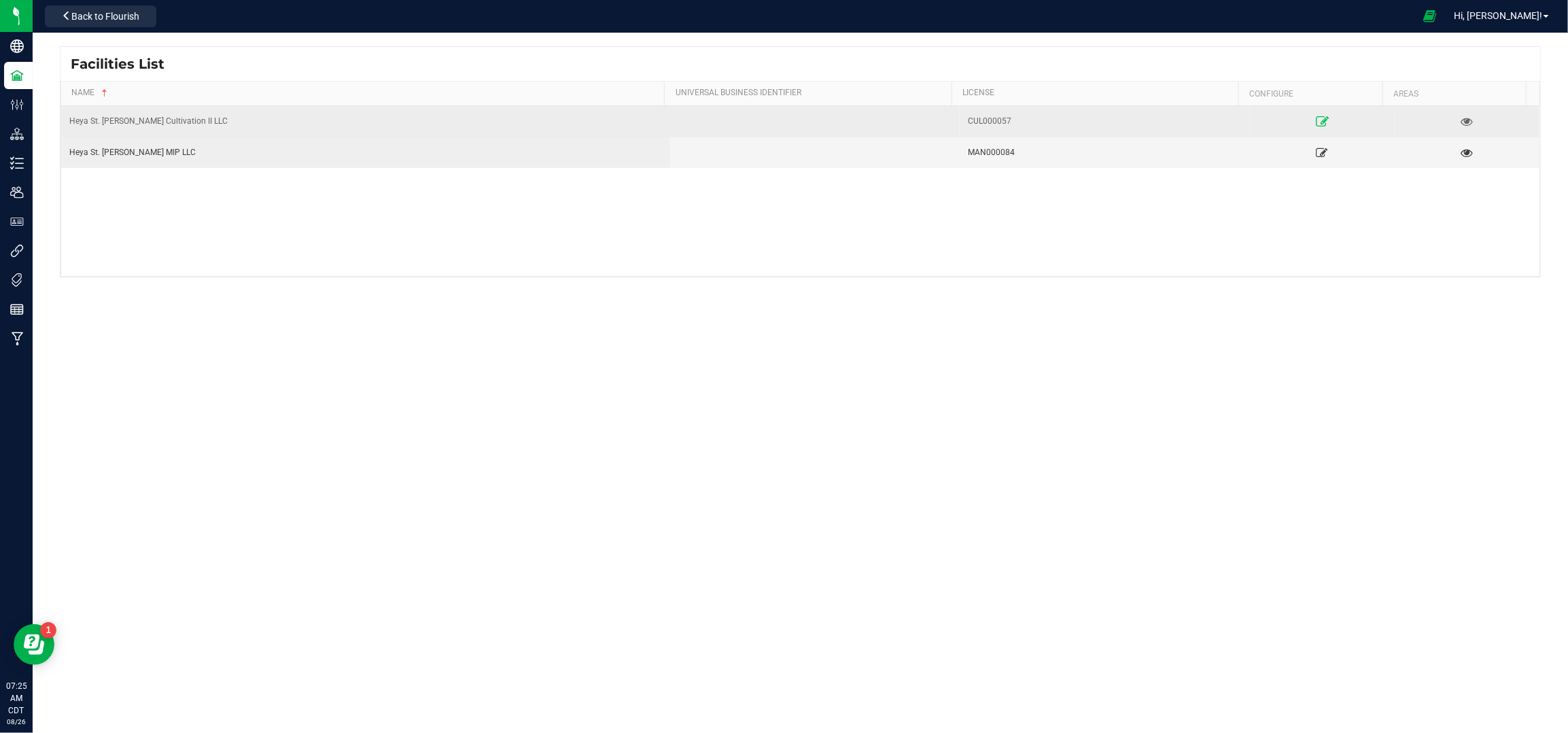
click at [1304, 114] on link at bounding box center [1322, 121] width 142 height 22
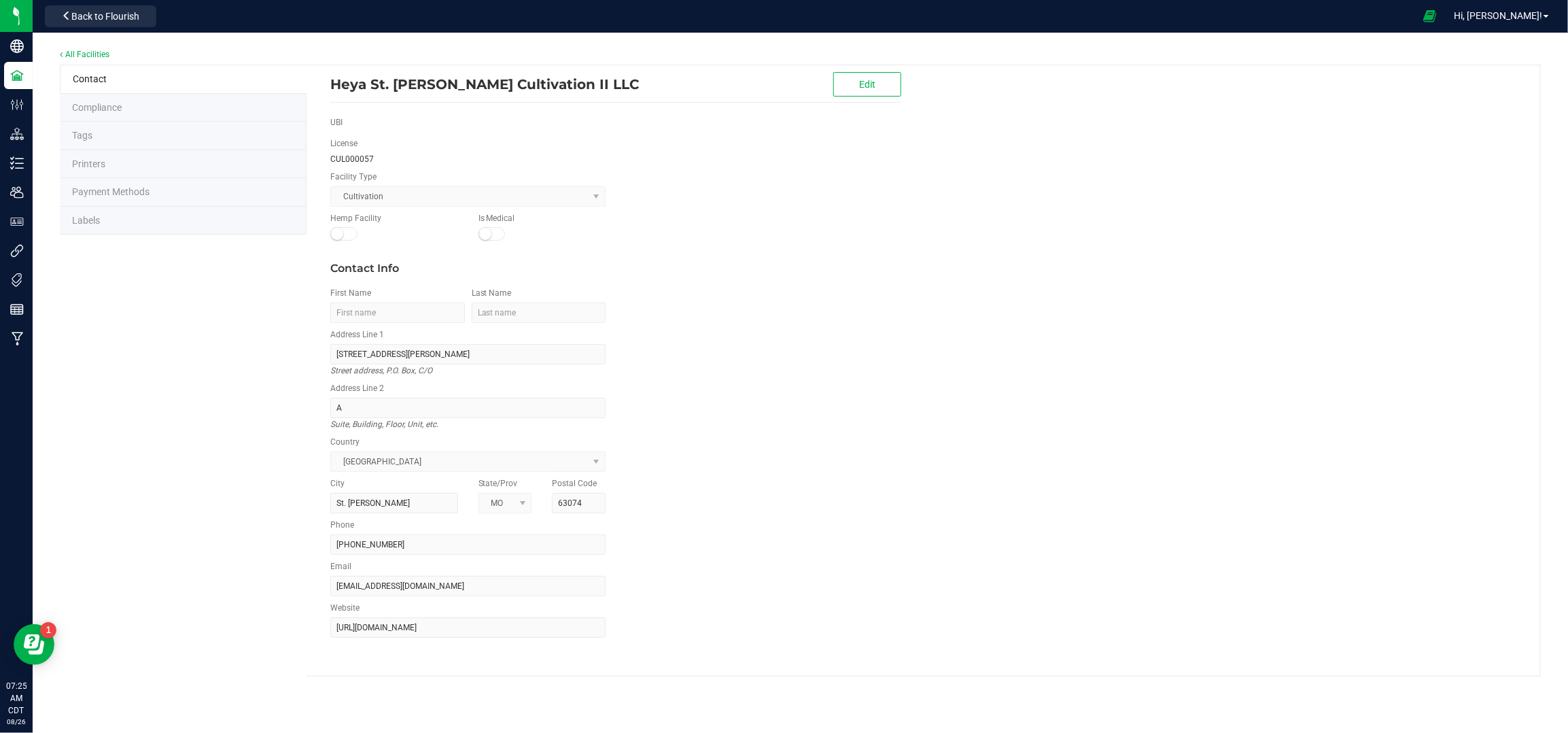
click at [84, 222] on span "Labels" at bounding box center [86, 220] width 28 height 11
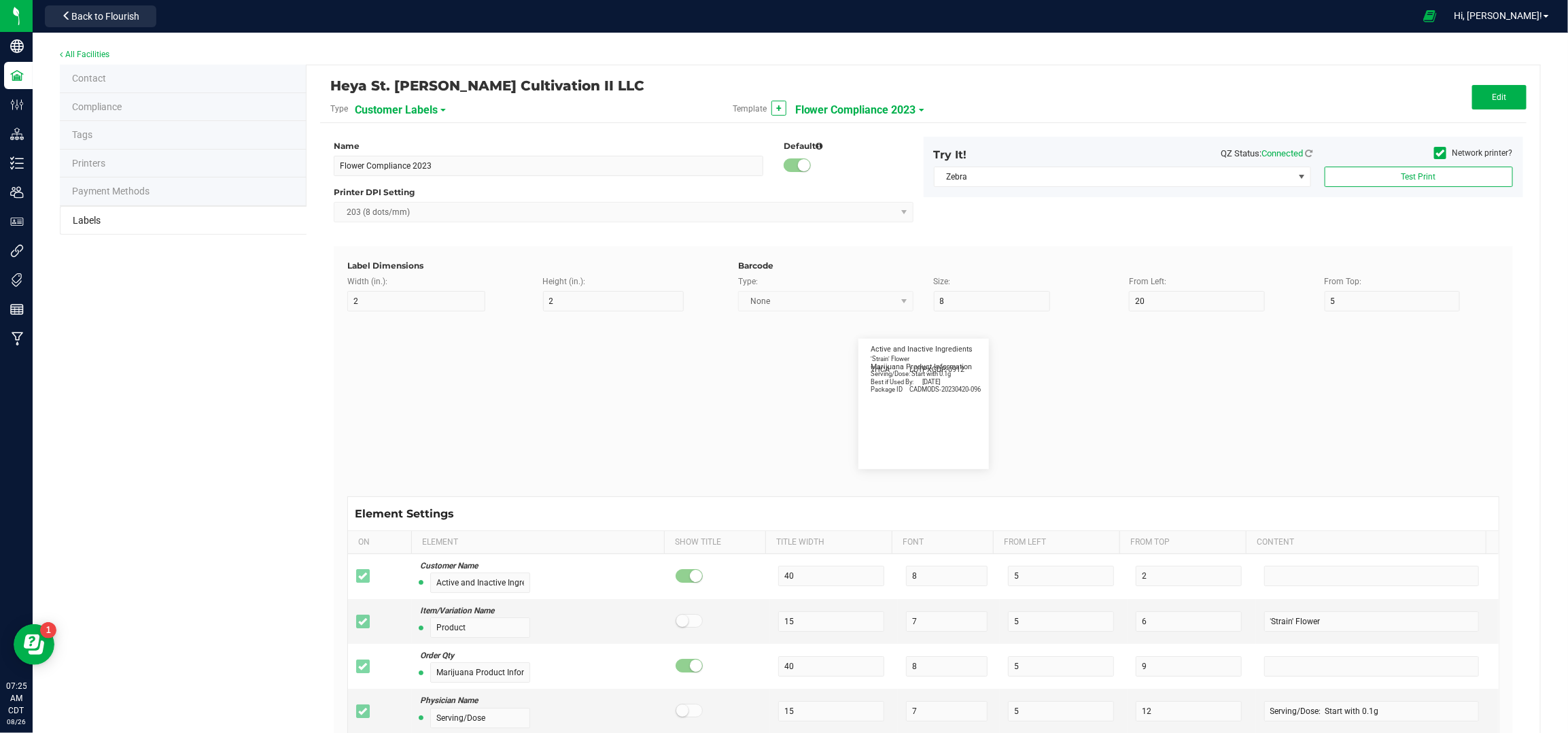
click at [422, 108] on span "Customer Labels" at bounding box center [396, 110] width 83 height 23
click at [411, 181] on li "Package Labels" at bounding box center [420, 190] width 135 height 25
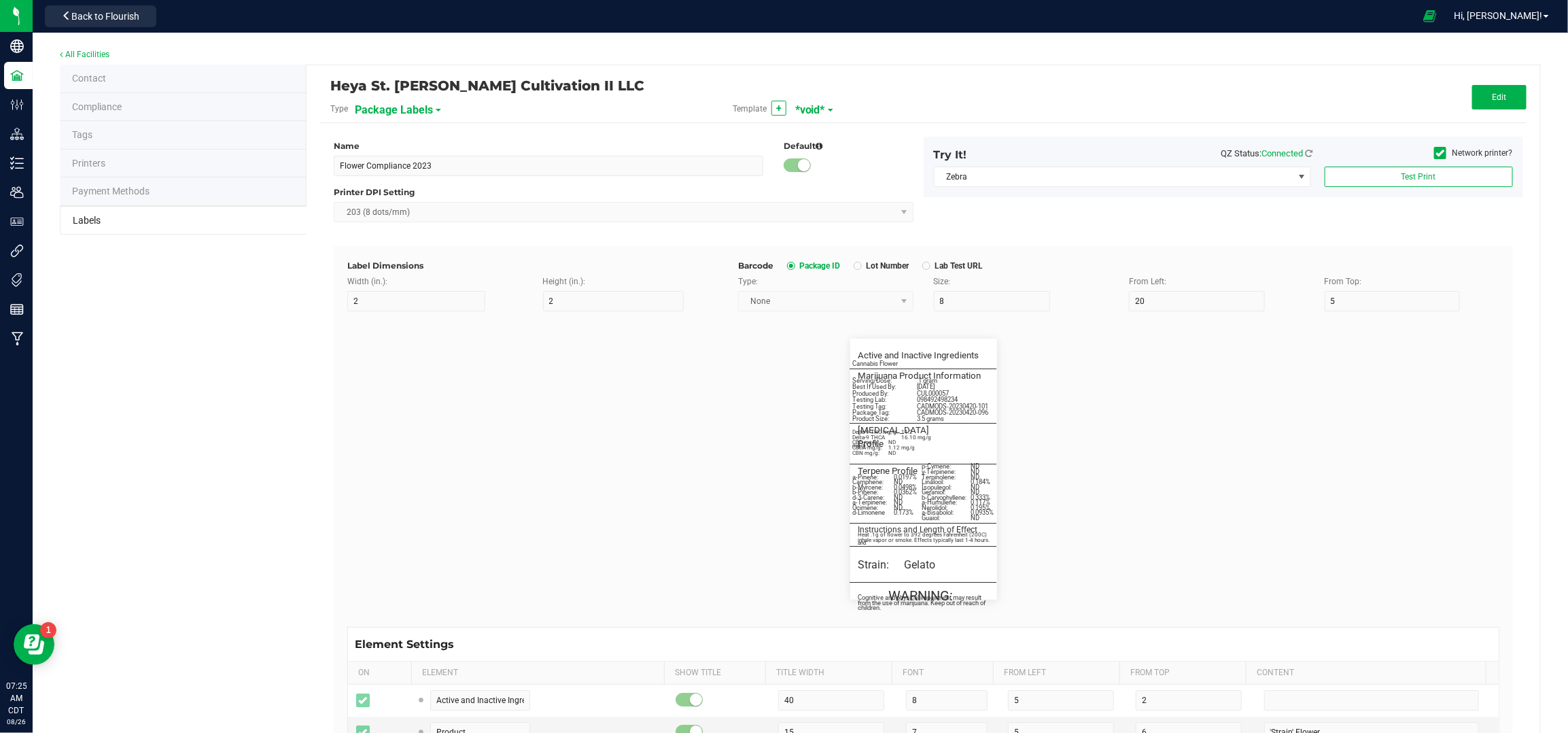
type input "*void*"
type input "2.25"
type input "4"
type input "5"
type input "40"
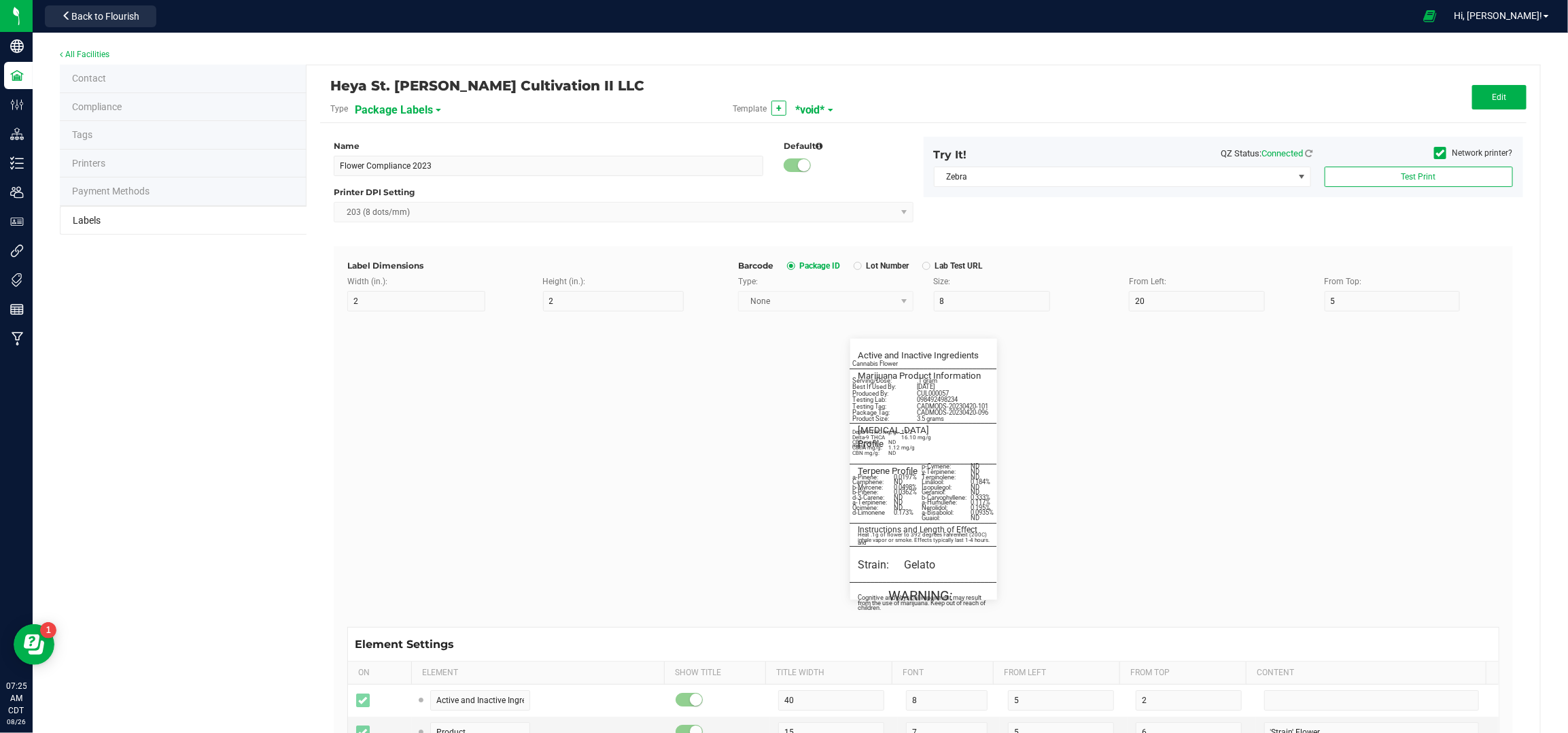
type input "50"
type input "10"
type input "3"
type input "4"
type input "____________________________________"
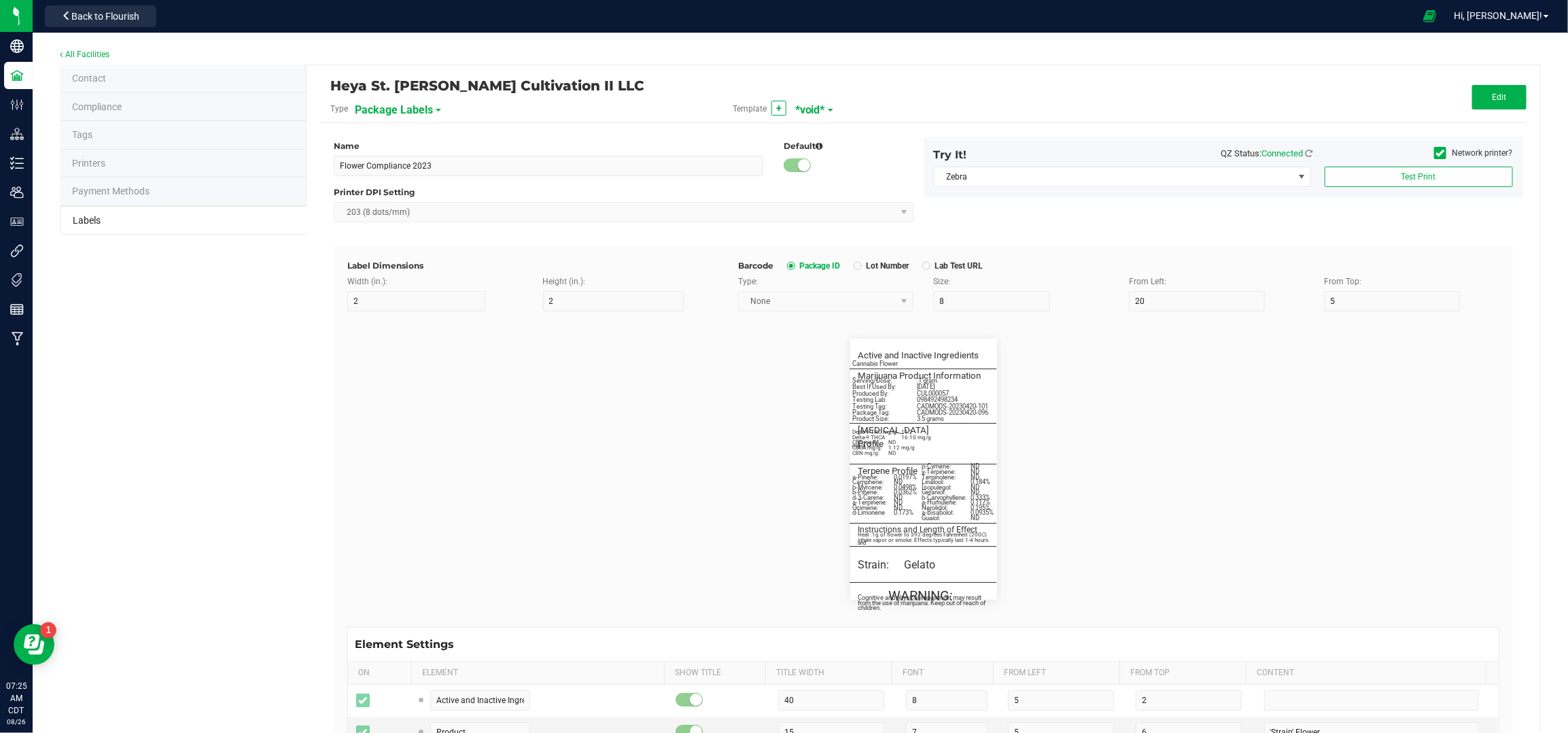
type input "10"
type input "0"
type input "8"
type input "50"
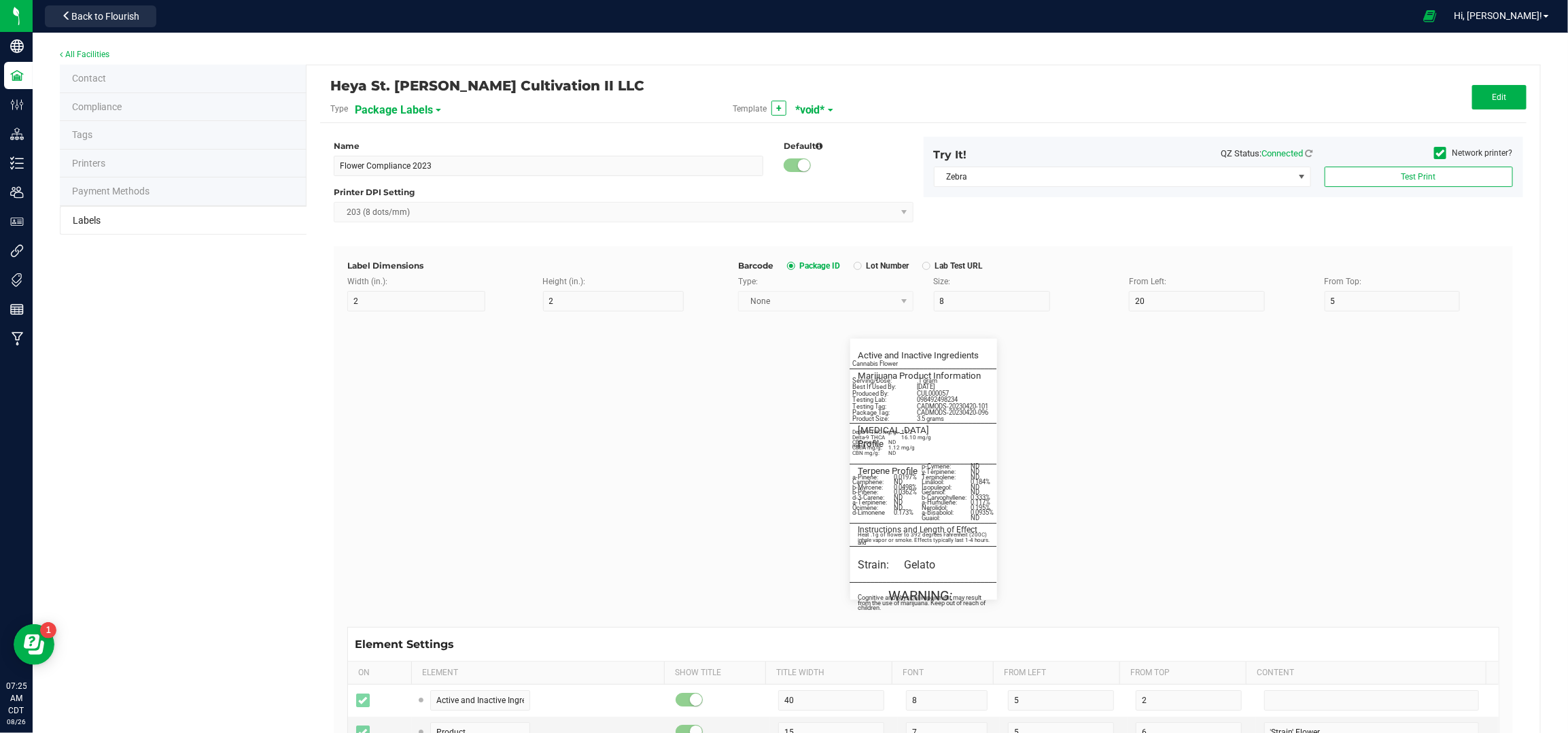
type input "10"
type input "3"
type input "12"
type input "Serving/Dose:"
type input "25"
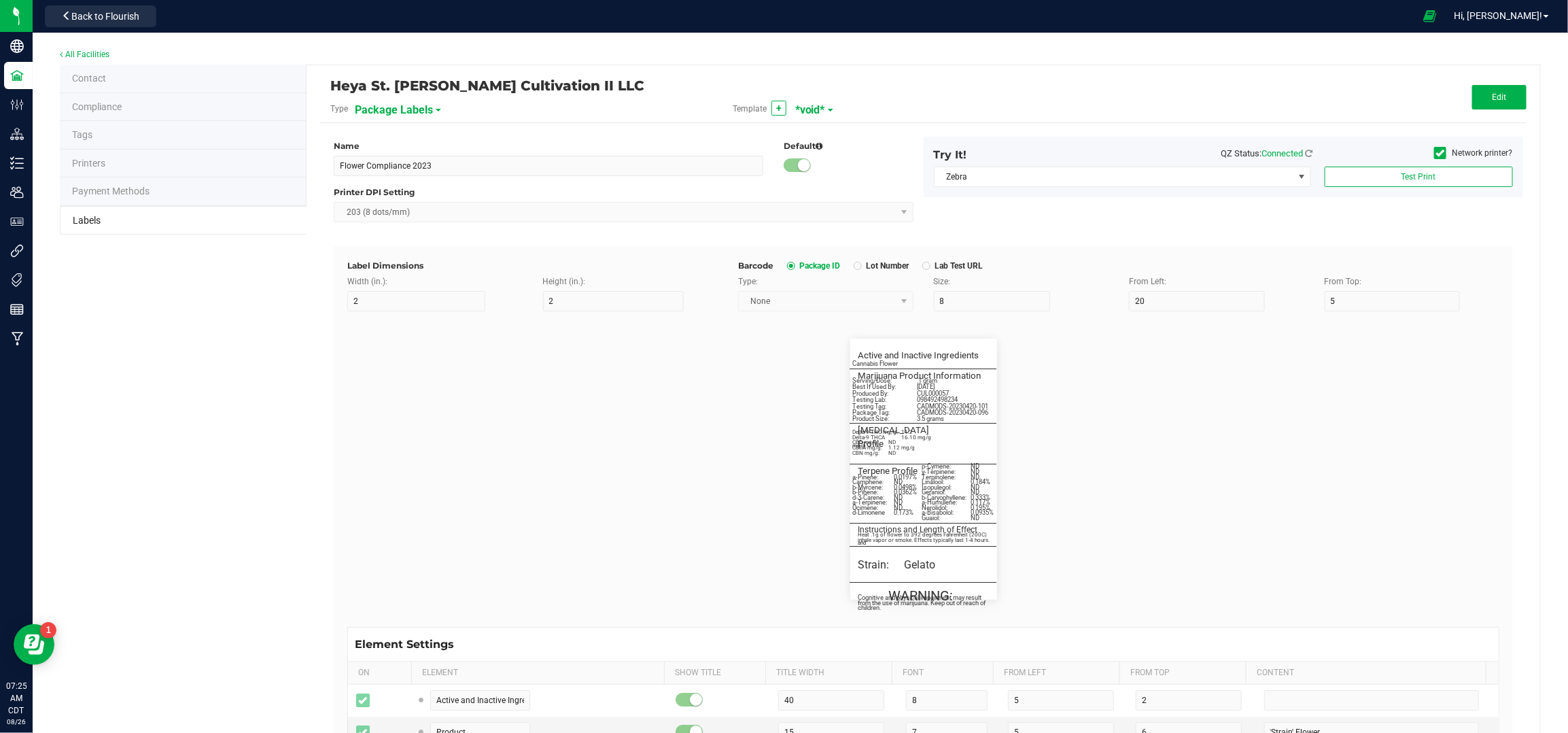
type input "1"
type input "14.5"
type input ".1 gram"
type input "____________________________________"
type input "10"
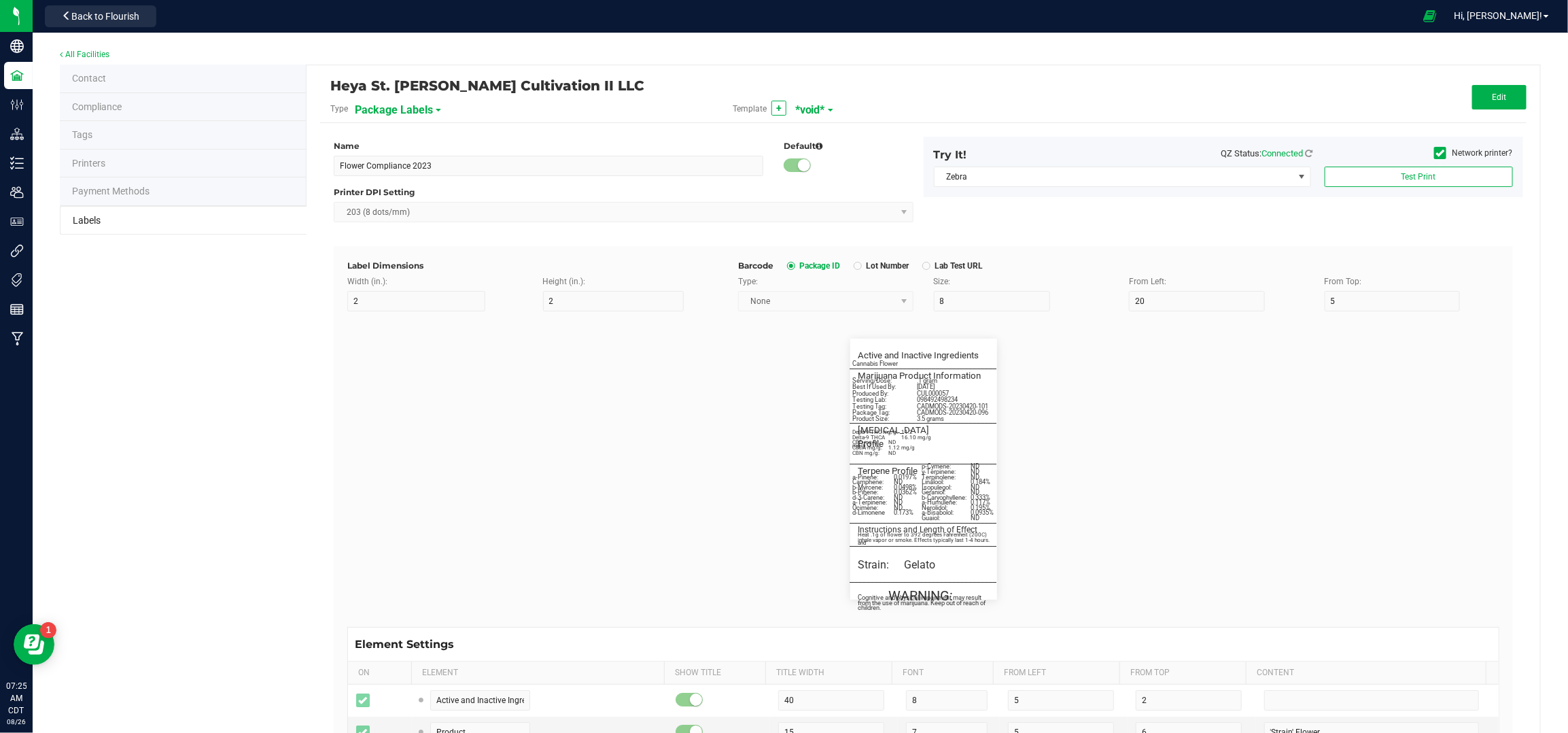
type input "10"
type input "0"
type input "29"
type input "Cannabinoid Profile"
type input "35"
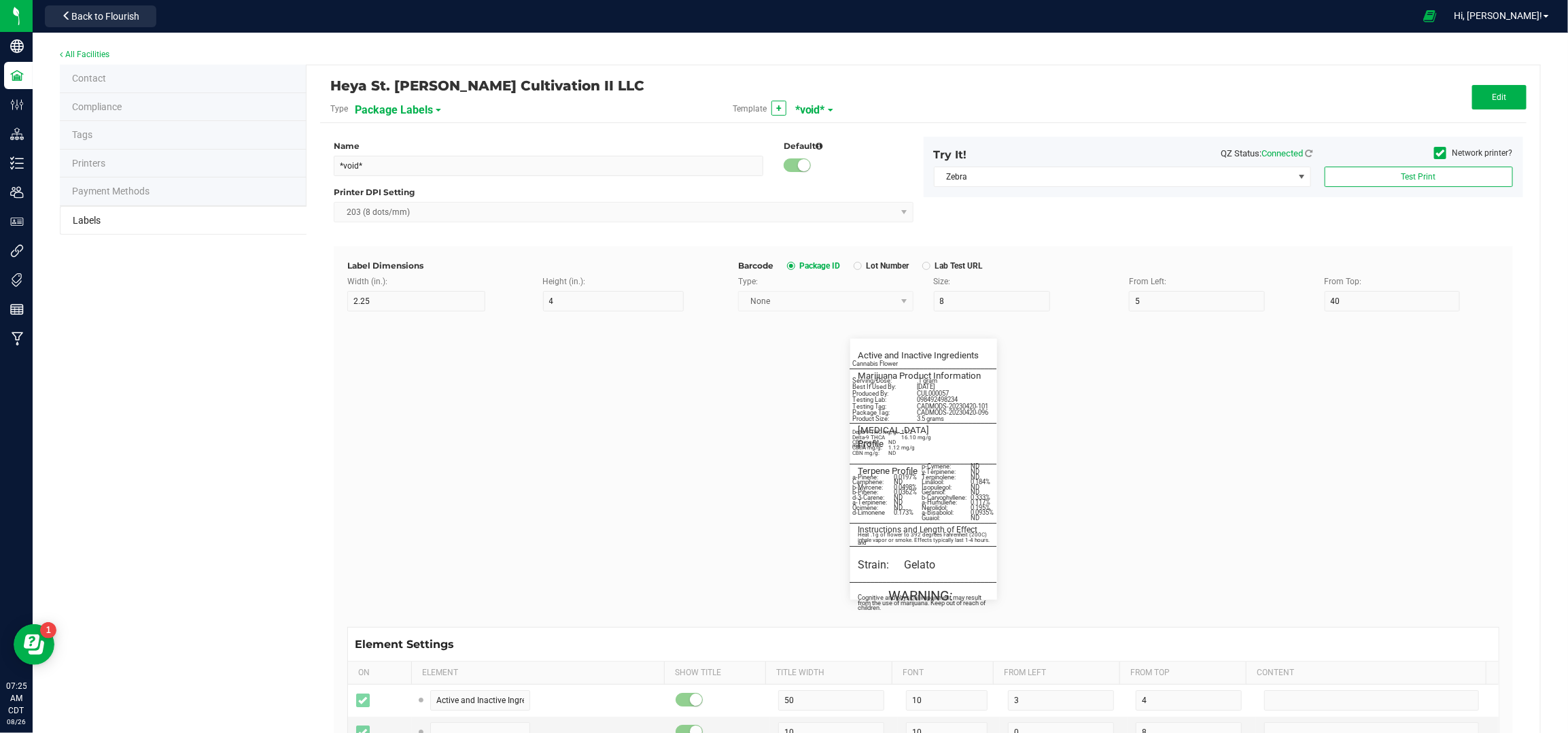
type input "10"
type input "3"
type input "33"
type input "____________________________________"
type input "10"
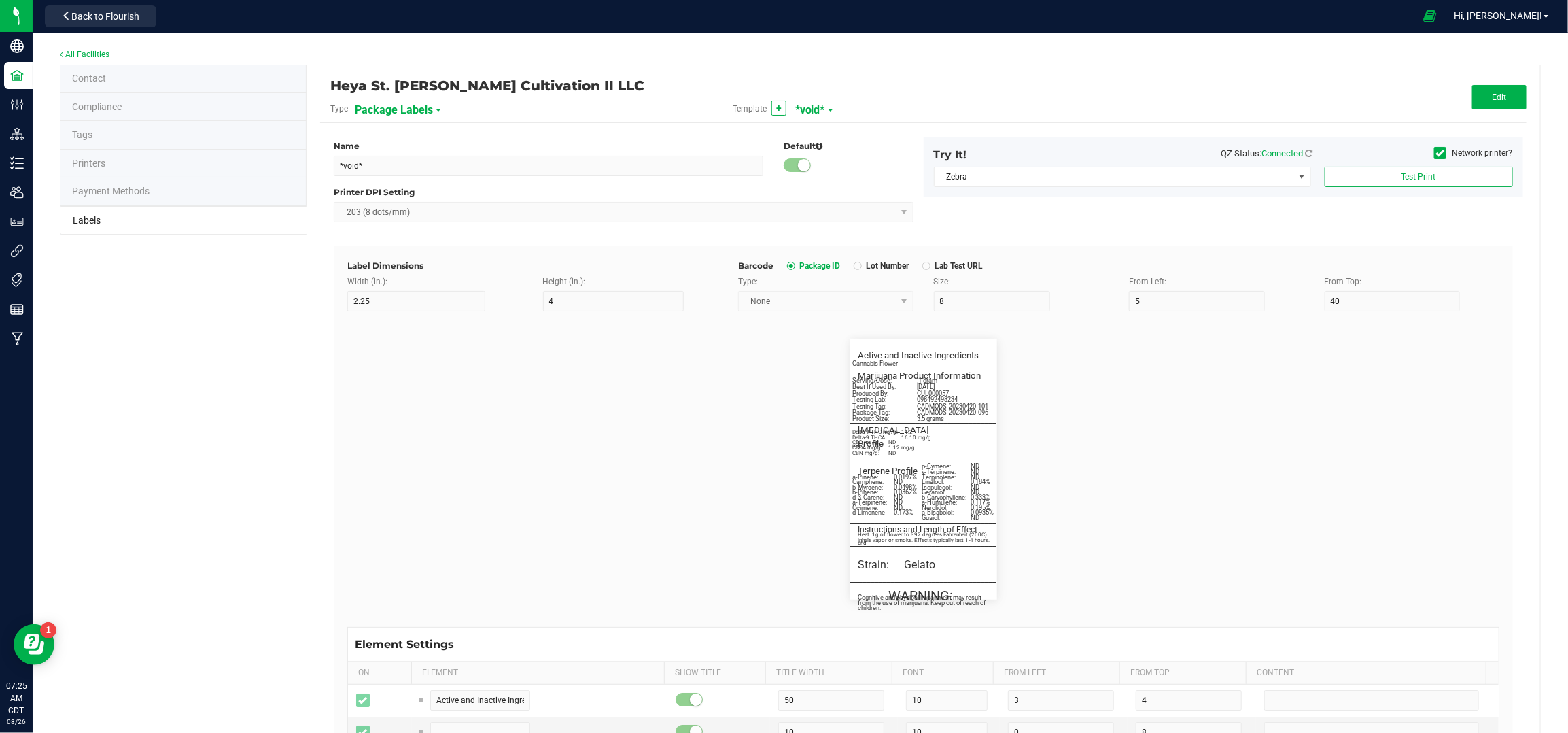
type input "10"
type input "0"
type input "45"
type input "WARNING:"
type input "10"
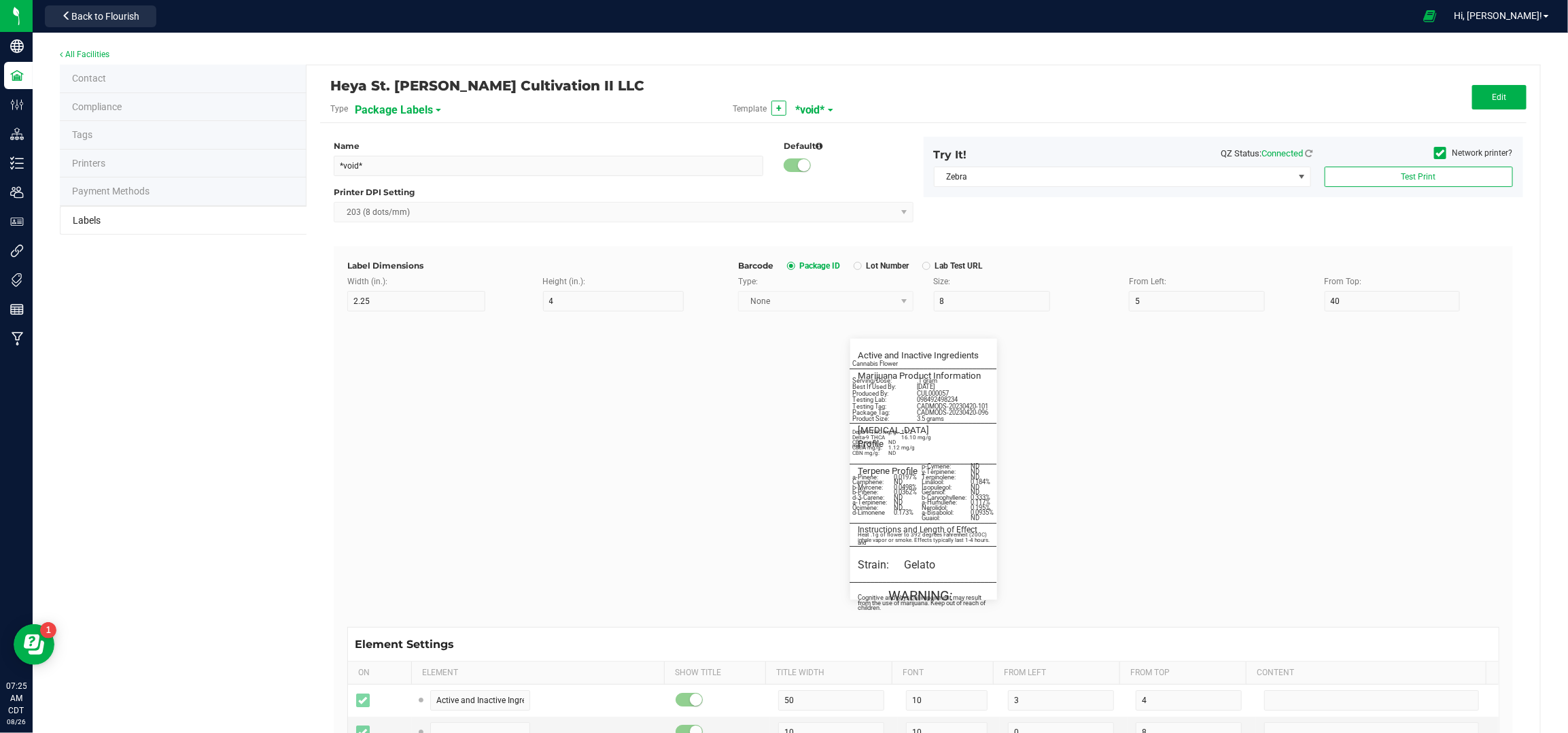
type input "15"
type input "96"
type input "Cognitive and physical impairment may result"
type input "55"
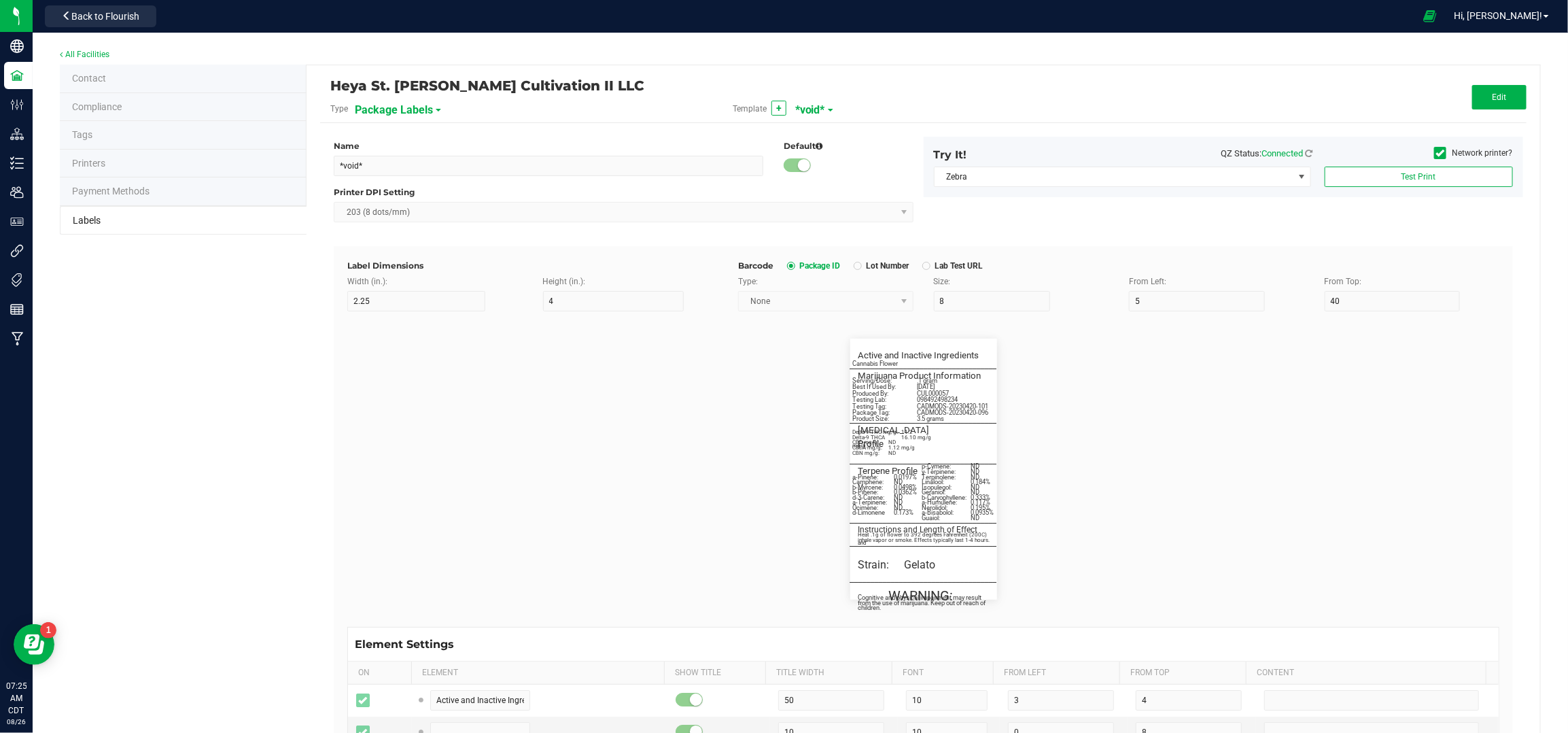
type input "7"
type input "3"
type input "99"
type input "Terpene Profile"
type input "25"
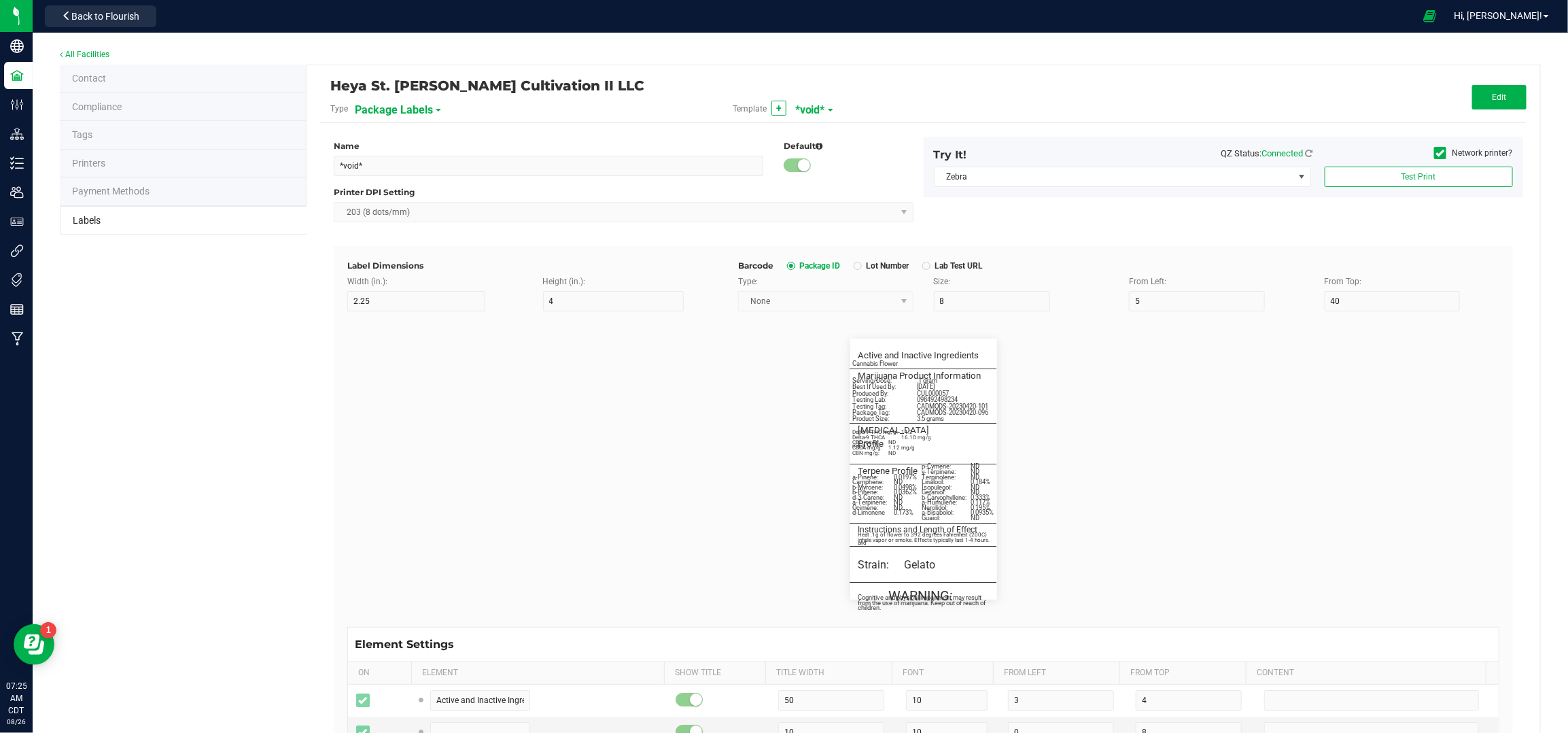
type input "10"
type input "3"
type input "49"
type input "Delta-9 THCA mg/g:"
type input "19"
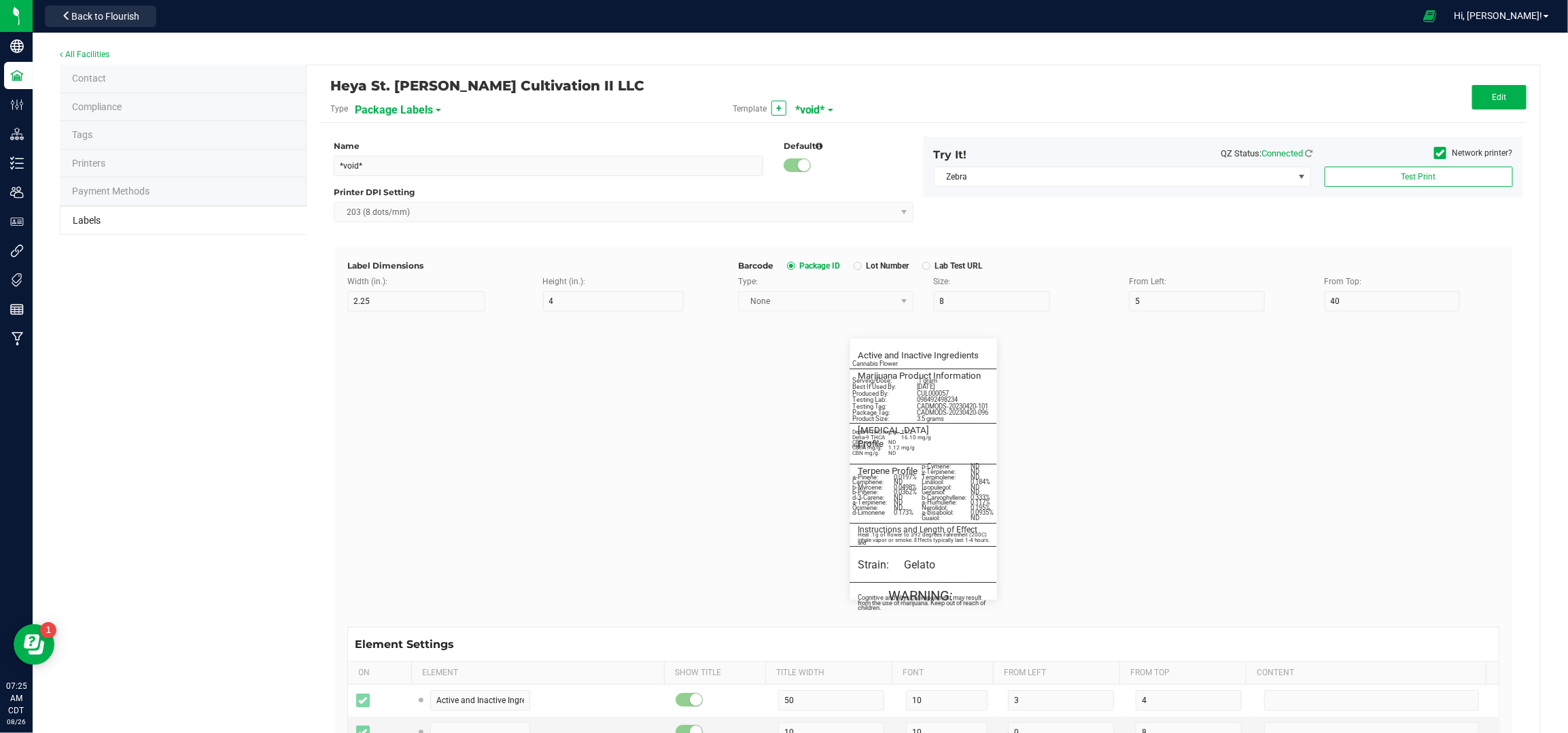
type input "6"
type input "1"
type input "37"
type input "16.10 mg/g"
type input "CBD mg/g:"
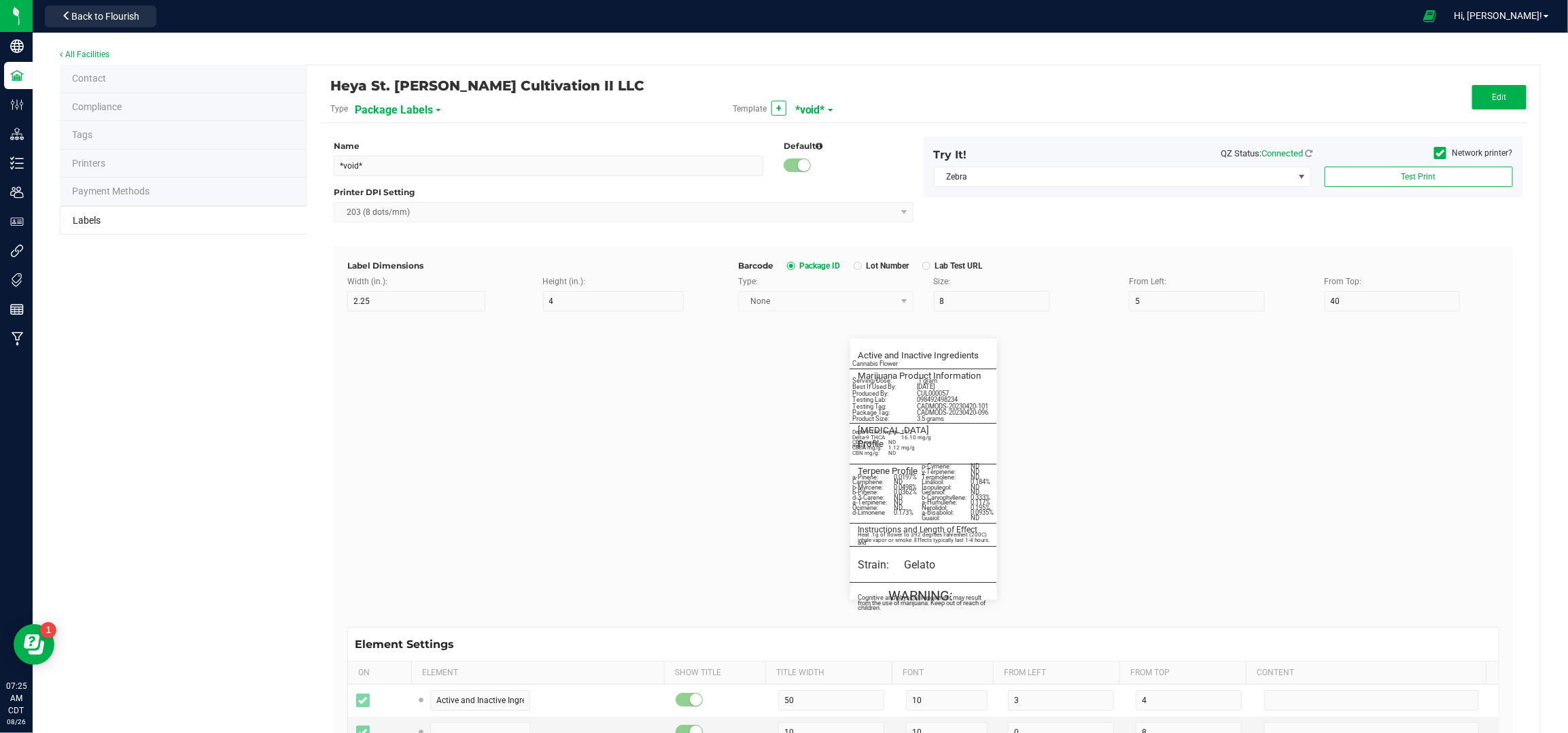
type input "14"
type input "6"
type input "1"
type input "39"
type input "ND"
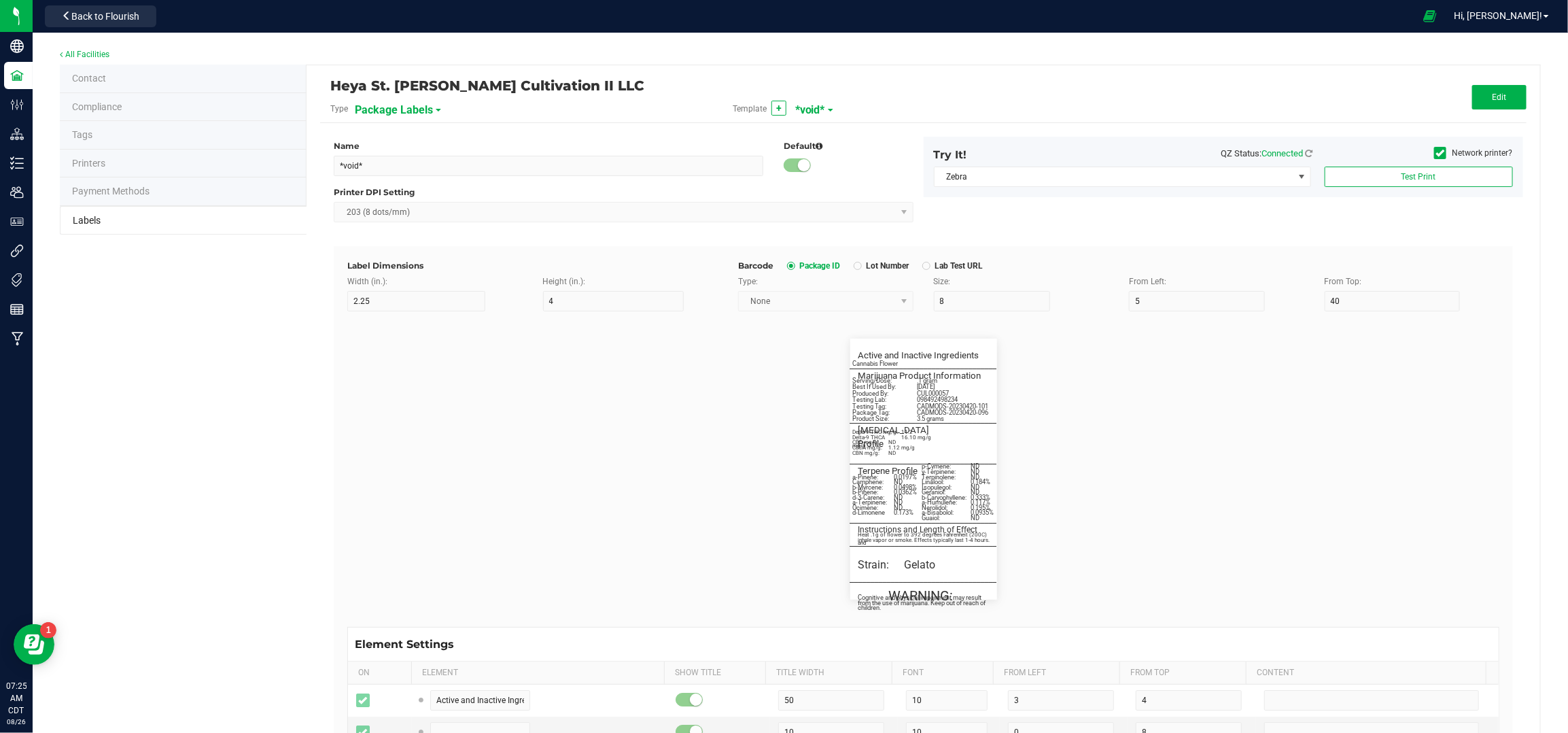
type input "CBDA mg/g:"
type input "14"
type input "6"
type input "1"
type input "41"
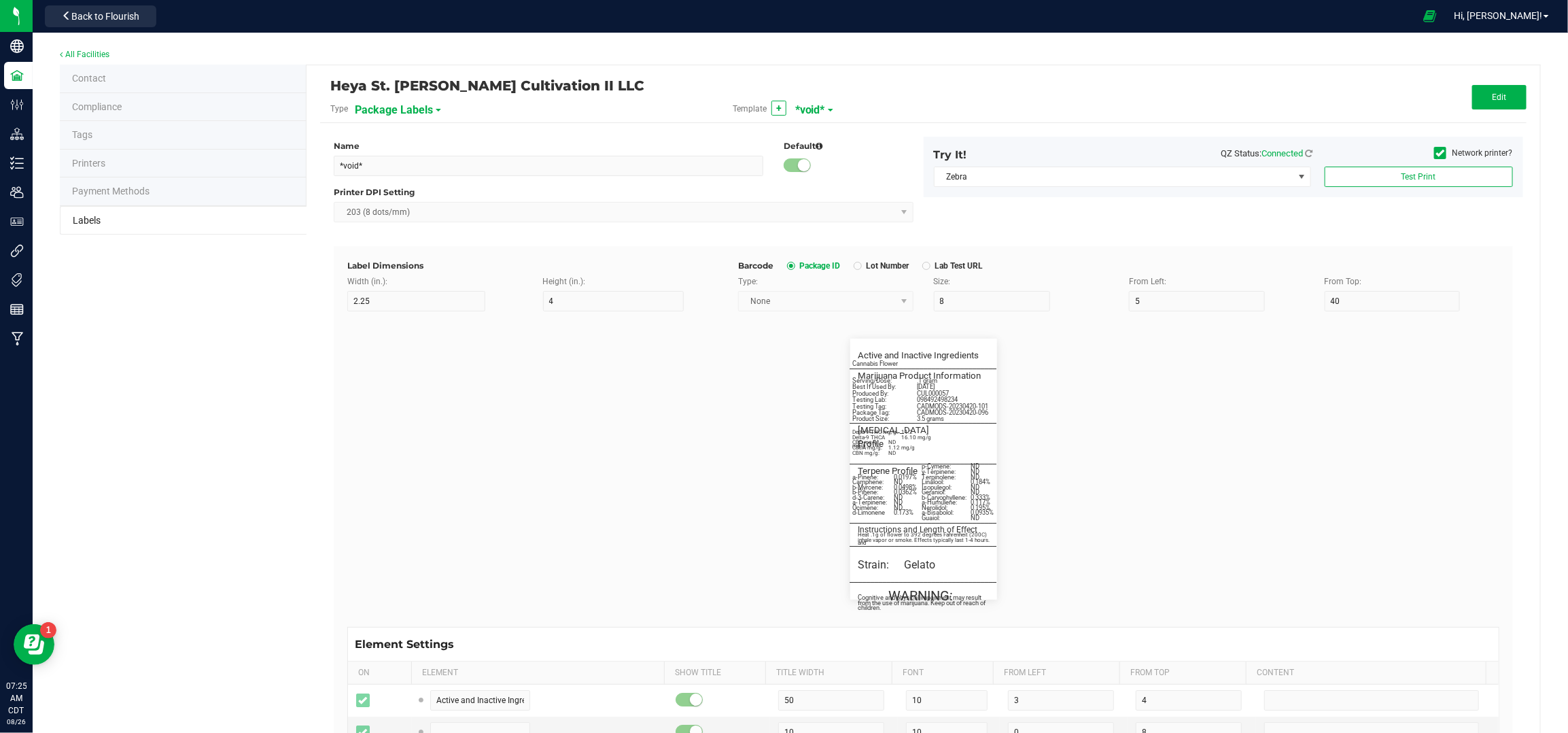
type input "1.12 mg/g"
type input "CBN mg/g:"
type input "14"
type input "6"
type input "1"
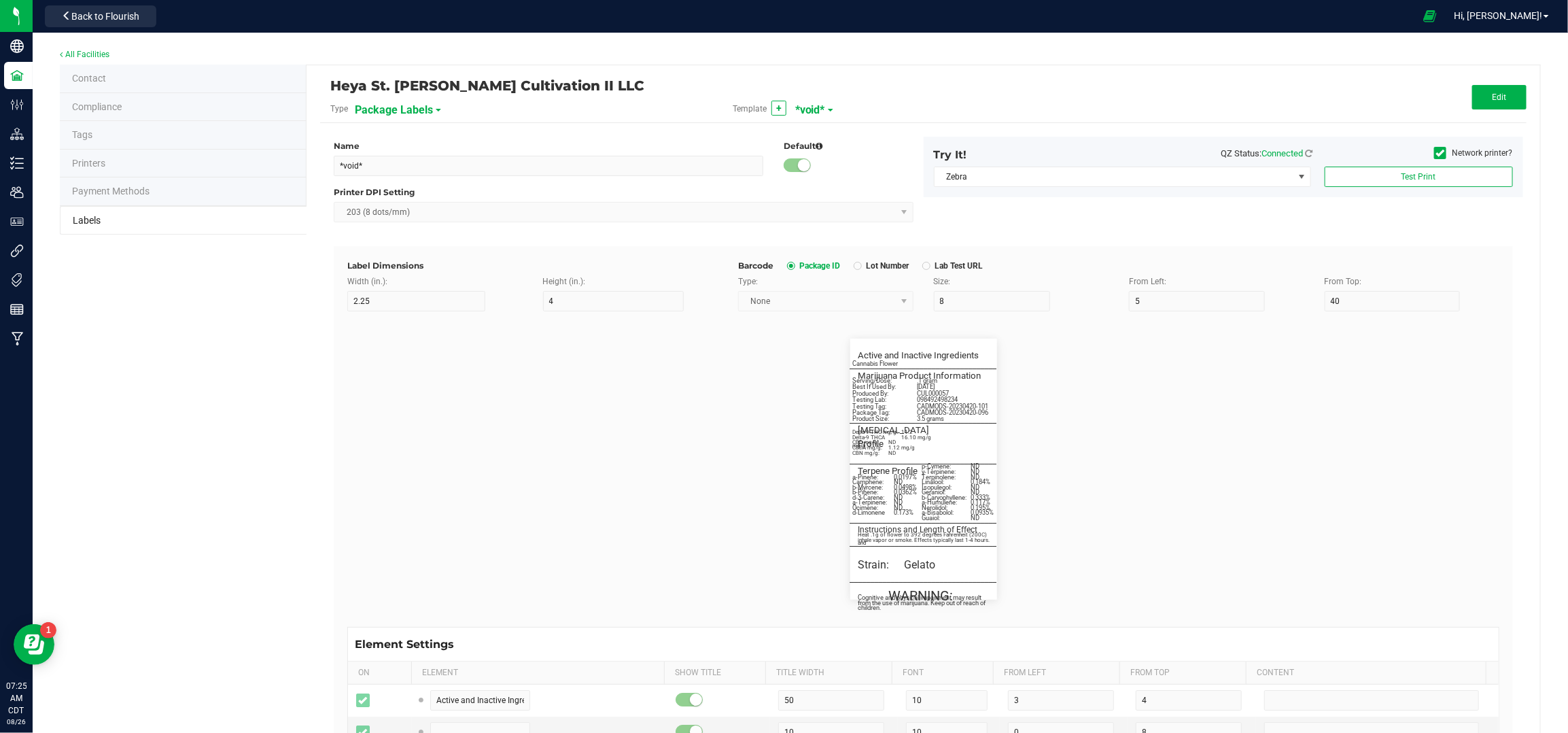
type input "43"
type input "ND"
type input "____________________________________"
type input "10"
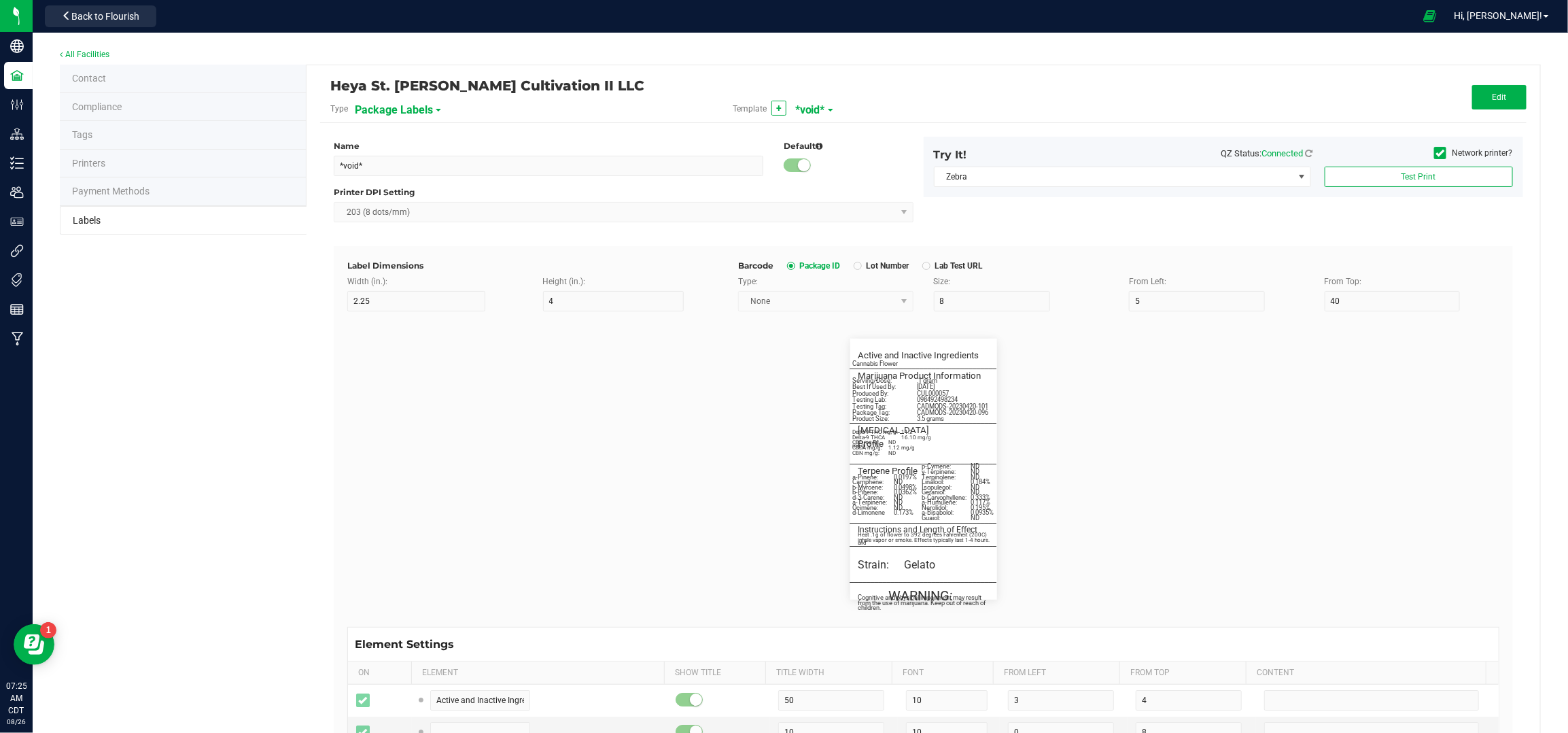
type input "0"
type input "68"
type input "Instructions and Length of Effect"
type input "55"
type input "9"
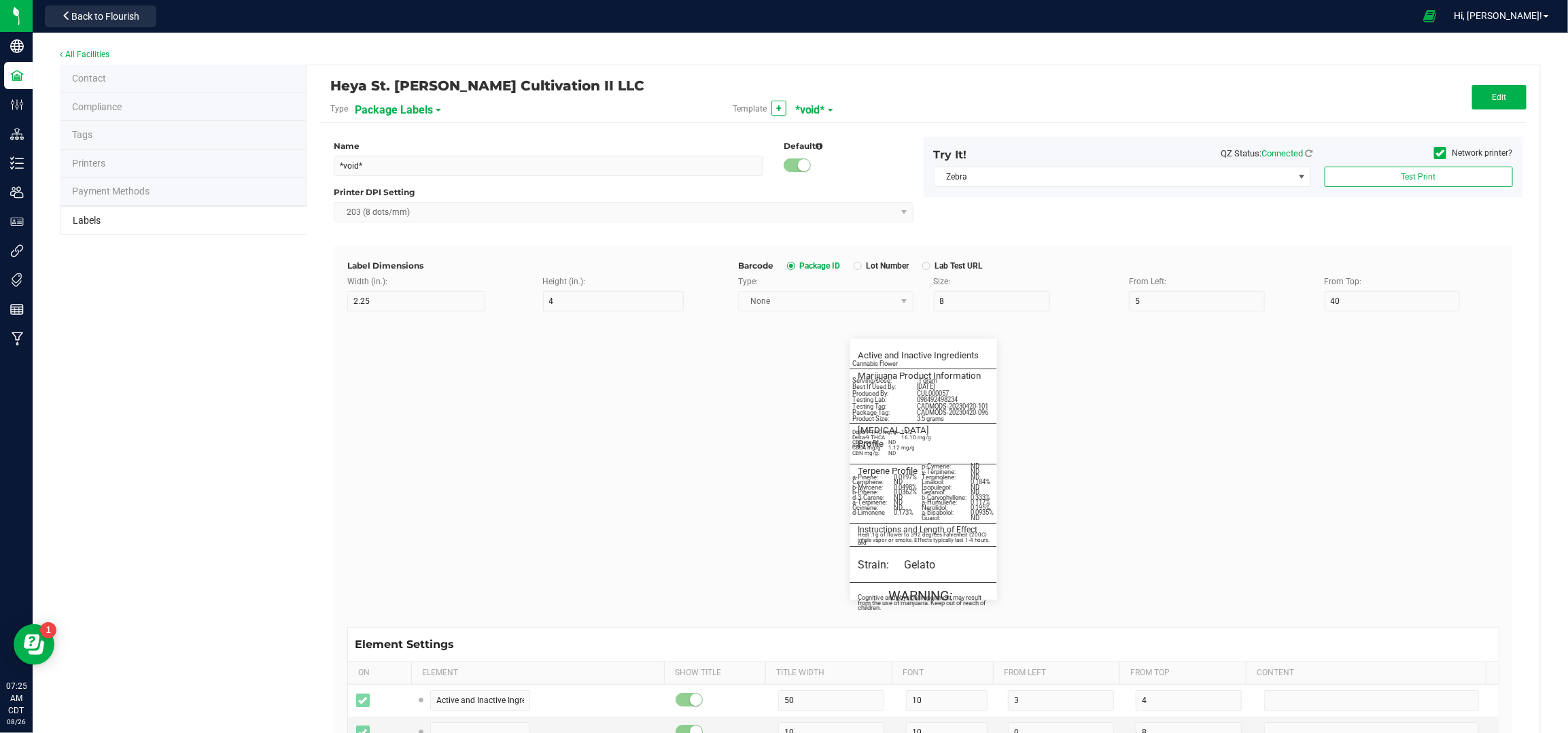
type input "3"
type input "72"
type input "Heat .1g of flower to 392 degrees Fahrenheit (200C) and"
type input "54"
type input "6"
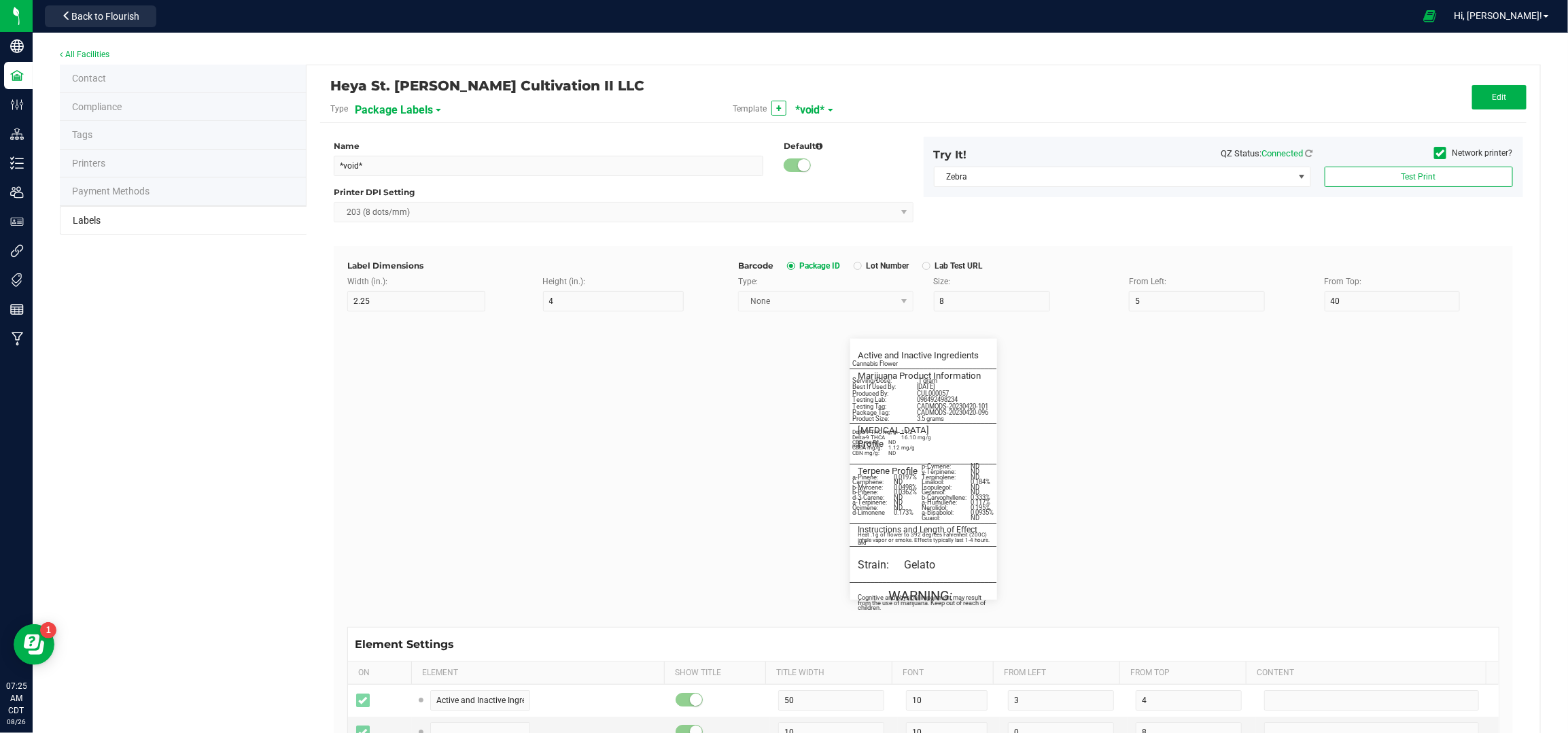
type input "3"
type input "75"
type input "____________________________________"
type input "10"
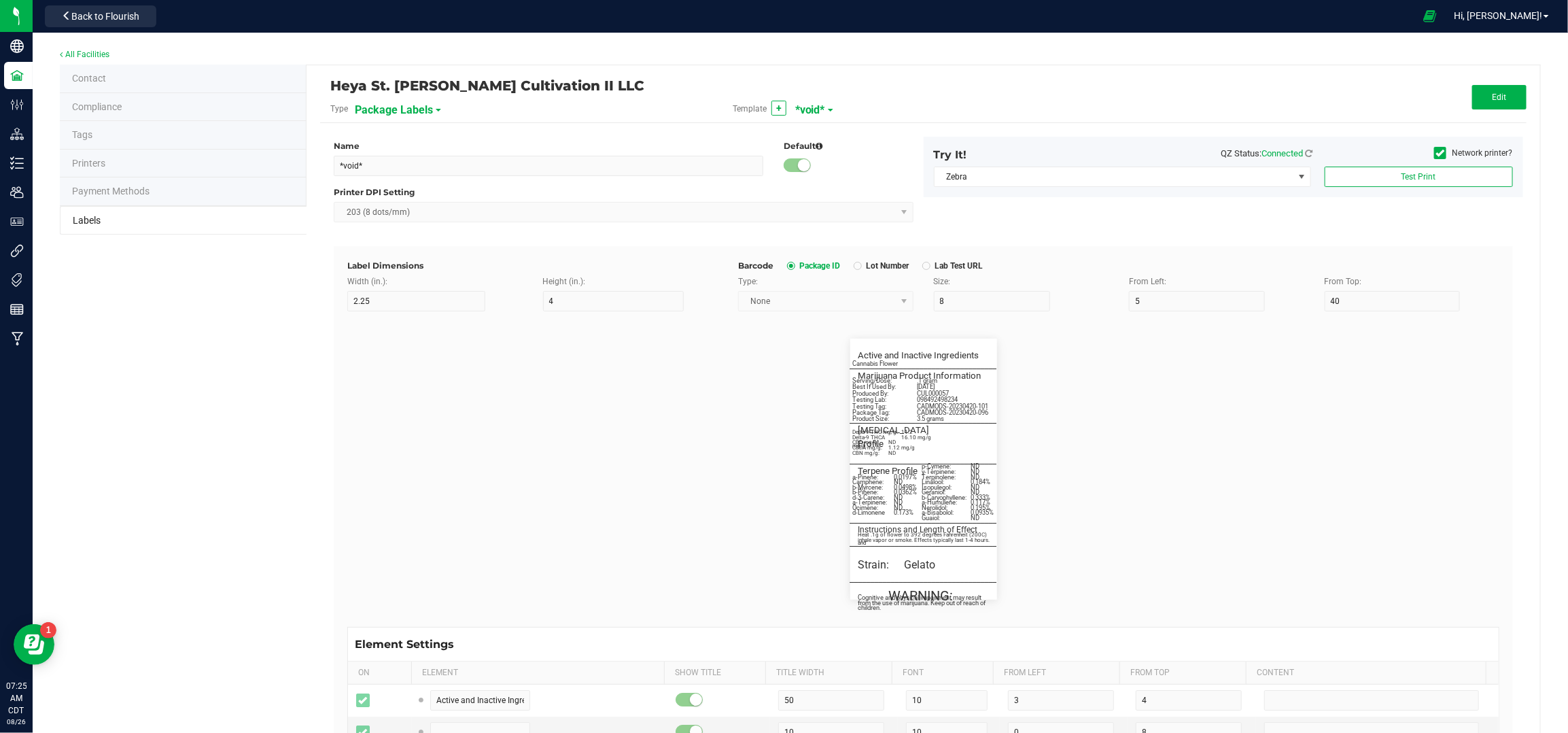
type input "0"
type input "77"
type input "Cannabis Flower"
type input "55"
type input "7"
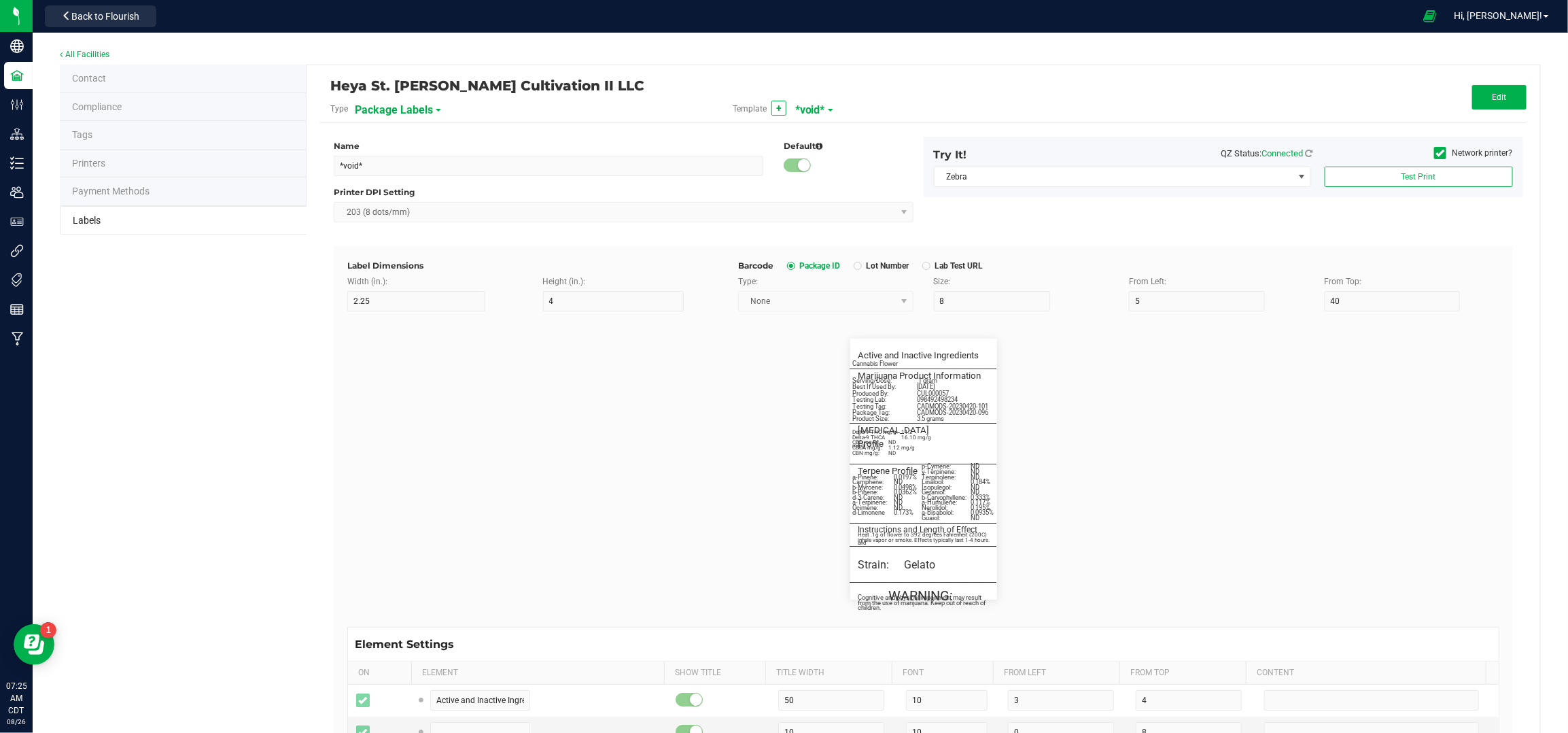
type input "1"
type input "8"
type input "Best If Used By:"
type input "25"
type input "7"
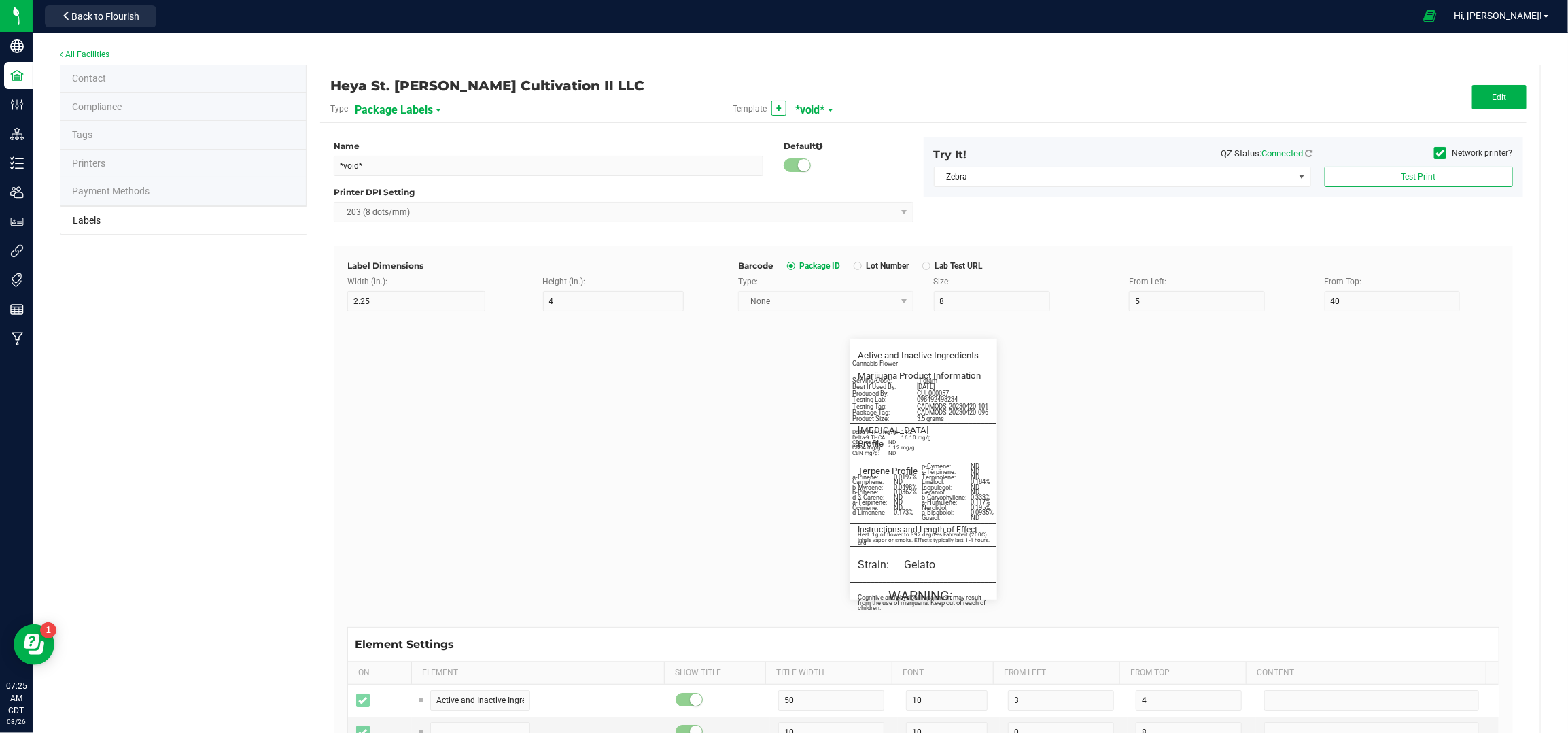
type input "1"
type input "17"
type input "07/13/2025"
type input "Produced By:"
type input "25"
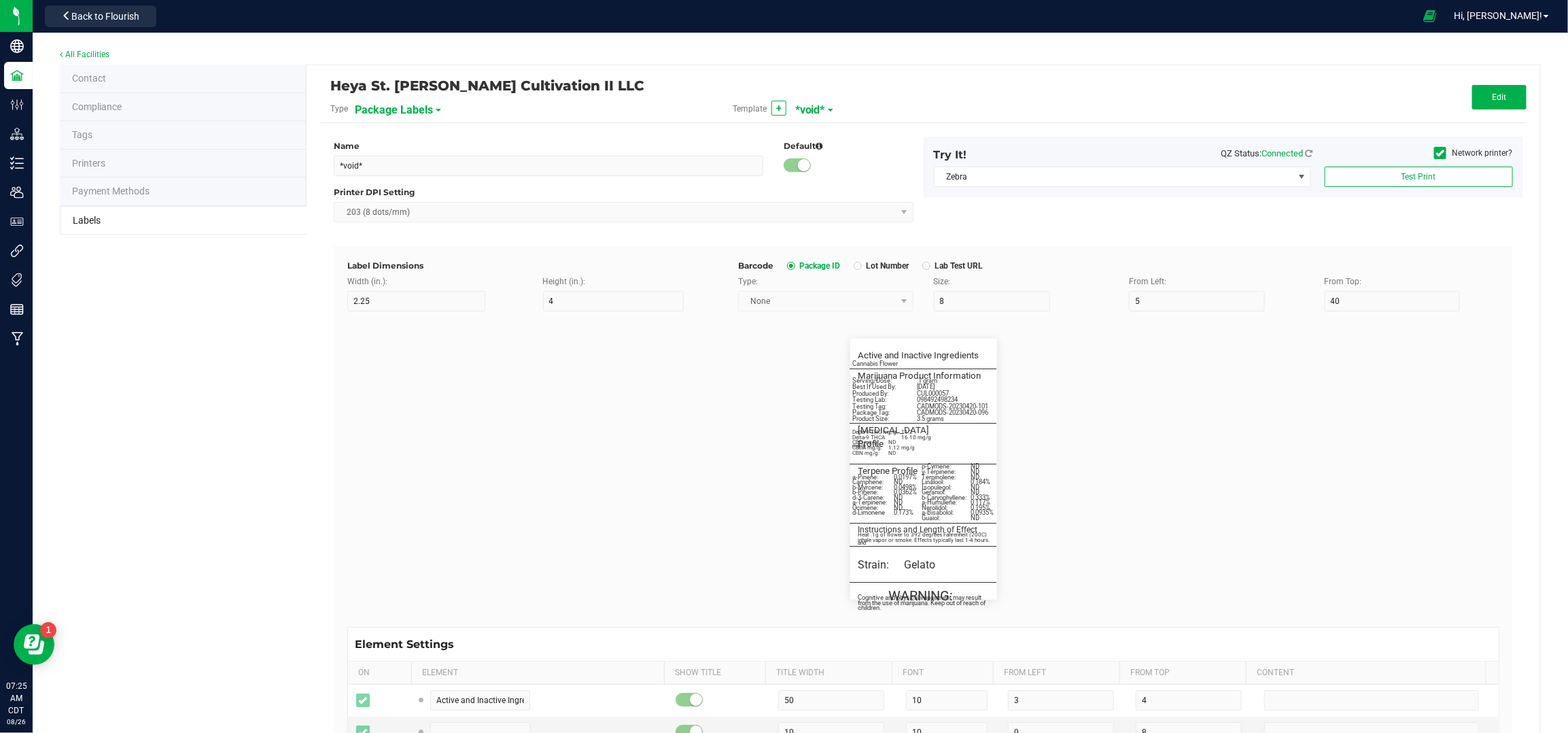
type input "7"
type input "1"
type input "19.5"
type input "CUL000057"
type input "inhale vapor or smoke. Effects typically last 1-4 hours."
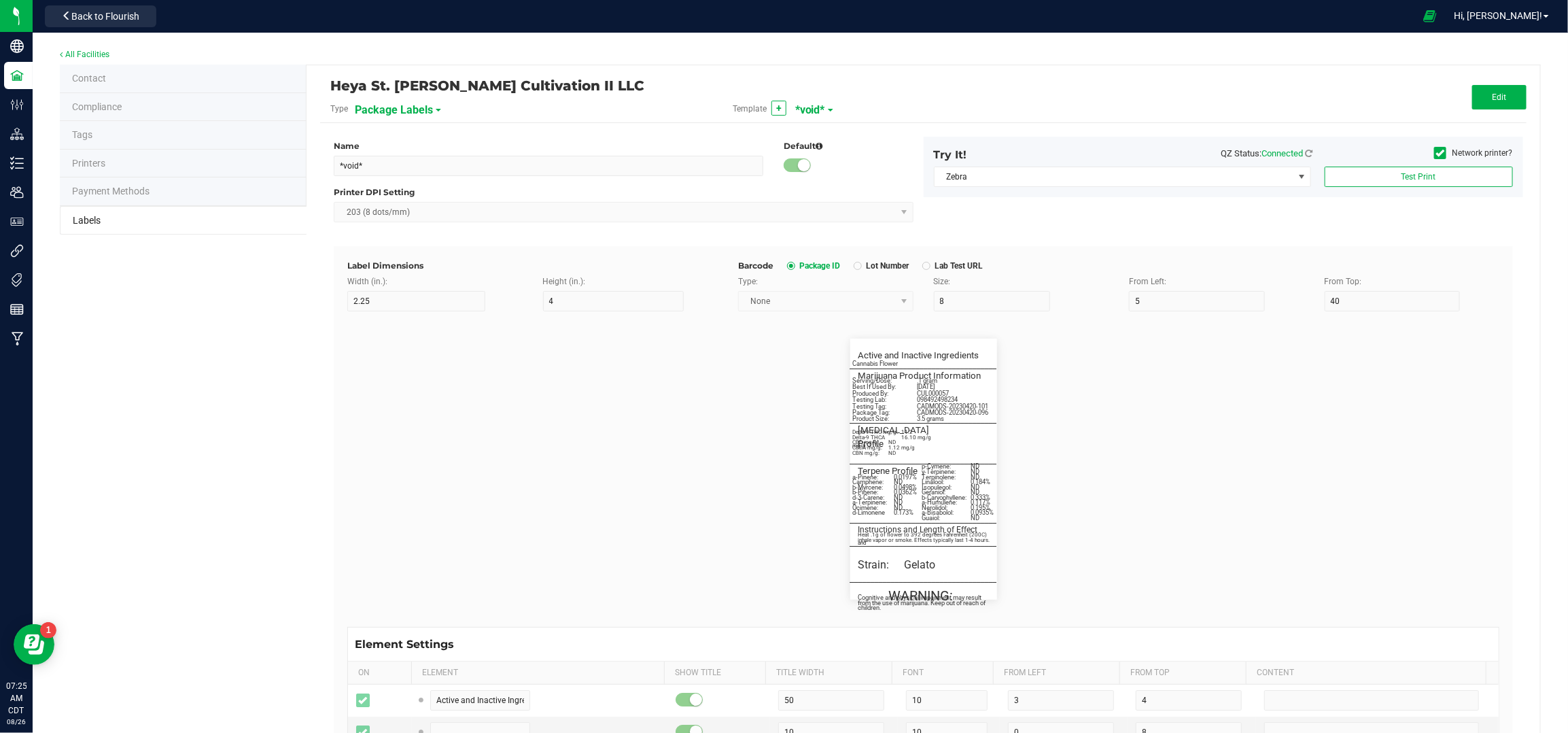
type input "55"
type input "6"
type input "3"
type input "77"
click at [802, 103] on span "*void*" at bounding box center [810, 110] width 30 height 23
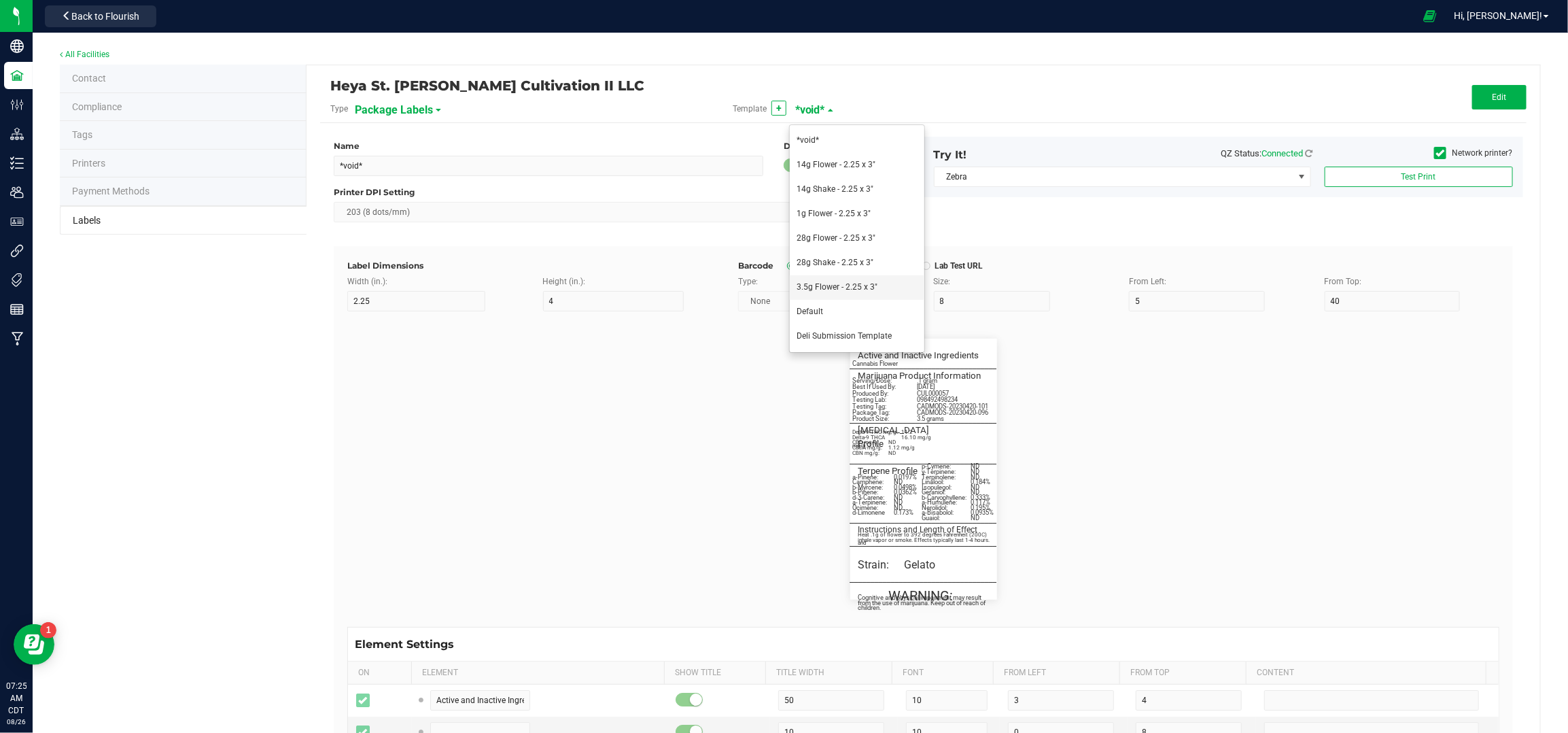
click at [863, 291] on li "3.5g Flower - 2.25 x 3"" at bounding box center [857, 288] width 135 height 25
type input "3.5g Flower - 2.25 x 3""
type input "3"
type input "7"
type input "10"
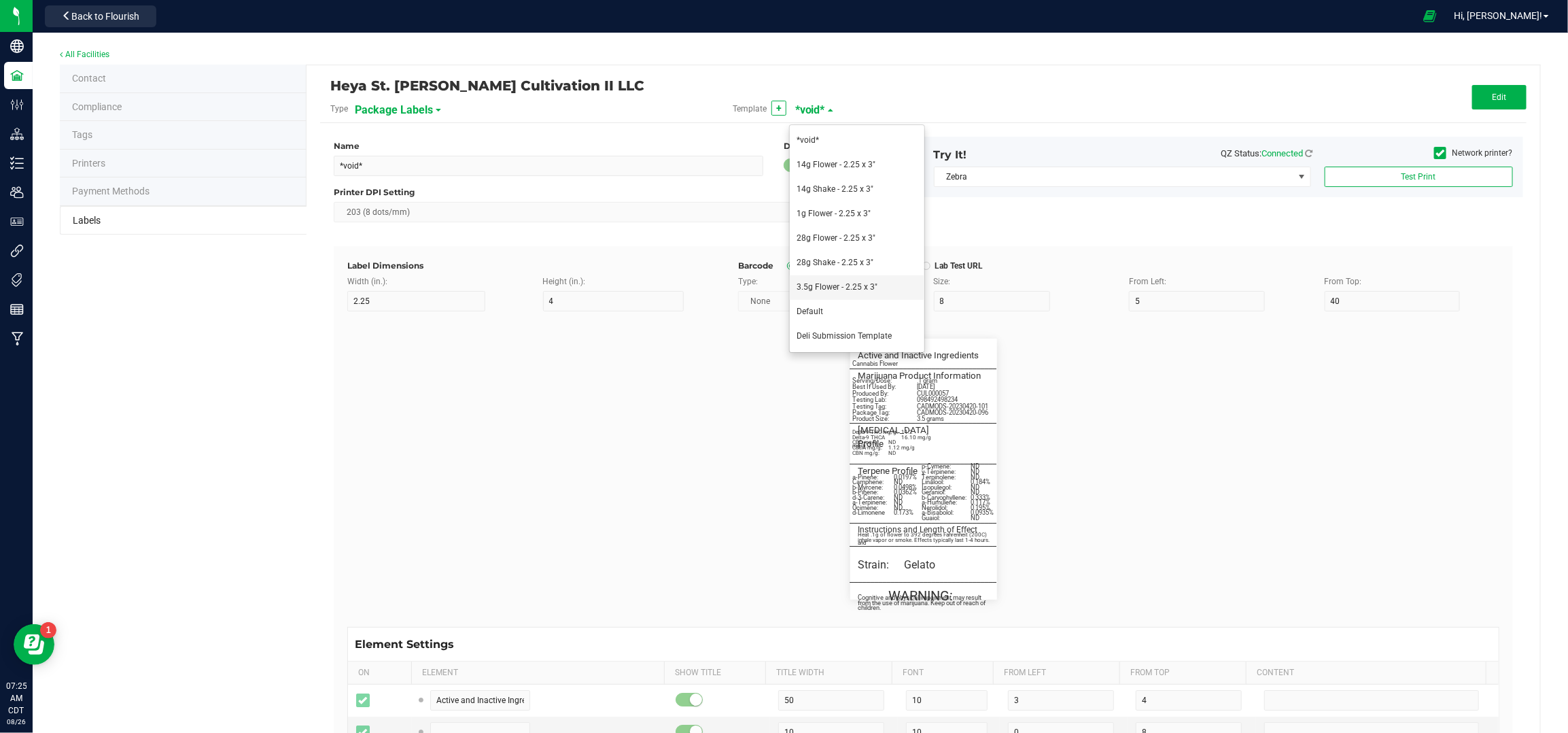
type input "26"
type input "60"
type input "5.5"
type input "3.25"
type input "Ingredient 1"
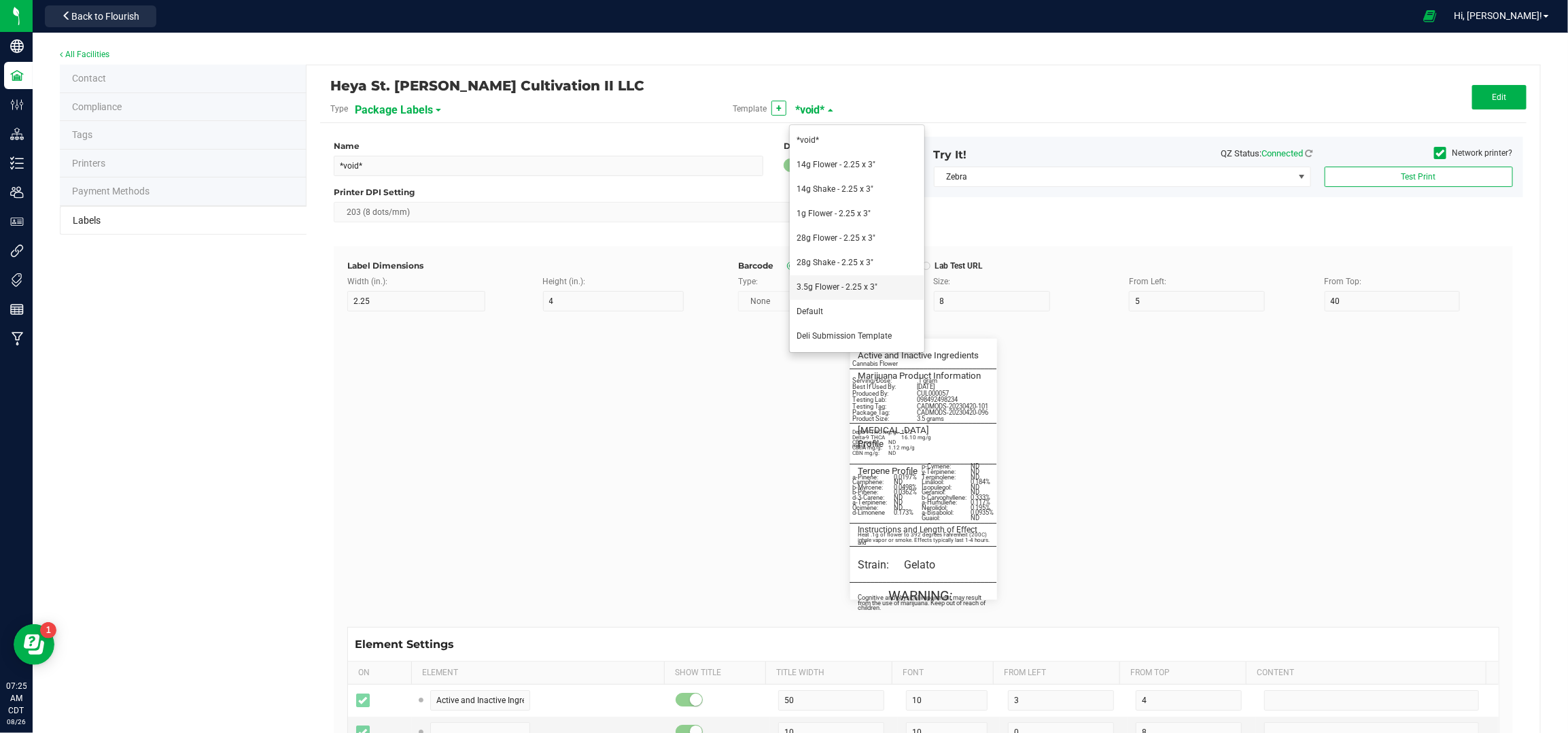
type input "5.2"
type input "3"
type input "5.25"
type input "Cannabis Flower"
type input "________________________________________"
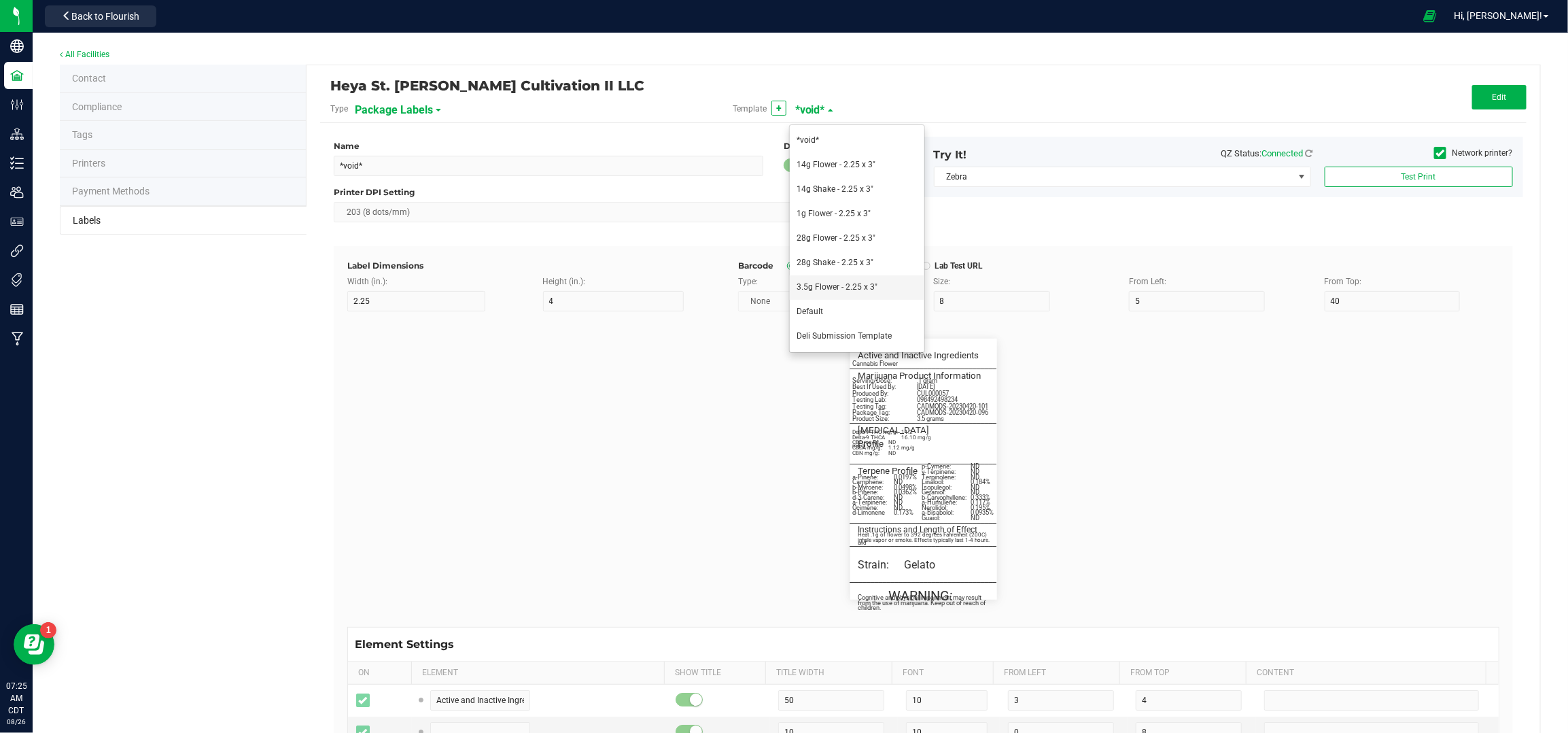
type input "10"
type input "0"
type input "5"
type input "Marijuana Product Information"
type input "60"
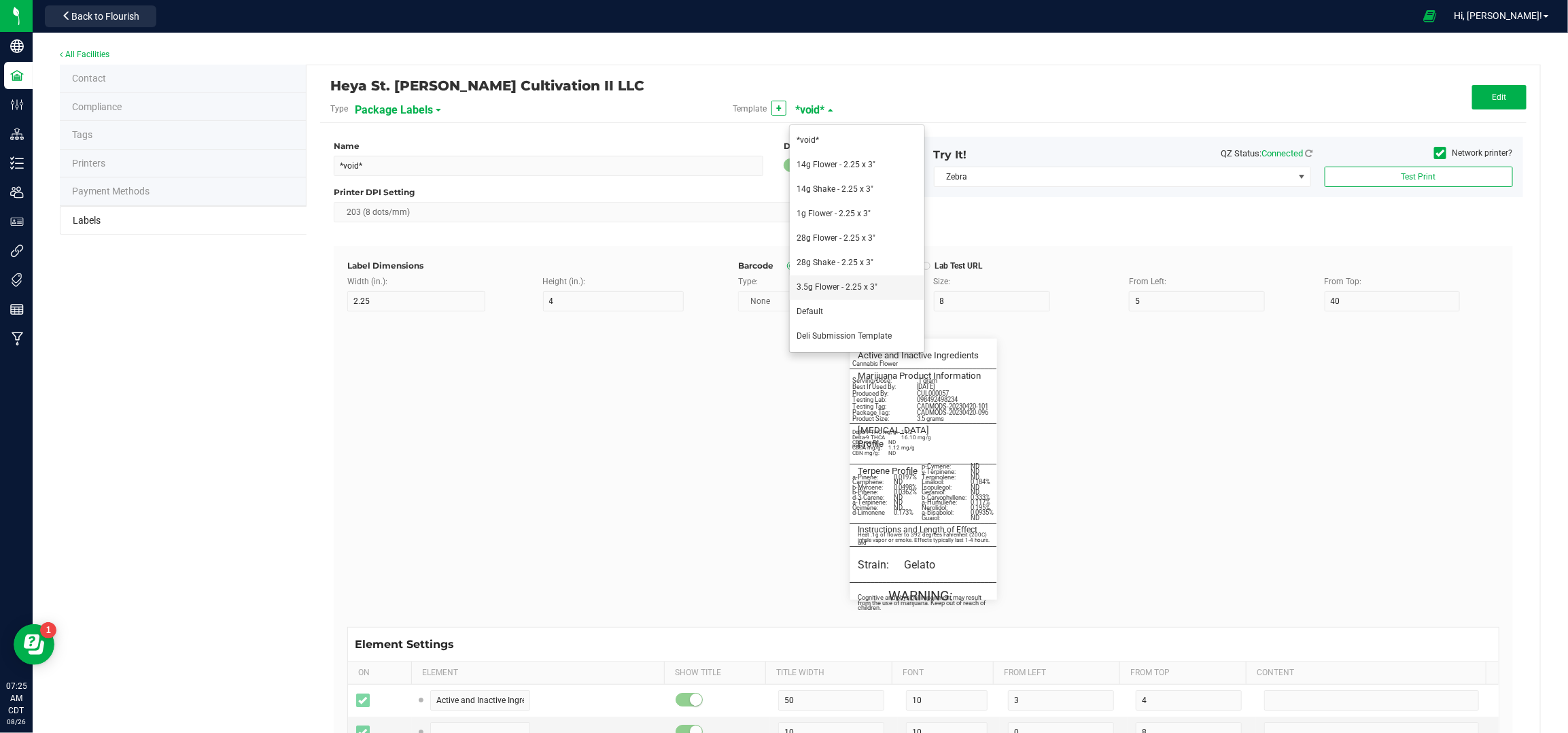
type input "5.5"
type input "3"
type input "8.25"
type input "Servings / Doses per Package:"
type input "26"
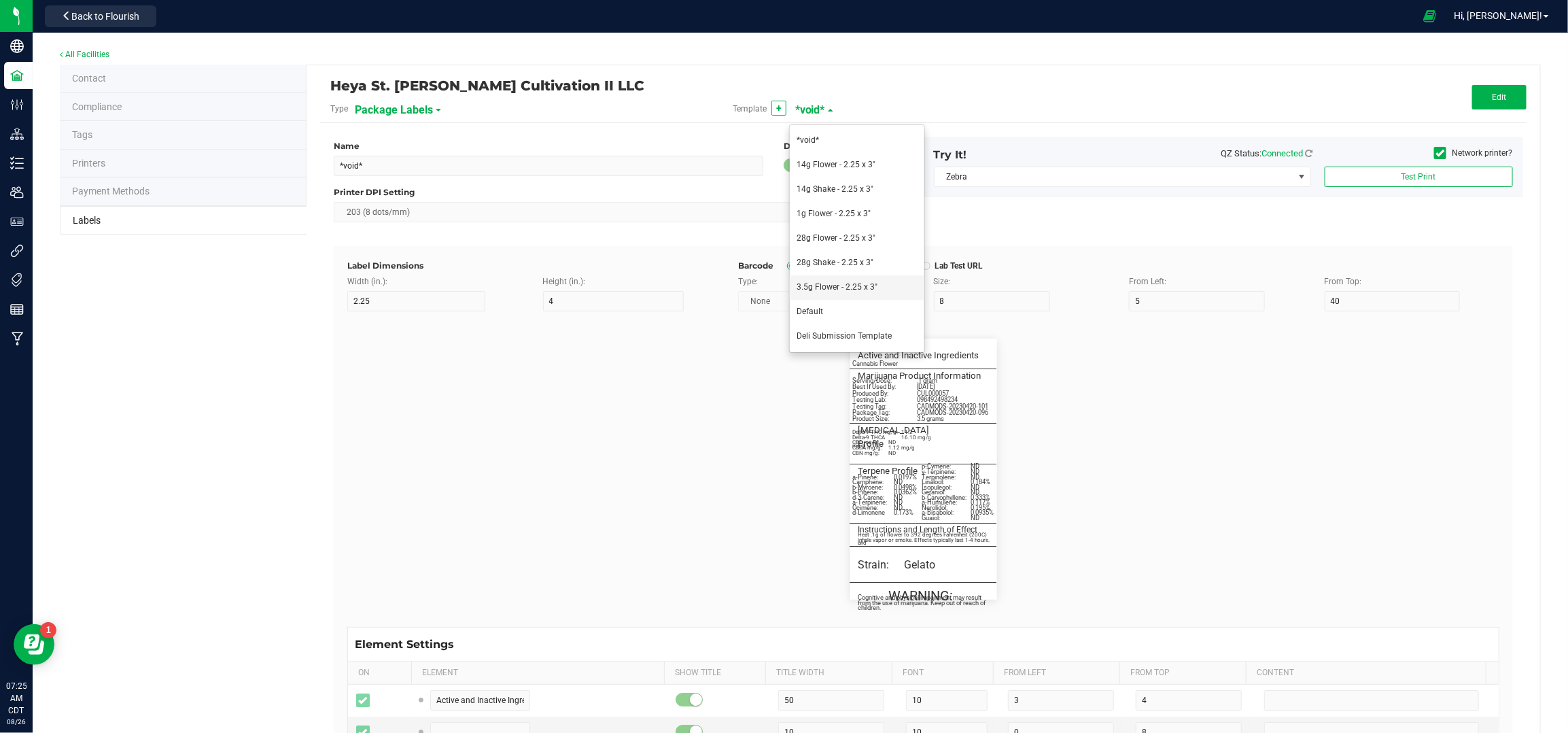
type input "5"
type input "3"
type input "10.5"
type input "35"
type input "Best if Used By:"
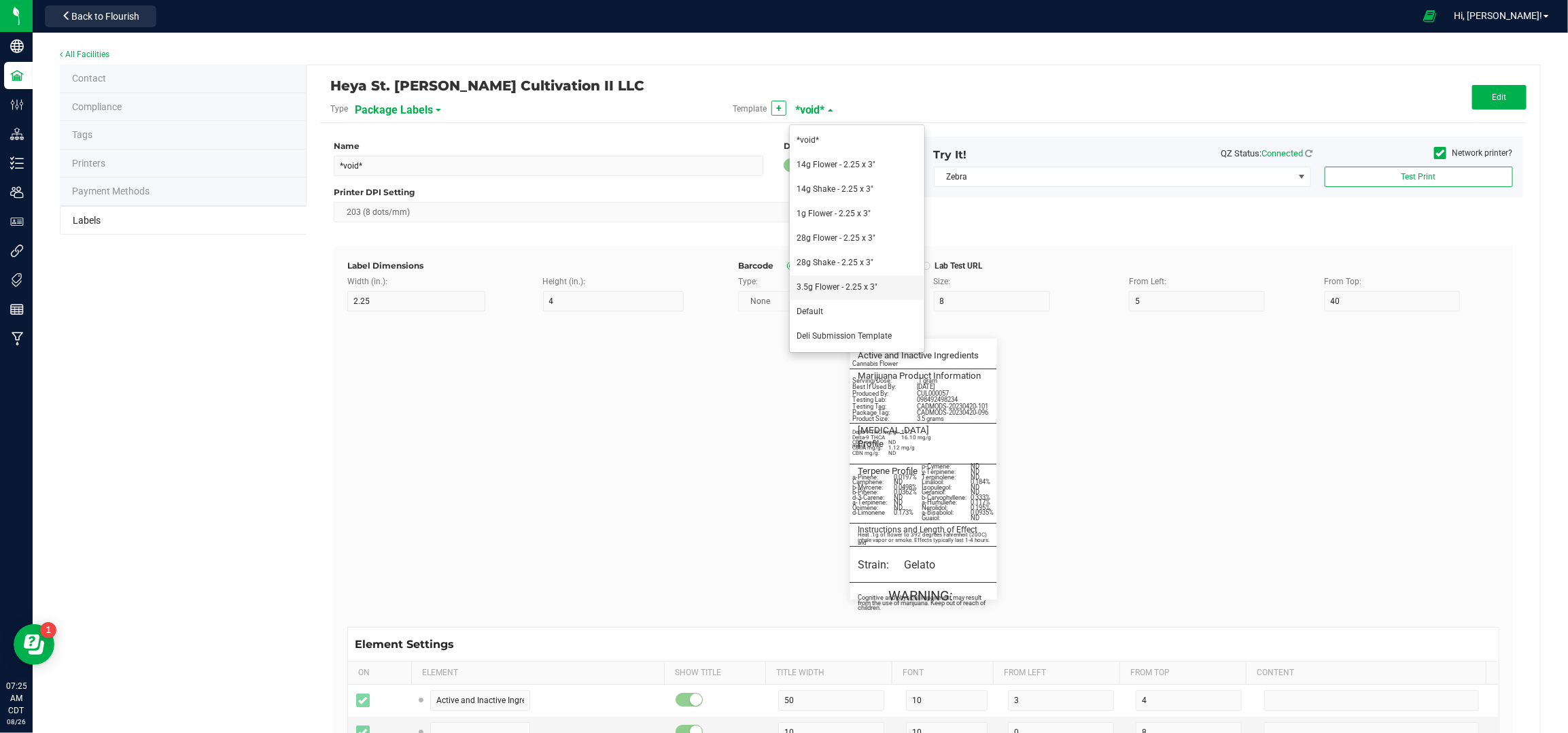
type input "26"
type input "5"
type input "12.5"
type input "08/14/2027"
type input "Produced By:"
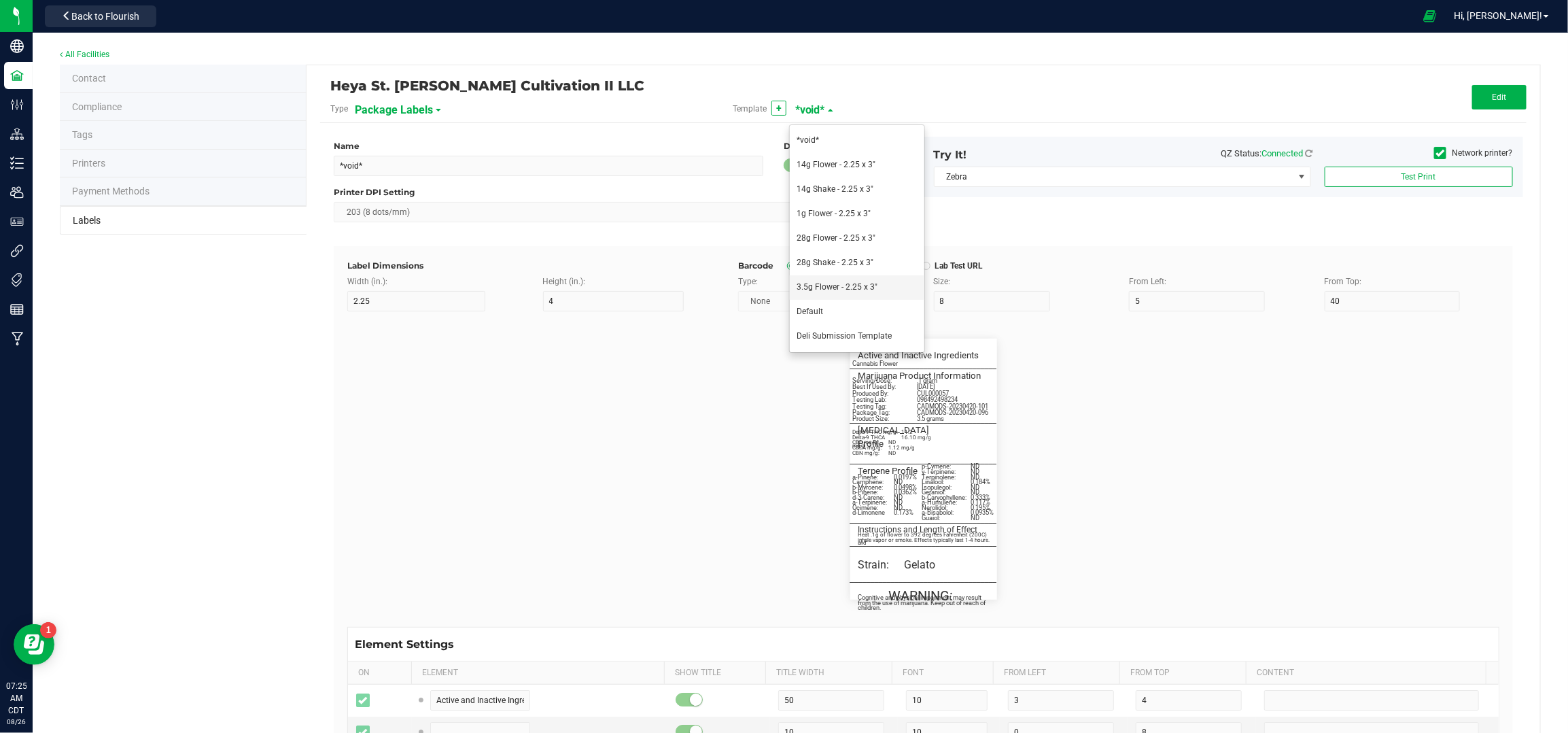
type input "26"
type input "5"
type input "3"
type input "14.5"
type input "CUL000057"
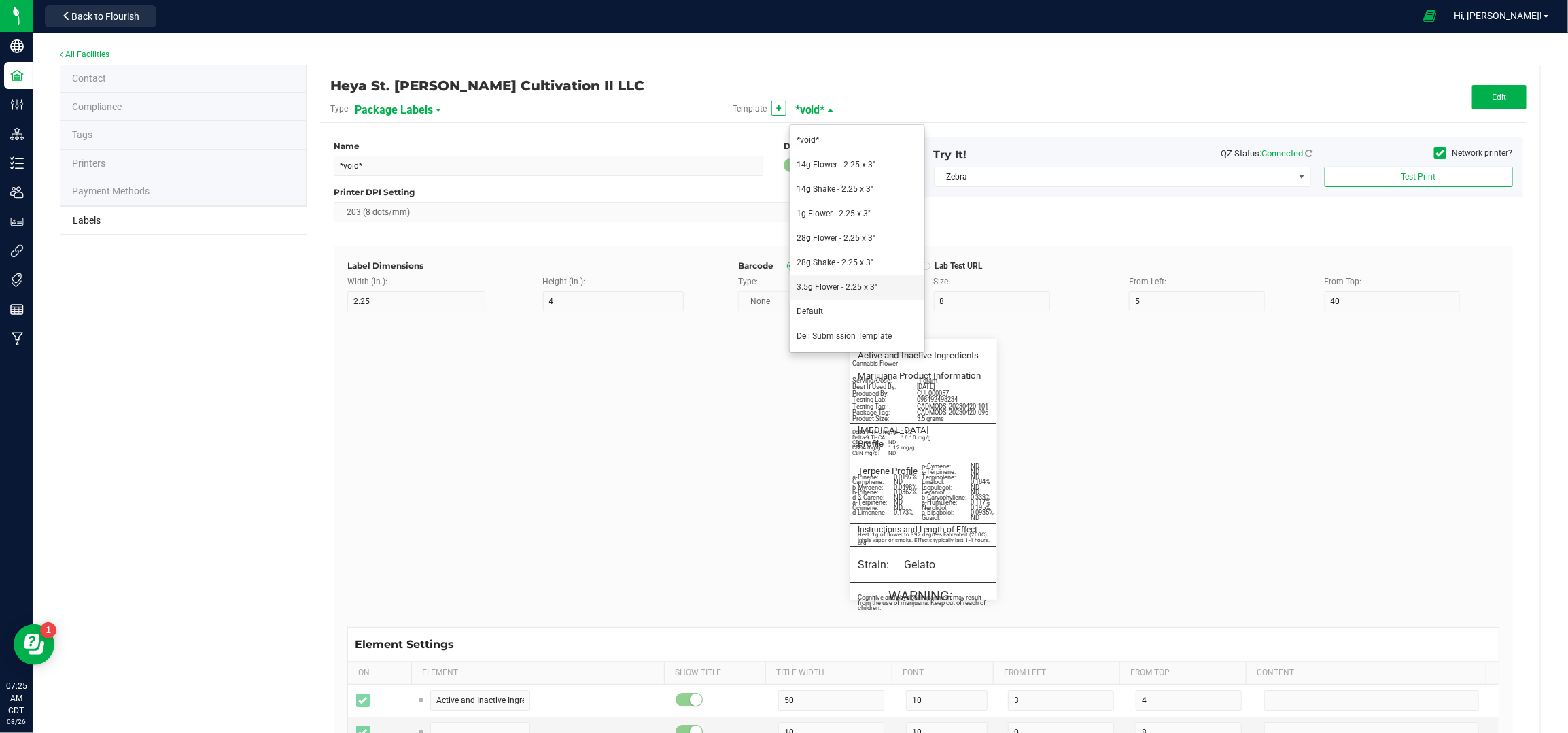
type input "Testing Lab:"
type input "26"
type input "5"
type input "3"
type input "16.5"
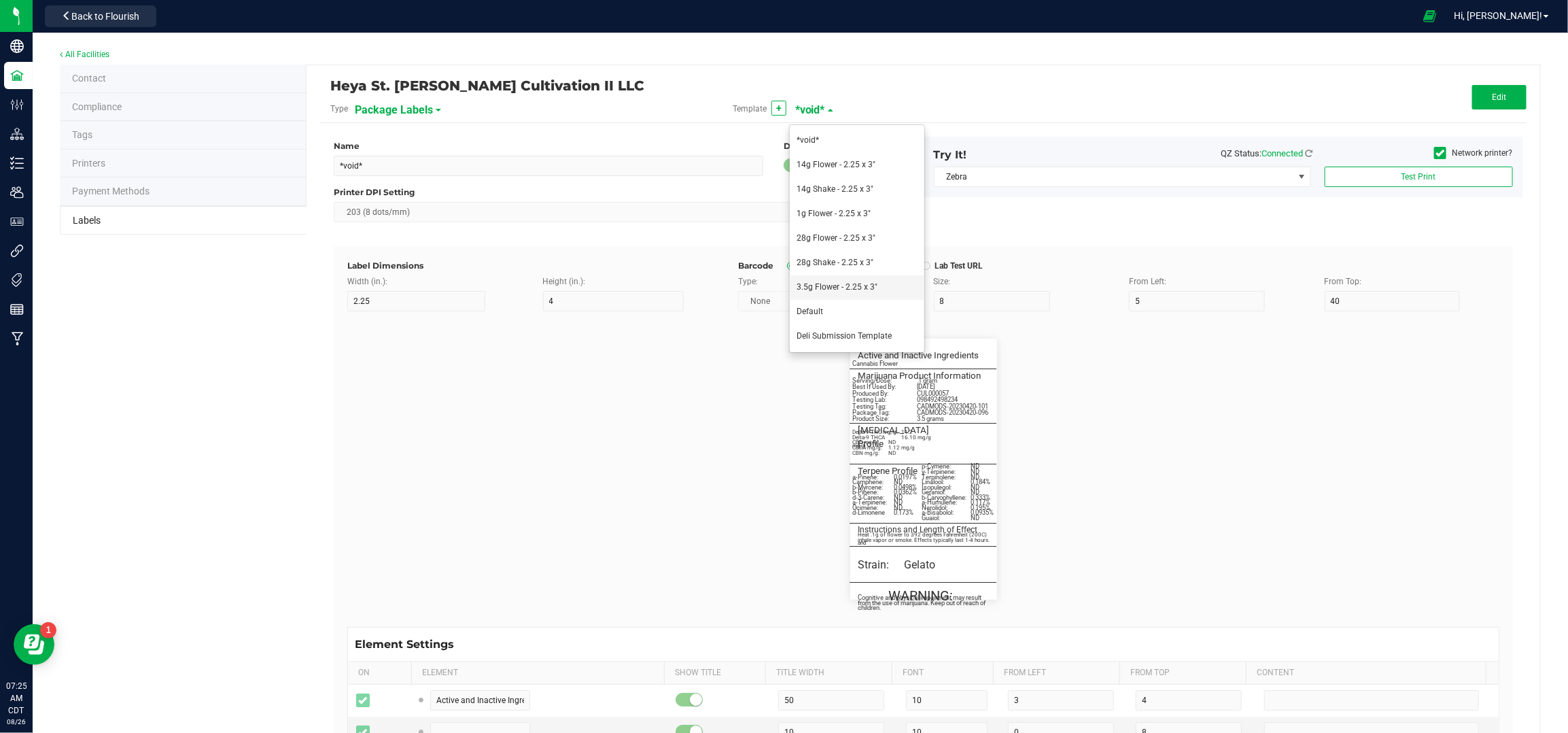
type input "TES000010"
type input "Testing Tag:"
type input "26"
type input "5"
type input "18.5"
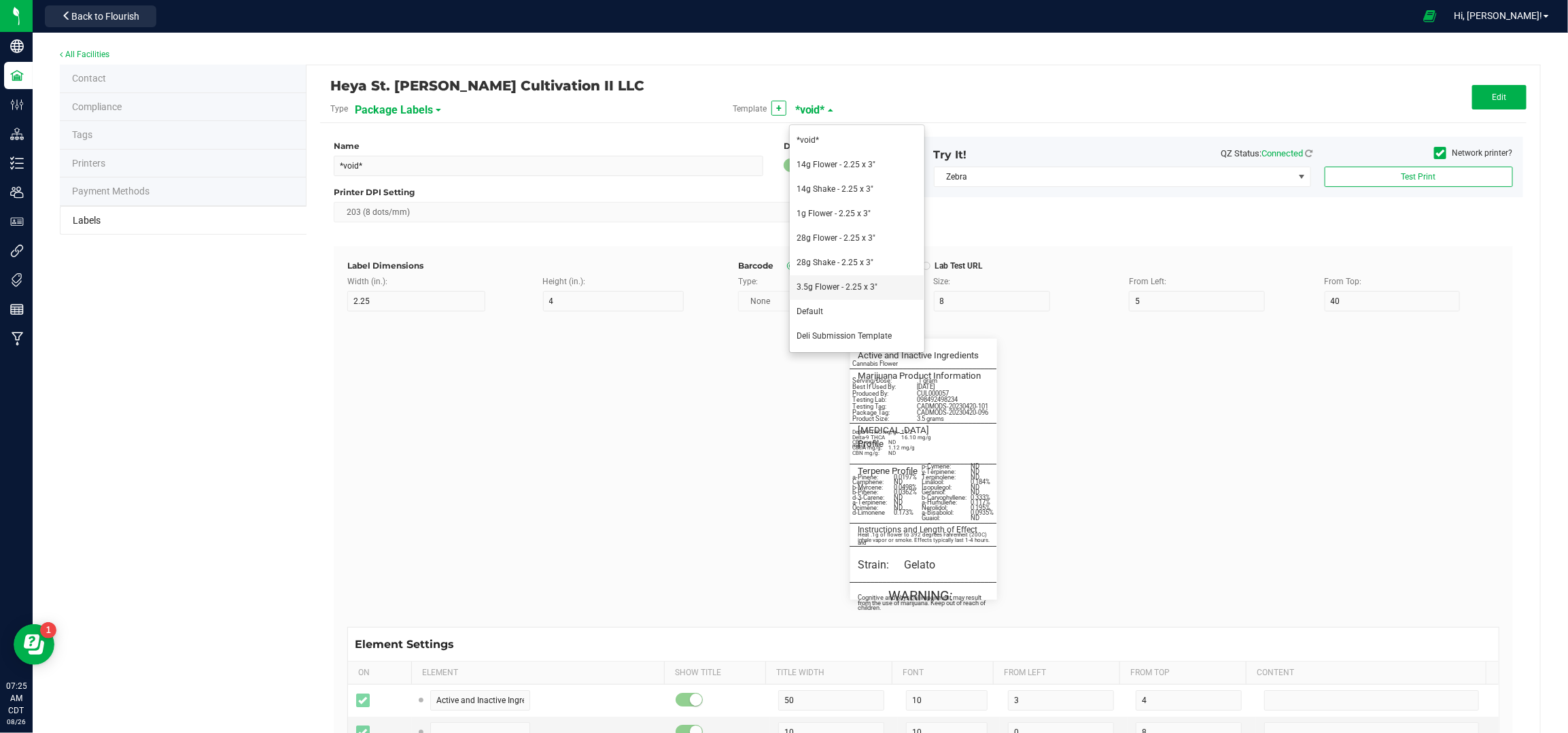
type input "1A40C03000009C5000011301"
type input "Source Tag:"
type input "26"
type input "5"
type input "20.5"
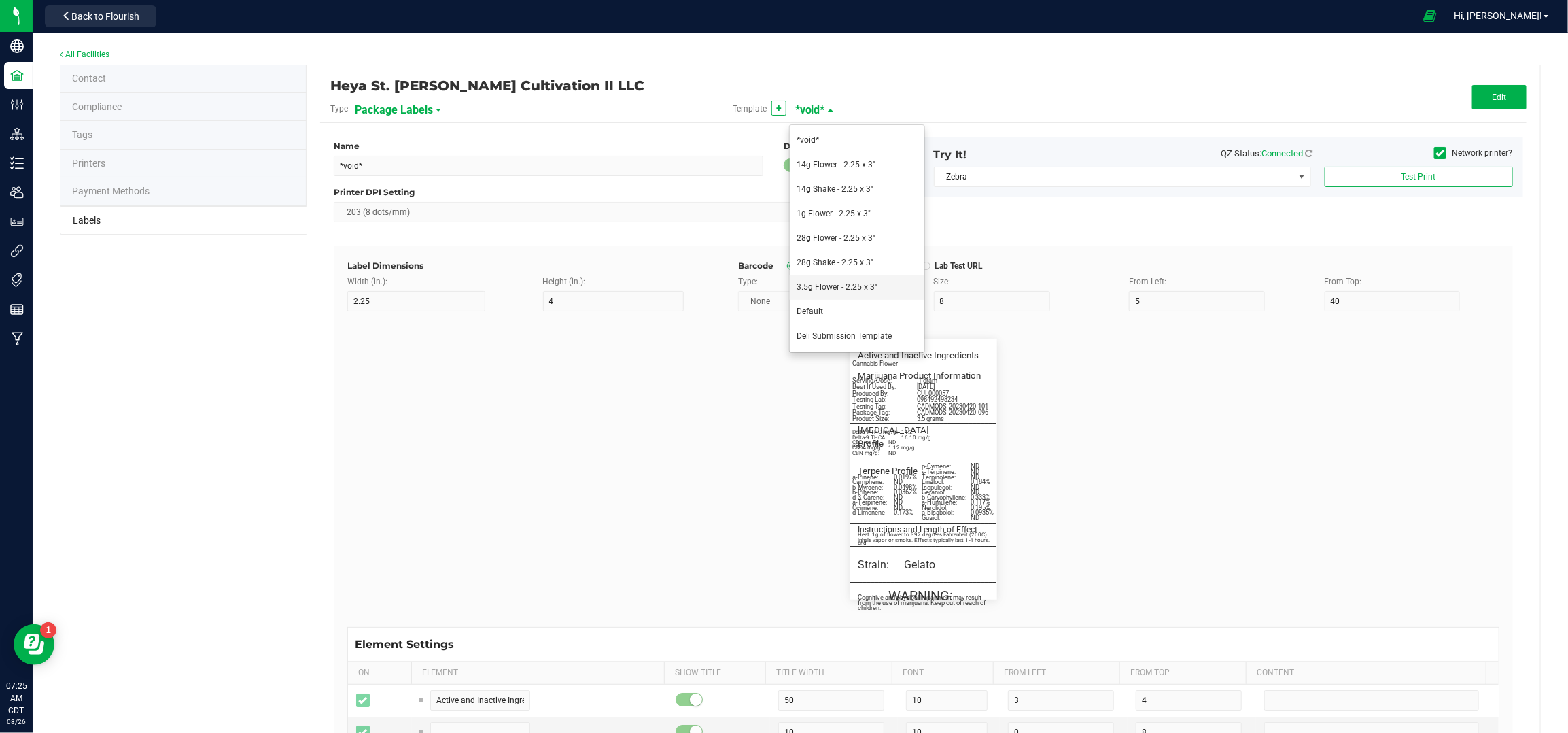
type input "1A40C03000009C5000011279"
type input "Product Size:"
type input "26"
type input "5"
type input "3"
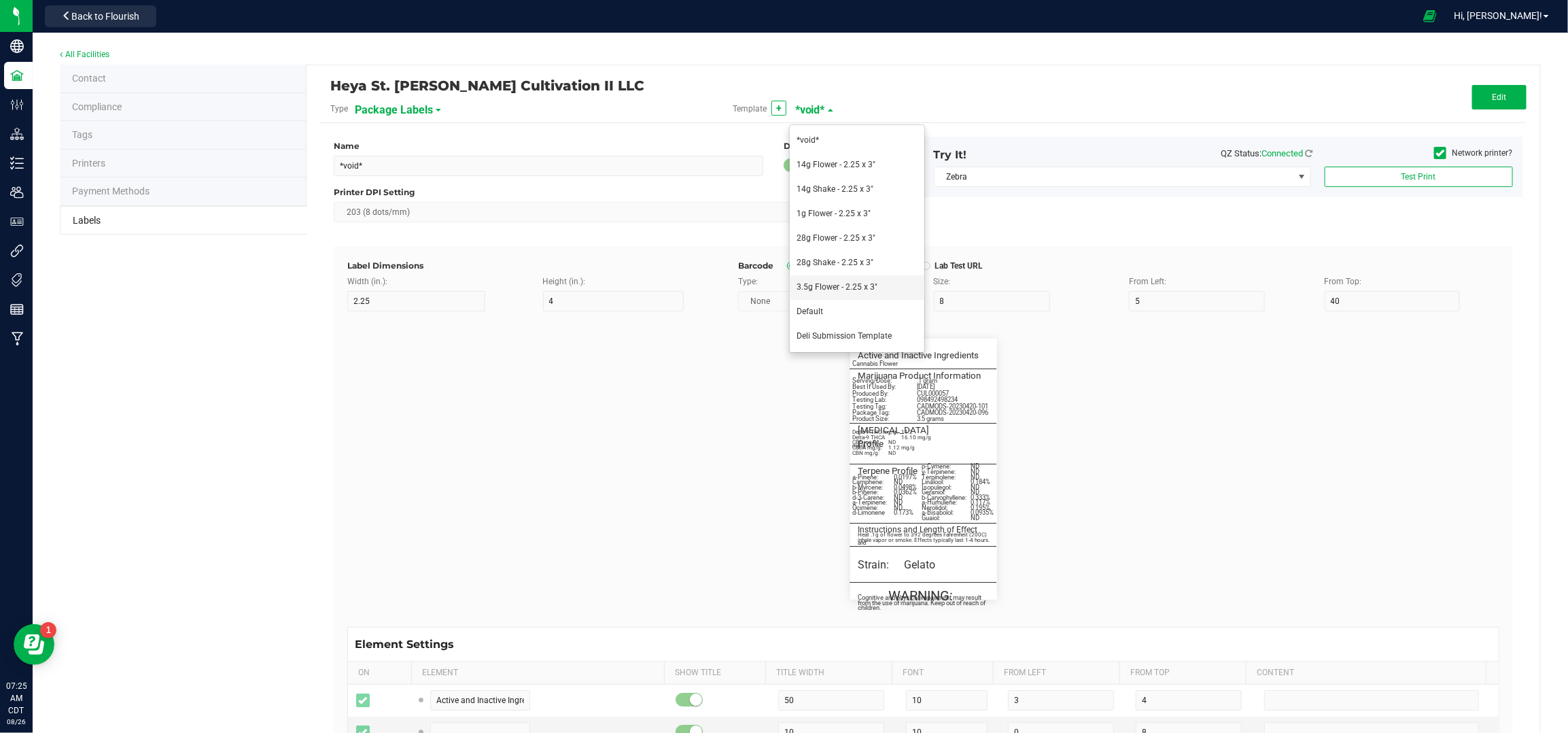
type input "29.5"
type input "3.5g"
type input "________________________________________"
type input "10"
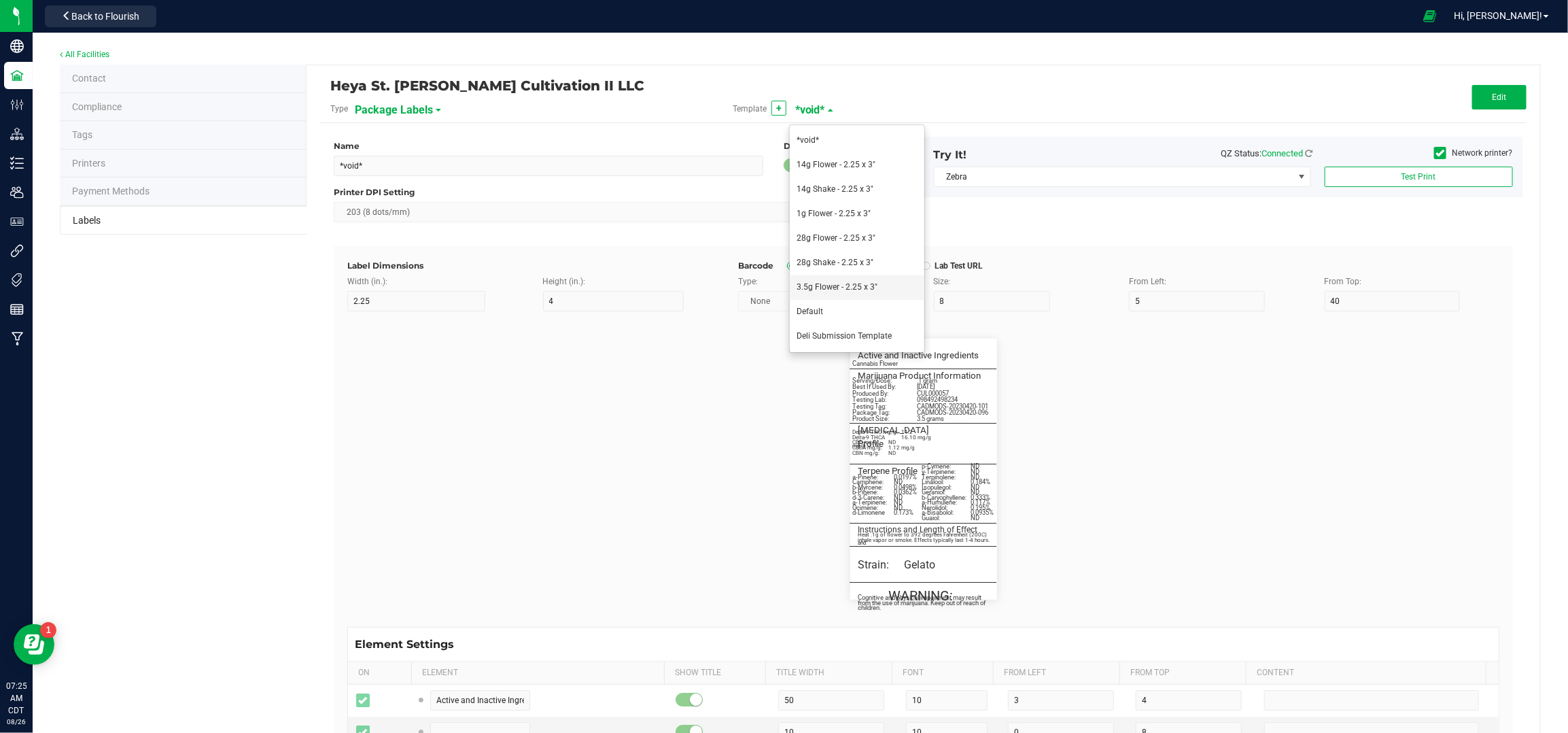
type input "0"
type input "29.5"
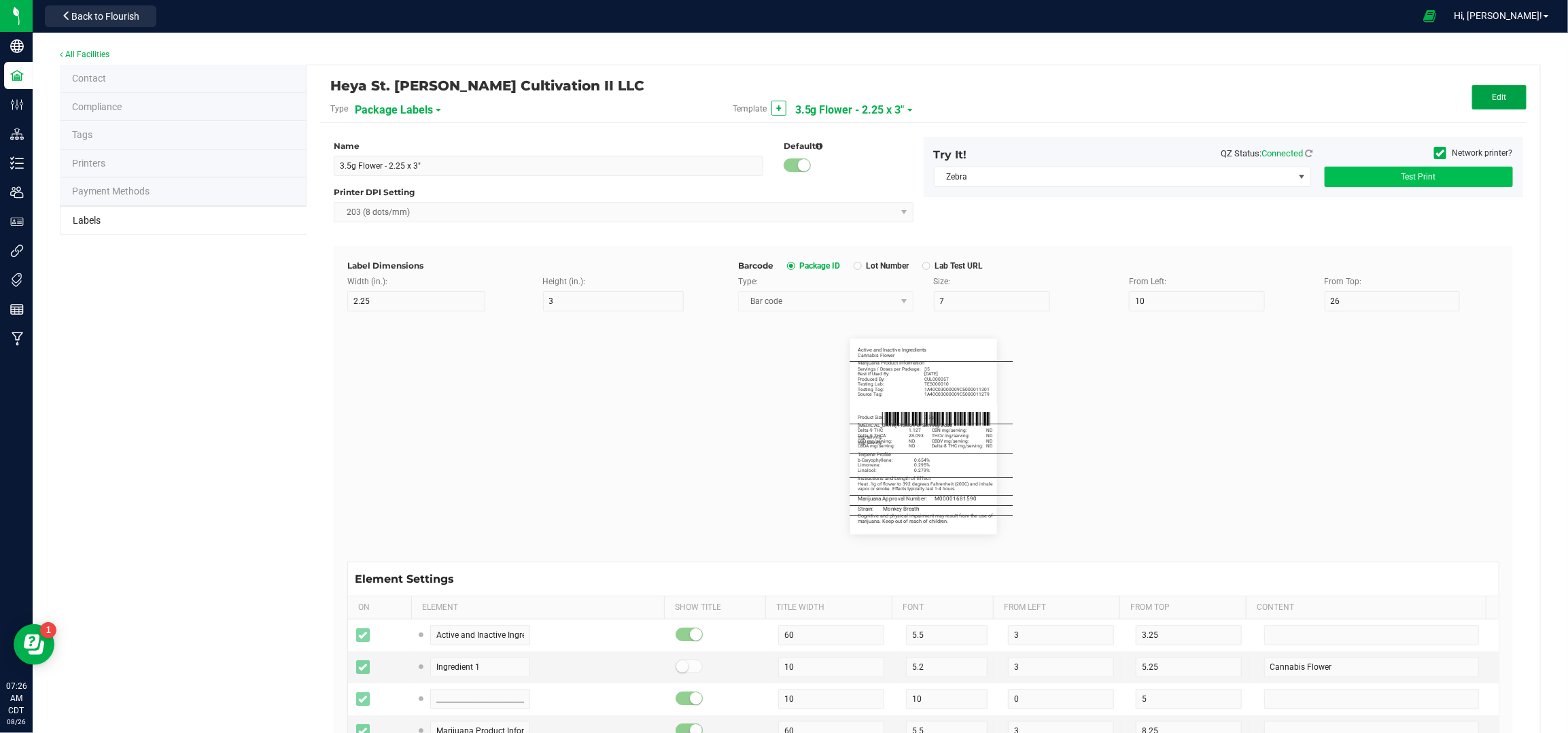
drag, startPoint x: 1488, startPoint y: 93, endPoint x: 1496, endPoint y: 178, distance: 85.4
click at [1492, 93] on span "Edit" at bounding box center [1499, 97] width 14 height 9
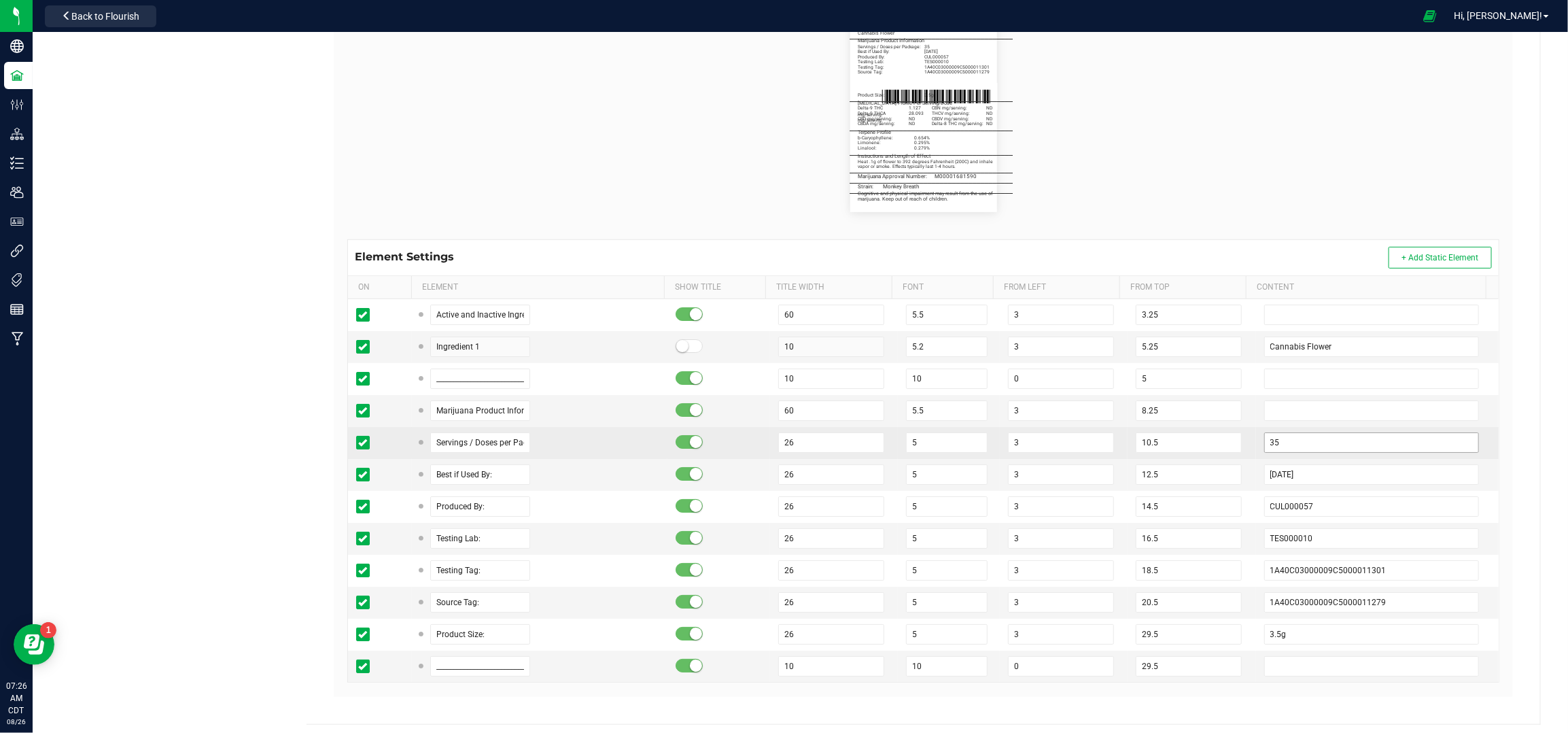
scroll to position [327, 0]
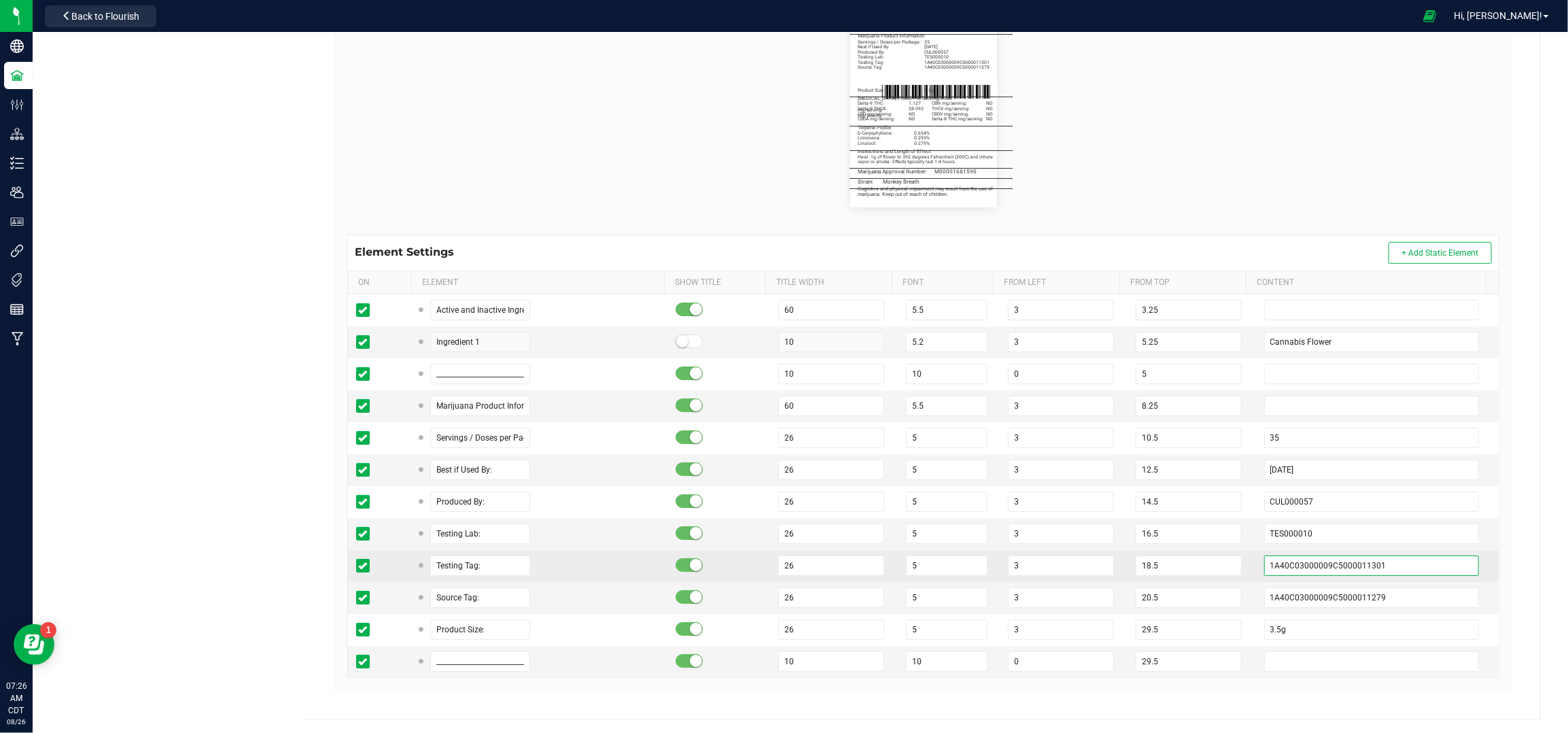
click at [1354, 566] on input "1A40C03000009C5000011301" at bounding box center [1372, 566] width 215 height 20
paste input "265"
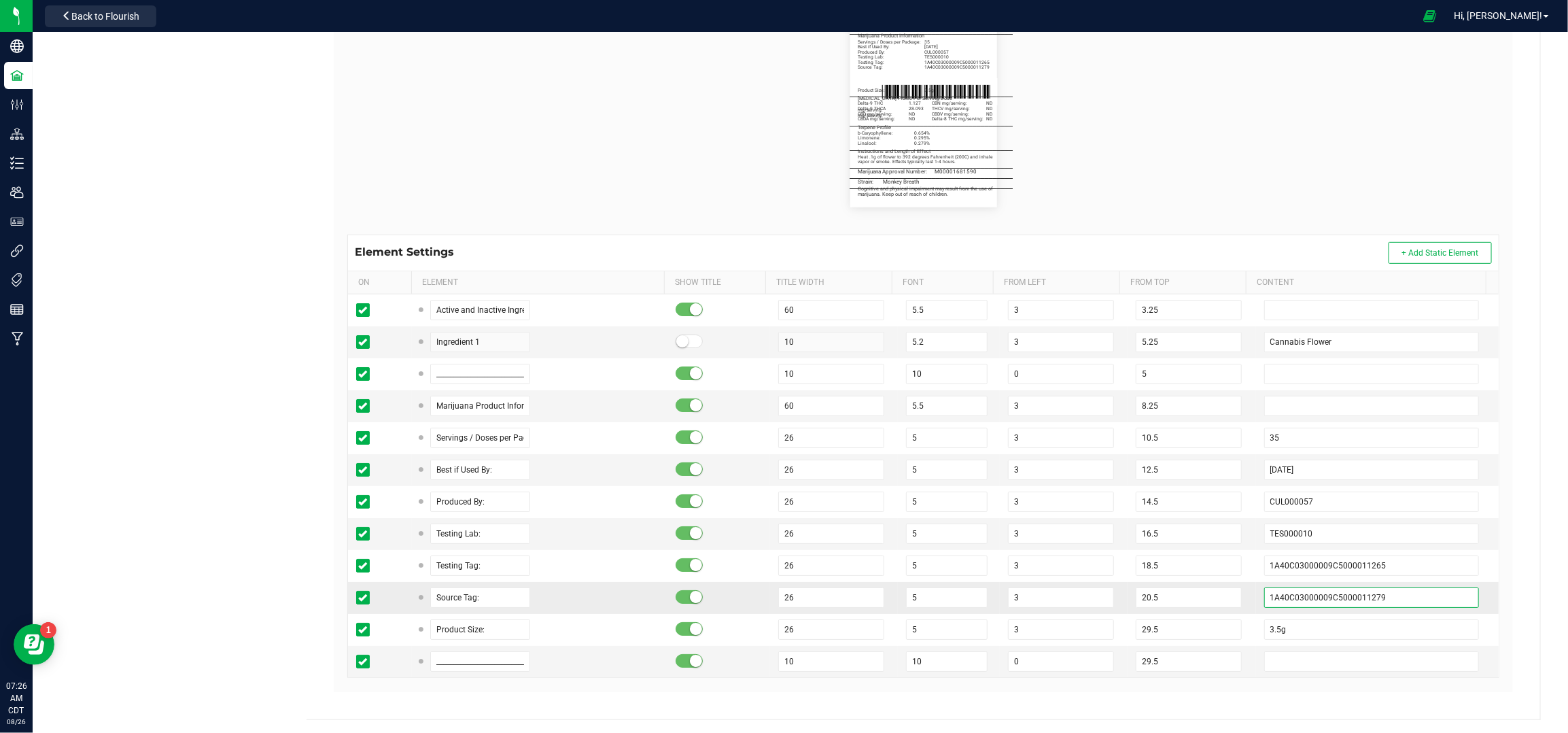
click at [1372, 593] on input "1A40C03000009C5000011279" at bounding box center [1372, 598] width 215 height 20
paste input "38"
click at [1269, 463] on input "08/14/2027" at bounding box center [1372, 470] width 215 height 20
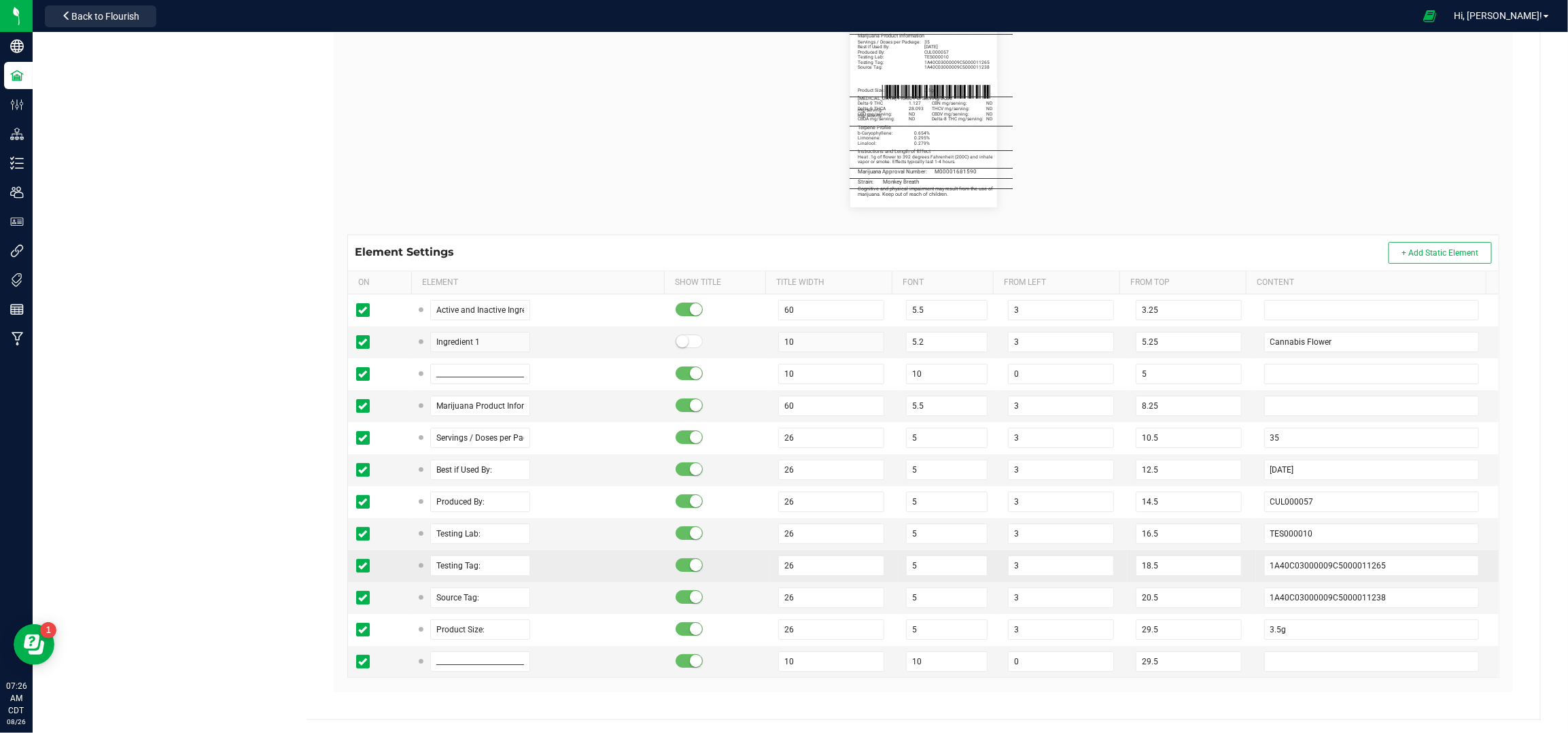
click at [1256, 568] on td "1A40C03000009C5000011265" at bounding box center [1377, 566] width 242 height 32
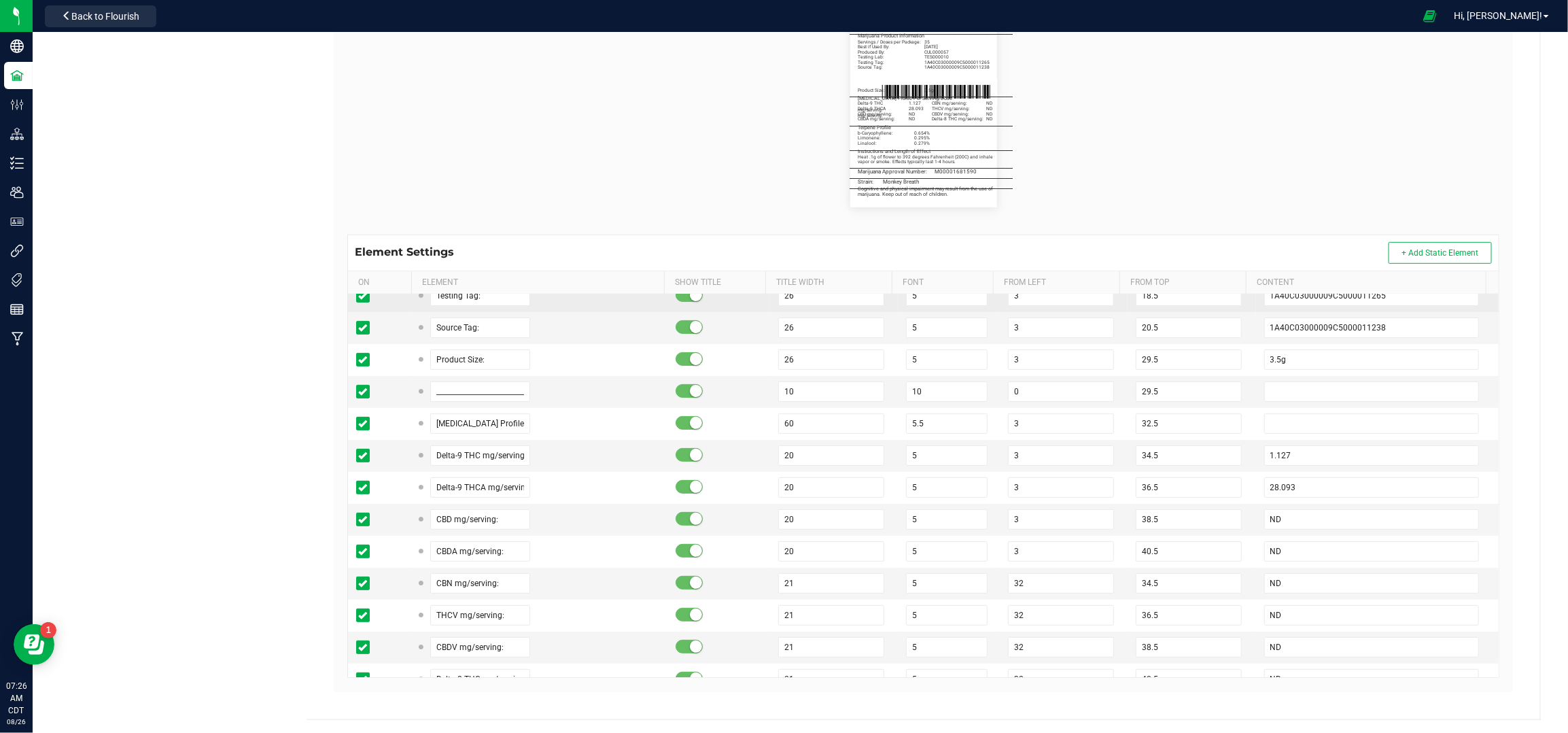
scroll to position [272, 0]
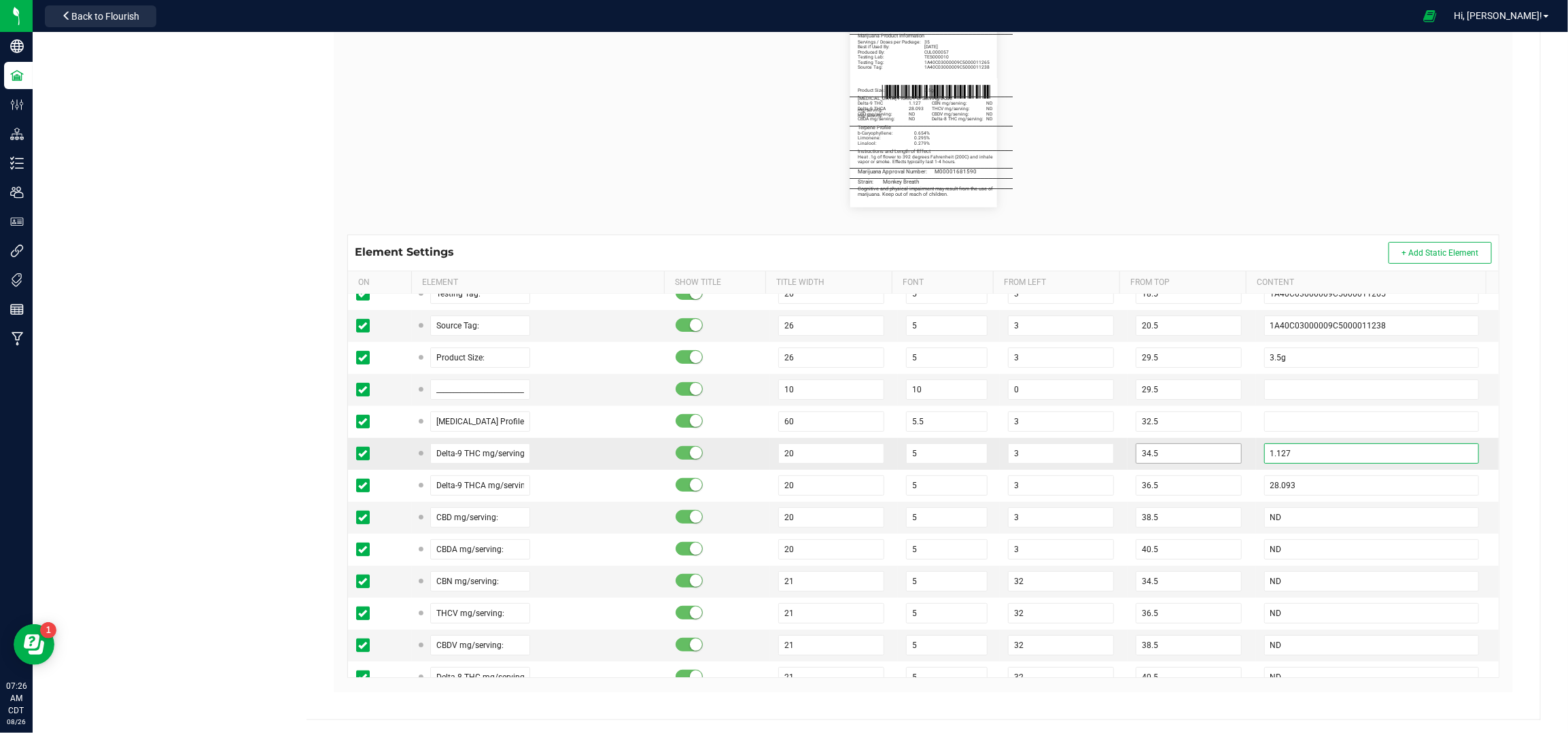
drag, startPoint x: 1278, startPoint y: 449, endPoint x: 1188, endPoint y: 449, distance: 90.0
click at [1188, 449] on tr "Delta-9 THC mg/serving: 20 5 3 34.5 1.127" at bounding box center [923, 453] width 1151 height 32
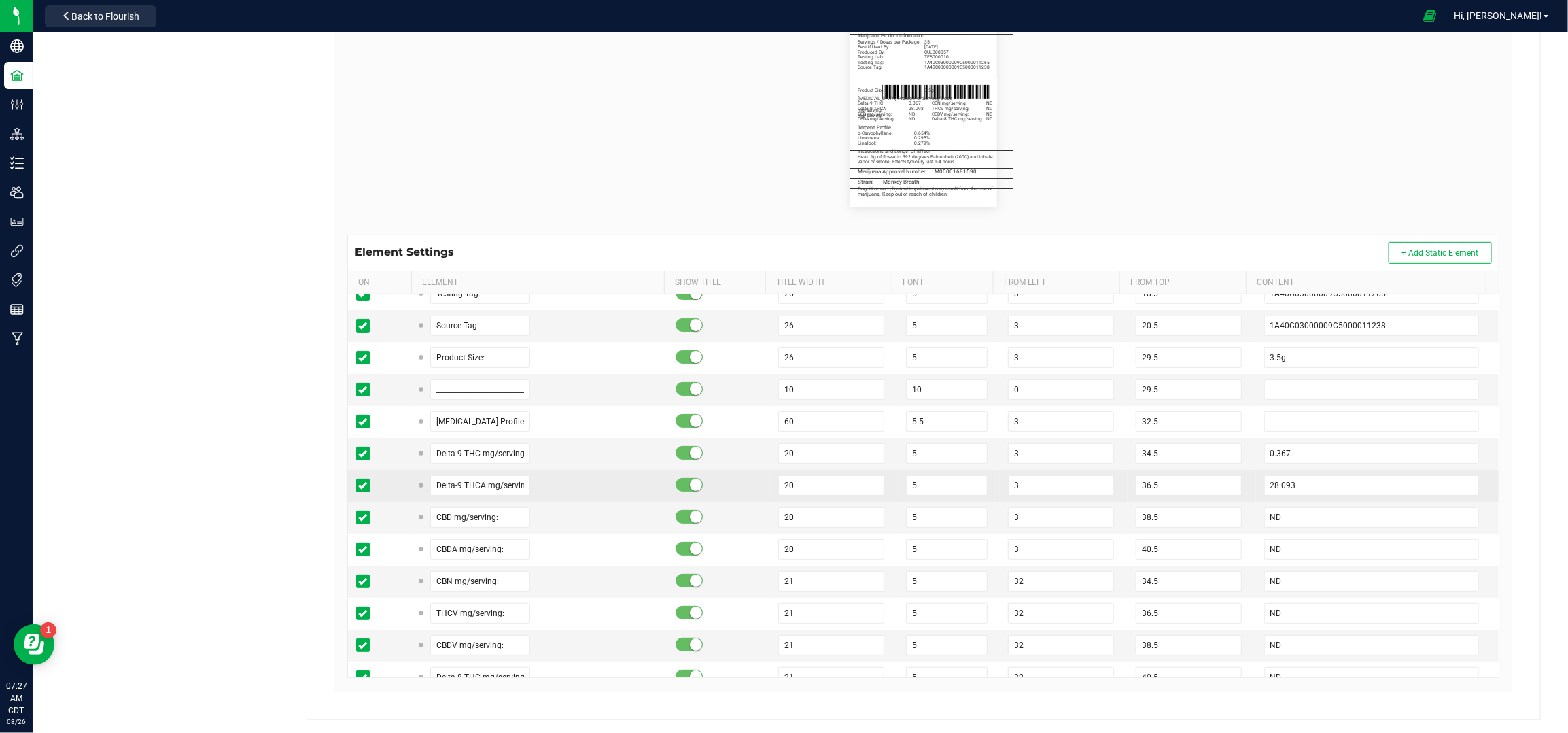
click at [1381, 498] on td "28.093" at bounding box center [1377, 486] width 242 height 32
click at [1381, 487] on input "28.093" at bounding box center [1372, 486] width 215 height 20
click at [1256, 487] on td "30.344" at bounding box center [1377, 486] width 242 height 32
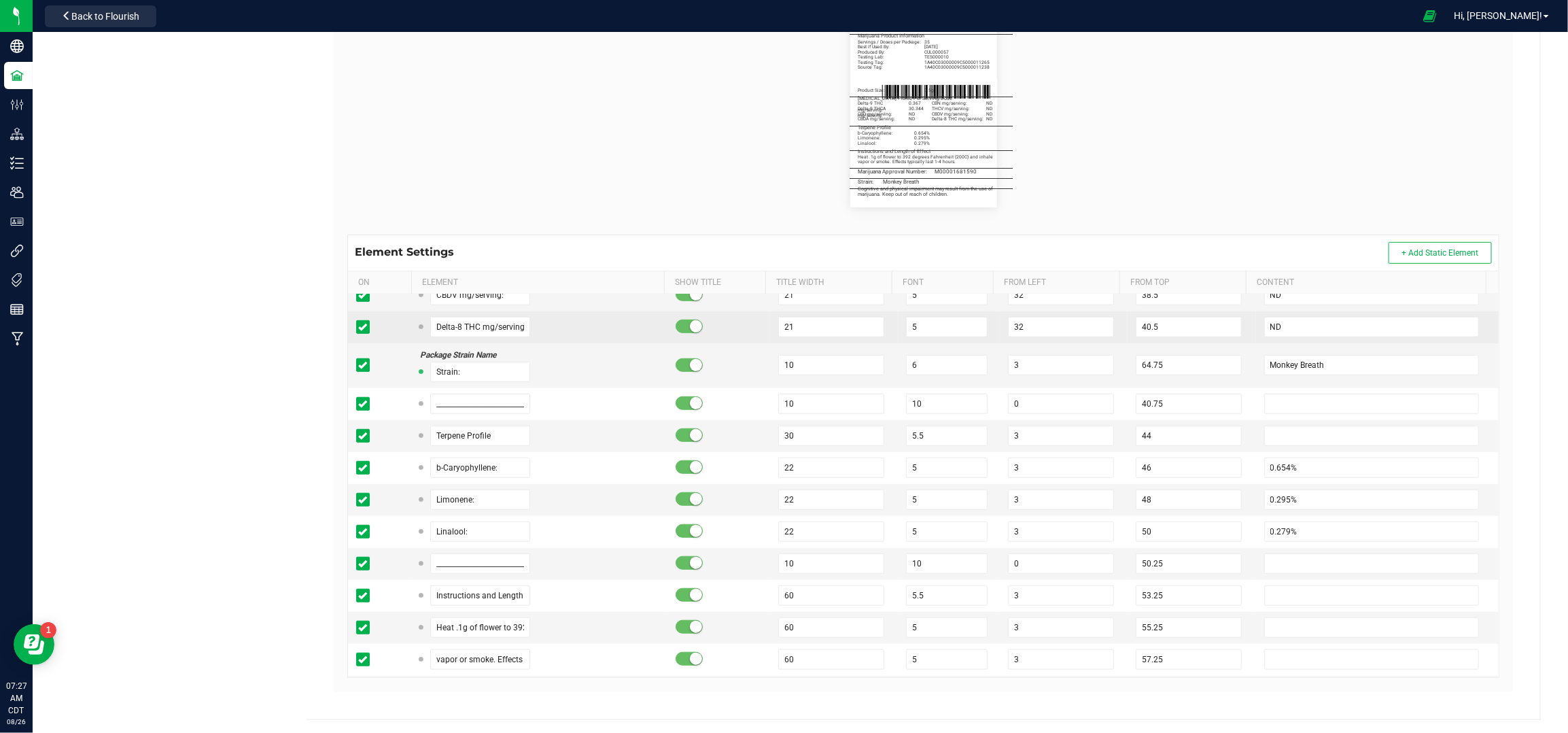
scroll to position [635, 0]
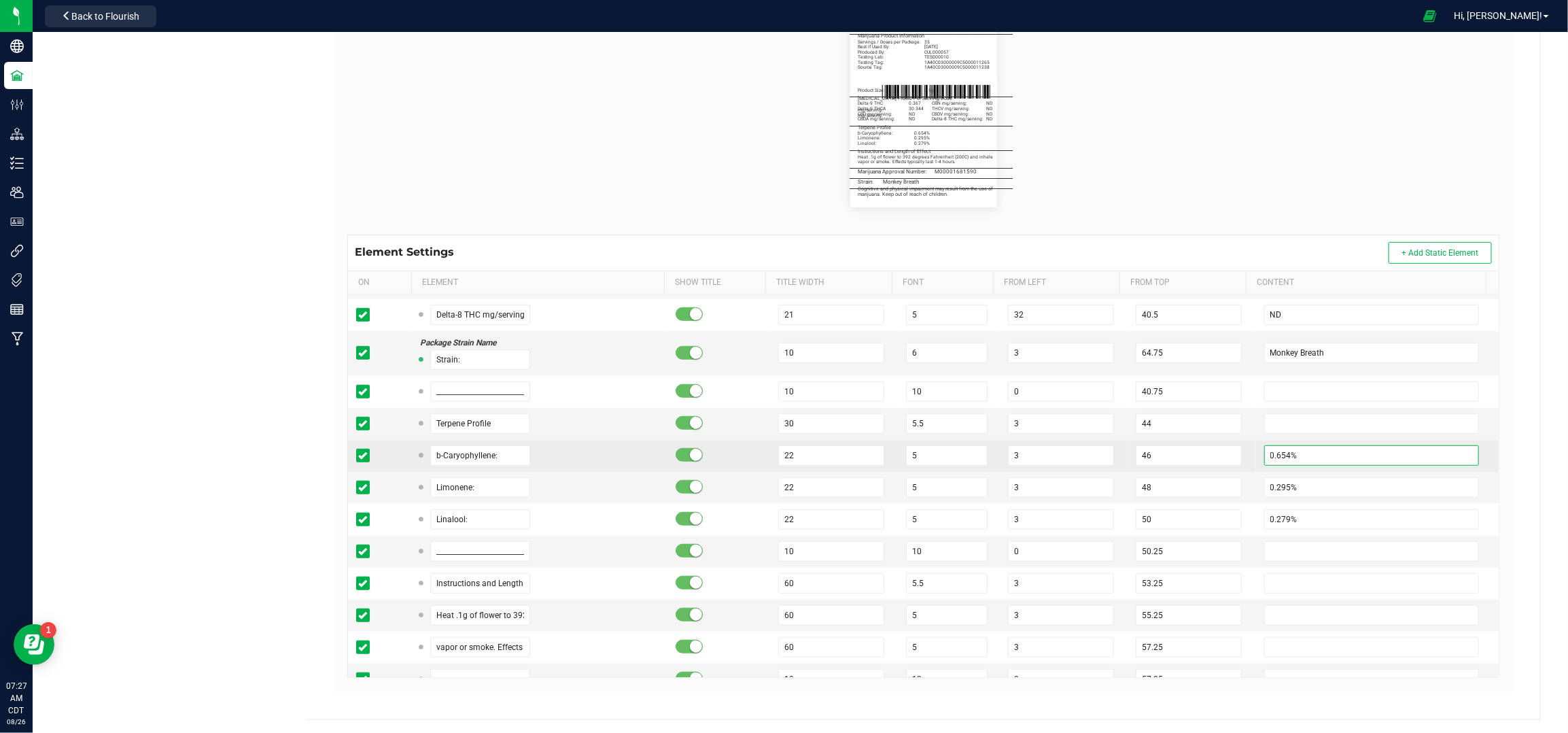
click at [1272, 458] on input "0.654%" at bounding box center [1372, 456] width 215 height 20
click at [1271, 454] on input "0.654%" at bounding box center [1372, 456] width 215 height 20
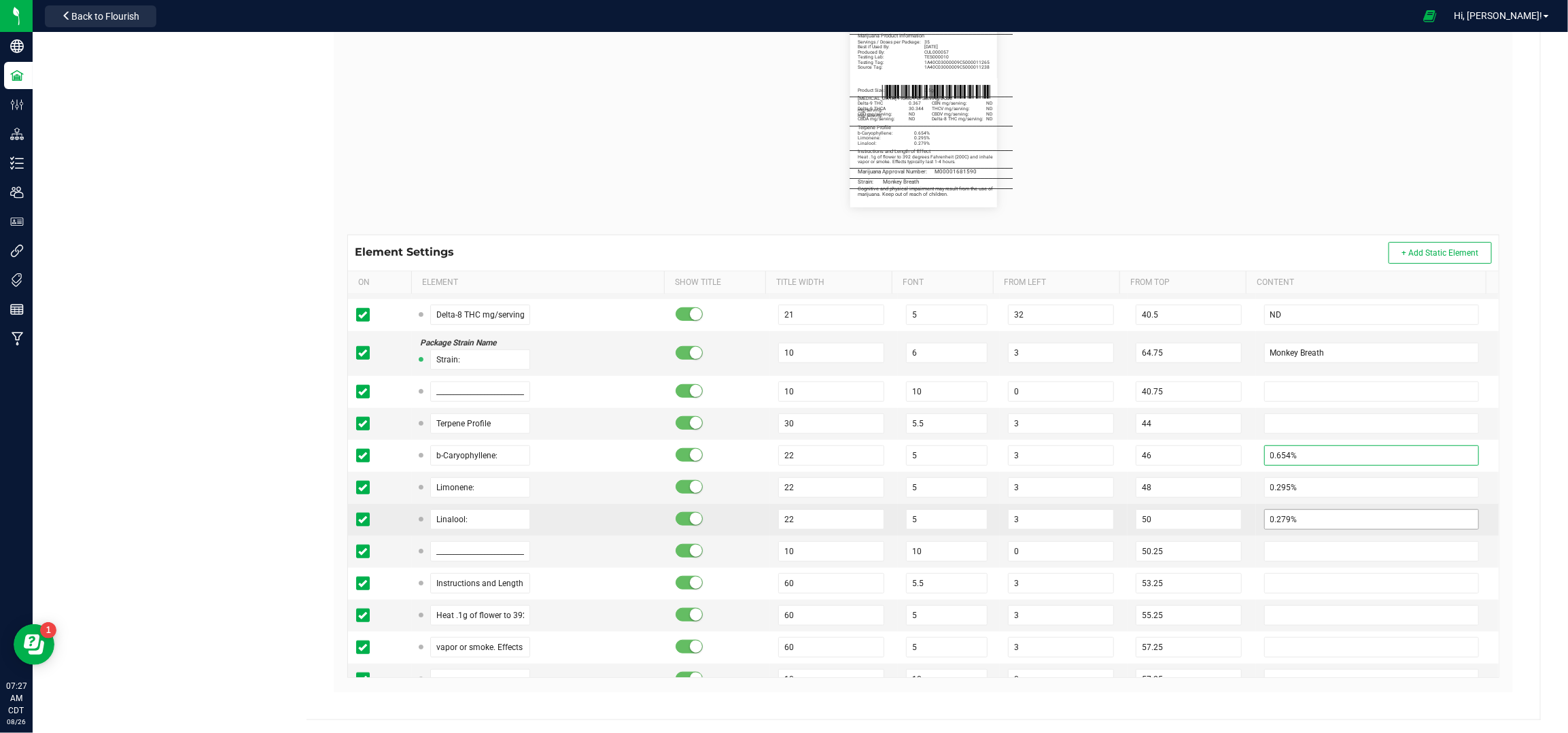
drag, startPoint x: 1268, startPoint y: 453, endPoint x: 1268, endPoint y: 518, distance: 65.0
click at [1268, 453] on input "0.654%" at bounding box center [1372, 456] width 215 height 20
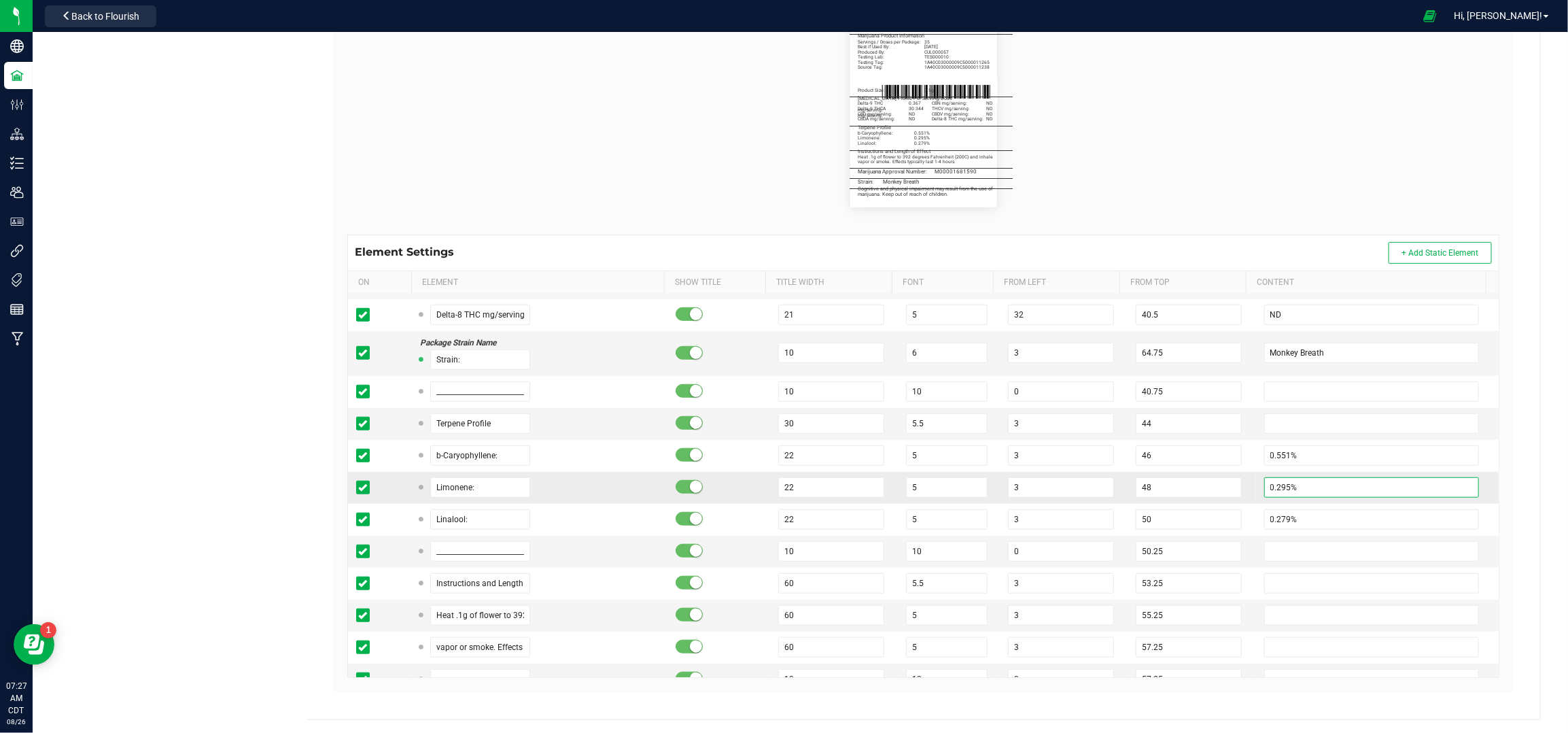
click at [1268, 491] on input "0.295%" at bounding box center [1372, 487] width 215 height 20
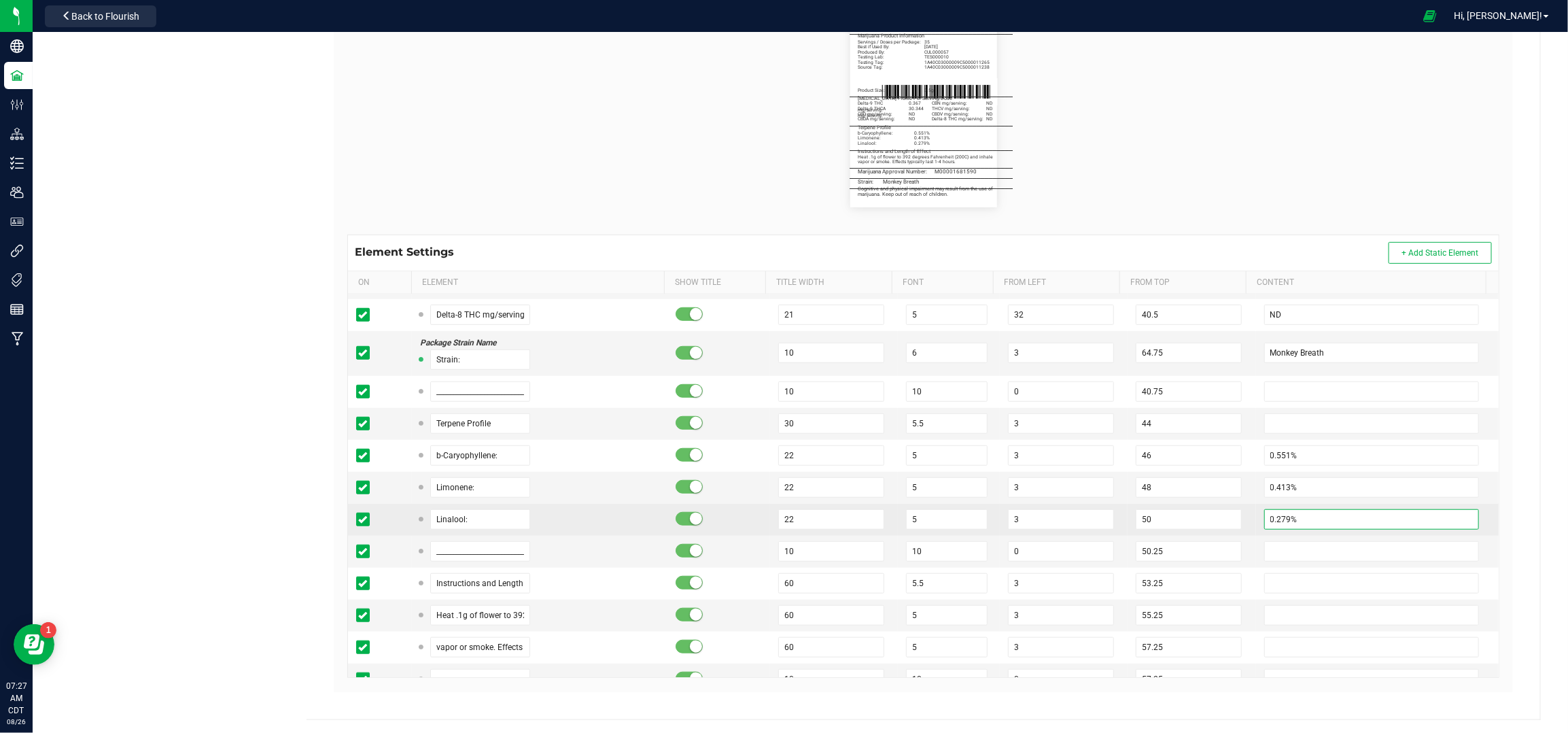
click at [1269, 521] on input "0.279%" at bounding box center [1372, 520] width 215 height 20
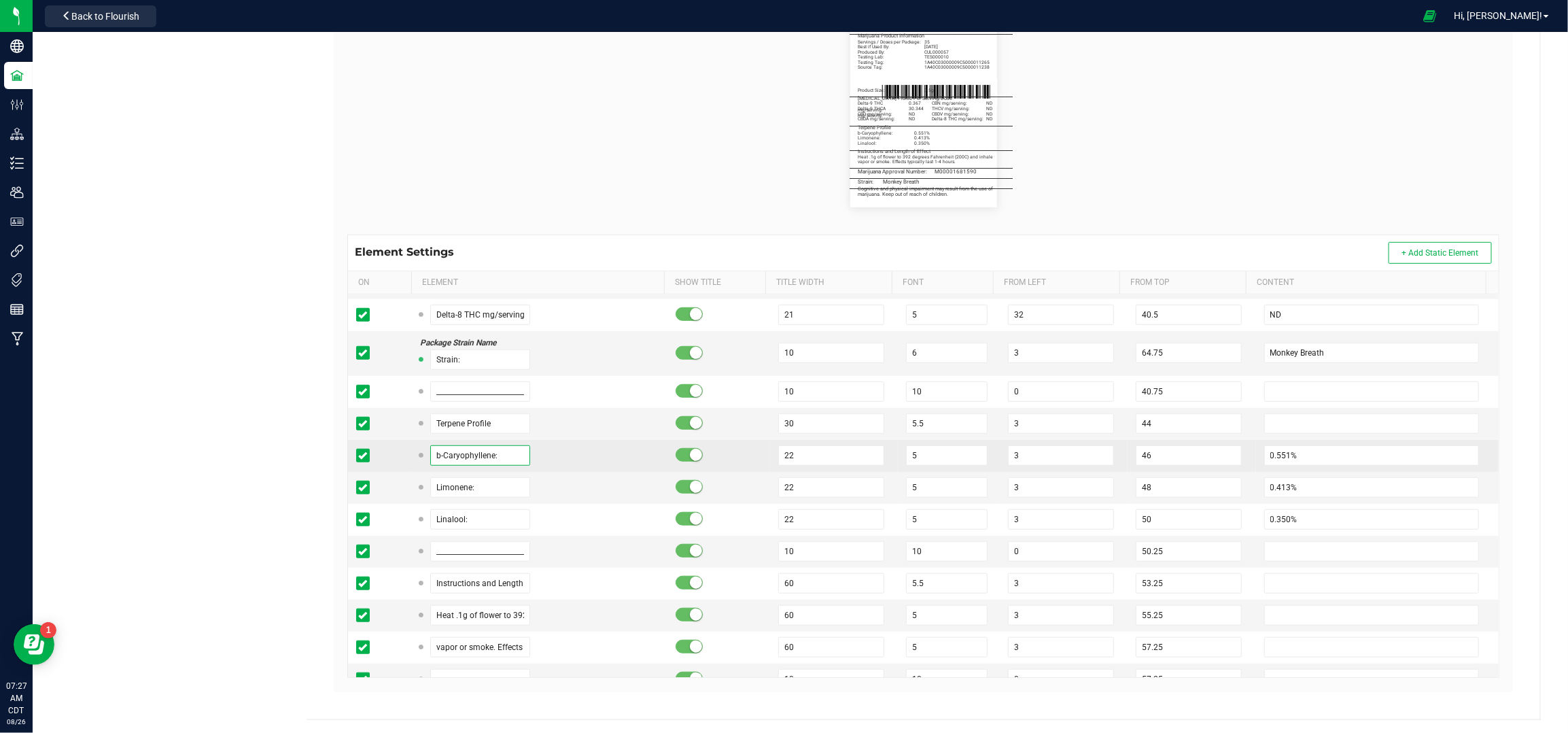
click at [465, 459] on input "b-Caryophyllene:" at bounding box center [481, 456] width 101 height 20
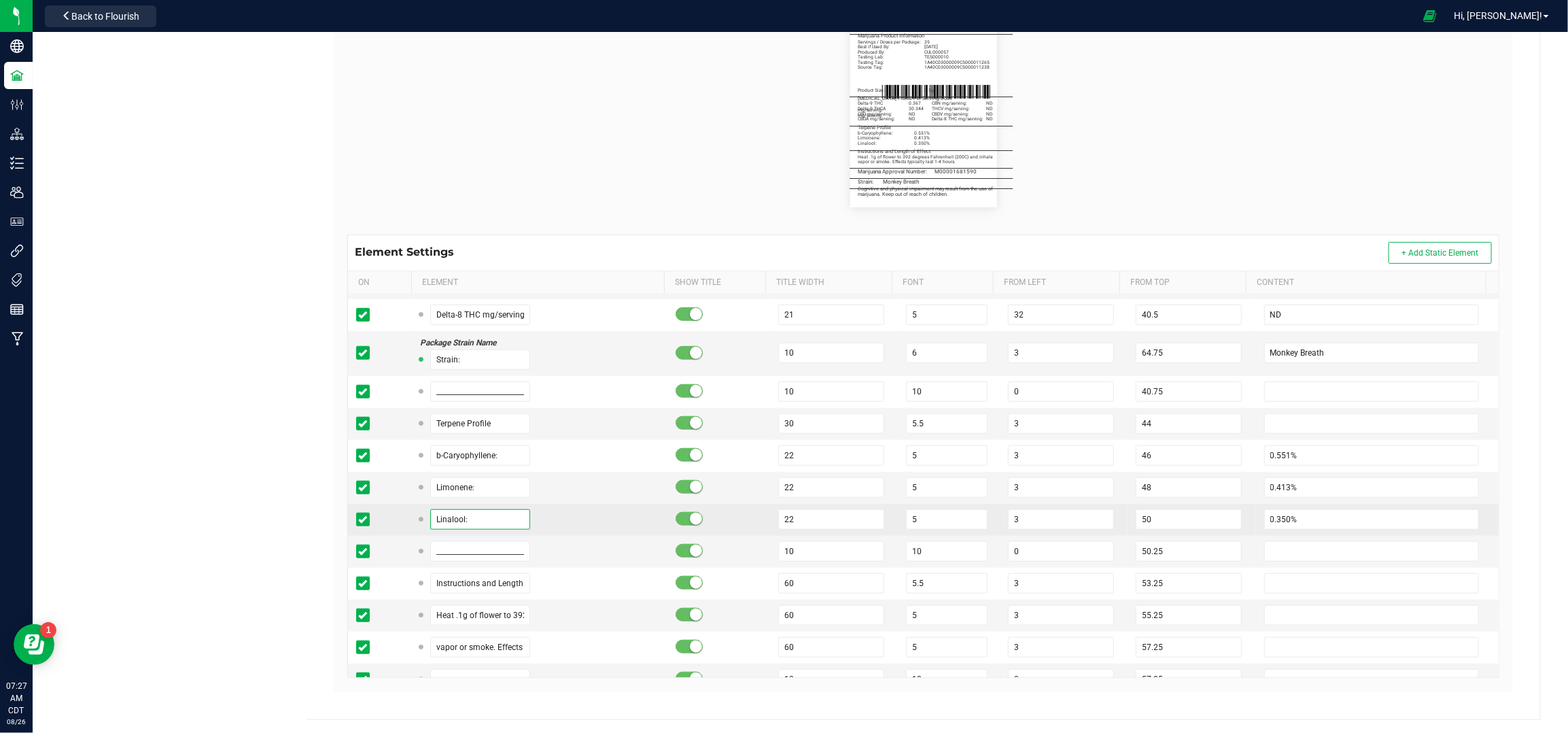
click at [485, 521] on input "Linalool:" at bounding box center [481, 520] width 101 height 20
paste input "b-Caryophyllene"
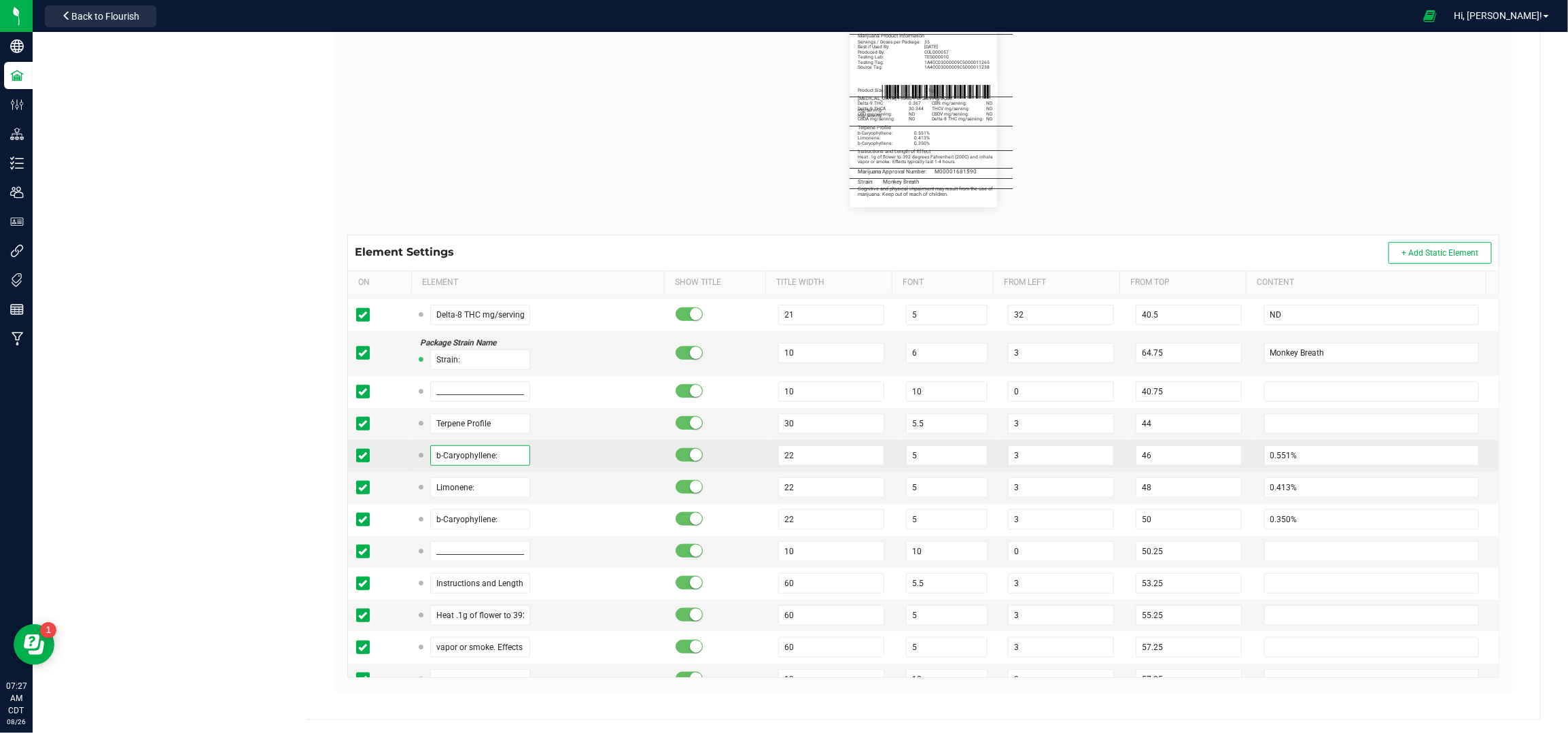
click at [473, 460] on input "b-Caryophyllene:" at bounding box center [481, 456] width 101 height 20
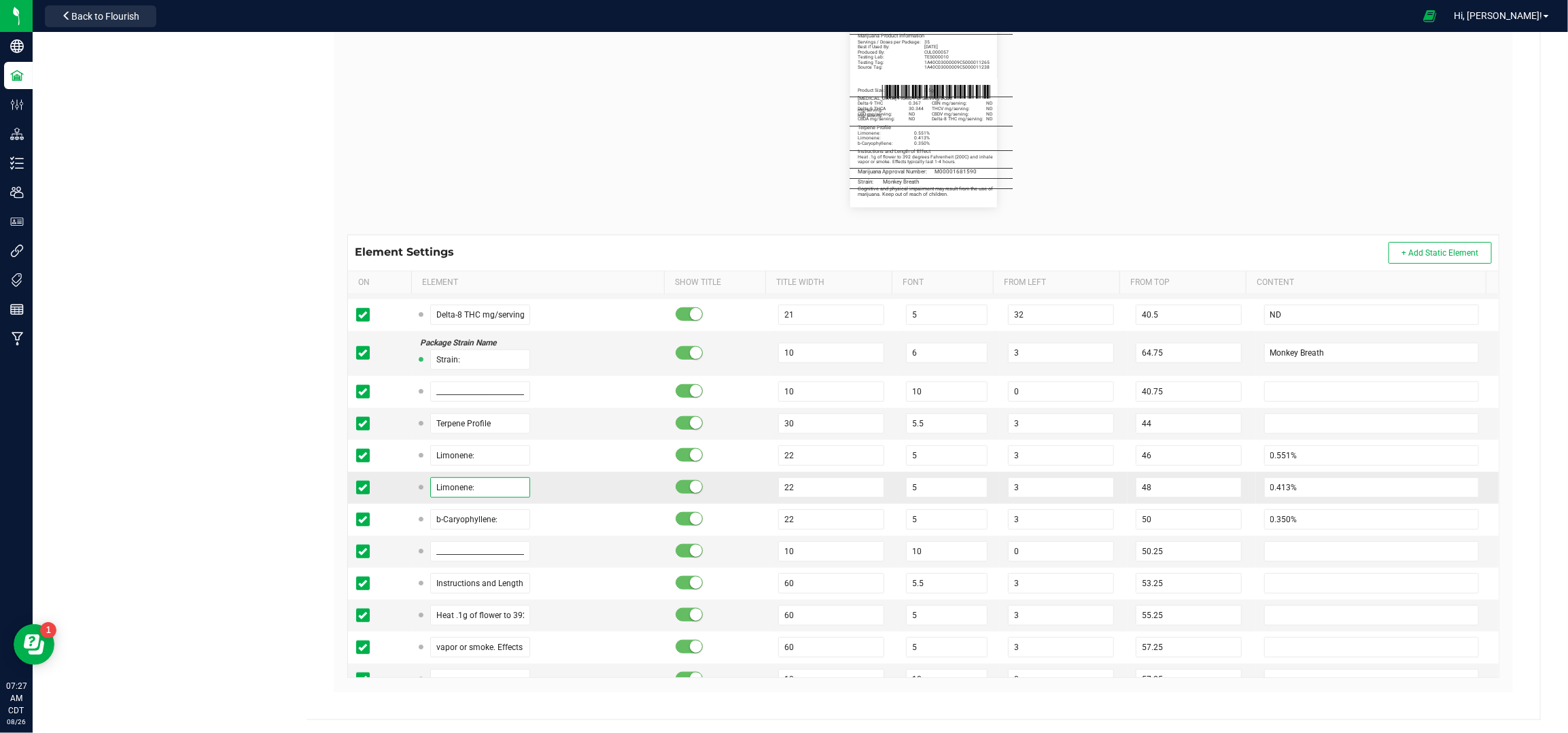
click at [499, 490] on input "Limonene:" at bounding box center [481, 487] width 101 height 20
click at [550, 496] on div "b-Myrcene:" at bounding box center [540, 487] width 239 height 20
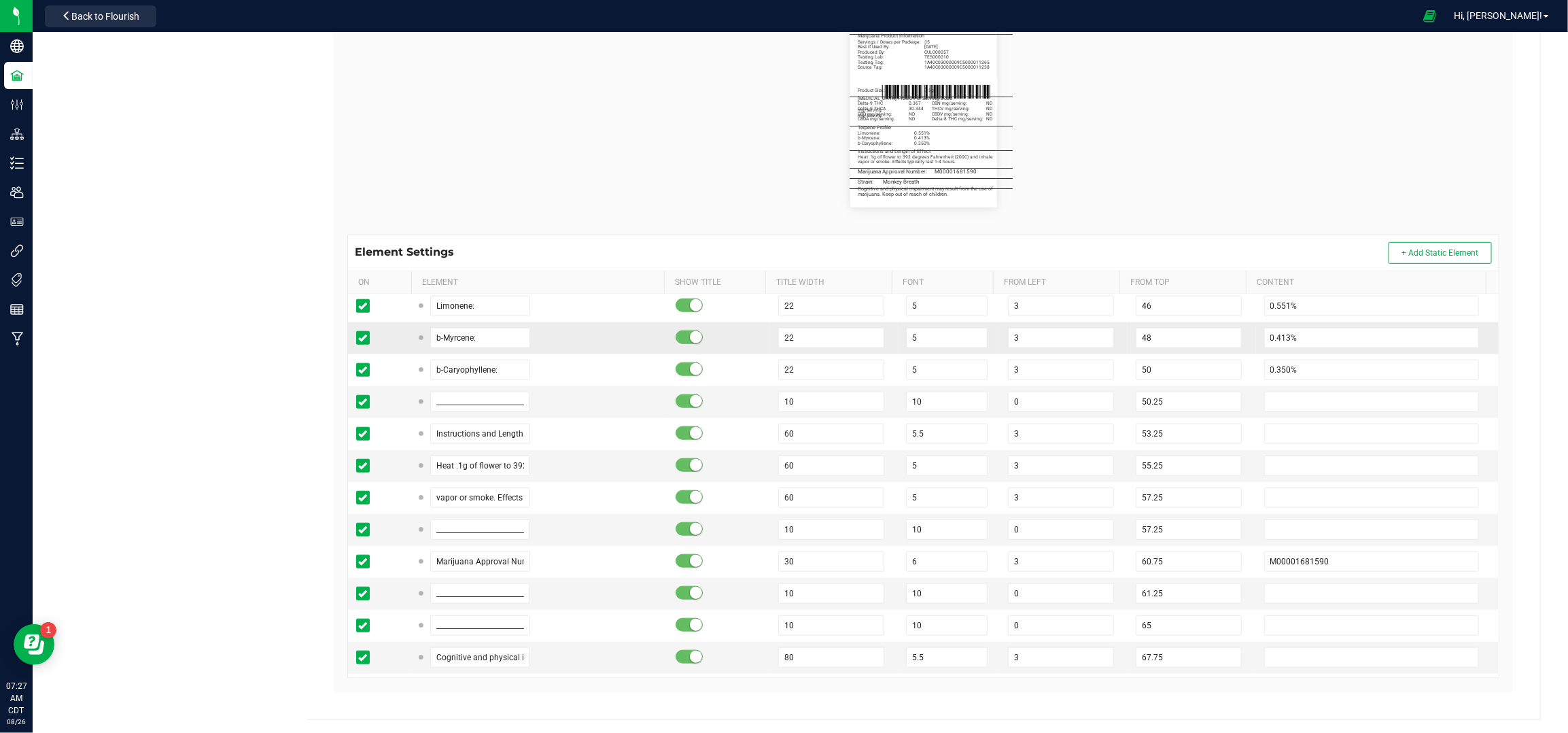
scroll to position [816, 0]
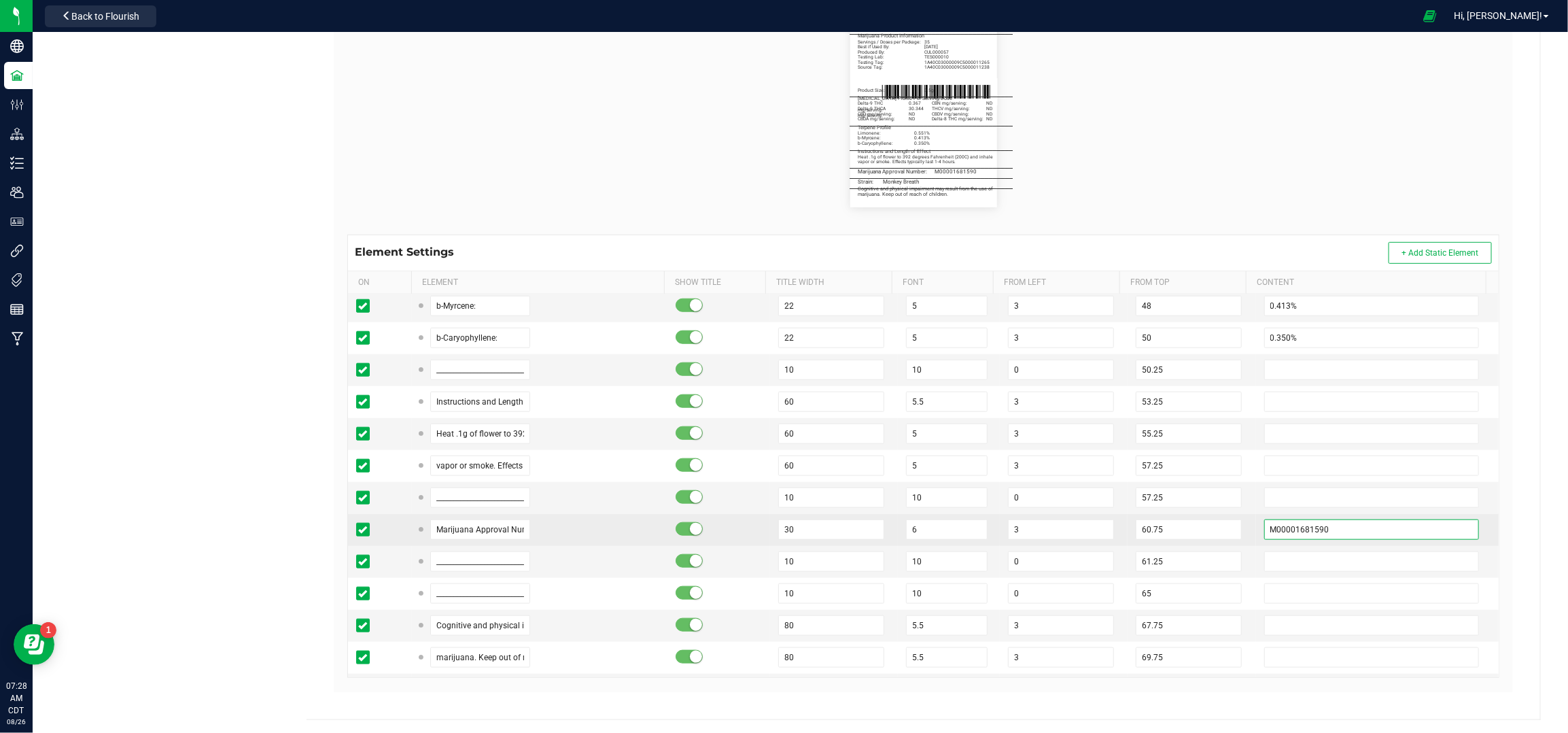
click at [1323, 527] on input "M00001681590" at bounding box center [1372, 530] width 215 height 20
paste input "3"
click at [1228, 533] on td "60.75" at bounding box center [1191, 530] width 128 height 32
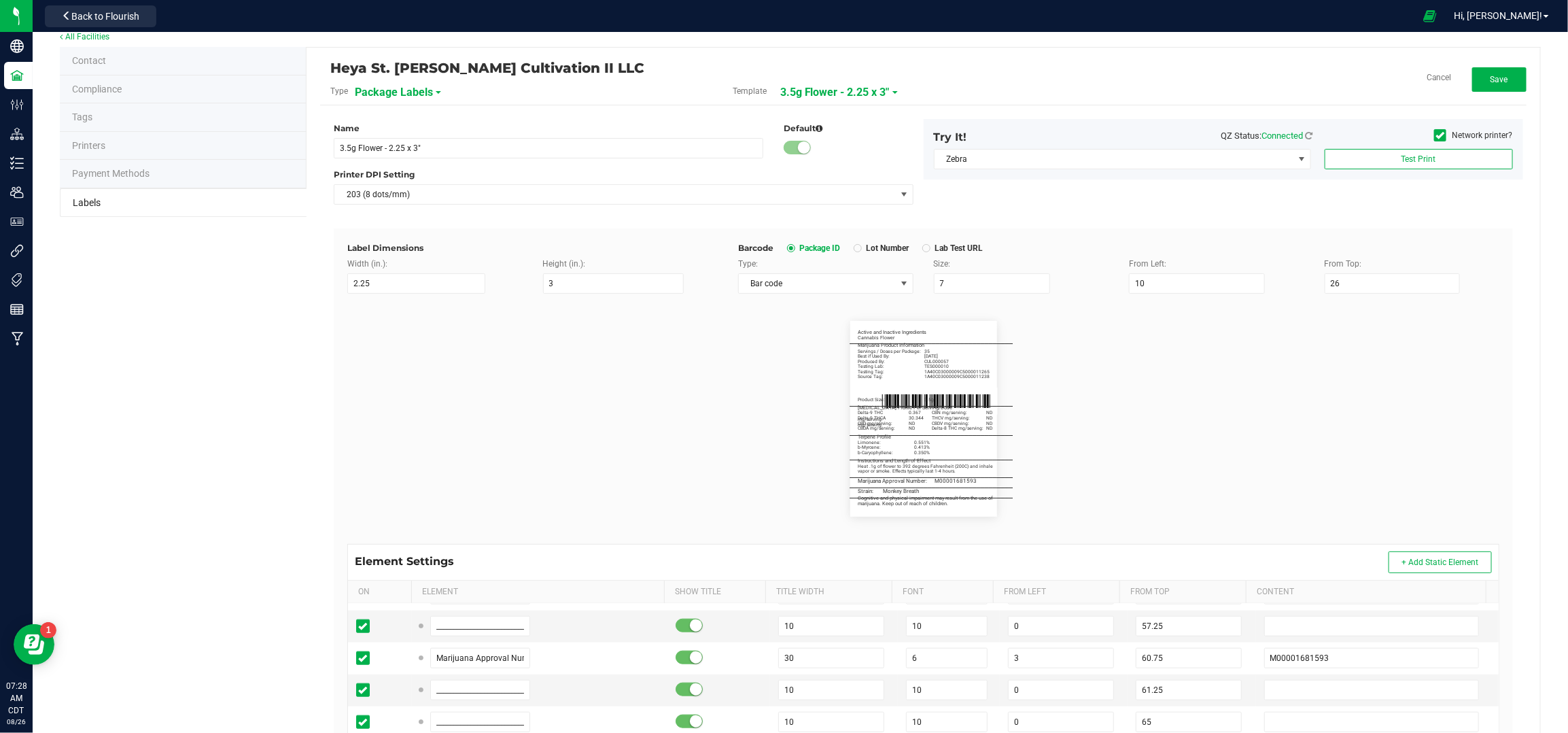
scroll to position [0, 0]
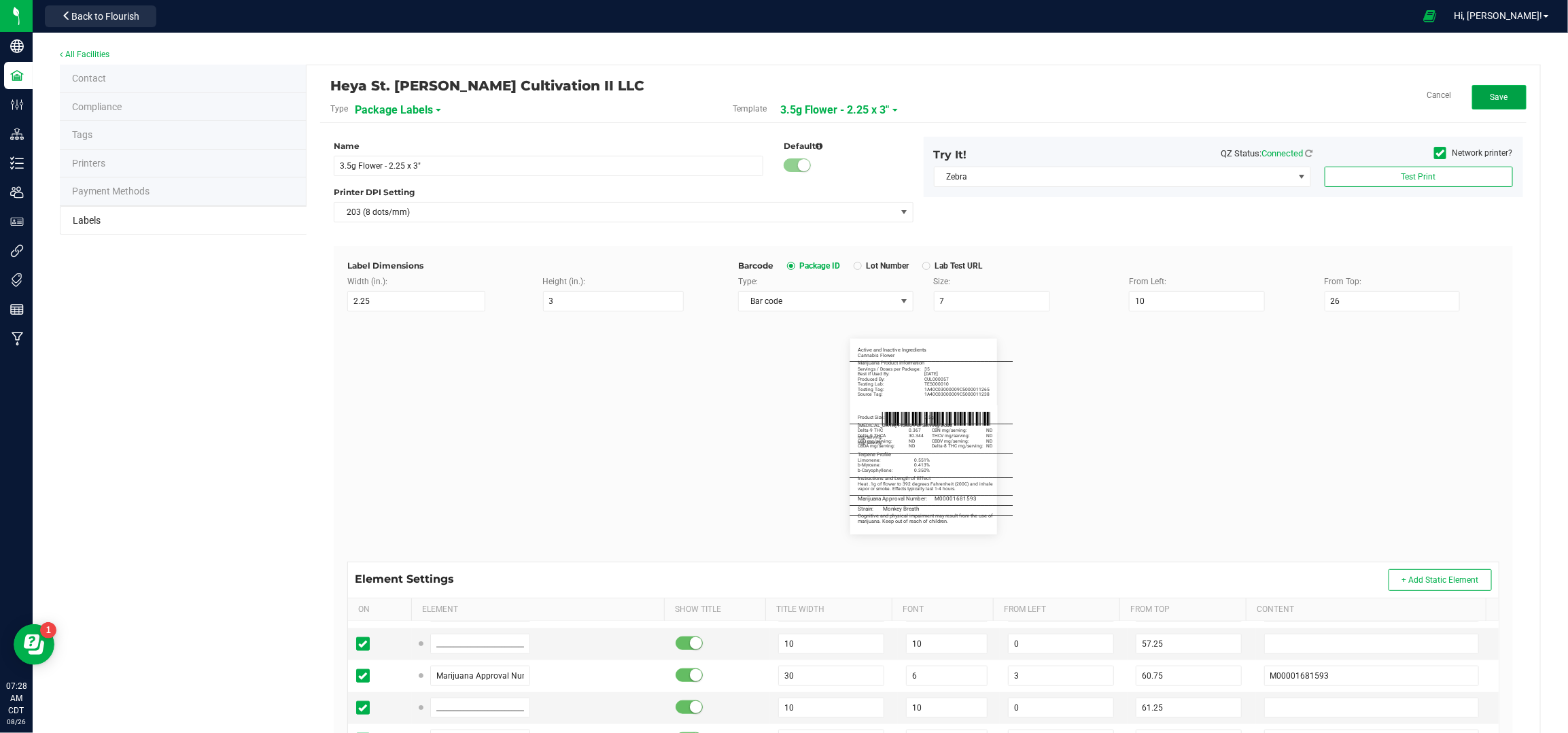
click at [1506, 89] on button "Save" at bounding box center [1500, 98] width 54 height 25
click at [1473, 102] on button "Edit" at bounding box center [1500, 98] width 54 height 25
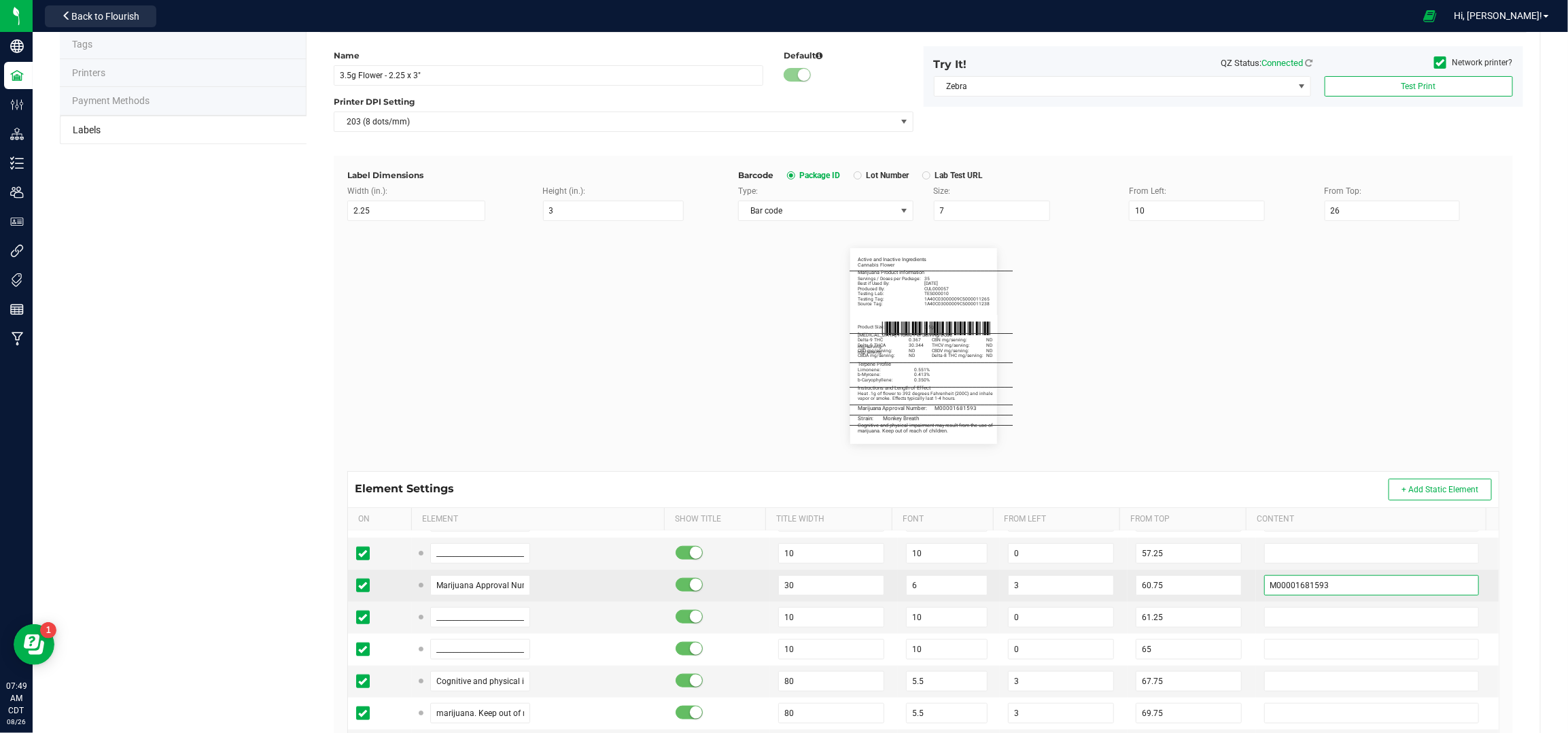
click at [1429, 588] on input "M00001681593" at bounding box center [1372, 586] width 215 height 20
paste input "963610"
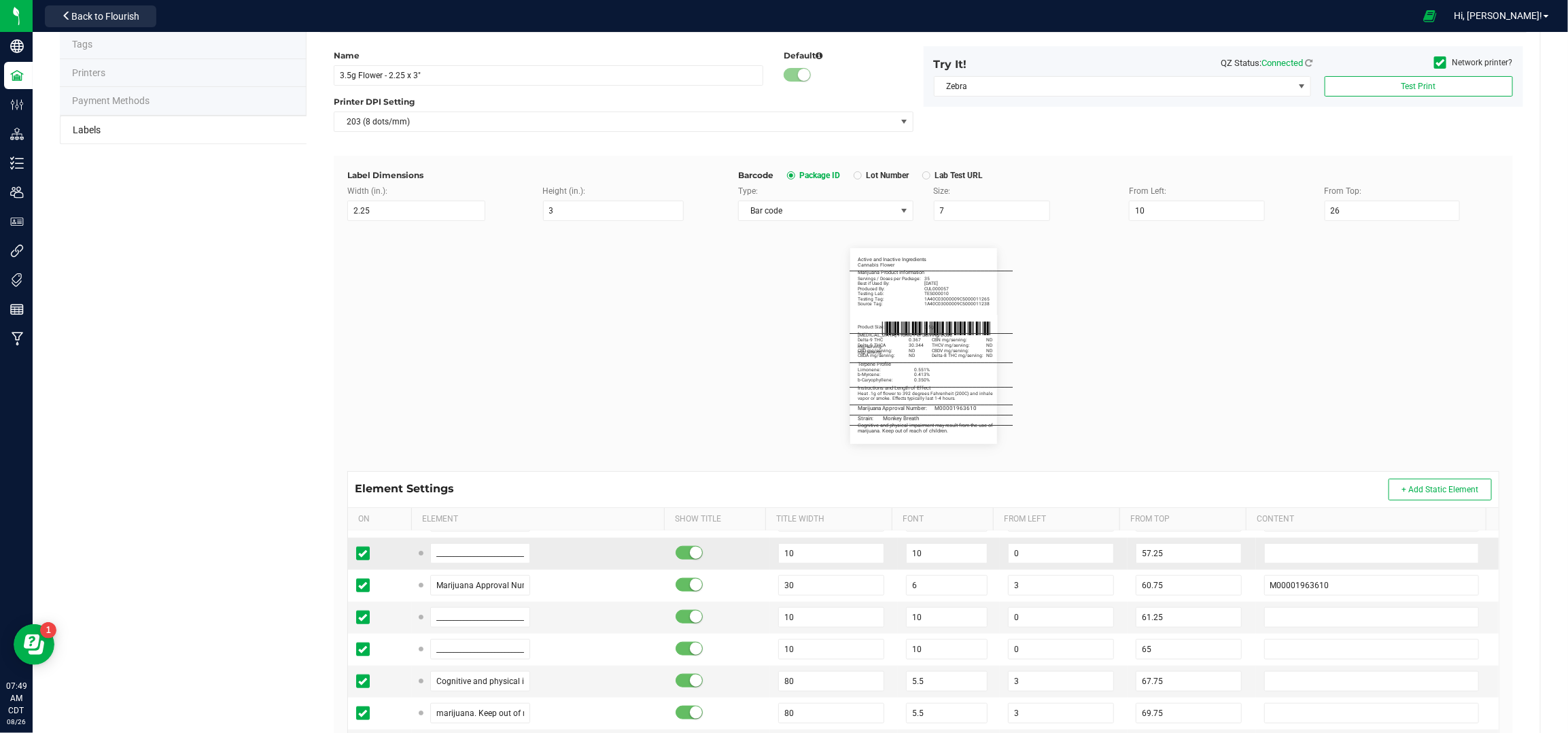
click at [1230, 566] on td "57.25" at bounding box center [1191, 553] width 128 height 32
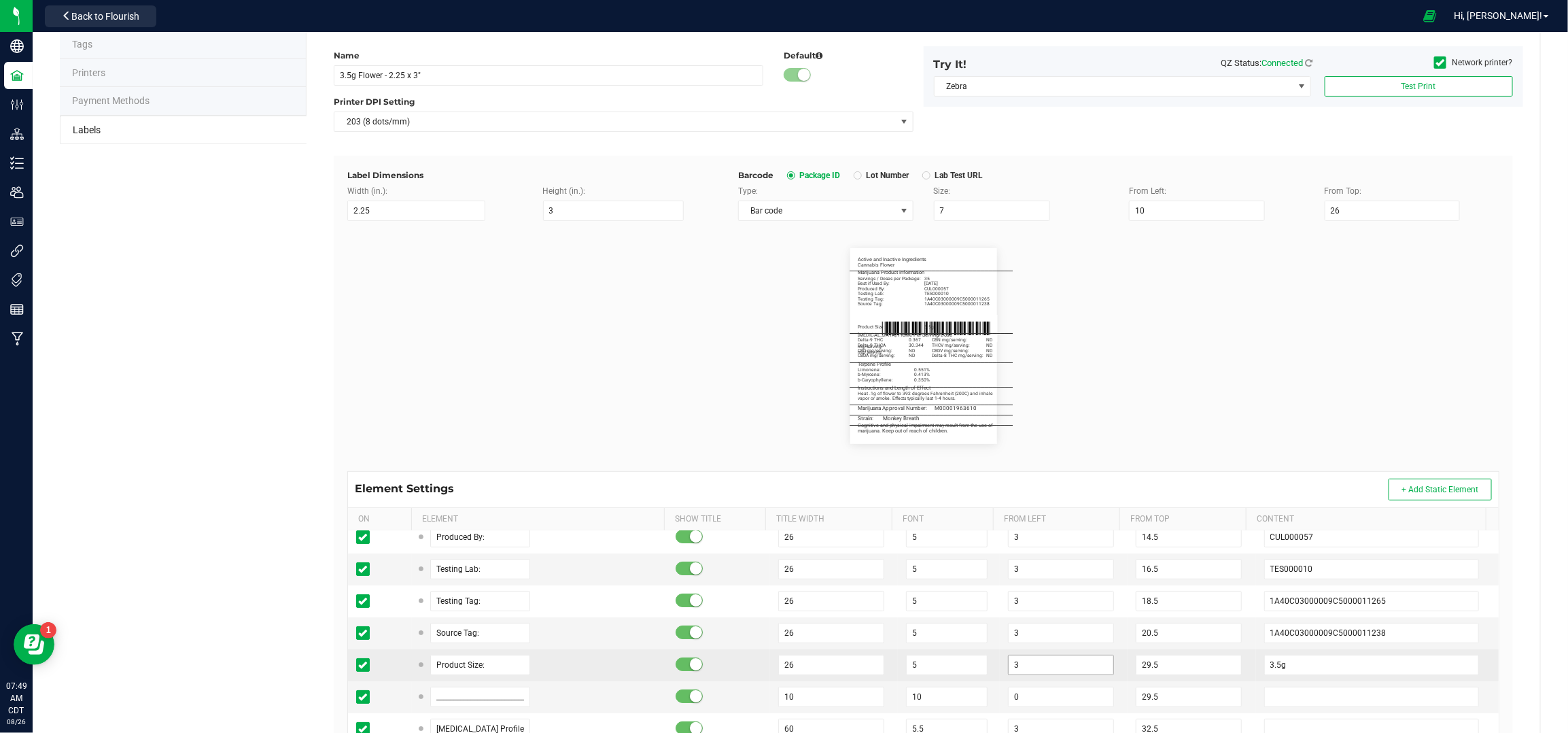
scroll to position [181, 0]
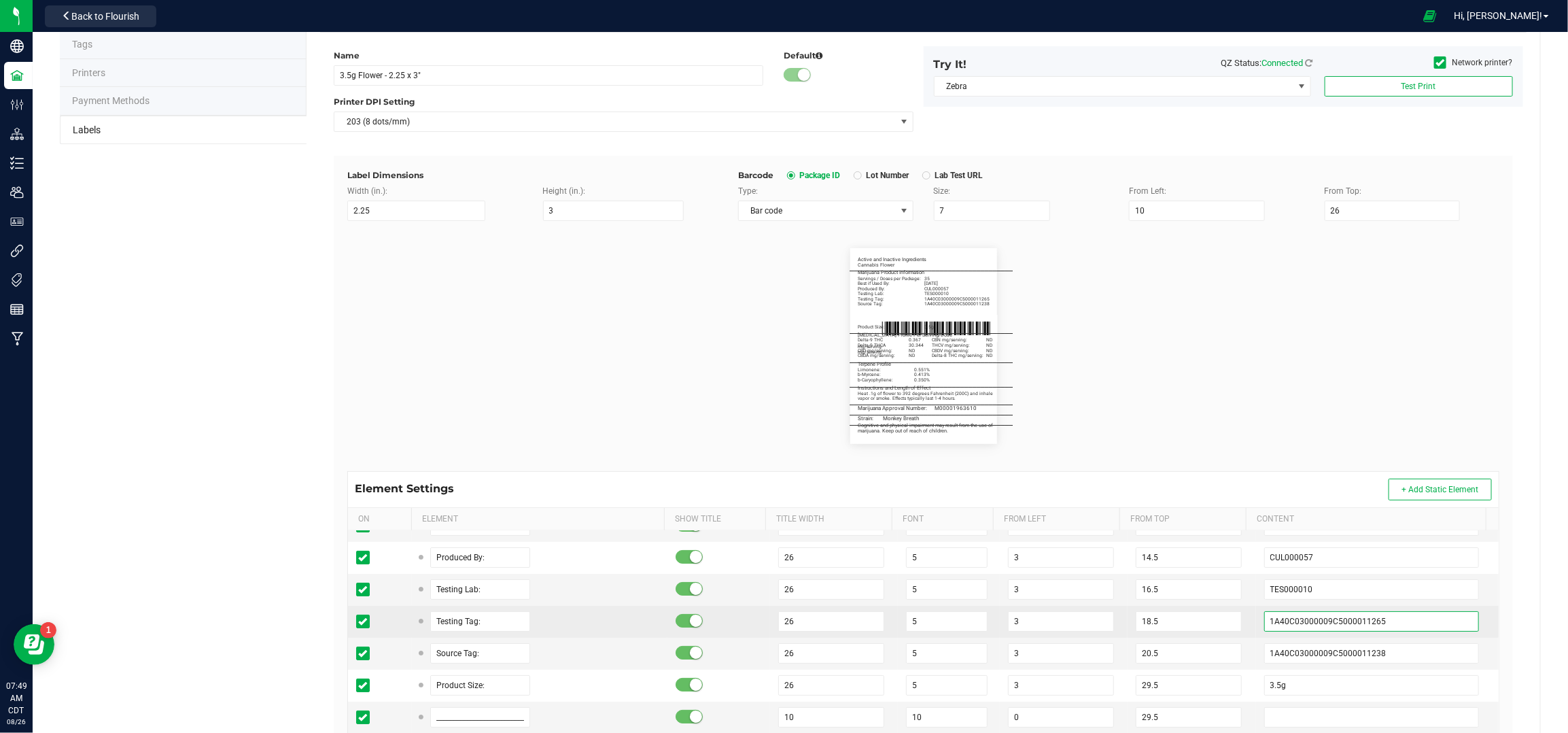
click at [1295, 632] on input "1A40C03000009C5000011265" at bounding box center [1372, 621] width 215 height 20
paste input "142"
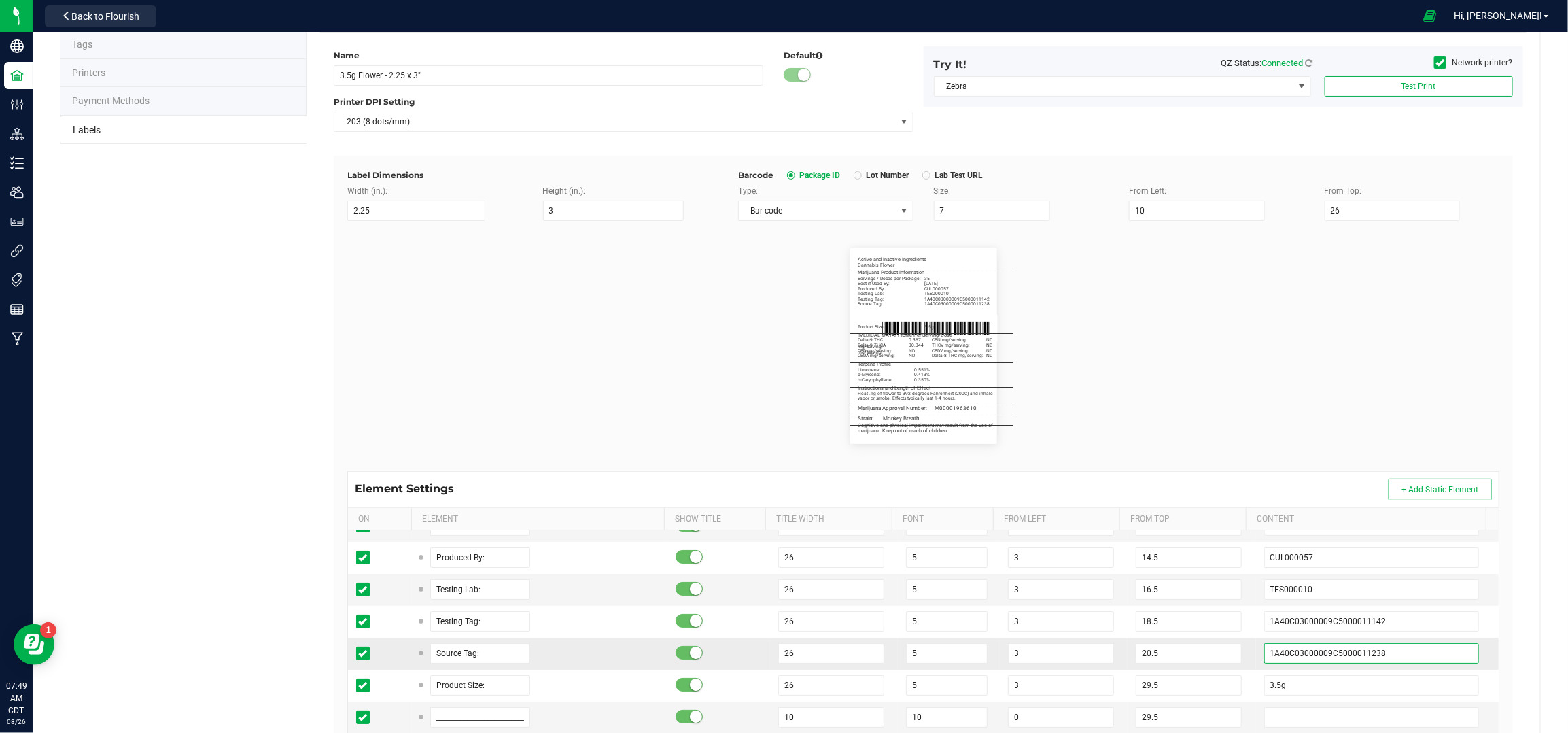
click at [1282, 661] on input "1A40C03000009C5000011238" at bounding box center [1372, 654] width 215 height 20
paste input "050"
click at [1228, 644] on td "20.5" at bounding box center [1191, 653] width 128 height 32
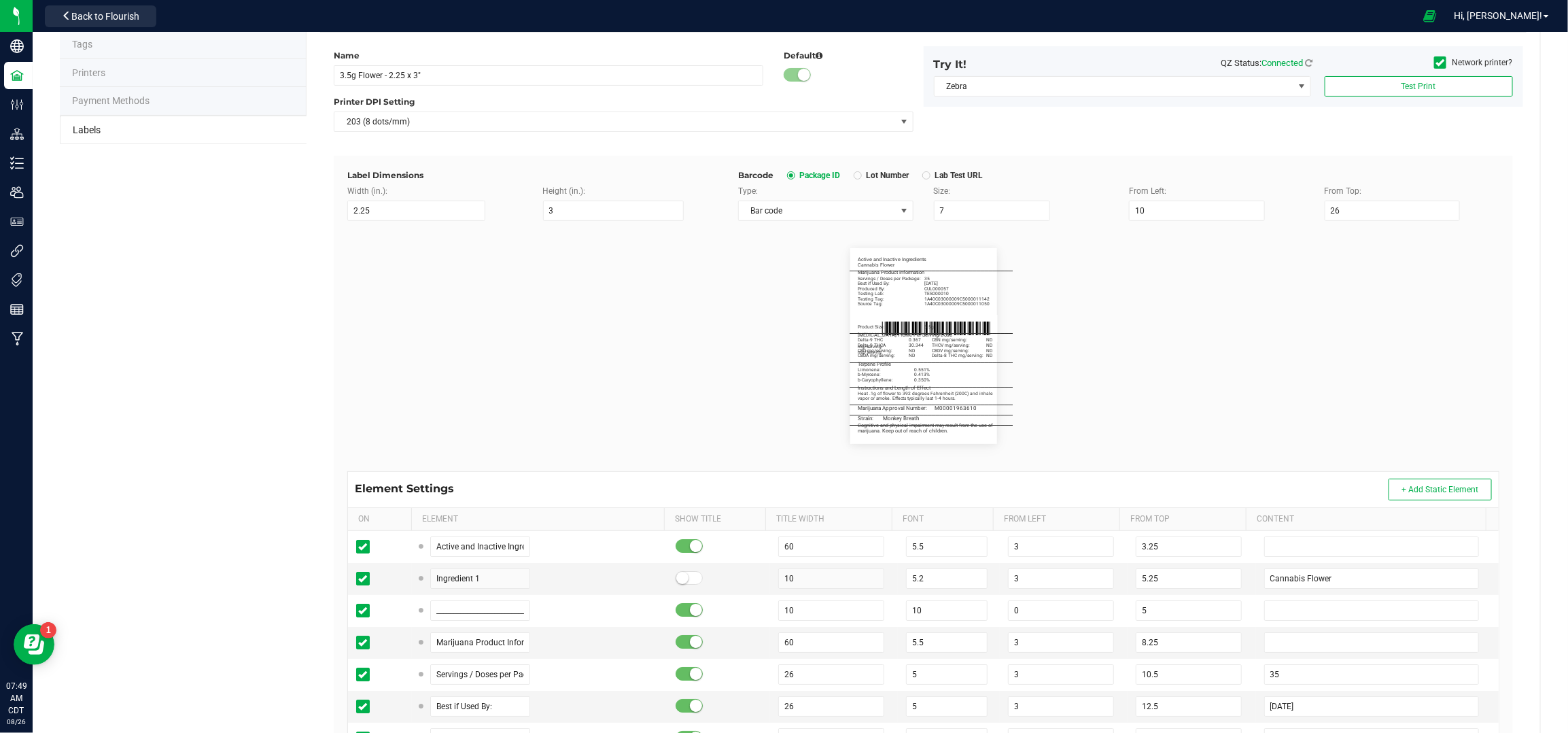
scroll to position [91, 0]
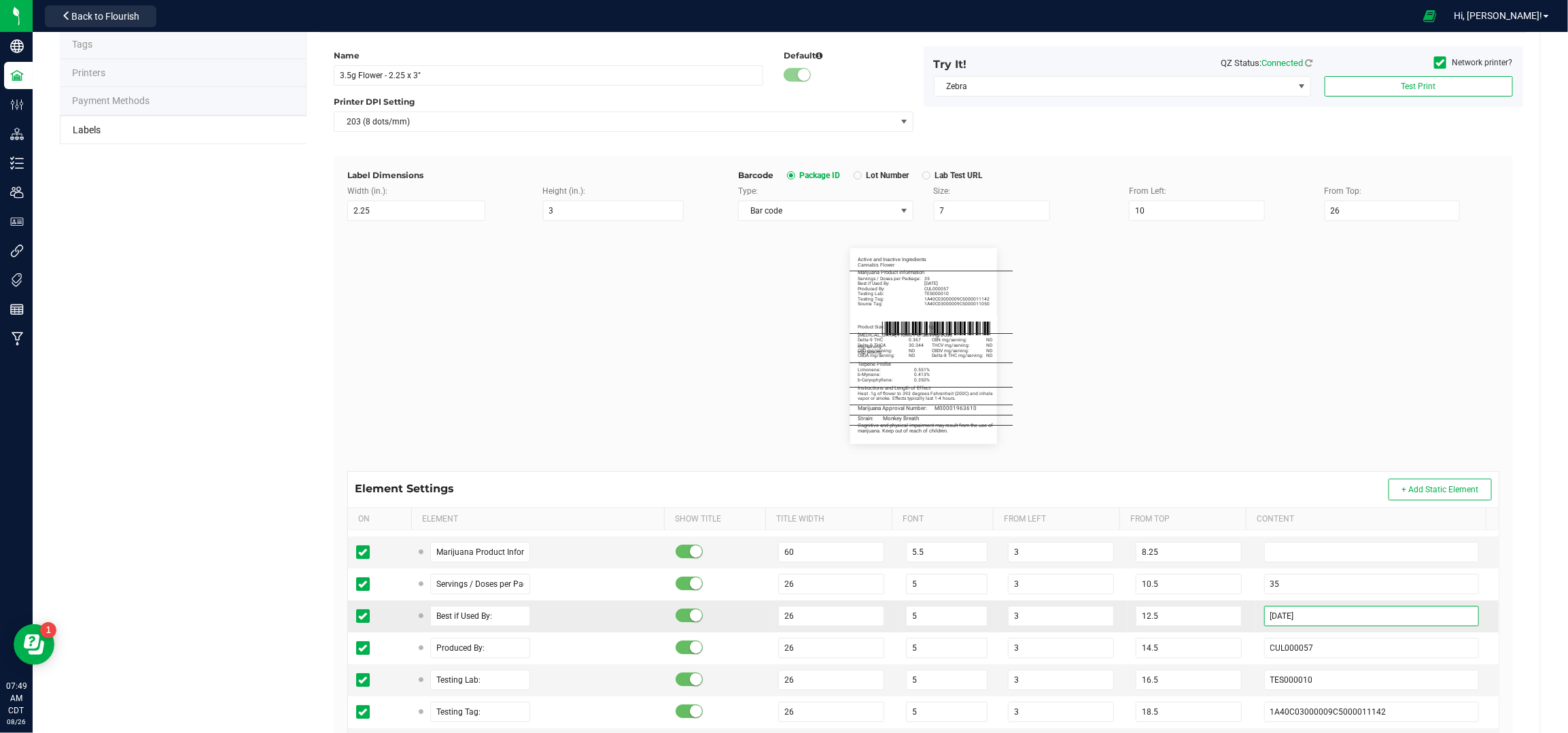
drag, startPoint x: 1269, startPoint y: 612, endPoint x: 1238, endPoint y: 612, distance: 31.0
click at [1256, 612] on td "07/30/2027" at bounding box center [1377, 616] width 242 height 32
click at [1256, 612] on td "06/27/2027" at bounding box center [1377, 616] width 242 height 32
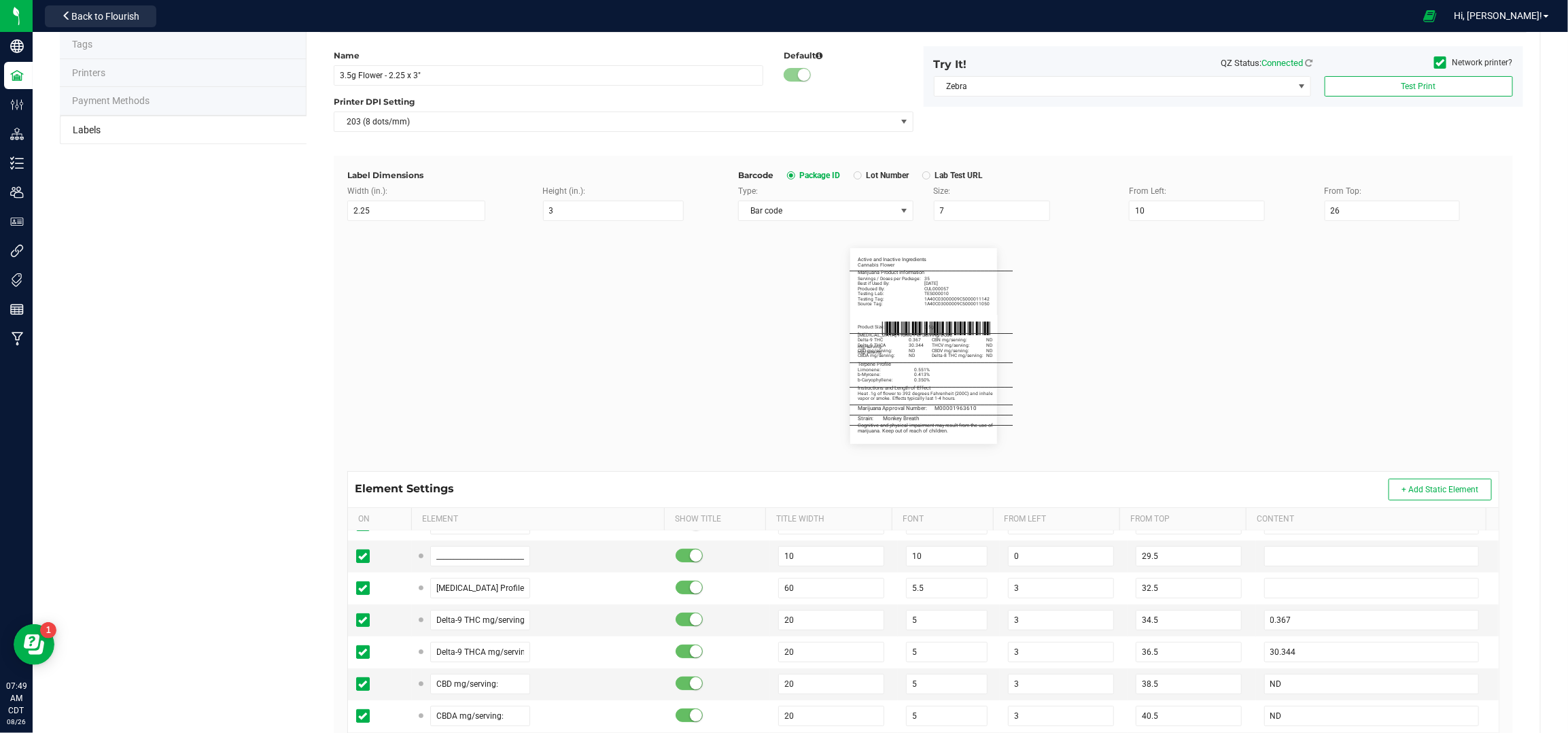
scroll to position [363, 0]
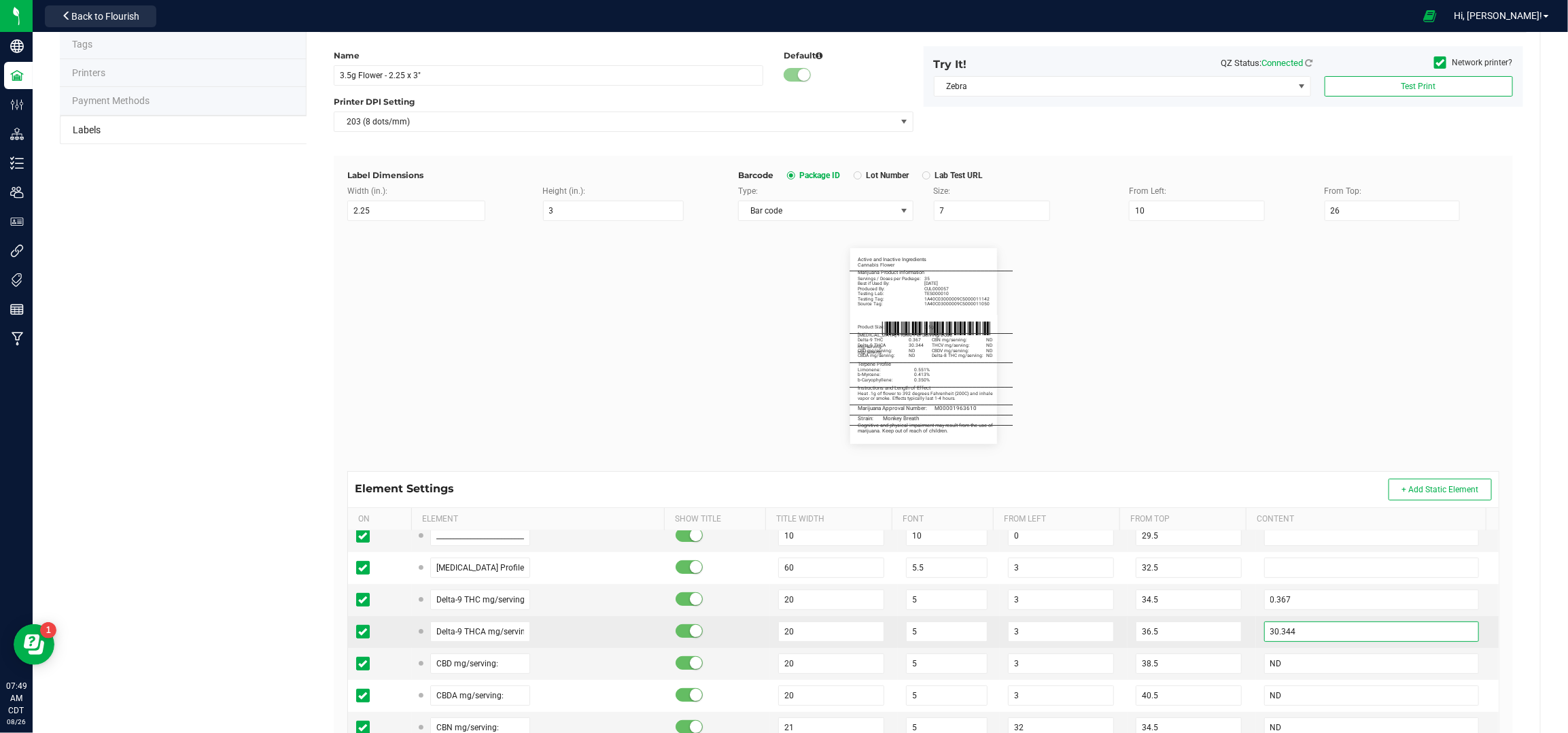
click at [1271, 628] on input "30.344" at bounding box center [1372, 631] width 215 height 20
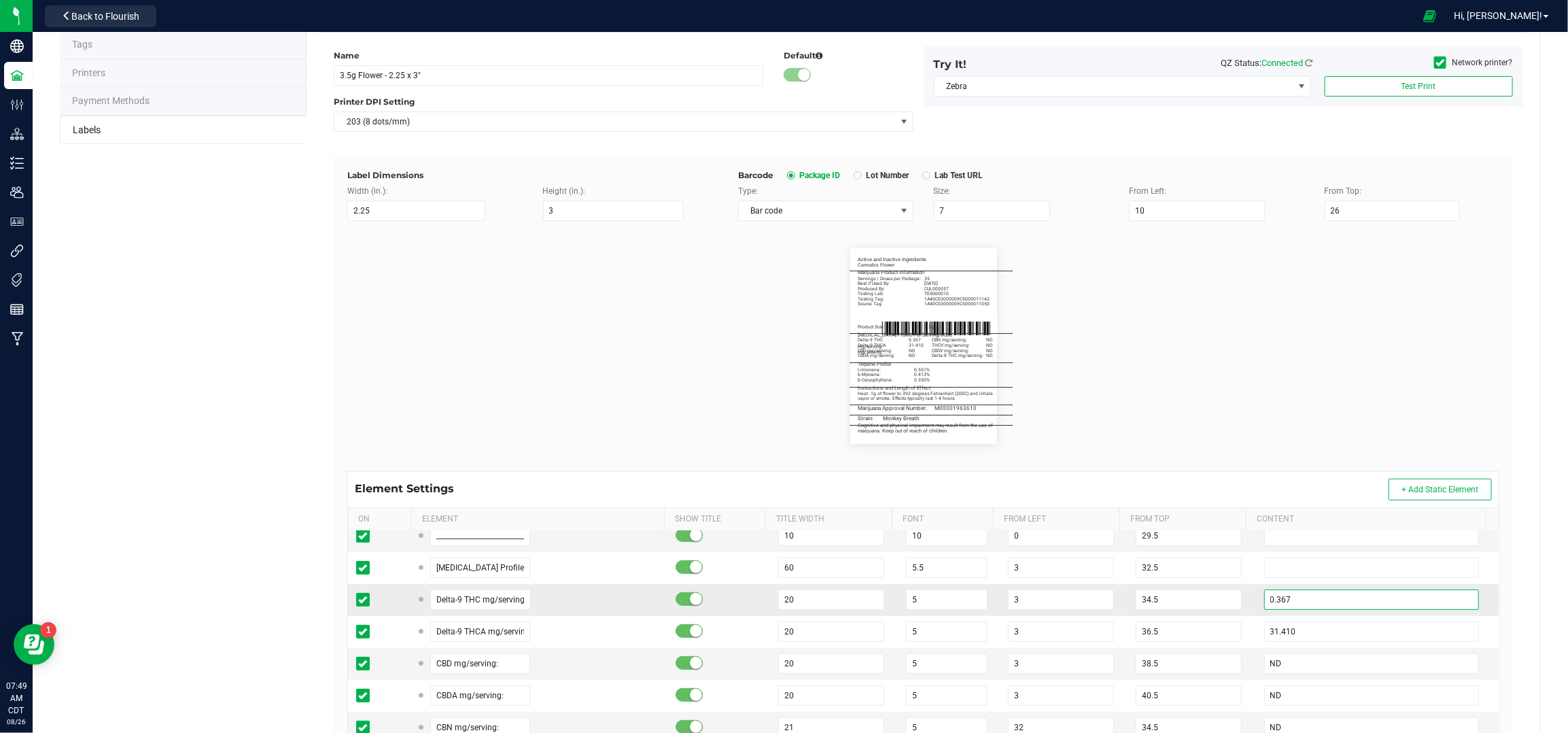
click at [1399, 603] on input "0.367" at bounding box center [1372, 600] width 215 height 20
click at [1256, 621] on td "31.410" at bounding box center [1377, 631] width 242 height 32
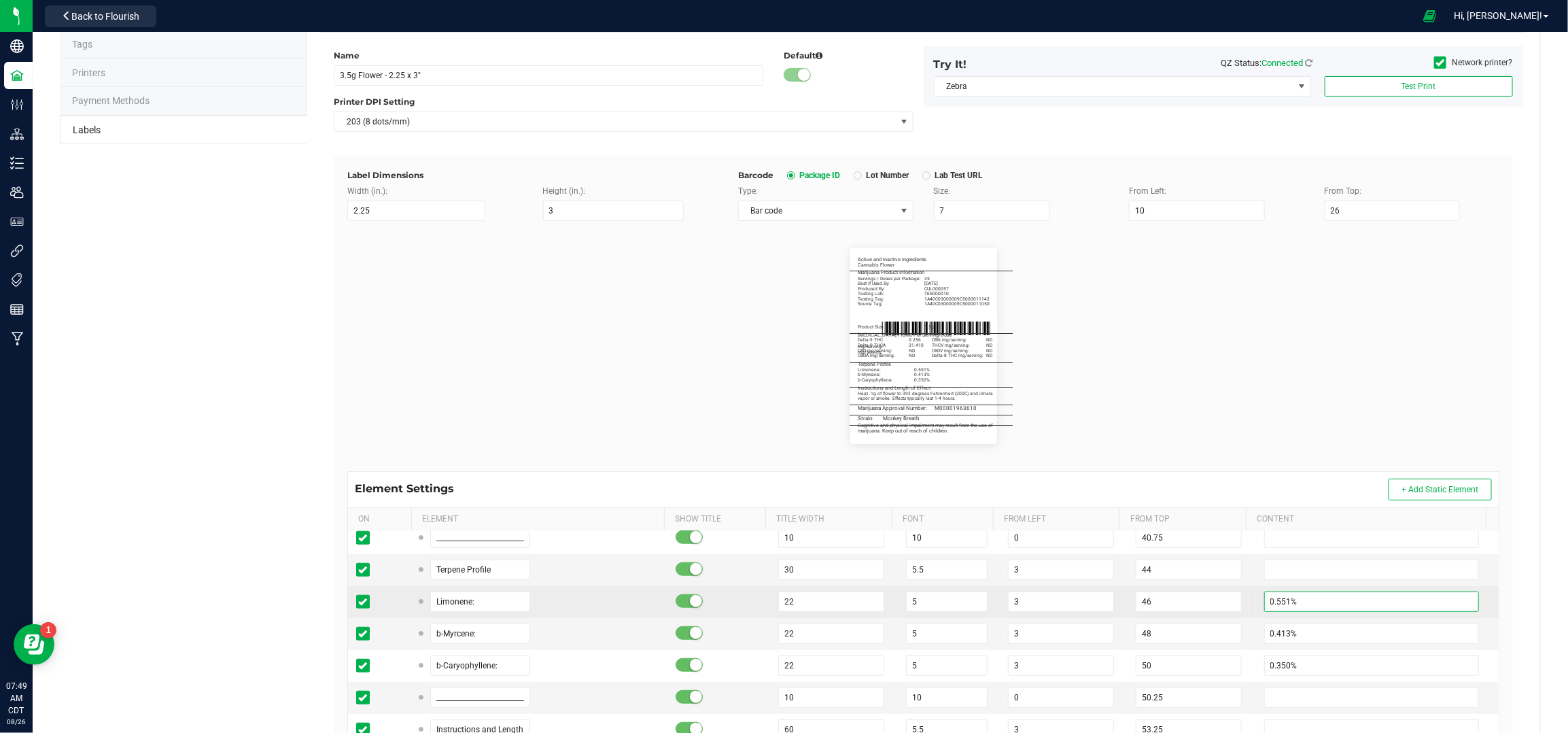
click at [1272, 604] on input "0.551%" at bounding box center [1372, 602] width 215 height 20
click at [1268, 600] on input "0.551%" at bounding box center [1372, 602] width 215 height 20
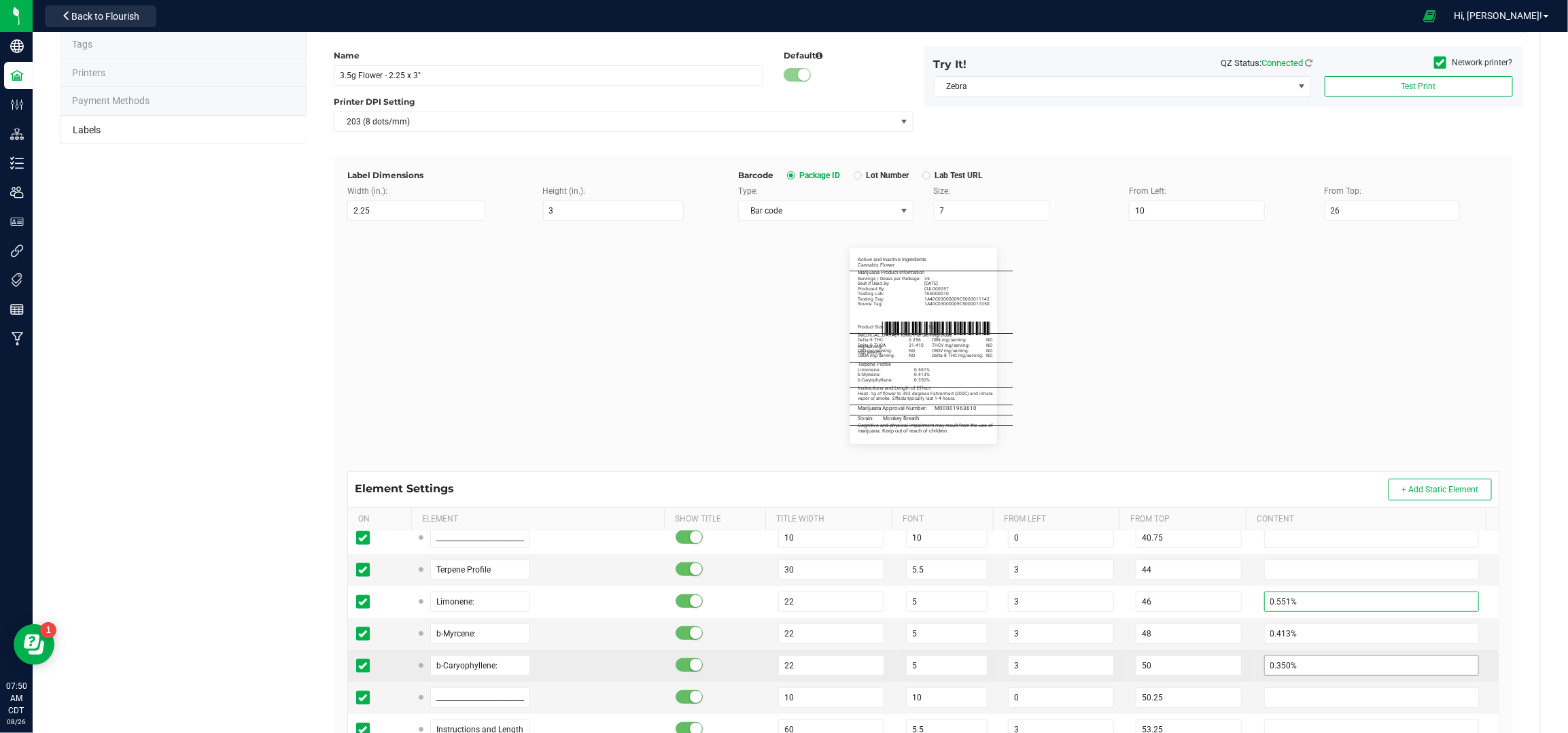
drag, startPoint x: 1268, startPoint y: 607, endPoint x: 1256, endPoint y: 666, distance: 60.2
click at [1268, 607] on input "0.551%" at bounding box center [1372, 602] width 215 height 20
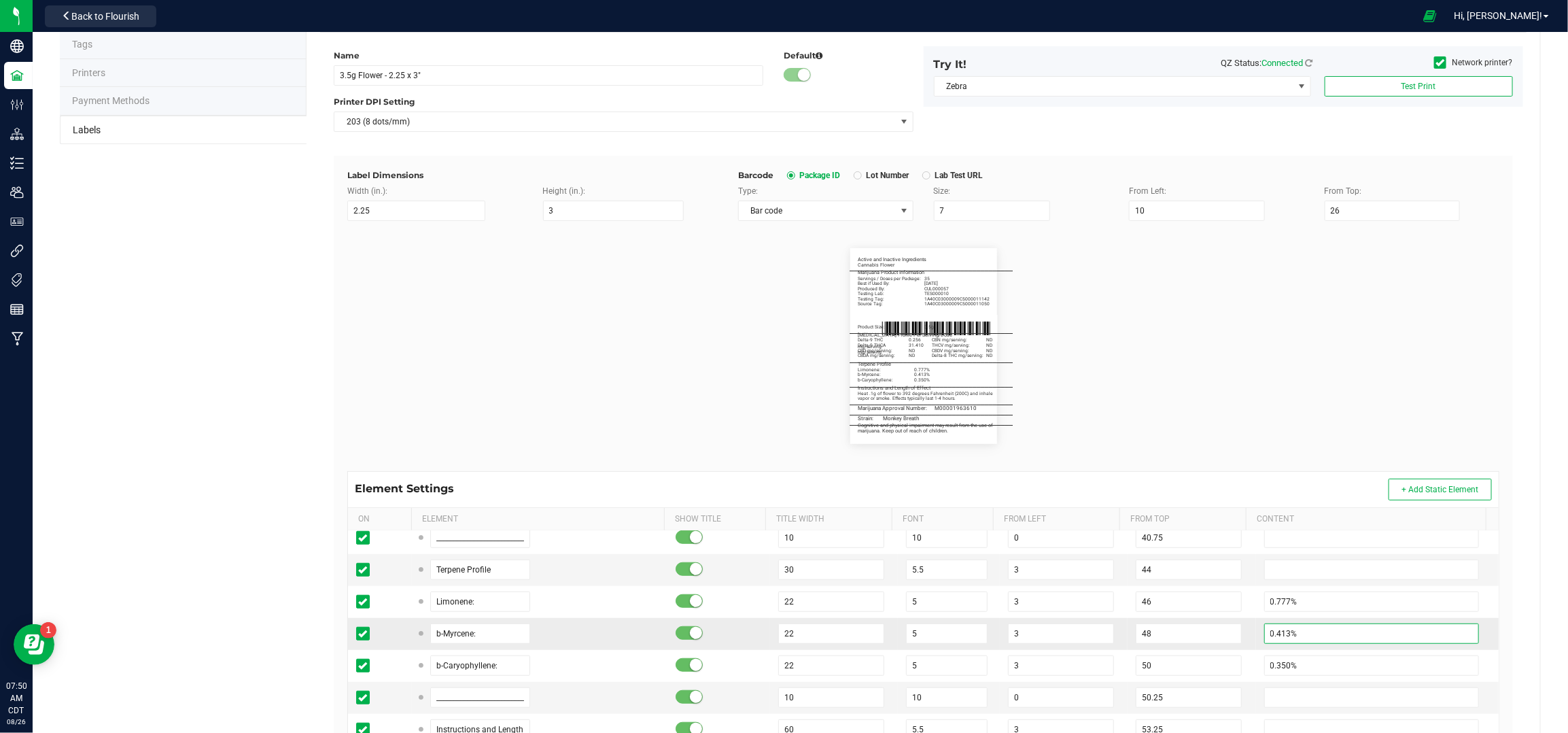
click at [1268, 636] on input "0.413%" at bounding box center [1372, 634] width 215 height 20
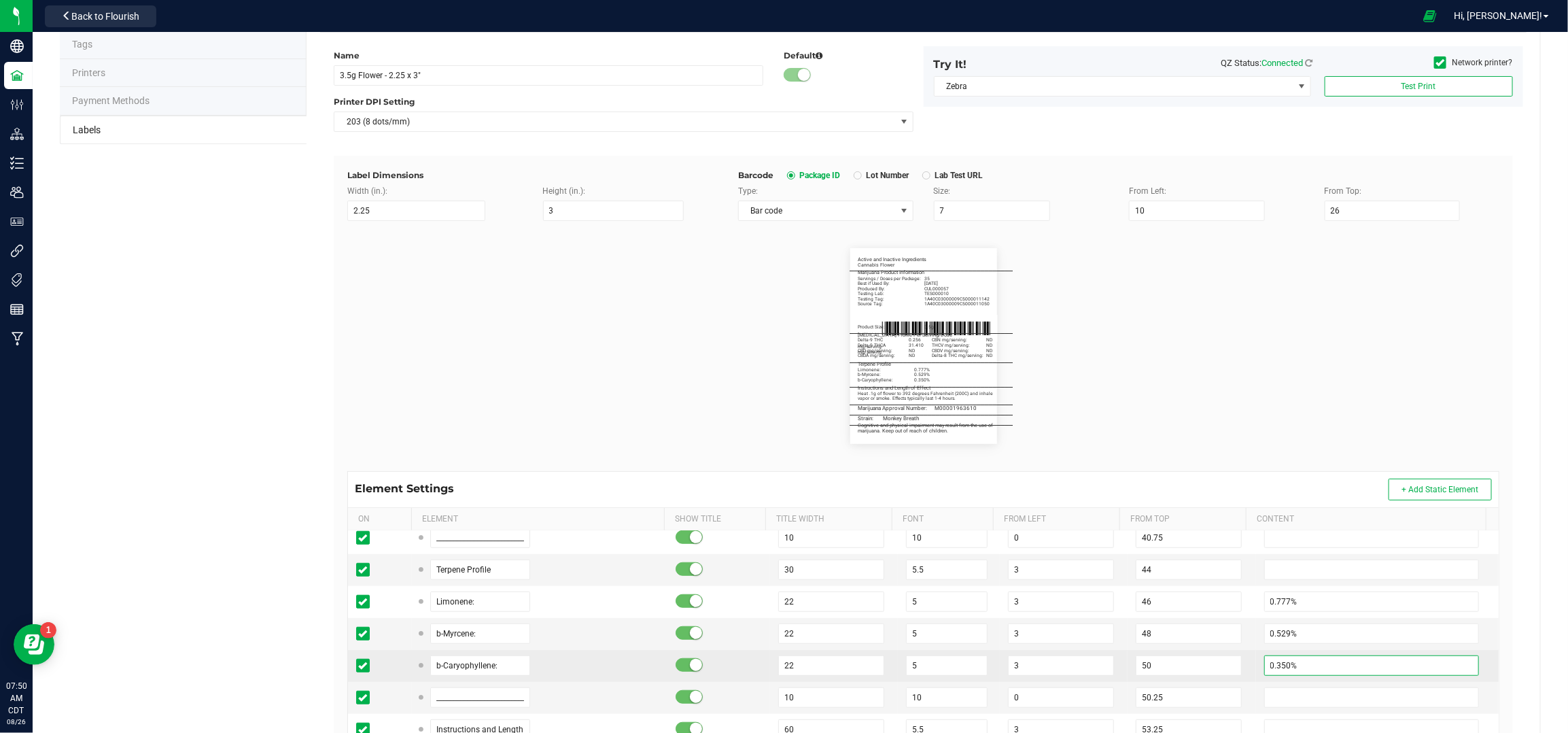
click at [1278, 669] on input "0.350%" at bounding box center [1372, 666] width 215 height 20
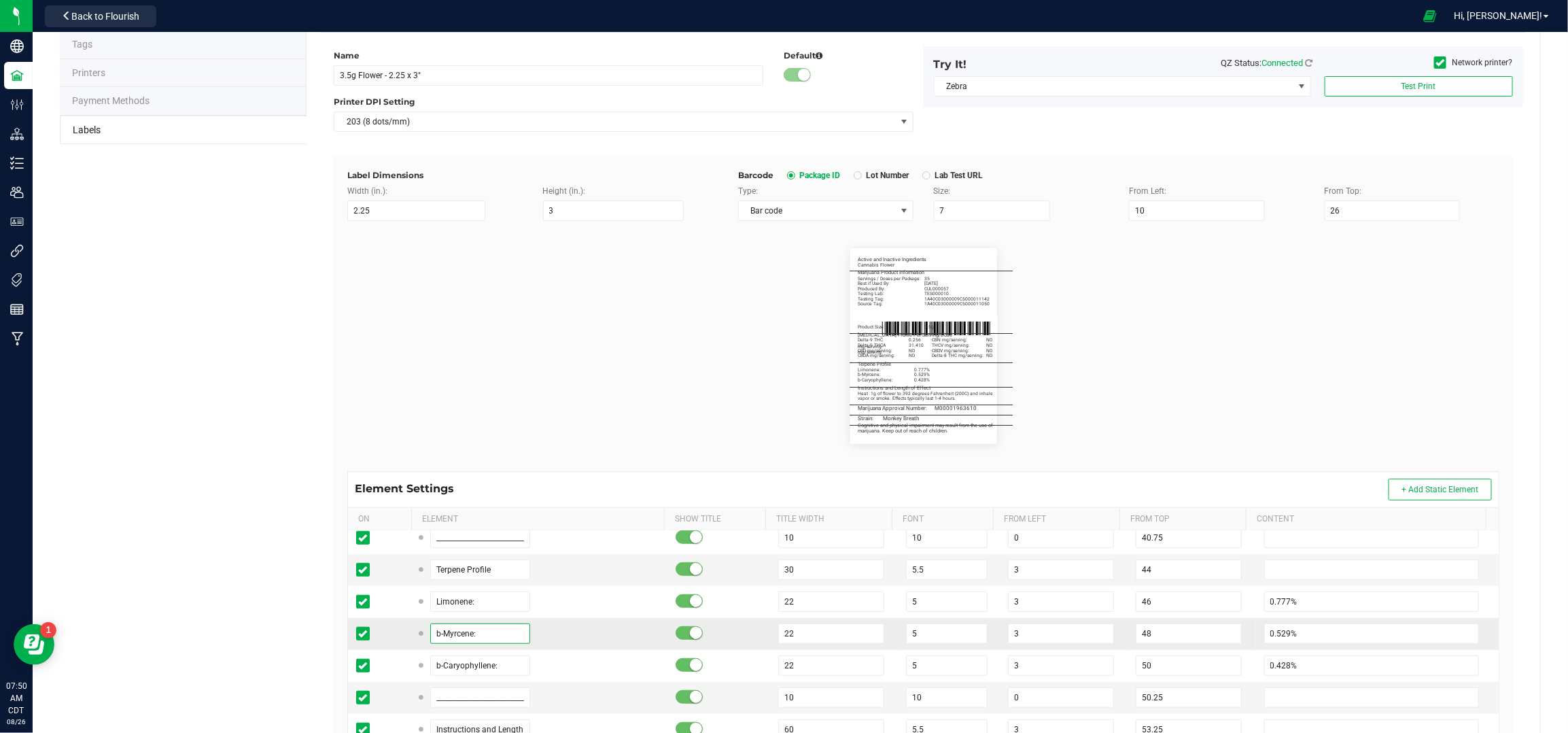
click at [486, 644] on input "b-Myrcene:" at bounding box center [481, 634] width 101 height 20
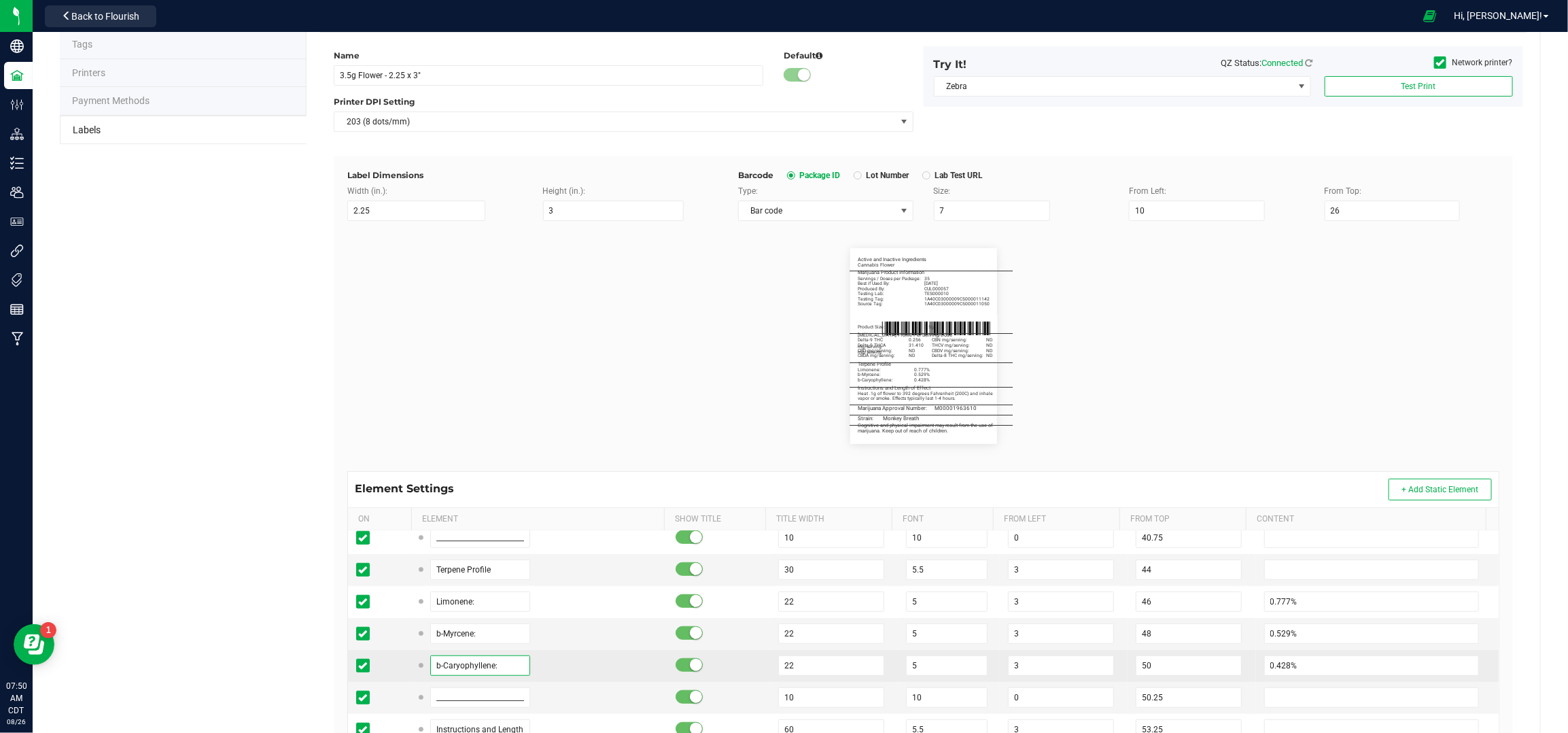
click at [490, 667] on input "b-Caryophyllene:" at bounding box center [481, 666] width 101 height 20
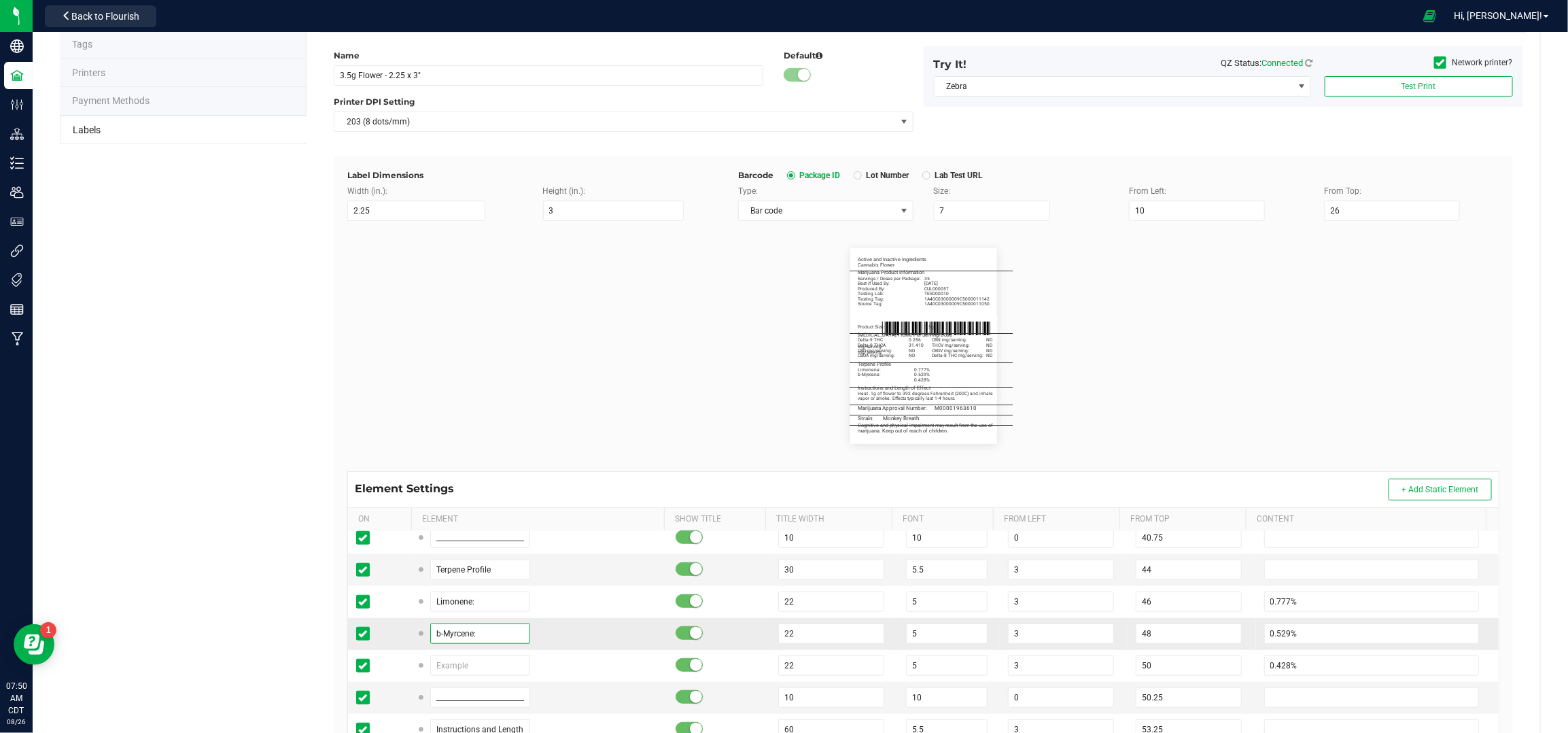
click at [476, 636] on input "b-Myrcene:" at bounding box center [481, 634] width 101 height 20
paste input "Caryophyll"
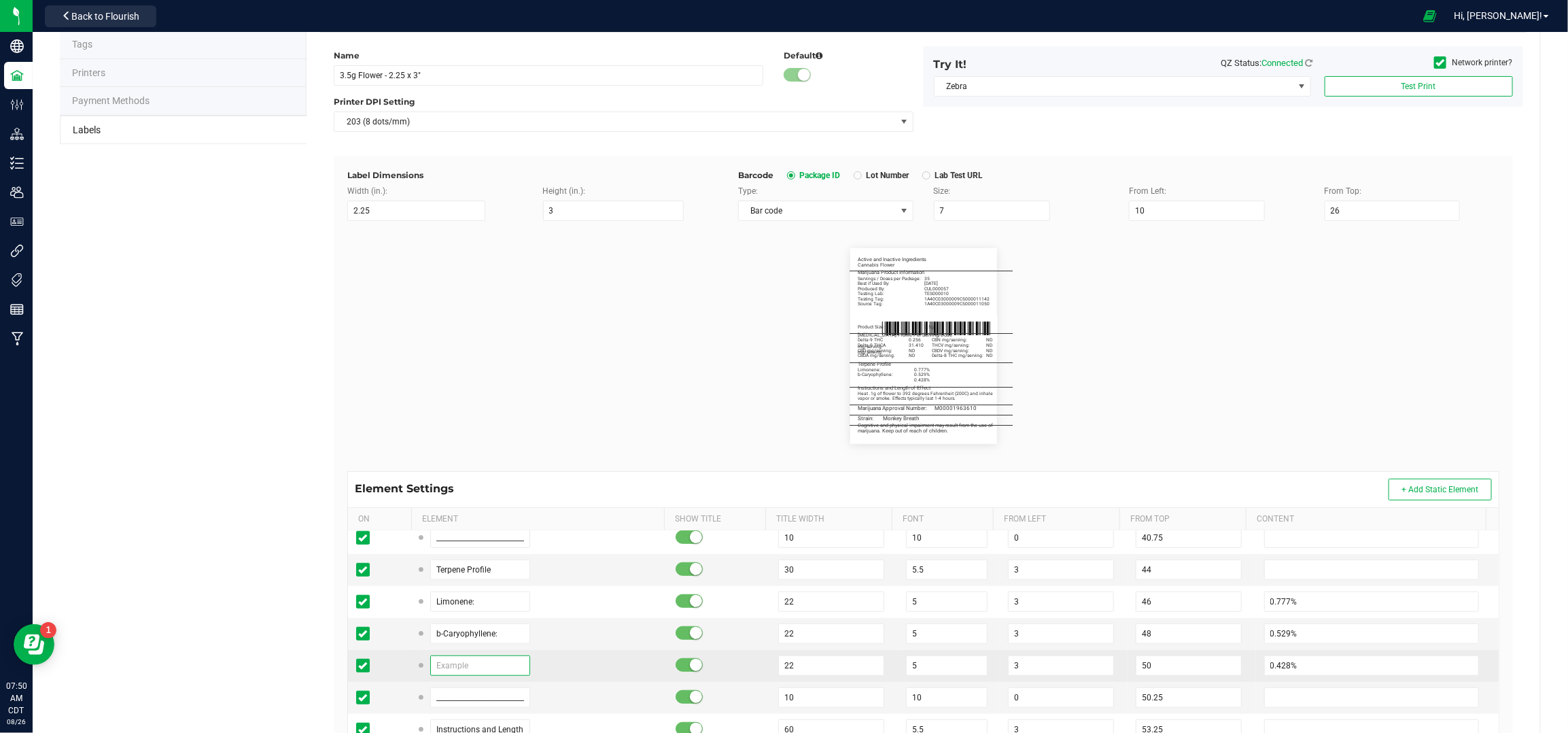
click at [471, 666] on input "text" at bounding box center [481, 666] width 101 height 20
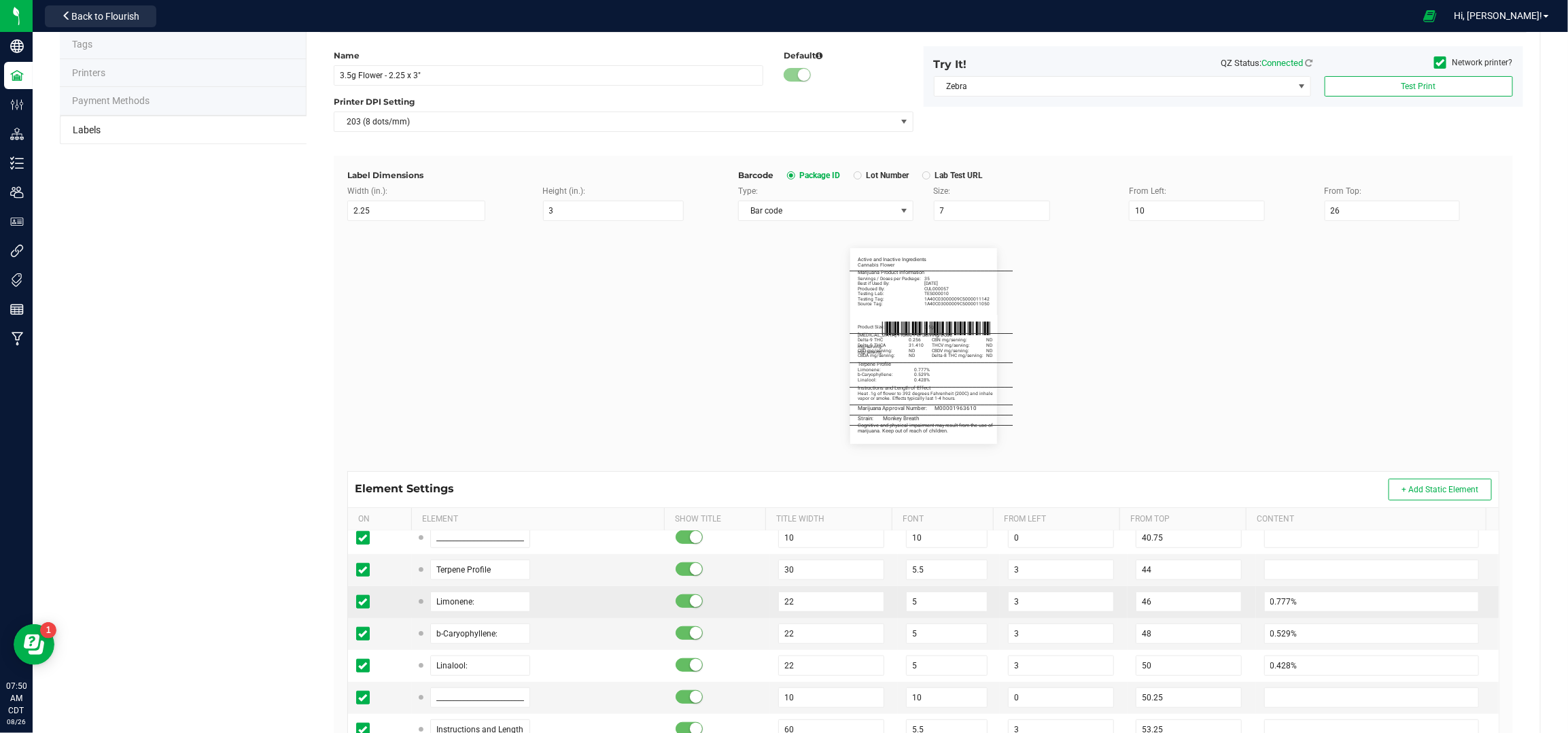
click at [711, 601] on div at bounding box center [719, 602] width 86 height 14
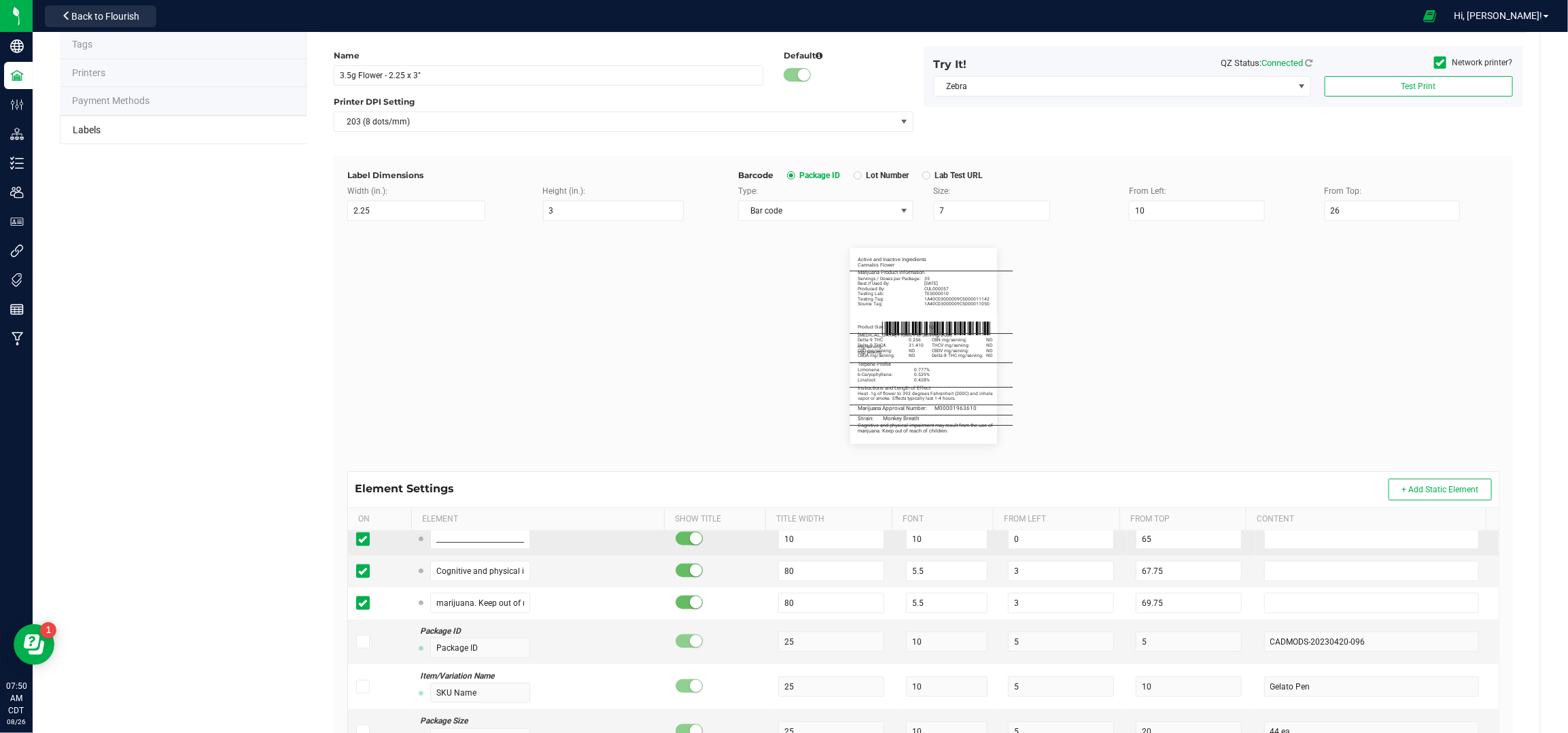
scroll to position [1089, 0]
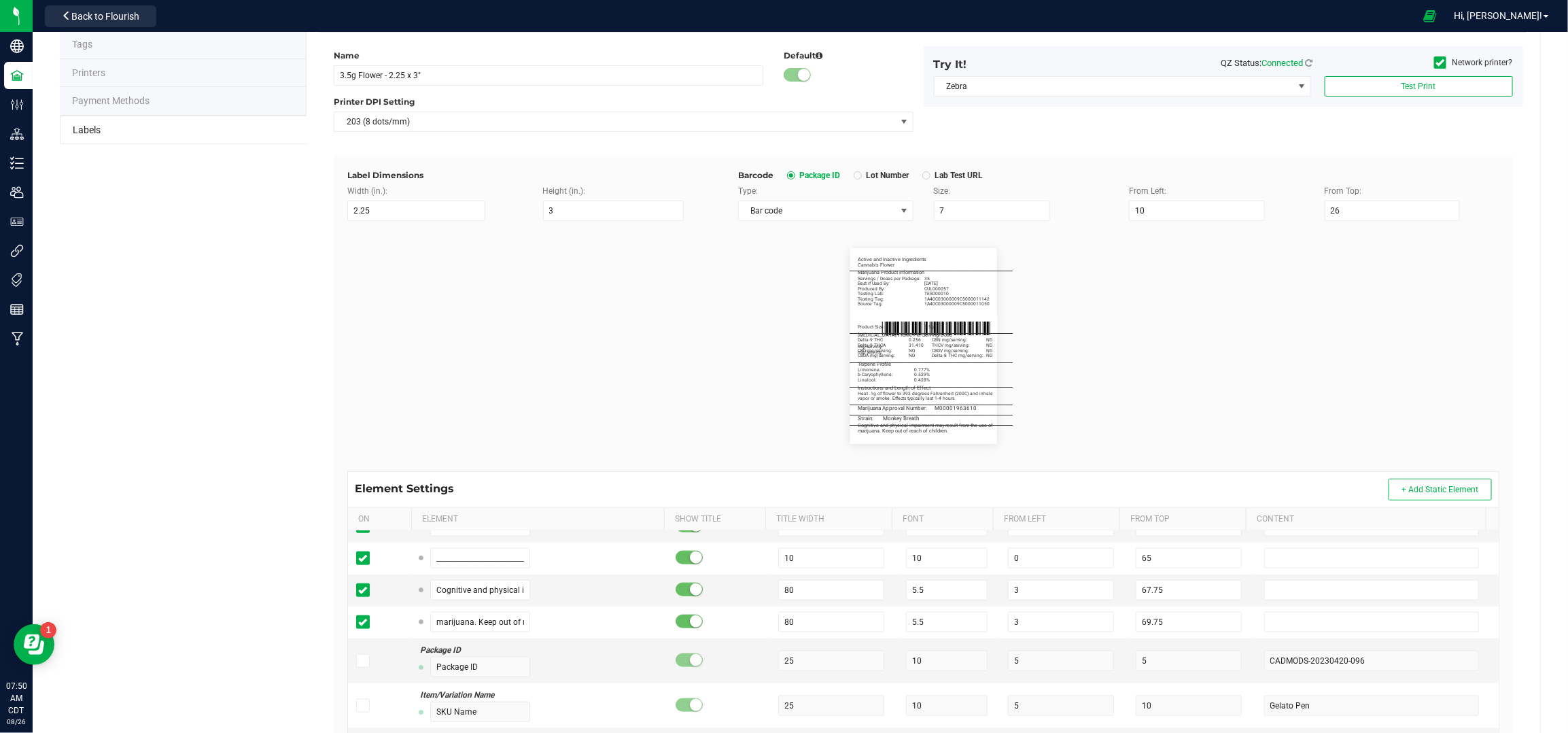
click at [1127, 416] on flourish-label-viewer "Active and Inactive Ingredients Cannabis Flower _______________________________…" at bounding box center [924, 346] width 1152 height 196
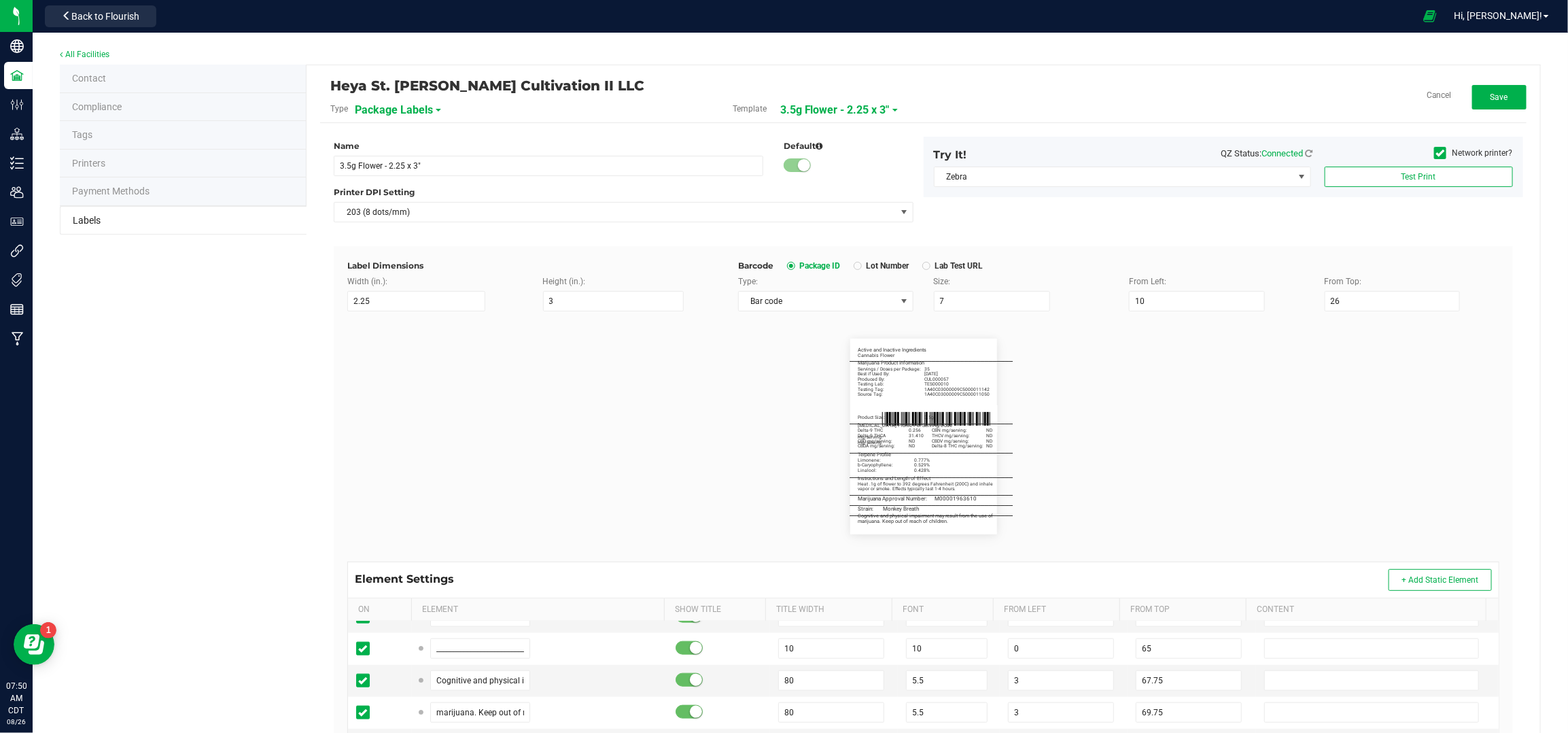
click at [1498, 81] on div "Heya St. Ann Cultivation II LLC Type Package Labels Template 3.5g Flower - 2.25…" at bounding box center [923, 101] width 1206 height 44
click at [1495, 94] on button "Save" at bounding box center [1500, 98] width 54 height 25
drag, startPoint x: 1484, startPoint y: 101, endPoint x: 1515, endPoint y: 337, distance: 238.0
click at [1492, 101] on span "Edit" at bounding box center [1499, 97] width 14 height 9
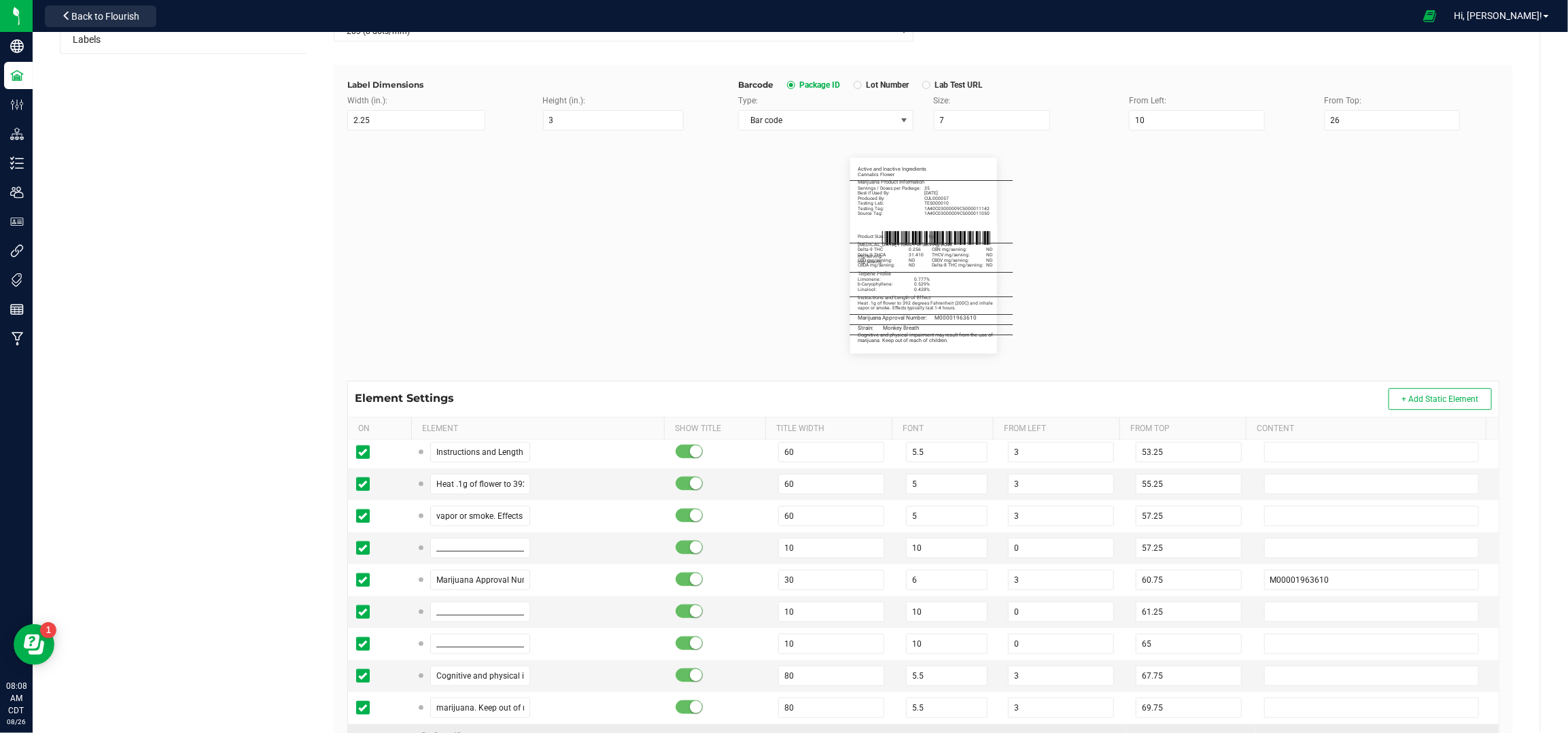
scroll to position [907, 0]
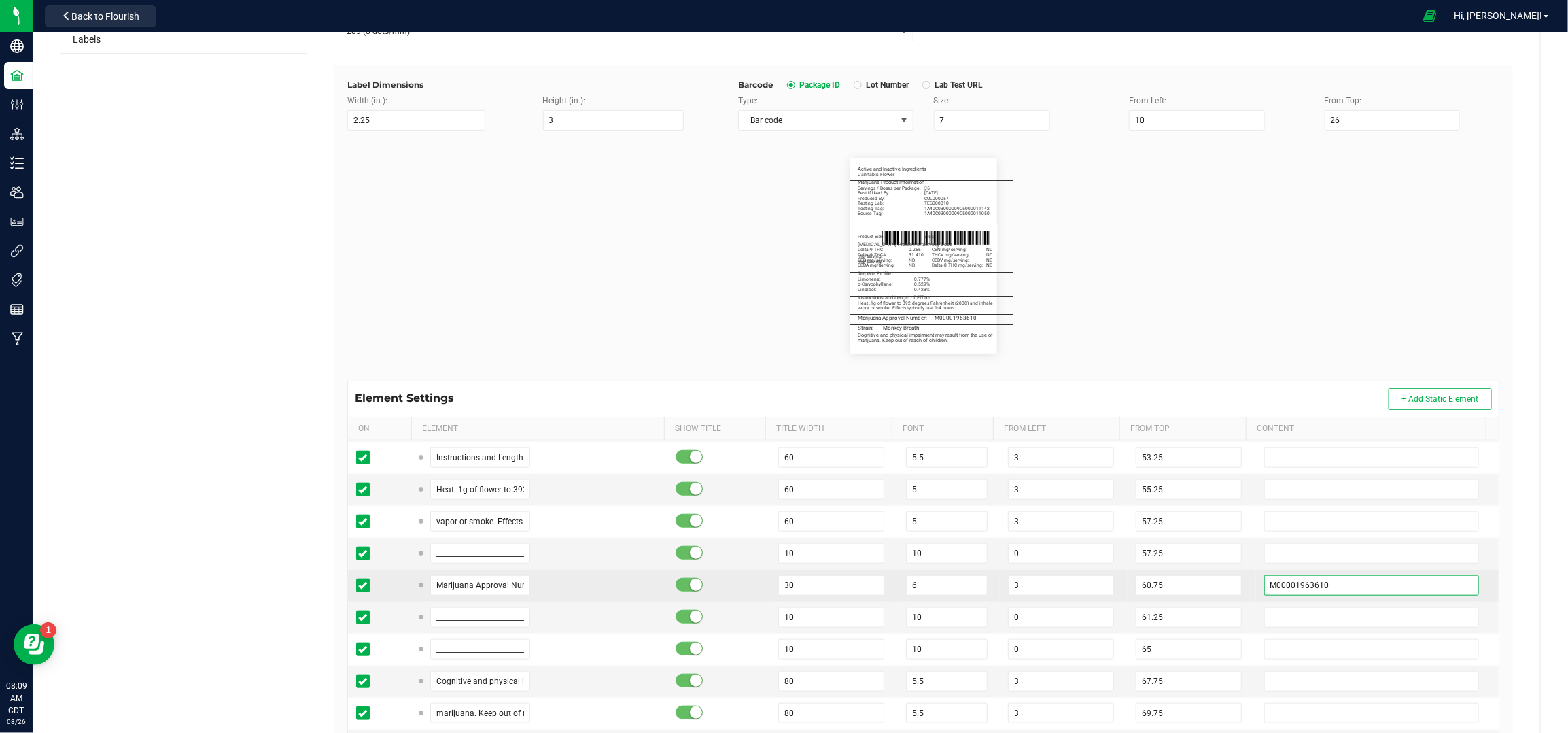
click at [1264, 580] on input "M00001963610" at bounding box center [1372, 586] width 215 height 20
paste input "M00001681593"
paste input "001681593"
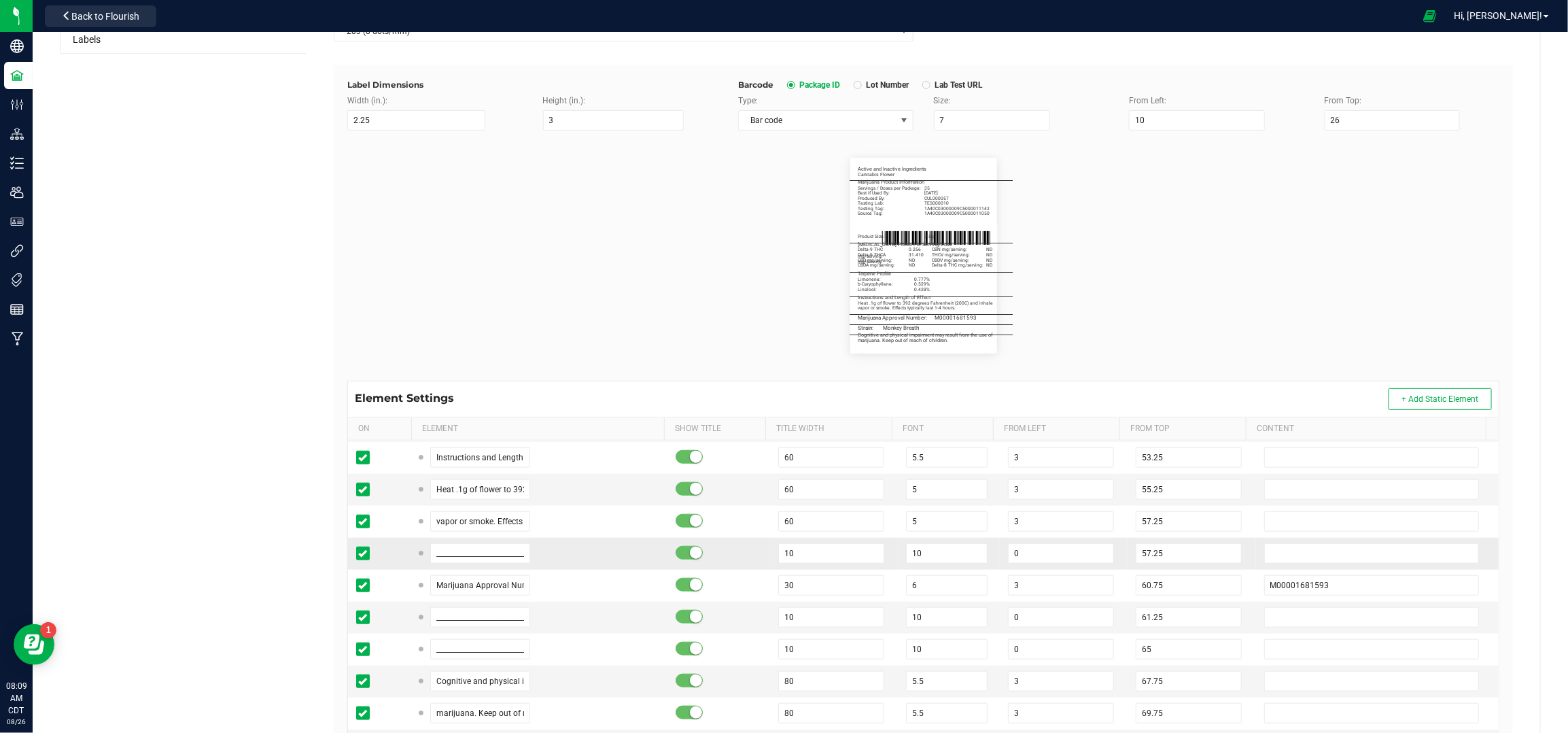
click at [1256, 558] on td at bounding box center [1377, 553] width 242 height 32
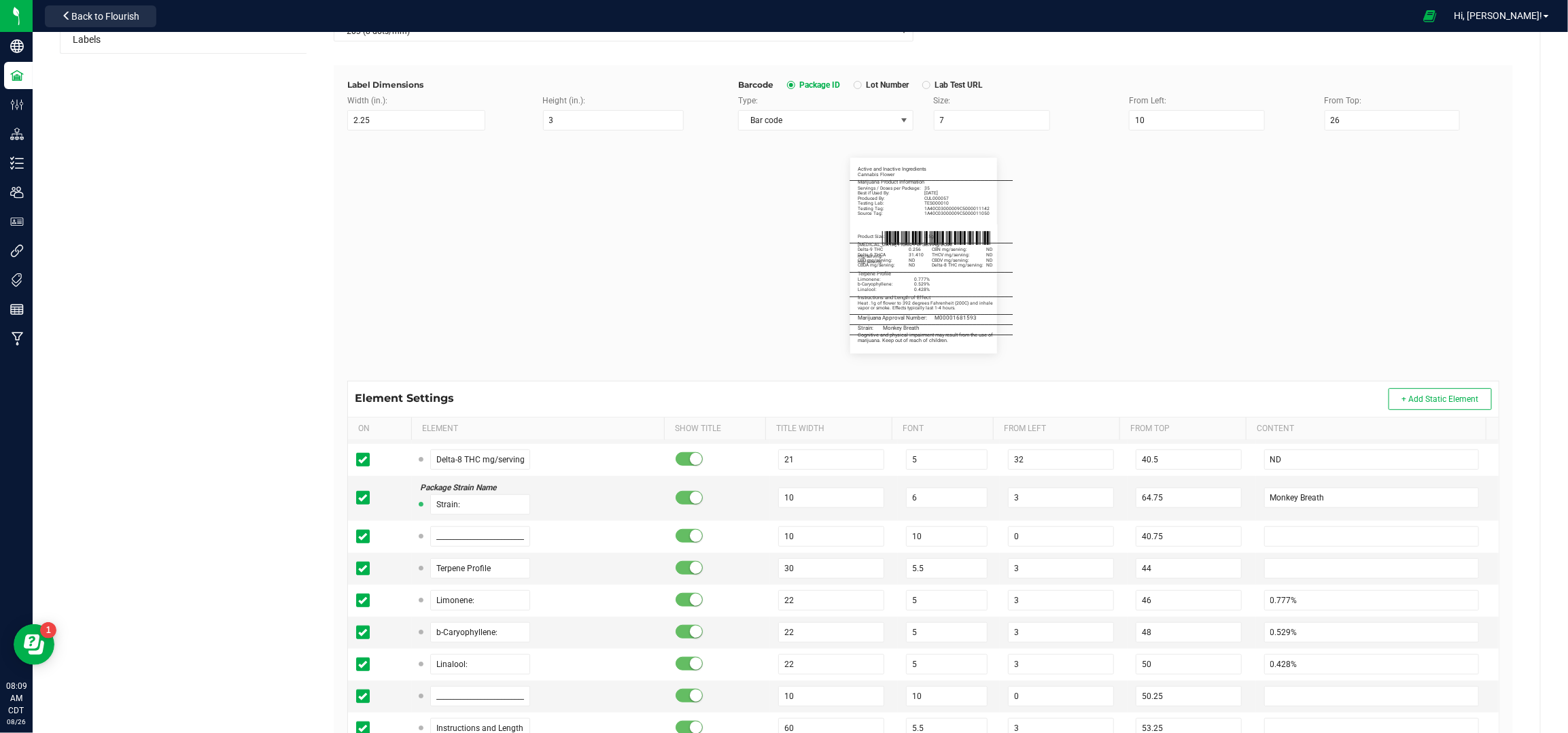
scroll to position [635, 0]
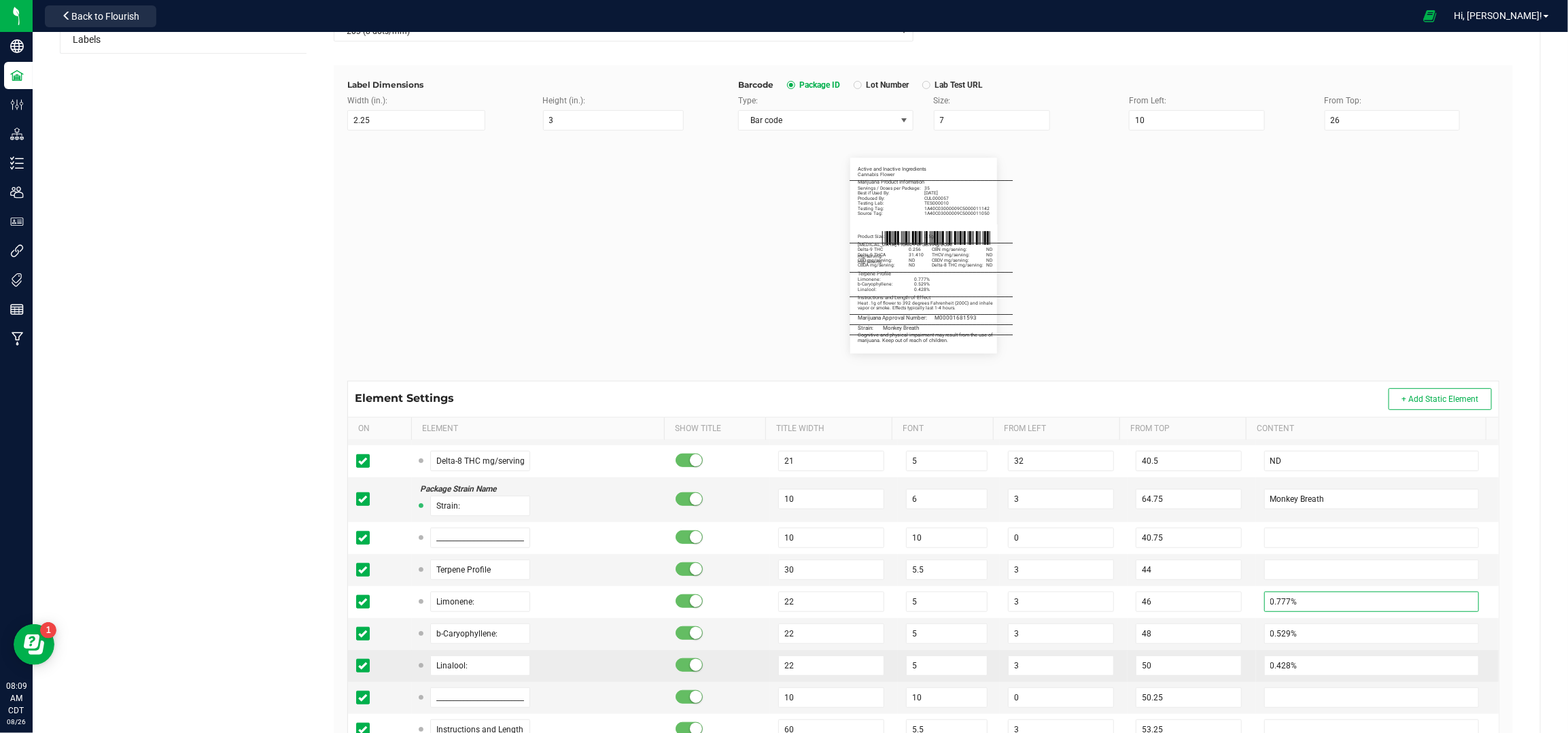
drag, startPoint x: 1271, startPoint y: 608, endPoint x: 1317, endPoint y: 653, distance: 64.4
click at [1268, 607] on input "0.777%" at bounding box center [1372, 602] width 215 height 20
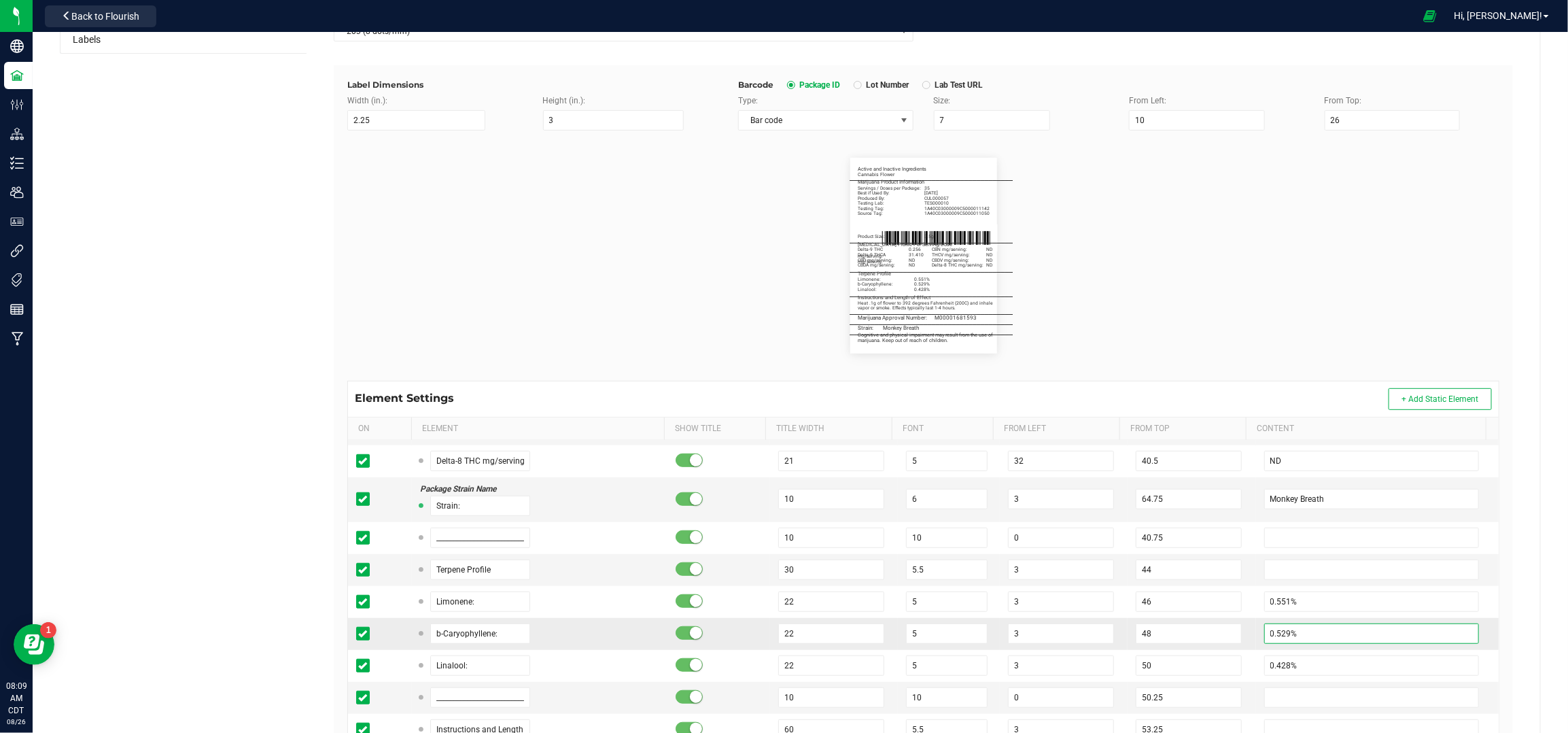
click at [1306, 628] on input "0.529%" at bounding box center [1372, 634] width 215 height 20
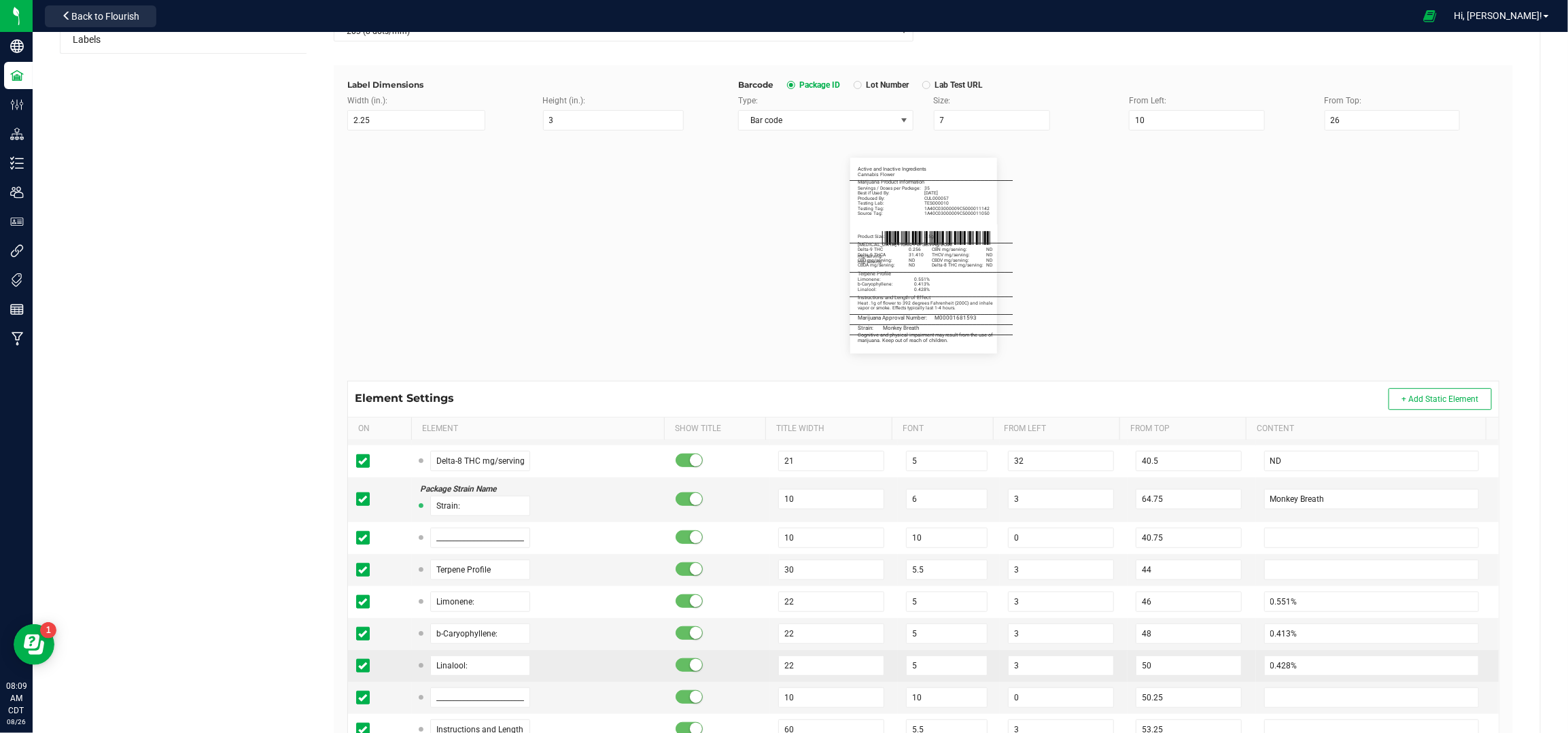
click at [1303, 658] on td "0.428%" at bounding box center [1377, 666] width 242 height 32
click at [1301, 668] on input "0.428%" at bounding box center [1372, 666] width 215 height 20
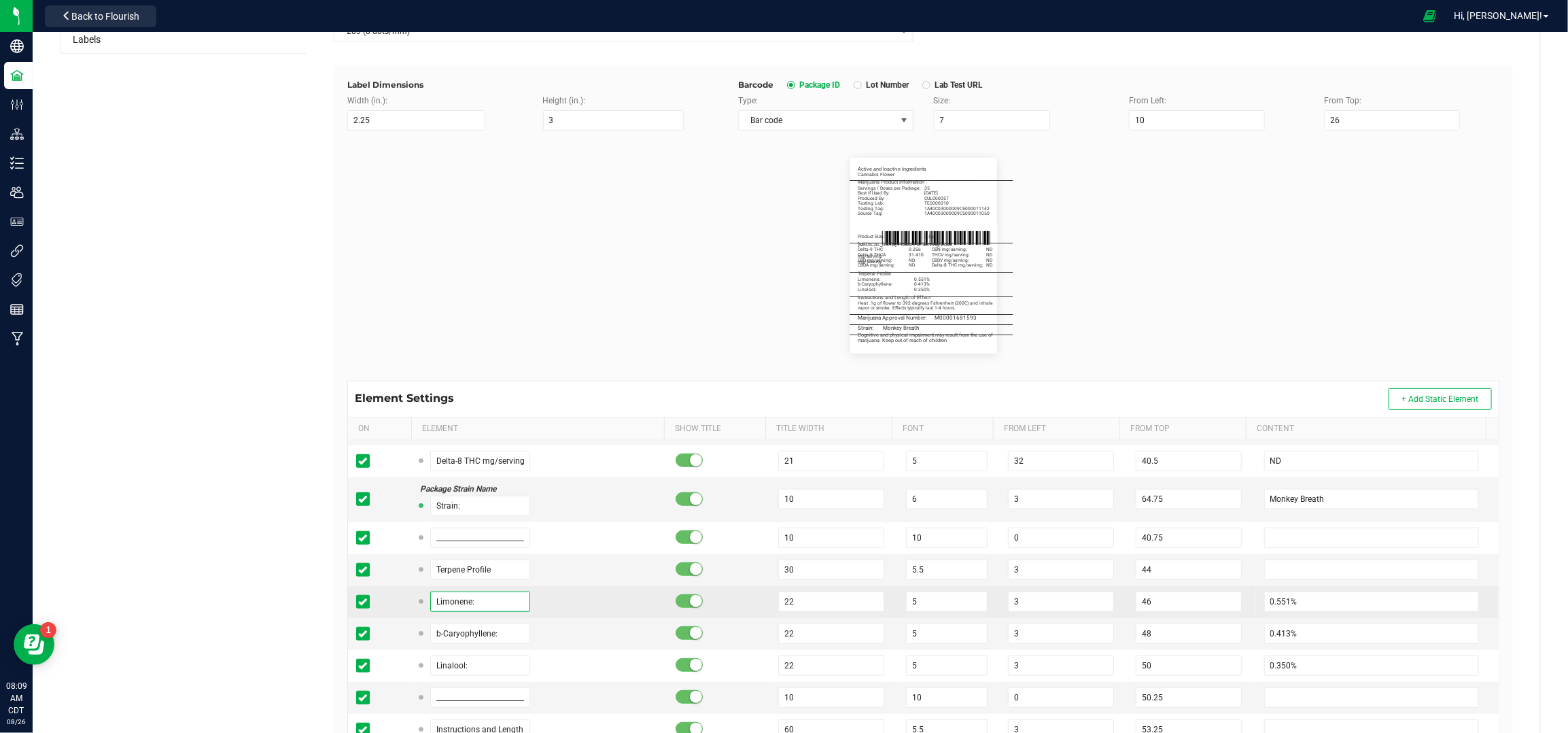
click at [470, 603] on input "Limonene:" at bounding box center [481, 602] width 101 height 20
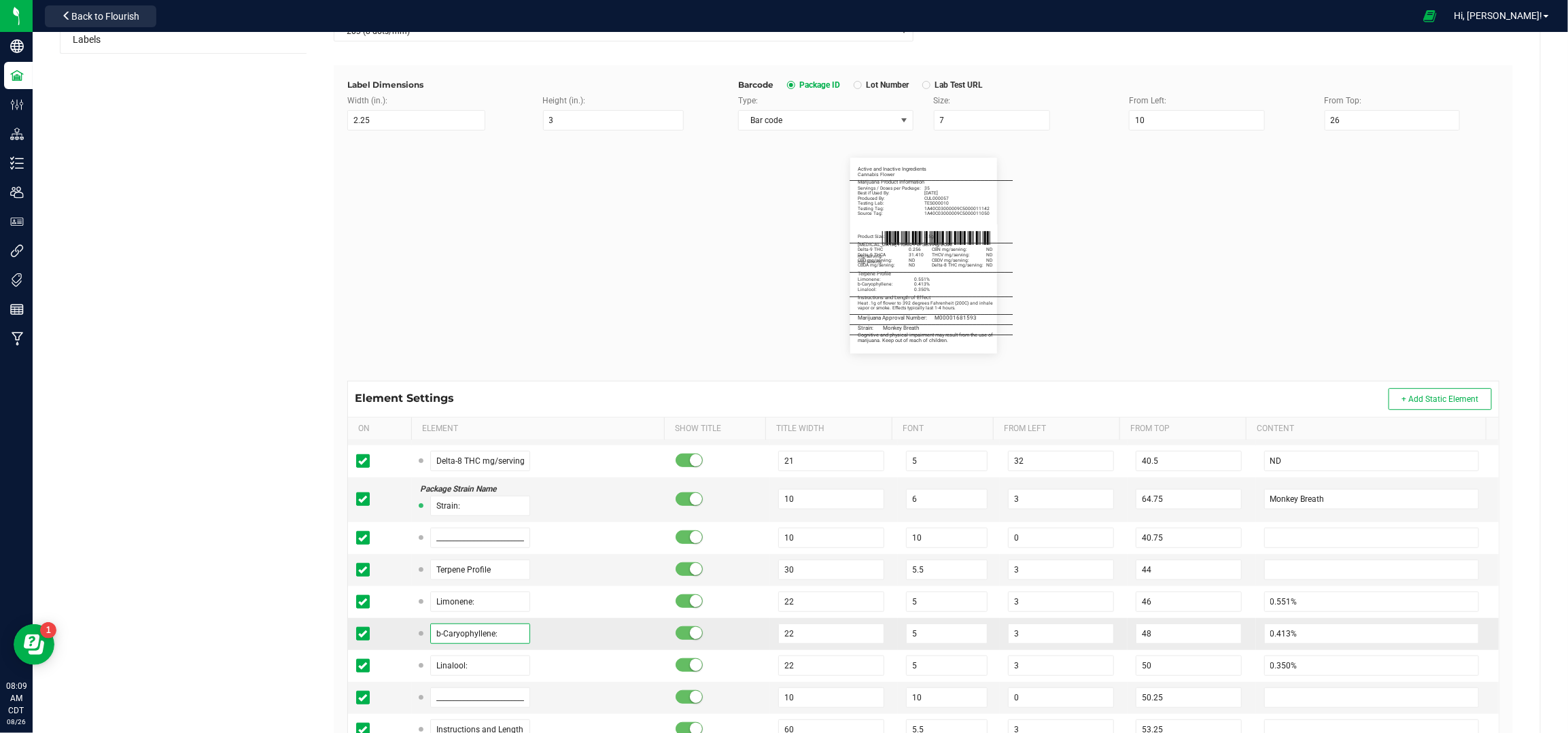
click at [473, 638] on input "b-Caryophyllene:" at bounding box center [481, 634] width 101 height 20
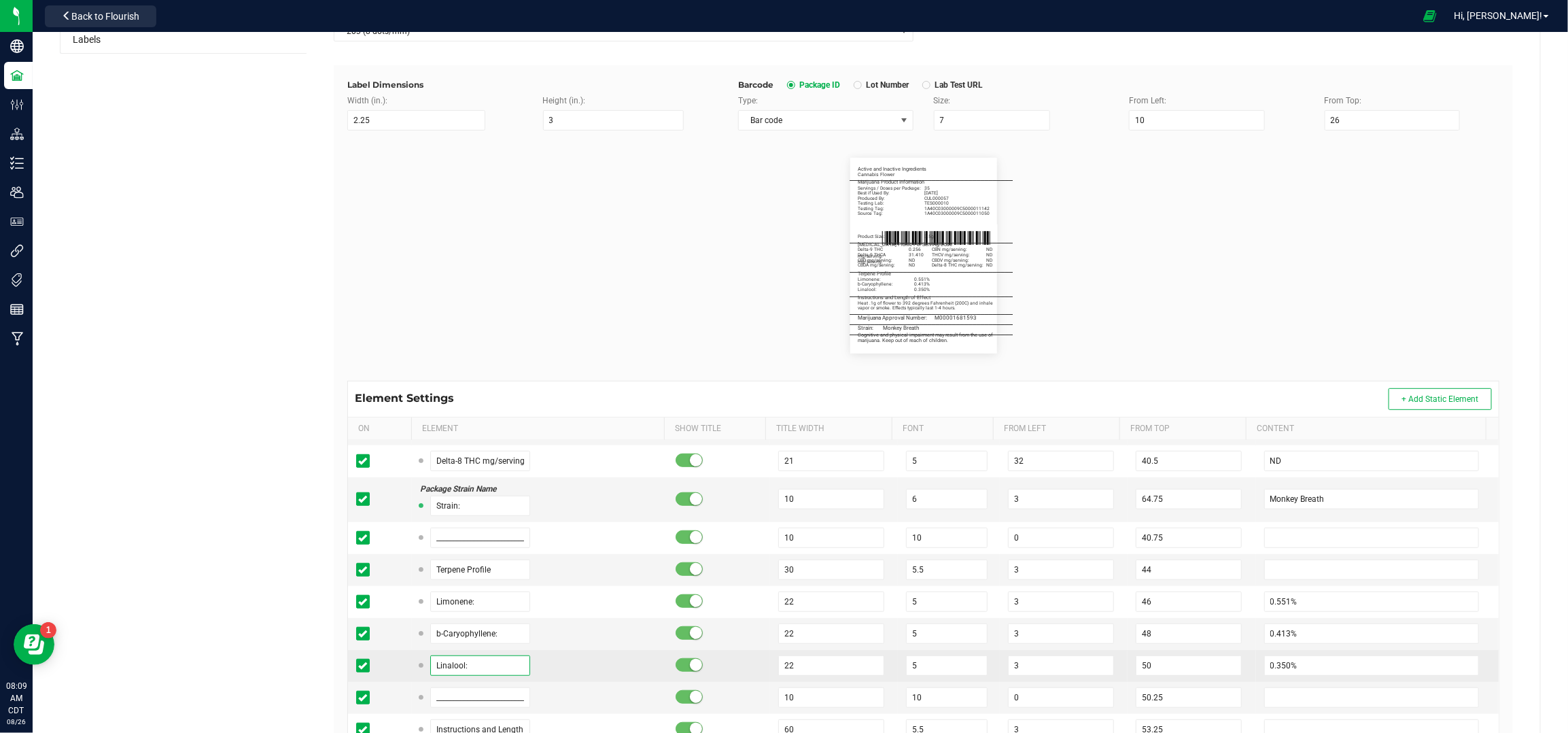
click at [465, 667] on input "Linalool:" at bounding box center [481, 666] width 101 height 20
paste input "b-Caryophyllene"
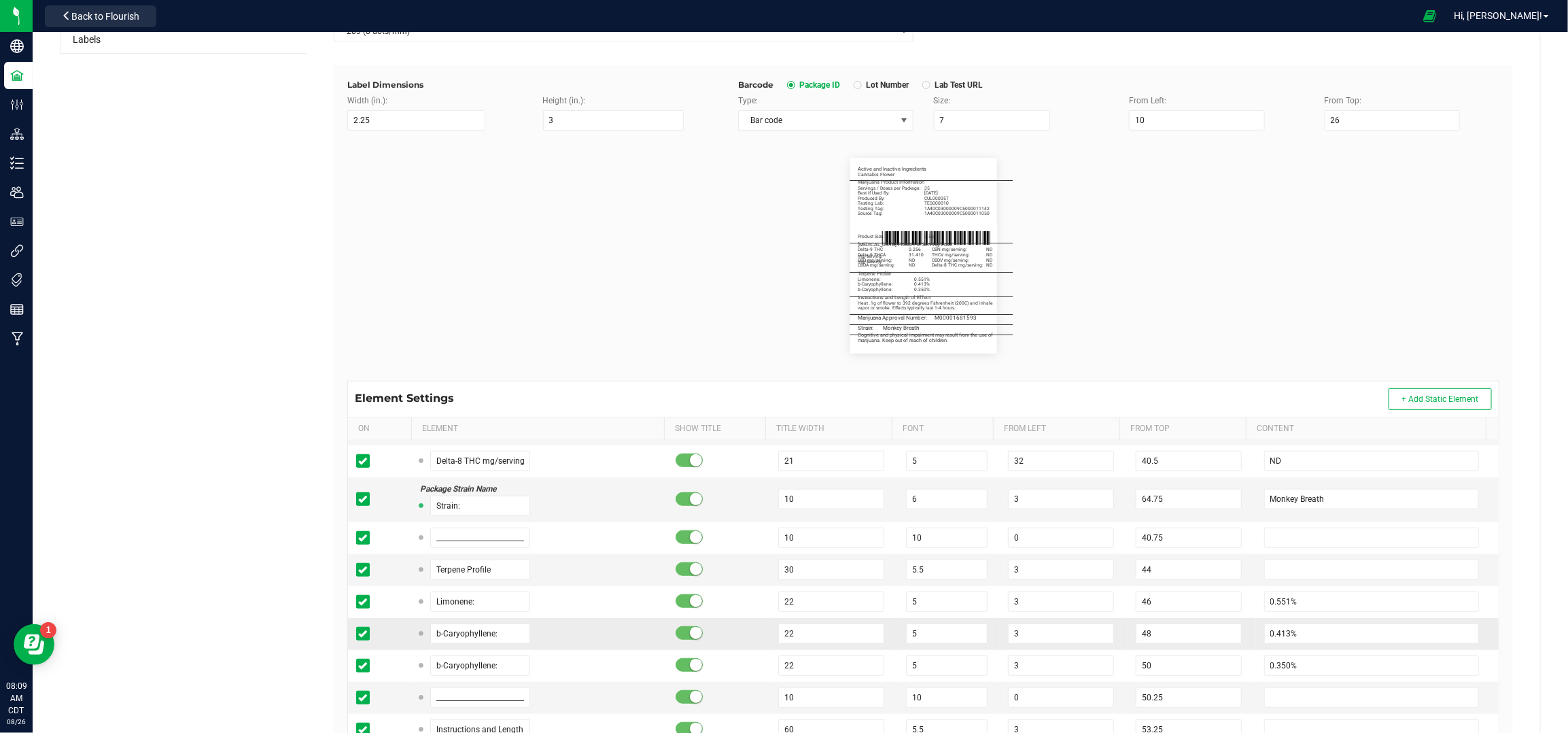
click at [464, 625] on td "b-Caryophyllene:" at bounding box center [540, 634] width 256 height 32
click at [464, 635] on input "b-Caryophyllene:" at bounding box center [481, 634] width 101 height 20
click at [627, 660] on div "b-Caryophyllene:" at bounding box center [540, 666] width 239 height 20
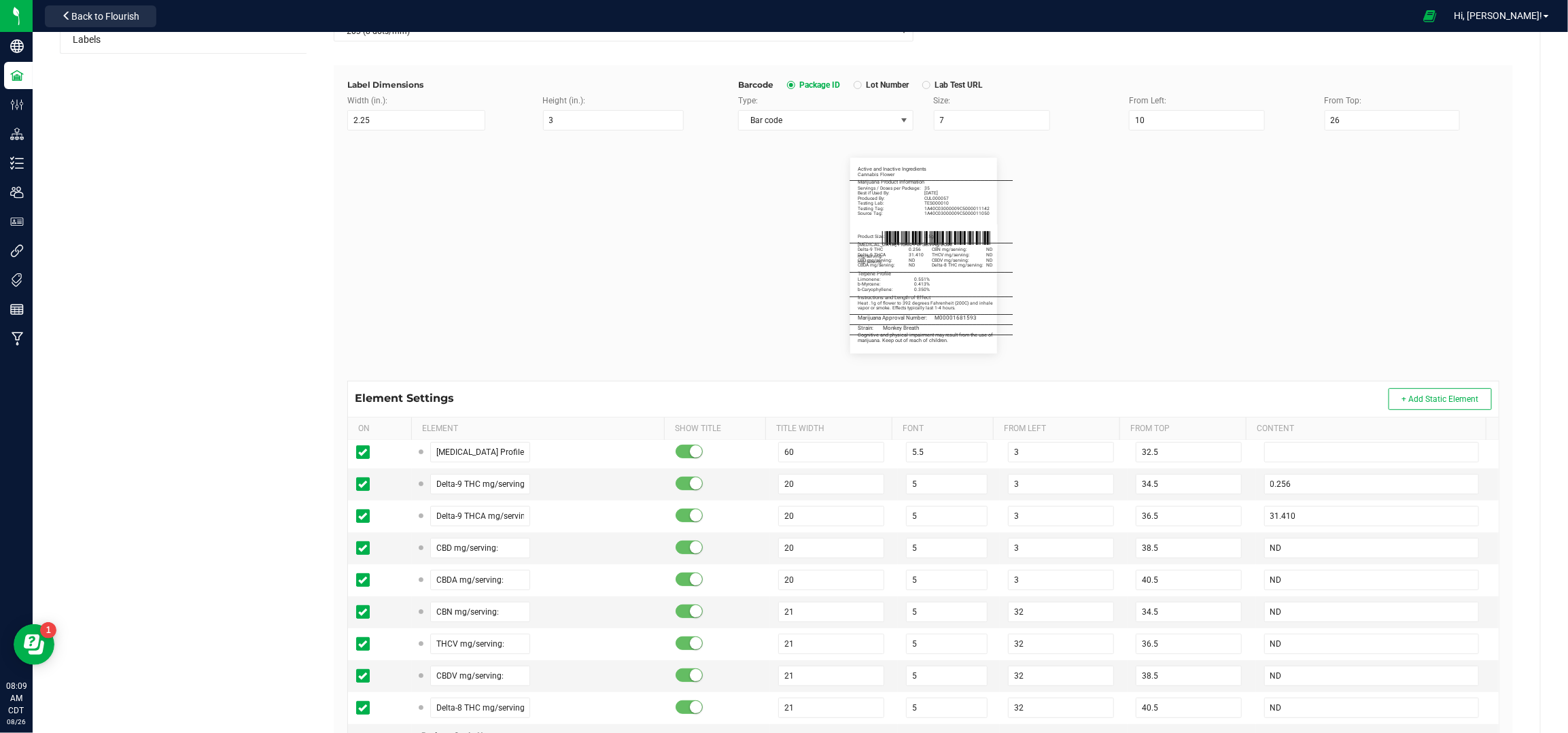
scroll to position [363, 0]
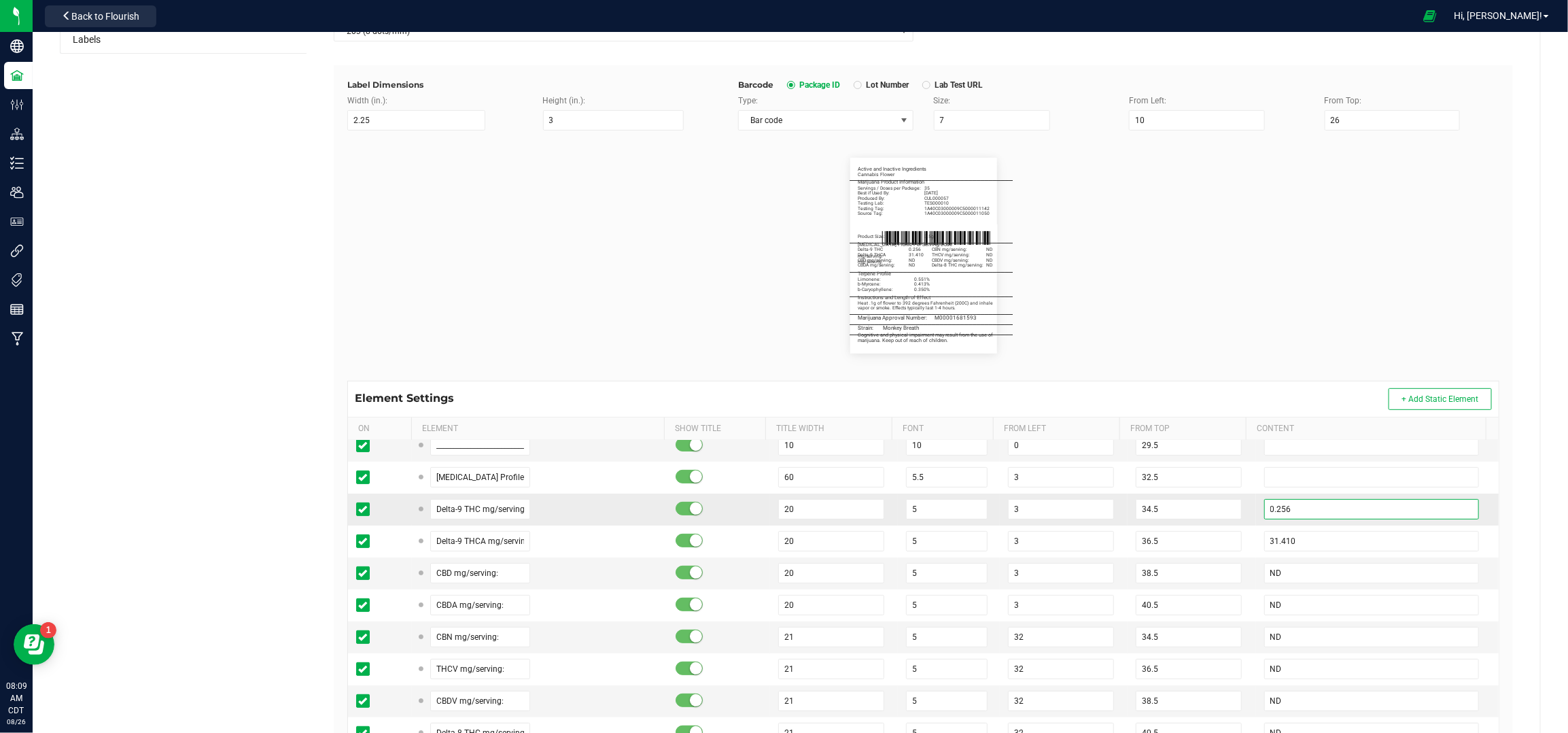
click at [1318, 511] on input "0.256" at bounding box center [1372, 509] width 215 height 20
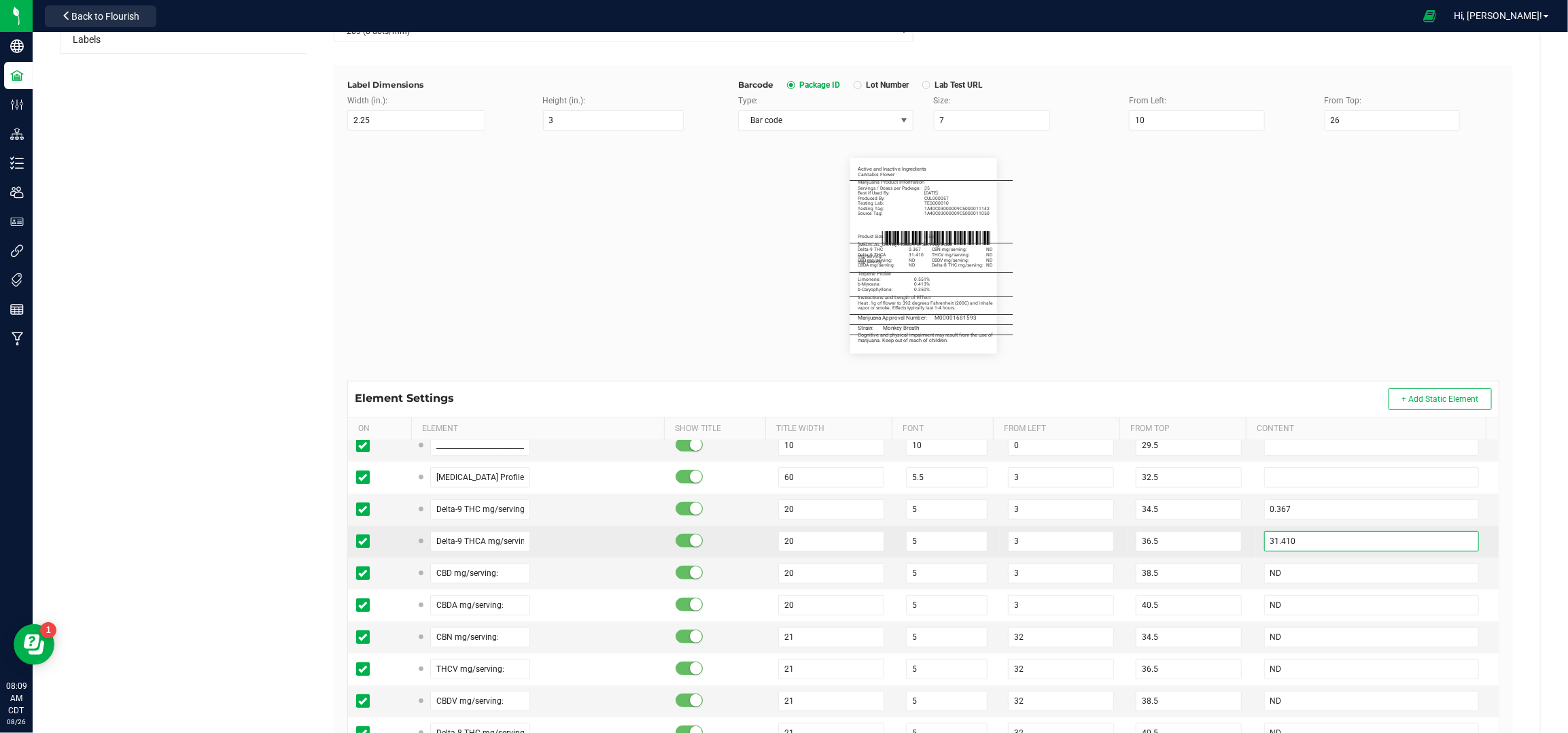
click at [1316, 534] on input "31.410" at bounding box center [1372, 542] width 215 height 20
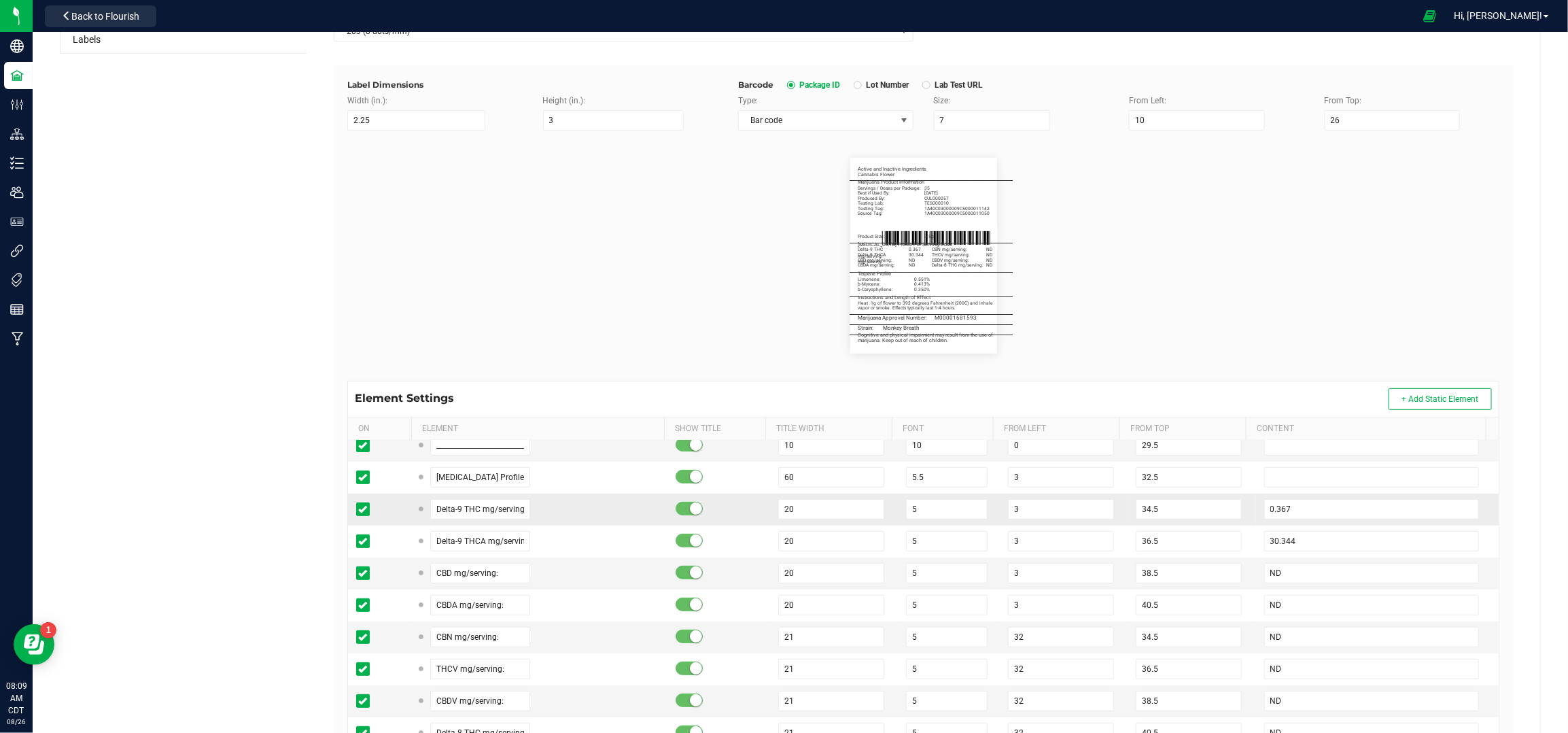
click at [1230, 518] on td "34.5" at bounding box center [1191, 509] width 128 height 32
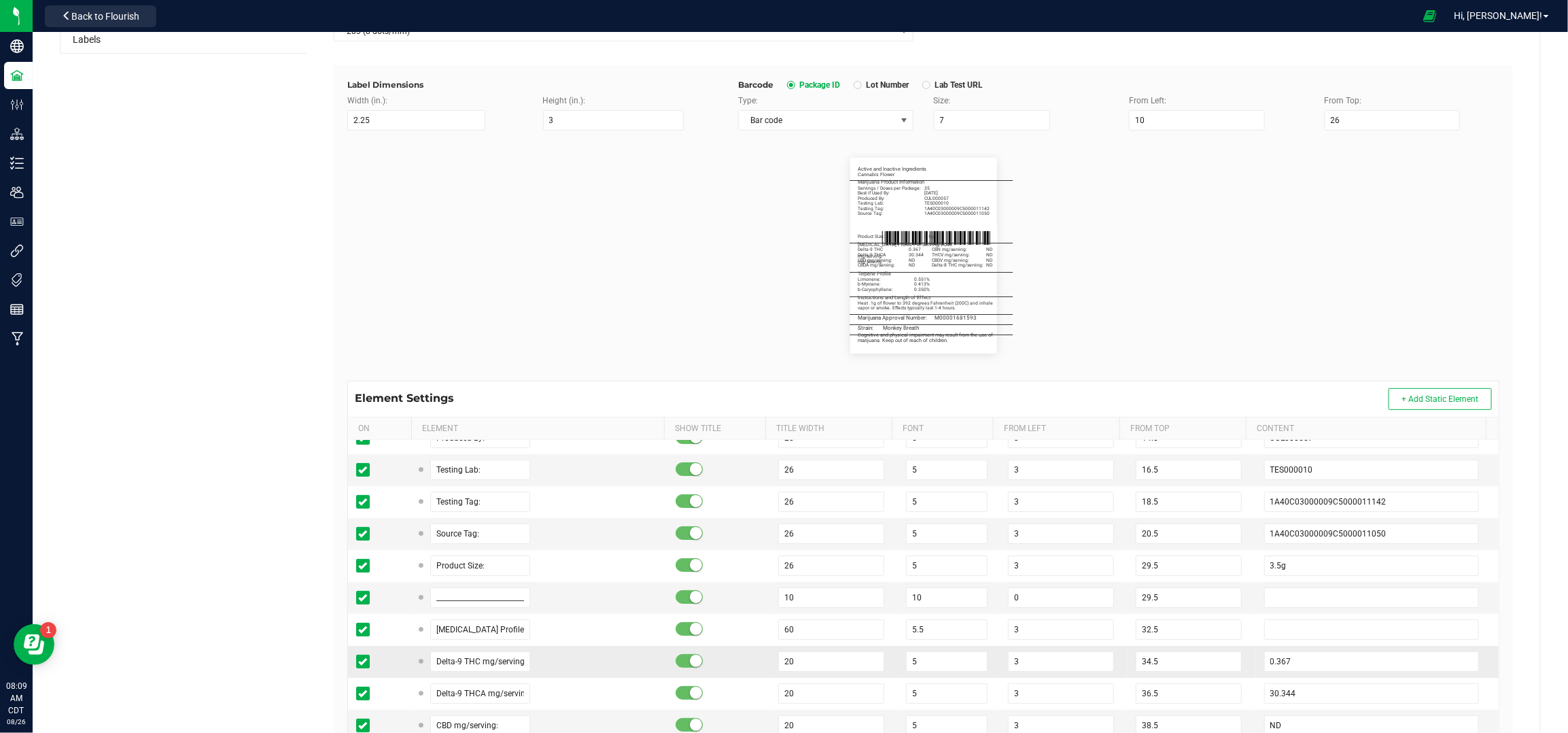
scroll to position [181, 0]
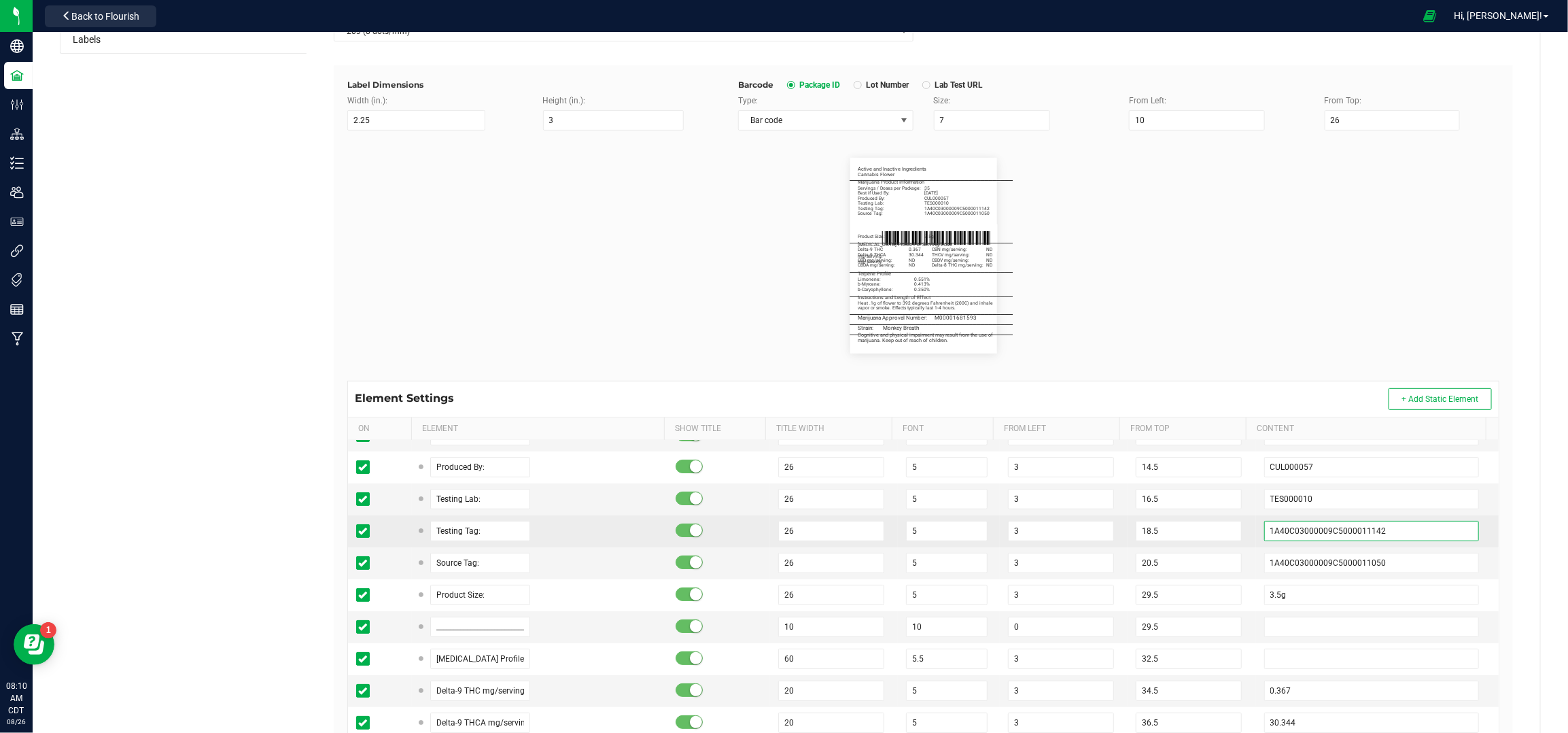
click at [1378, 534] on input "1A40C03000009C5000011142" at bounding box center [1372, 531] width 215 height 20
paste input "265"
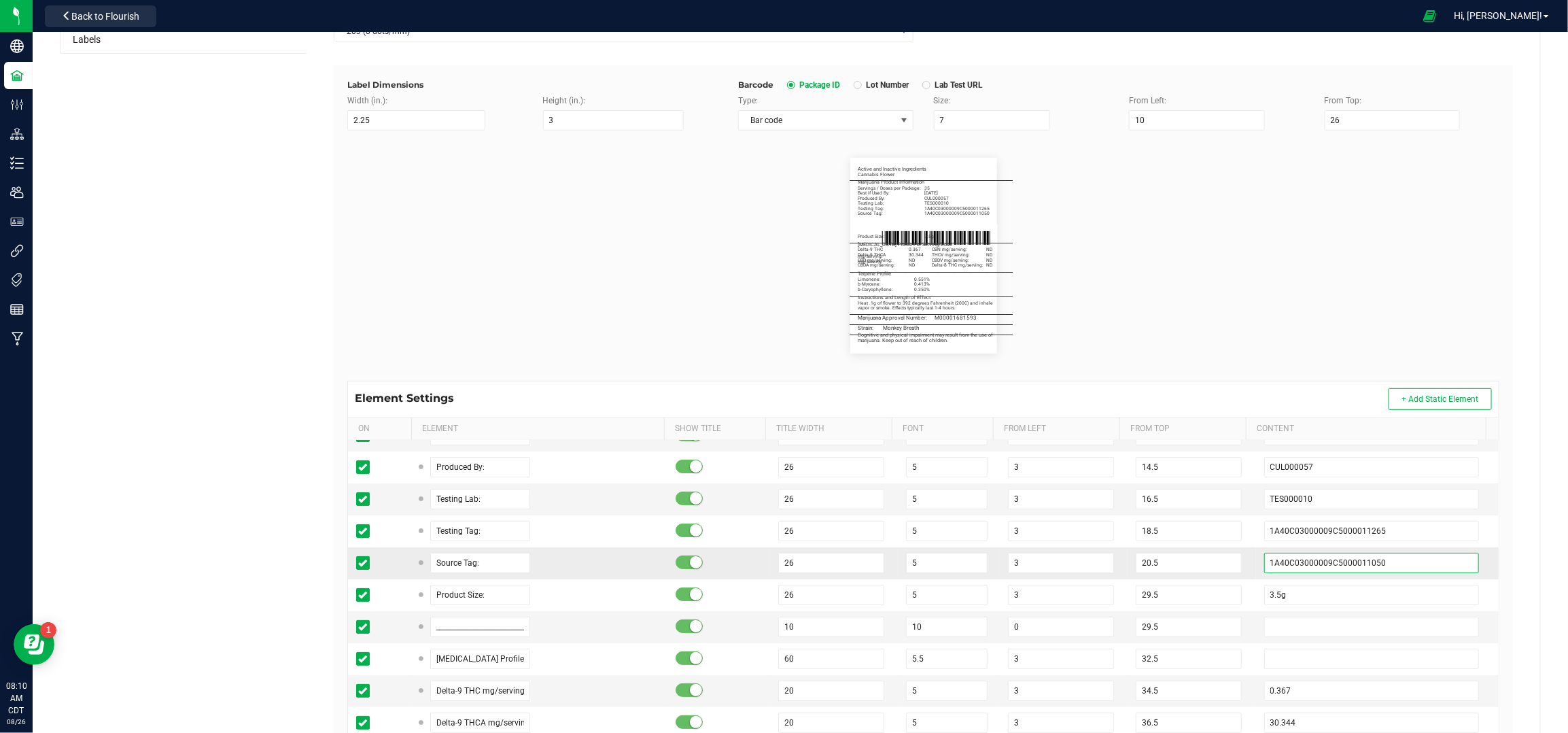
click at [1342, 559] on input "1A40C03000009C5000011050" at bounding box center [1372, 563] width 215 height 20
paste input "238"
click at [1216, 525] on input "18.5" at bounding box center [1189, 531] width 106 height 20
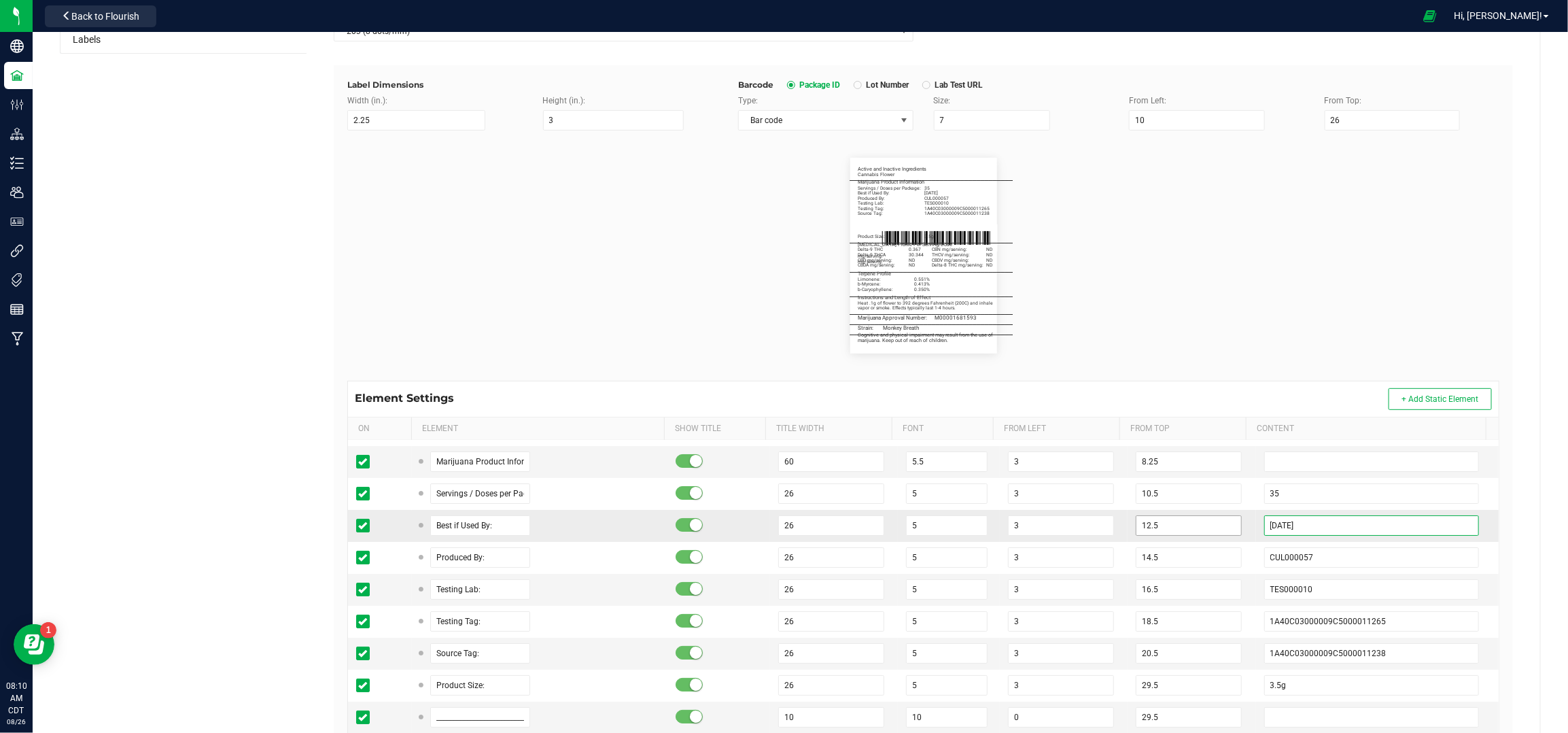
drag, startPoint x: 1271, startPoint y: 518, endPoint x: 1216, endPoint y: 518, distance: 55.0
click at [1216, 518] on tr "Best if Used By: 26 5 3 12.5 06/27/2027" at bounding box center [923, 525] width 1151 height 32
click at [1256, 514] on td "07/30/2027" at bounding box center [1377, 525] width 242 height 32
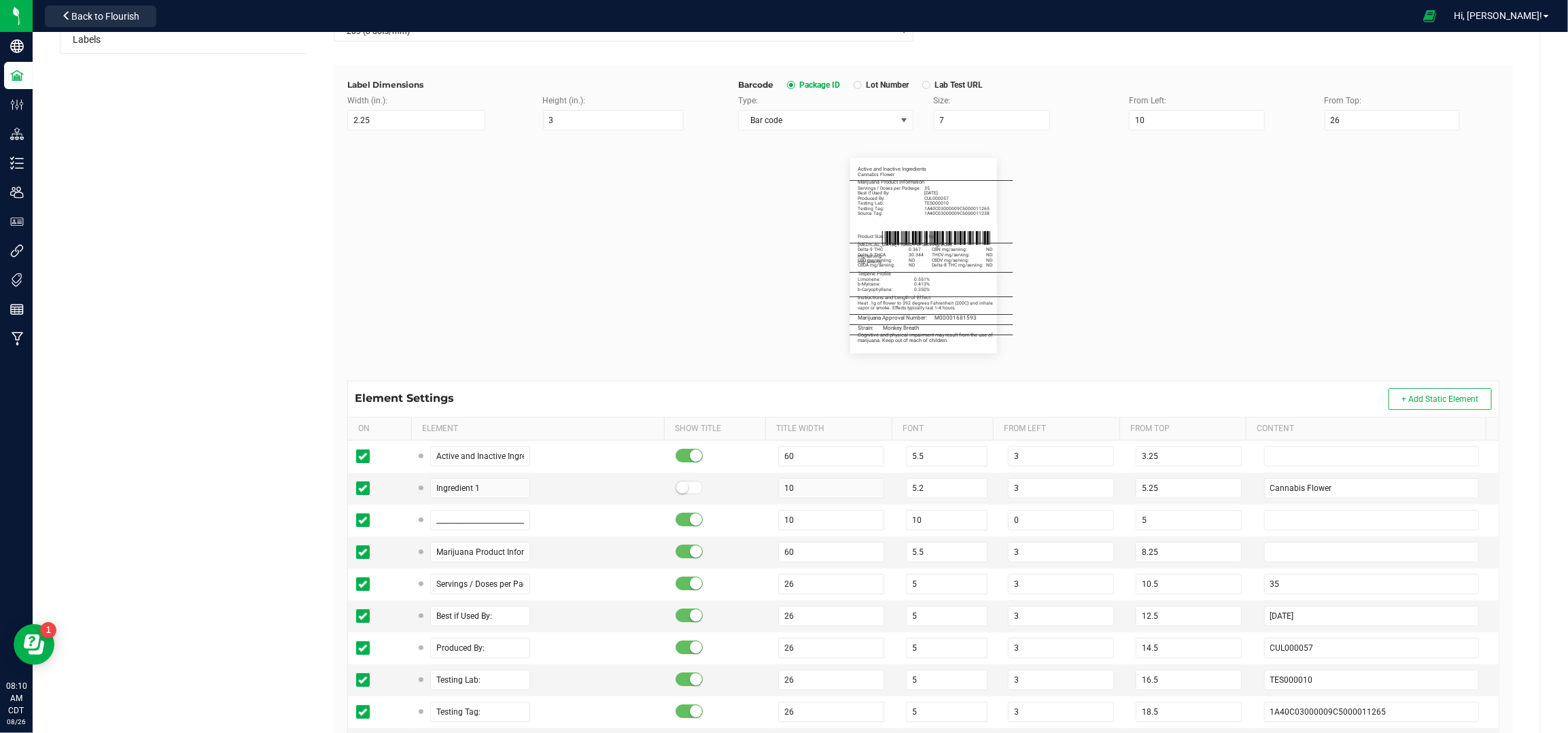
scroll to position [0, 0]
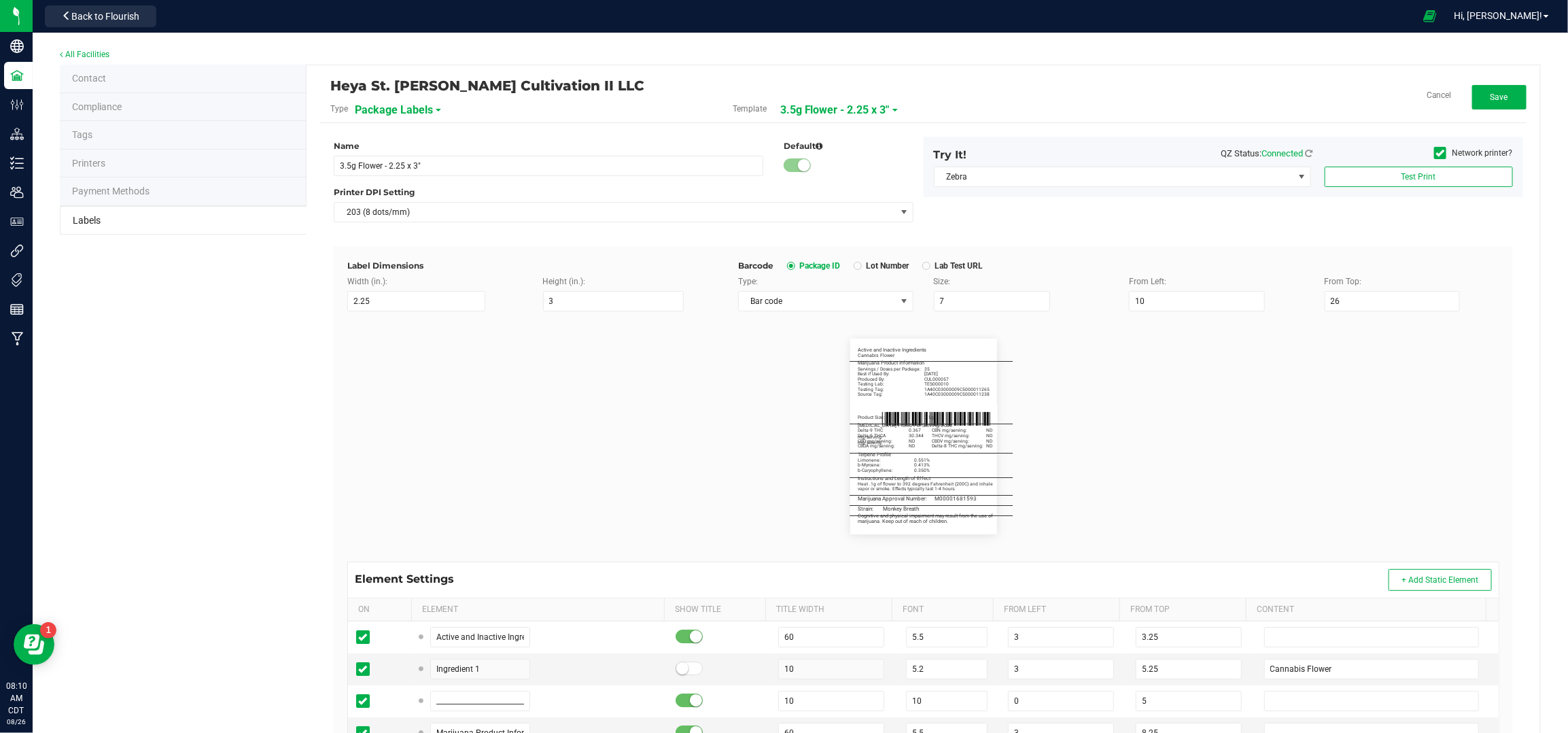
click at [1487, 75] on div "Heya St. Ann Cultivation II LLC Type Package Labels Template 3.5g Flower - 2.25…" at bounding box center [923, 556] width 1233 height 982
click at [1491, 94] on span "Save" at bounding box center [1499, 97] width 18 height 9
